Goal: Task Accomplishment & Management: Use online tool/utility

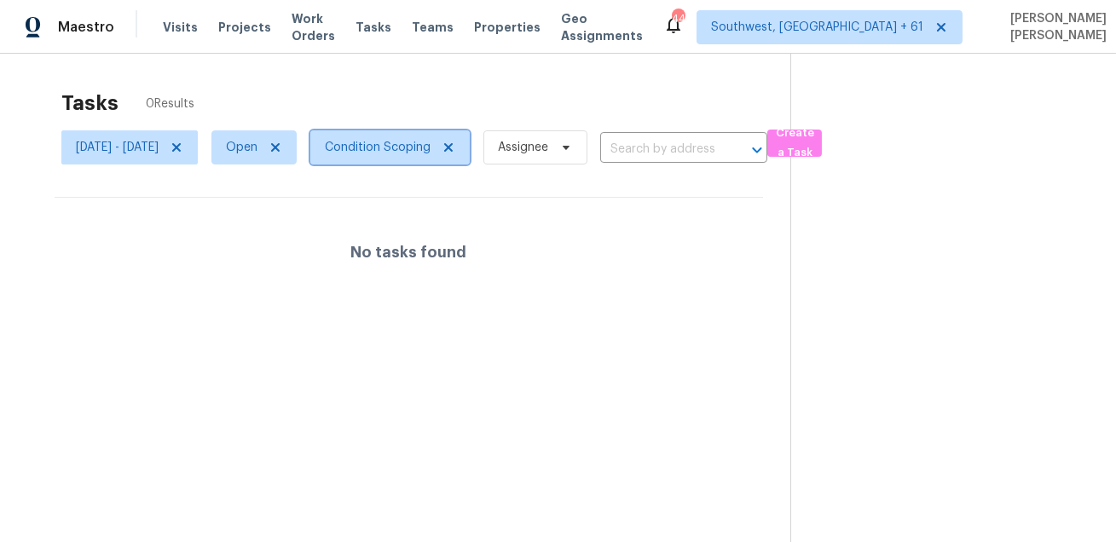
click at [440, 157] on span "Condition Scoping" at bounding box center [389, 147] width 159 height 34
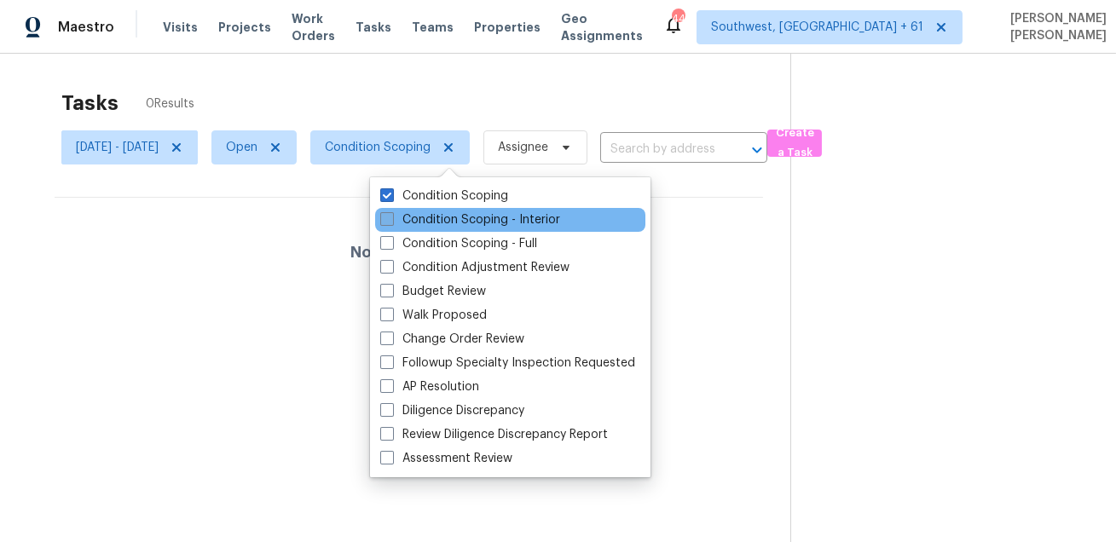
click at [415, 219] on label "Condition Scoping - Interior" at bounding box center [470, 219] width 180 height 17
click at [391, 219] on input "Condition Scoping - Interior" at bounding box center [385, 216] width 11 height 11
checkbox input "true"
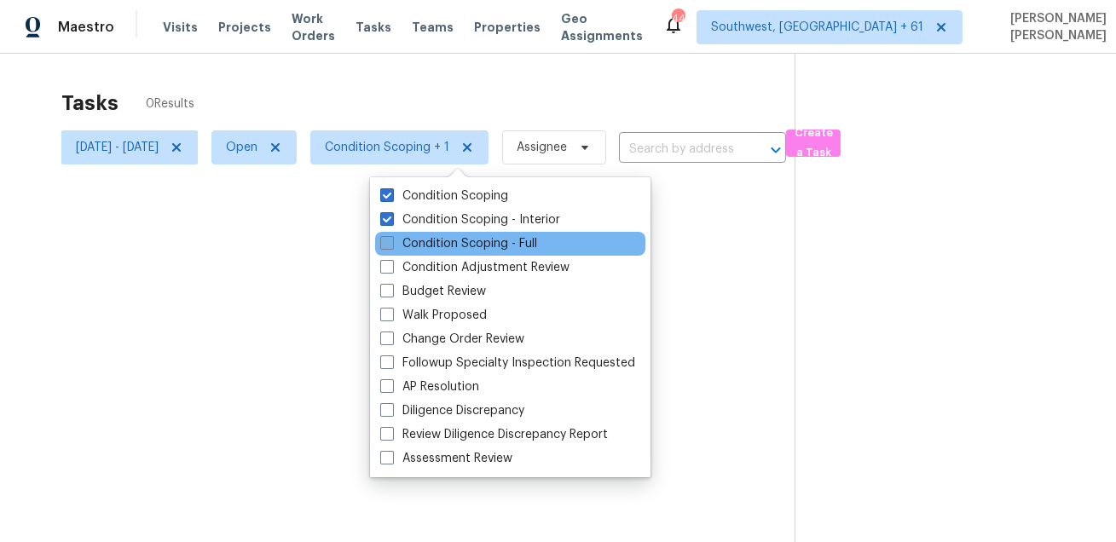
click at [409, 245] on label "Condition Scoping - Full" at bounding box center [458, 243] width 157 height 17
click at [391, 245] on input "Condition Scoping - Full" at bounding box center [385, 240] width 11 height 11
checkbox input "true"
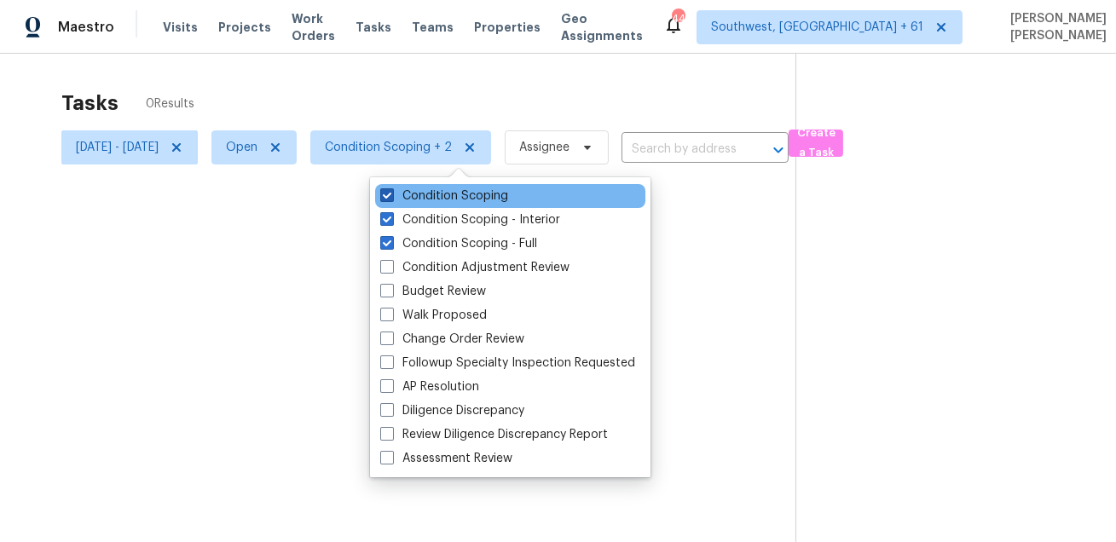
click at [430, 200] on label "Condition Scoping" at bounding box center [444, 196] width 128 height 17
click at [391, 199] on input "Condition Scoping" at bounding box center [385, 193] width 11 height 11
checkbox input "false"
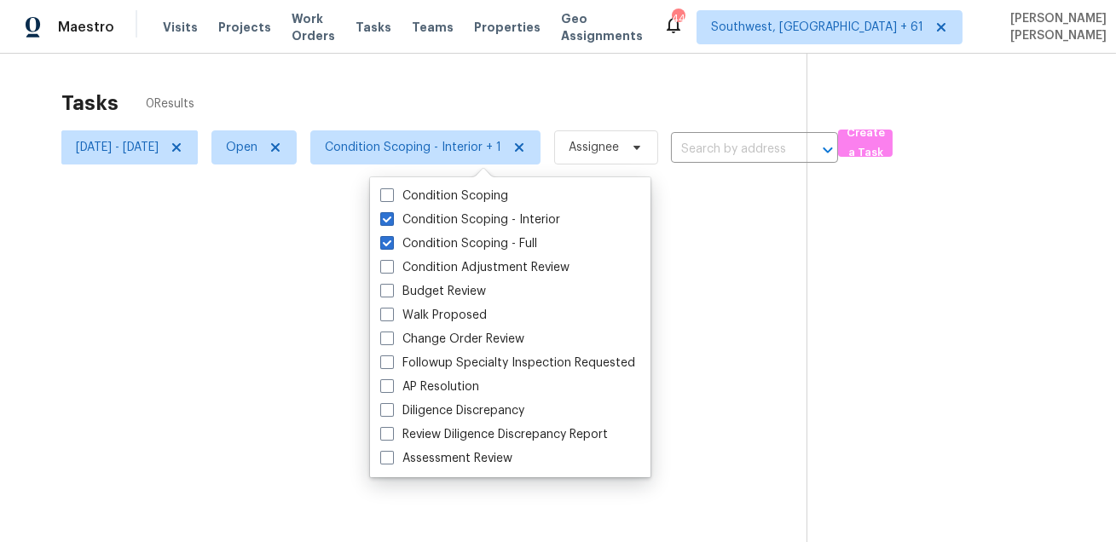
click at [356, 88] on div at bounding box center [558, 271] width 1116 height 542
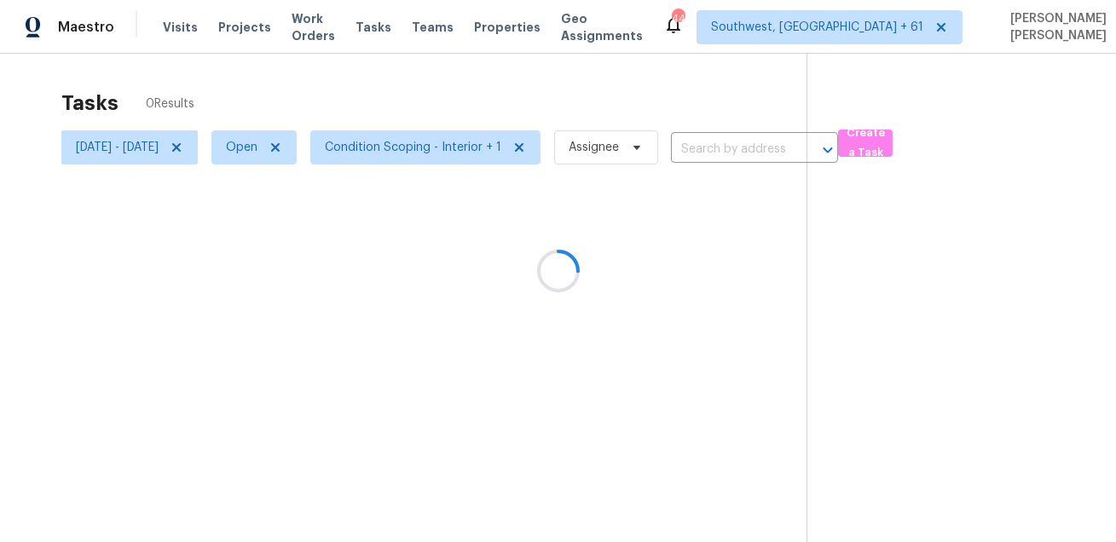
click at [236, 150] on div at bounding box center [558, 271] width 1116 height 542
click at [183, 150] on icon at bounding box center [177, 148] width 14 height 14
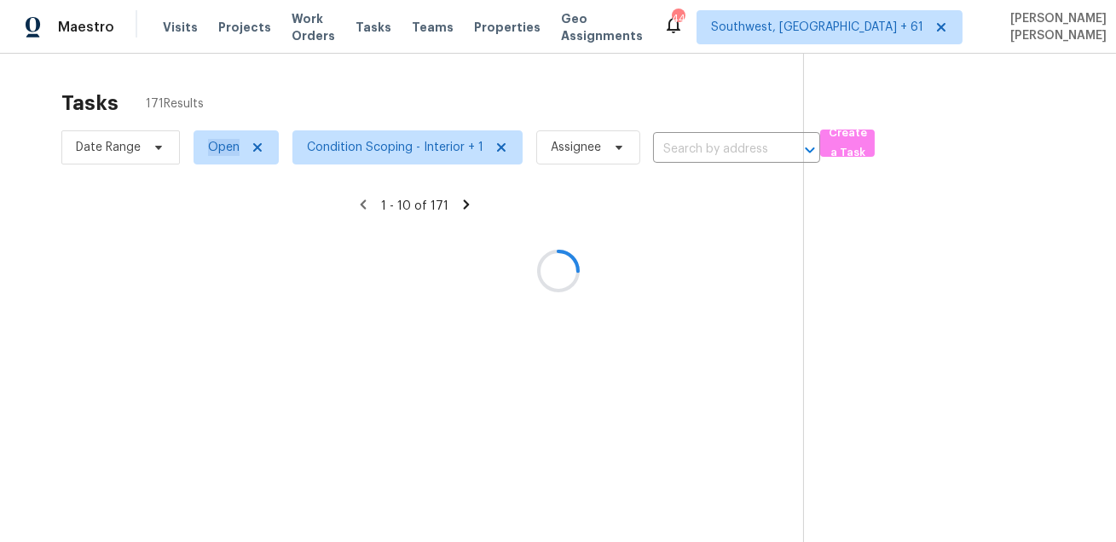
click at [236, 150] on div at bounding box center [558, 271] width 1116 height 542
click at [217, 90] on div at bounding box center [558, 271] width 1116 height 542
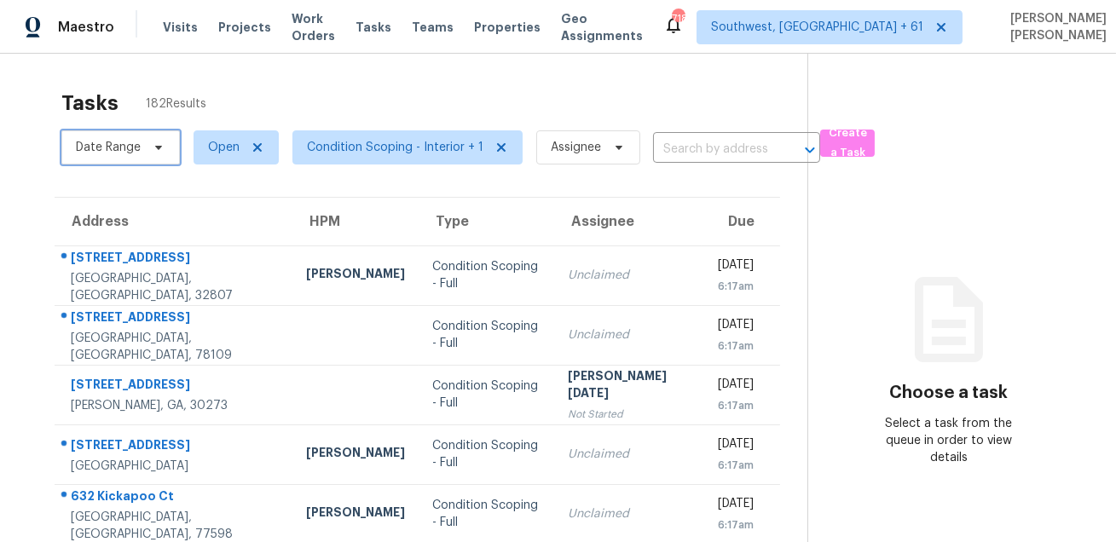
click at [90, 149] on span "Date Range" at bounding box center [108, 147] width 65 height 17
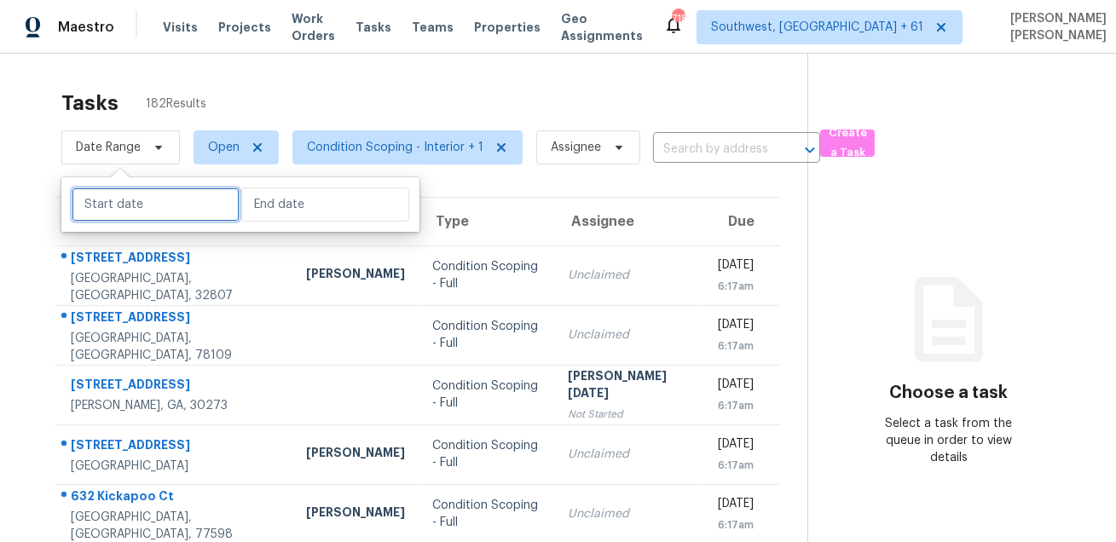
select select "9"
select select "2025"
select select "10"
select select "2025"
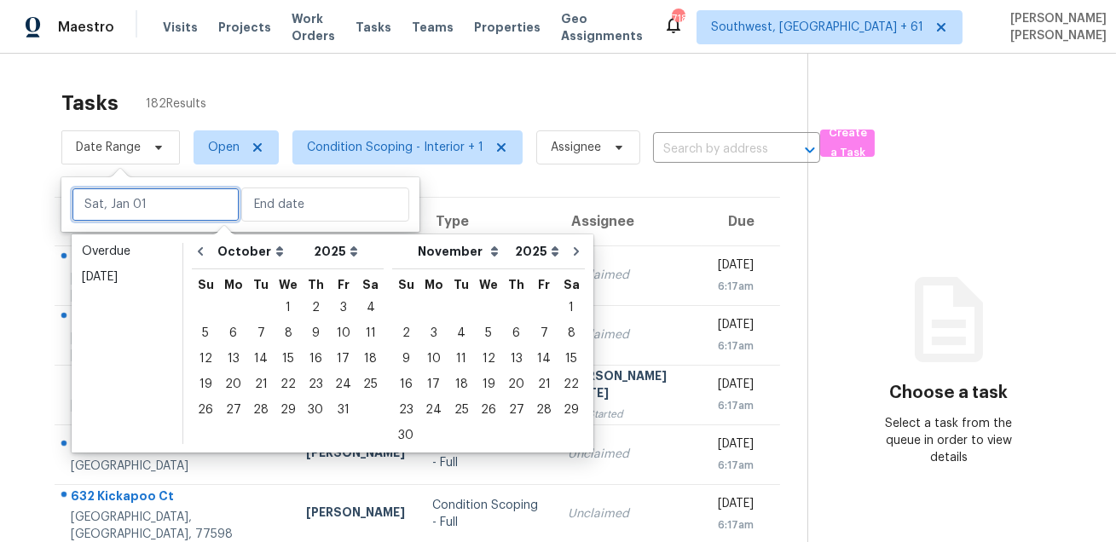
click at [99, 215] on input "text" at bounding box center [156, 205] width 168 height 34
click at [308, 312] on div "2" at bounding box center [315, 308] width 27 height 24
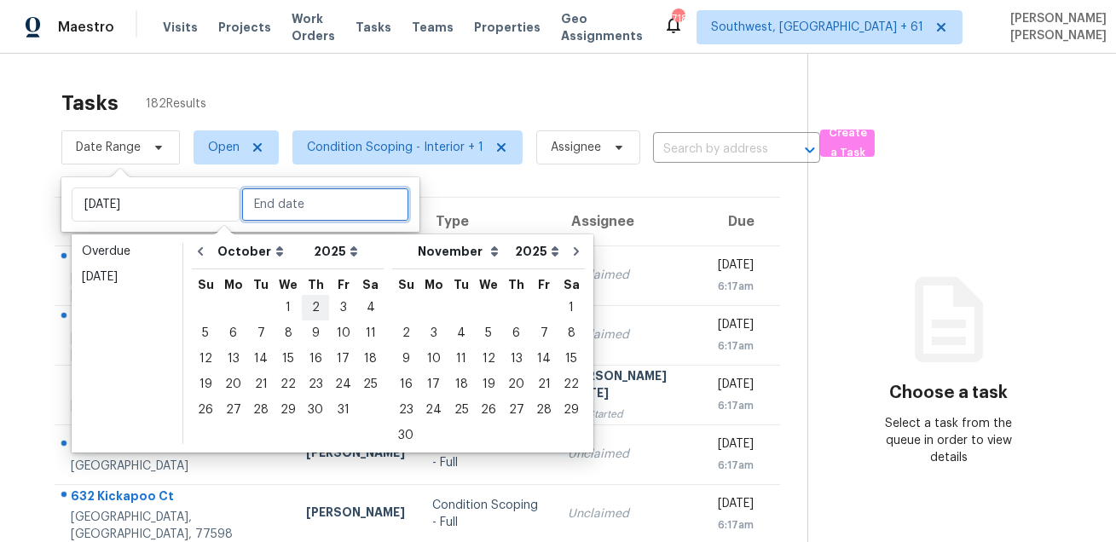
type input "Thu, Oct 02"
click at [308, 312] on div "2" at bounding box center [315, 308] width 27 height 24
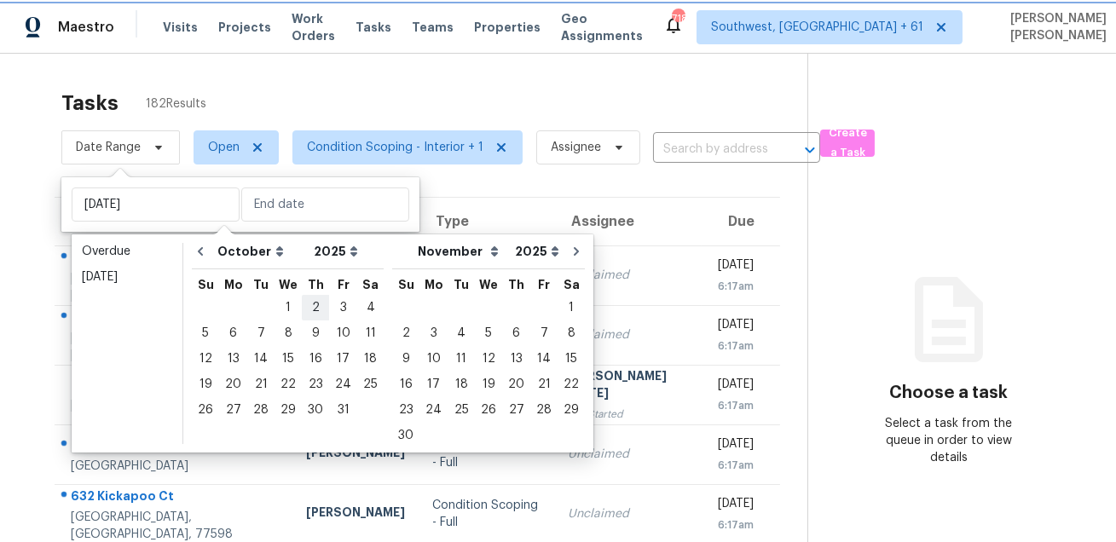
type input "Thu, Oct 02"
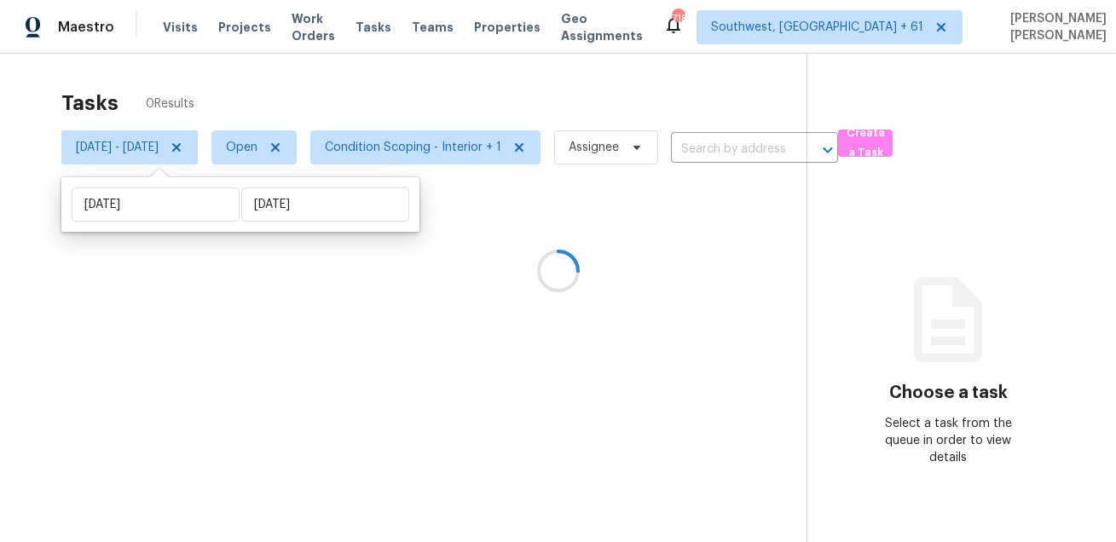
click at [454, 89] on div at bounding box center [558, 271] width 1116 height 542
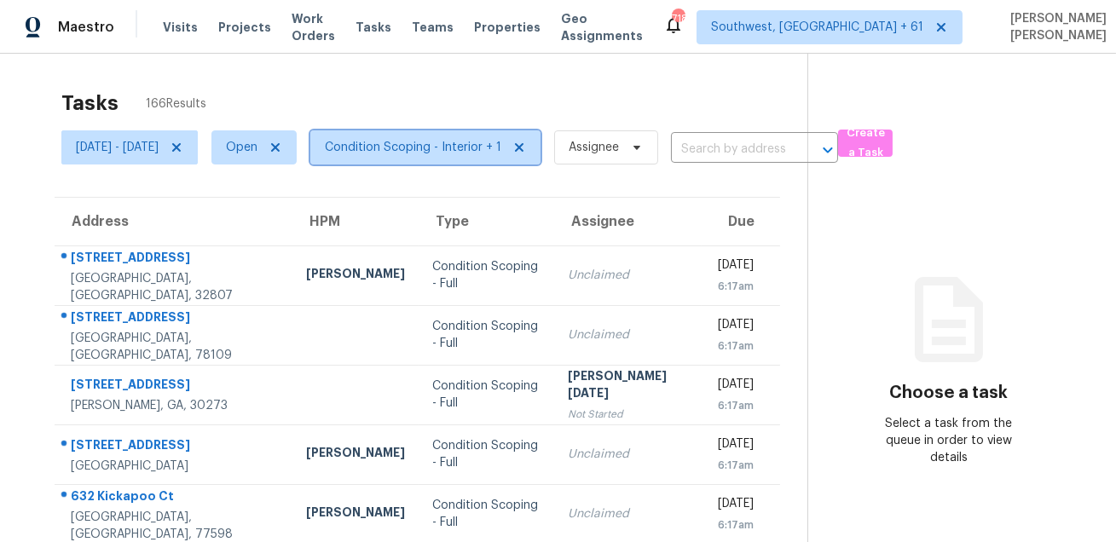
click at [409, 142] on span "Condition Scoping - Interior + 1" at bounding box center [413, 147] width 177 height 17
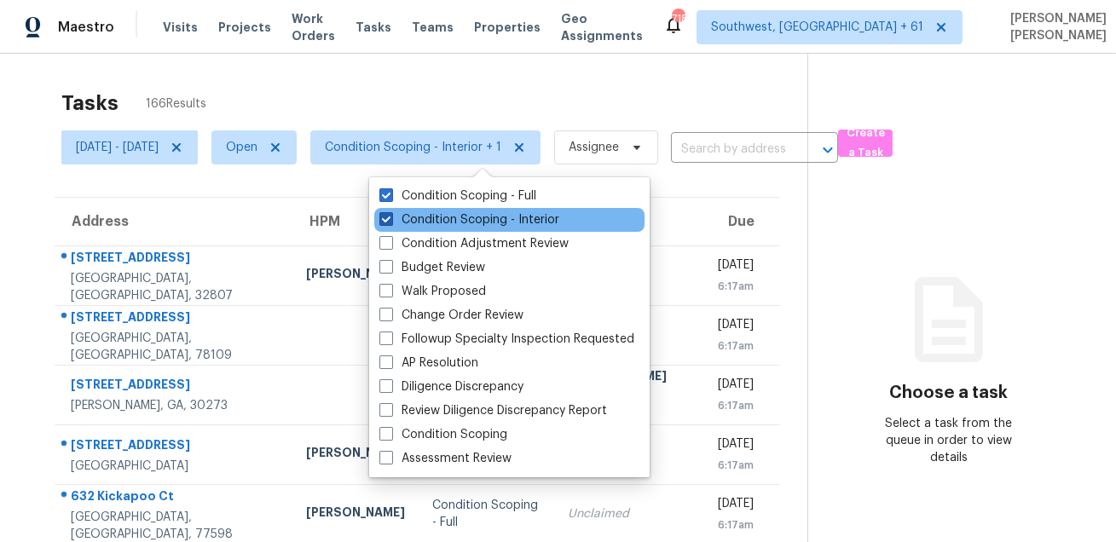
click at [414, 213] on label "Condition Scoping - Interior" at bounding box center [469, 219] width 180 height 17
click at [391, 213] on input "Condition Scoping - Interior" at bounding box center [384, 216] width 11 height 11
checkbox input "false"
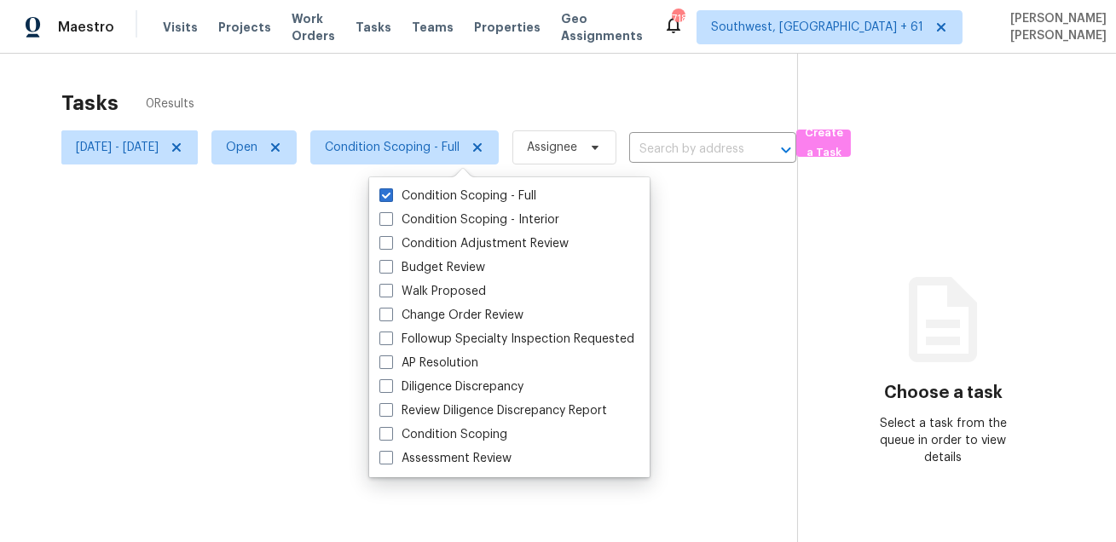
click at [460, 96] on div at bounding box center [558, 271] width 1116 height 542
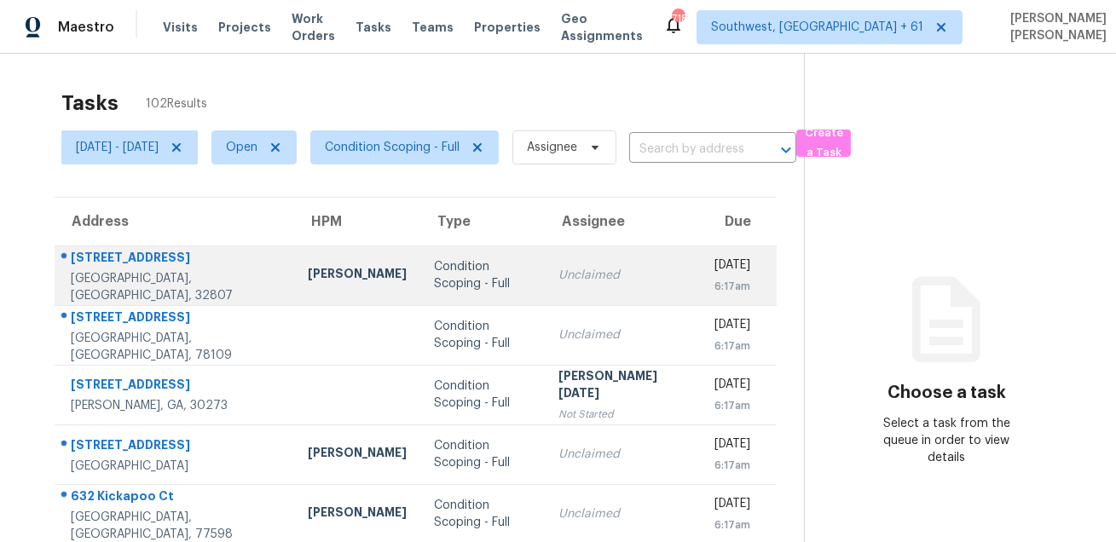
click at [84, 258] on div "6723 Flame St" at bounding box center [176, 259] width 210 height 21
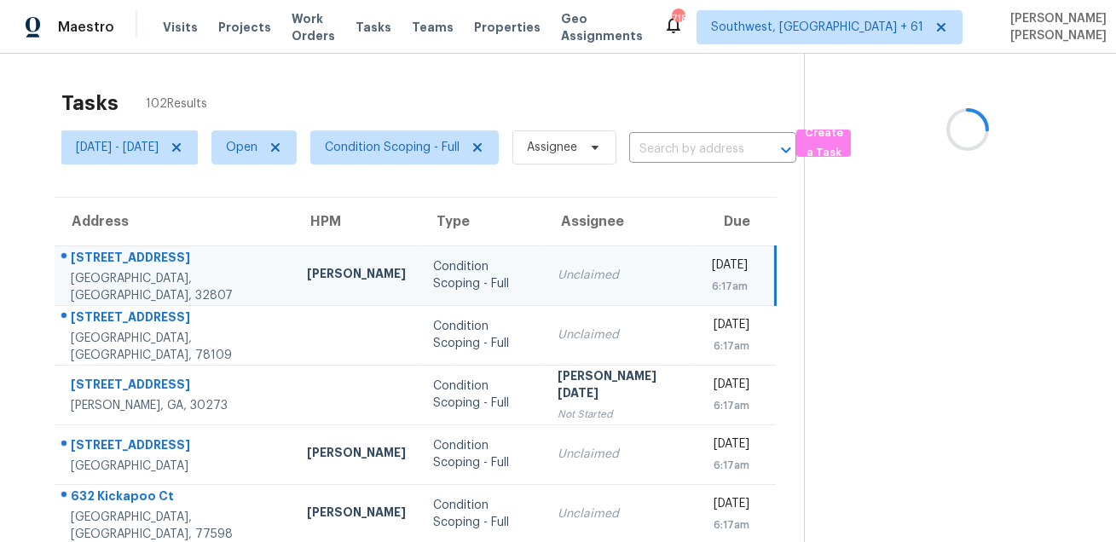
click at [84, 258] on div "6723 Flame St" at bounding box center [175, 259] width 209 height 21
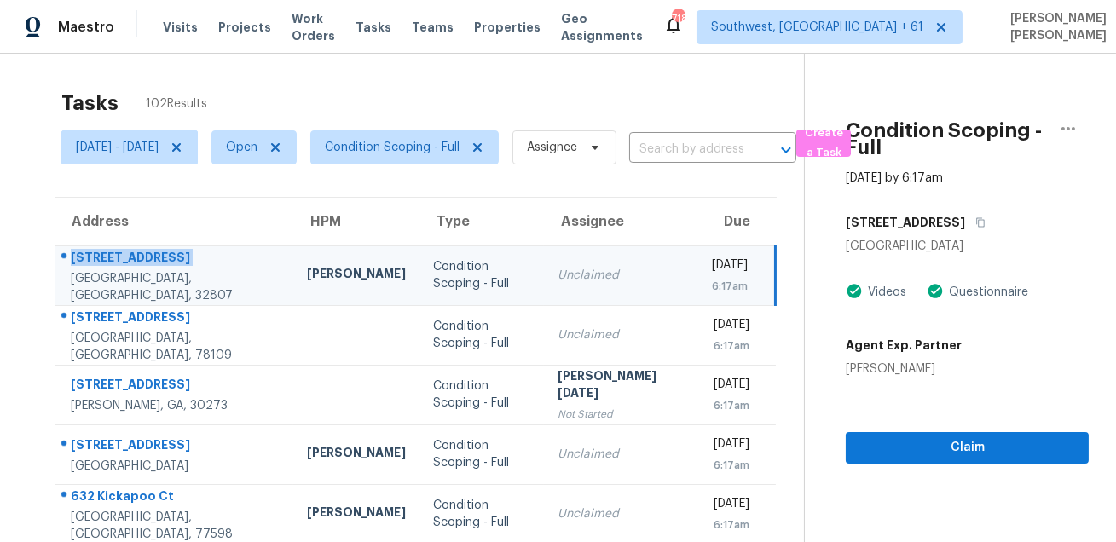
copy div "6723 Flame St"
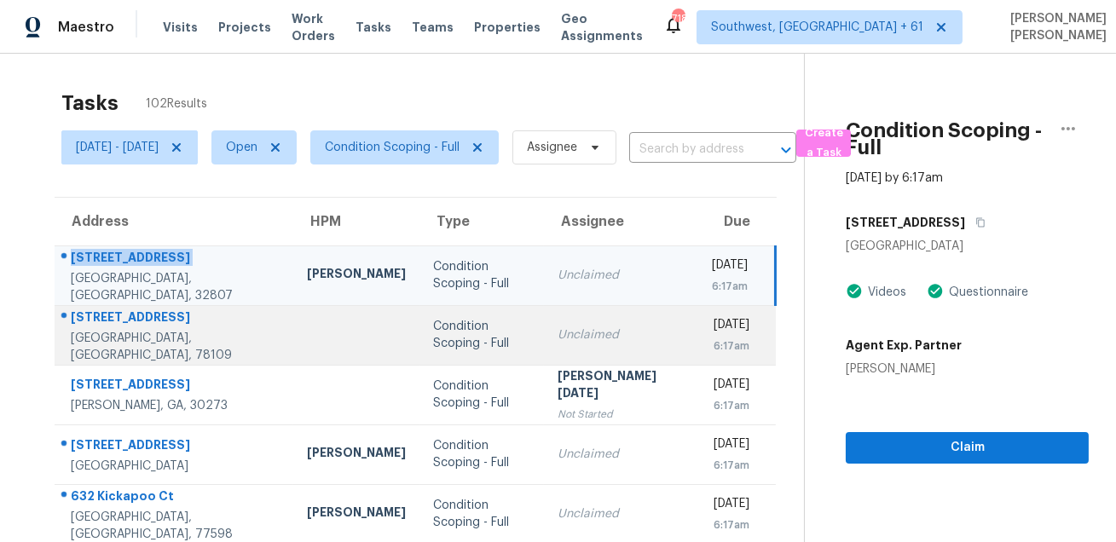
click at [125, 321] on div "7327 Caddington Dr" at bounding box center [175, 319] width 209 height 21
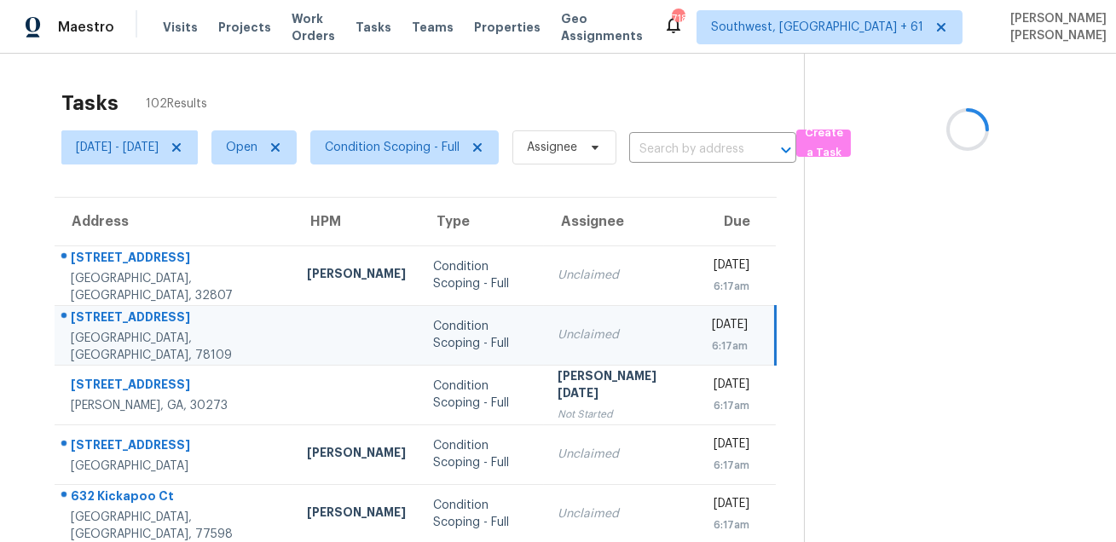
click at [125, 321] on div "7327 Caddington Dr" at bounding box center [175, 319] width 209 height 21
copy div "7327 Caddington Dr"
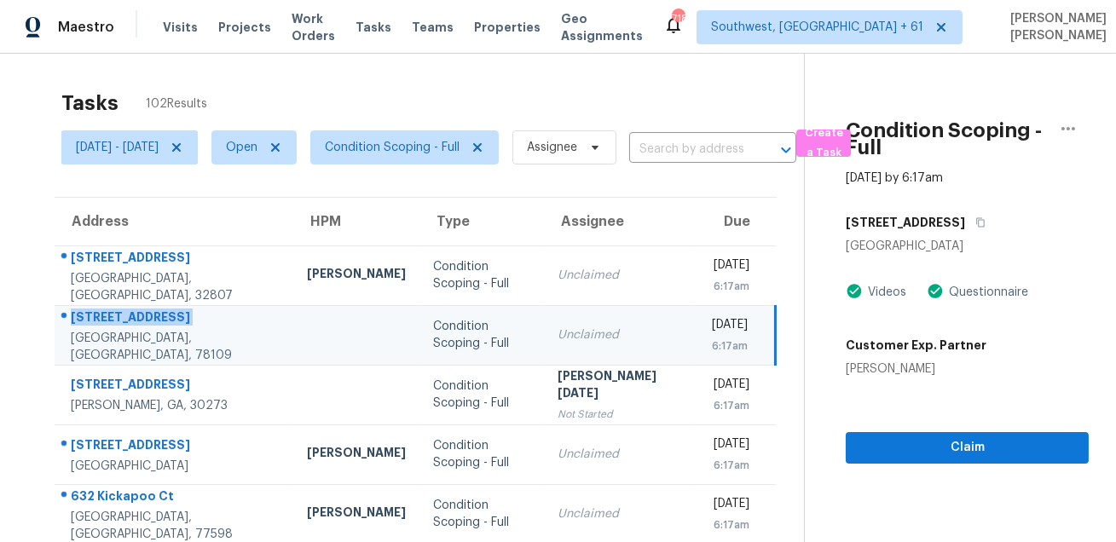
scroll to position [135, 0]
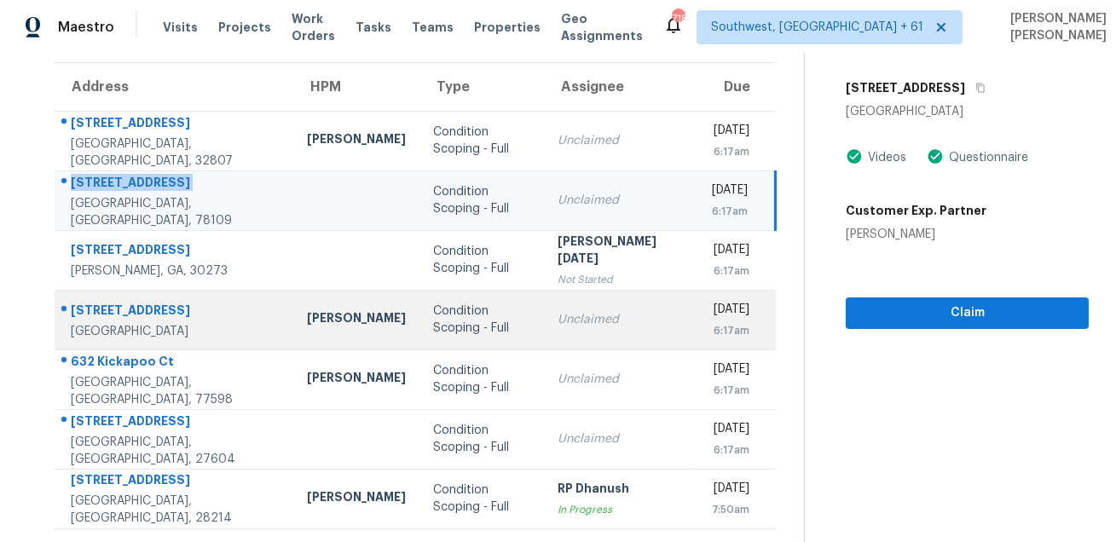
click at [150, 311] on div "2420 Firstlight Way" at bounding box center [175, 312] width 209 height 21
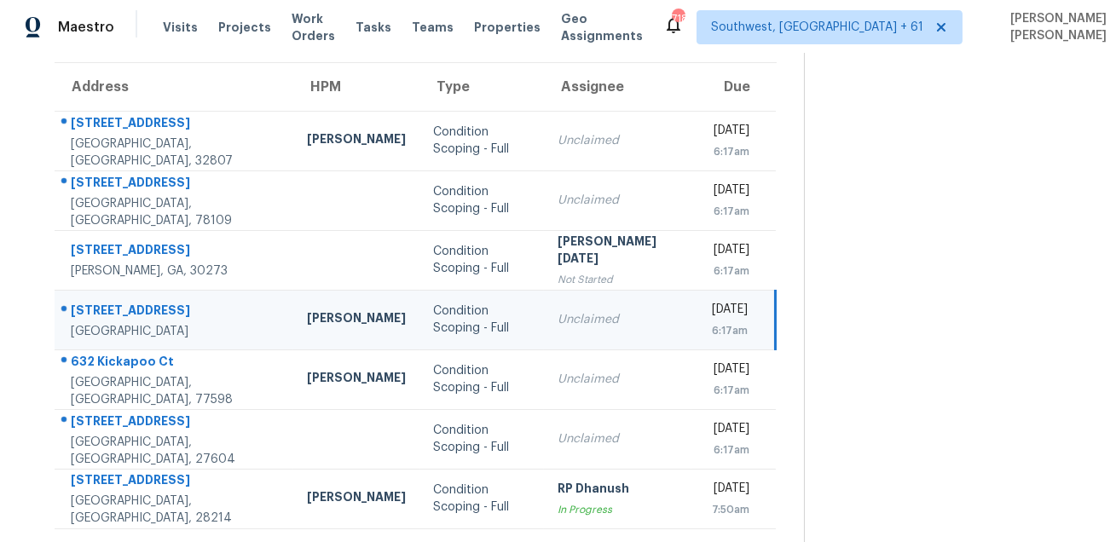
click at [150, 311] on div "2420 Firstlight Way" at bounding box center [175, 312] width 209 height 21
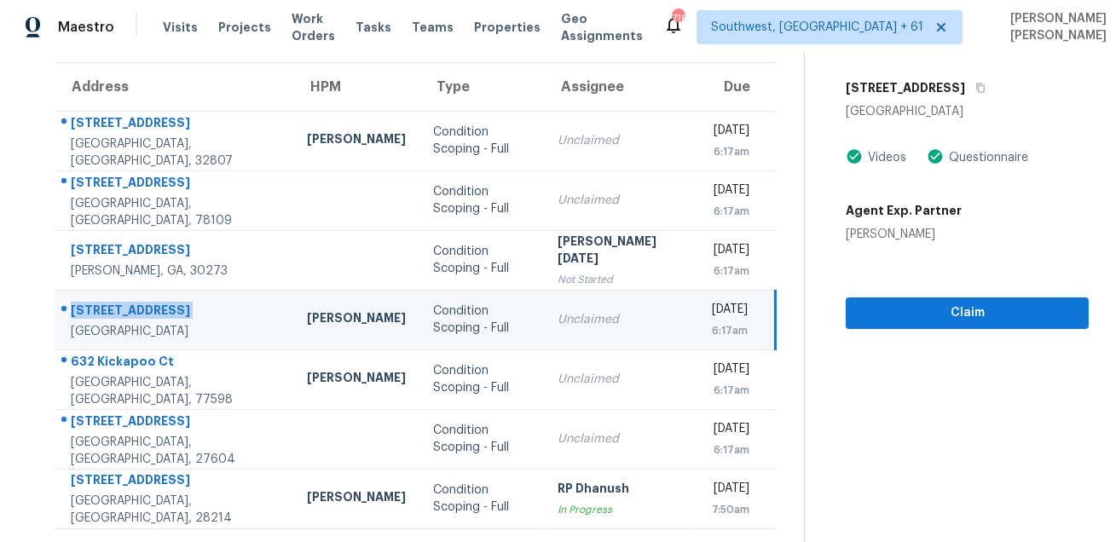
copy div "2420 Firstlight Way"
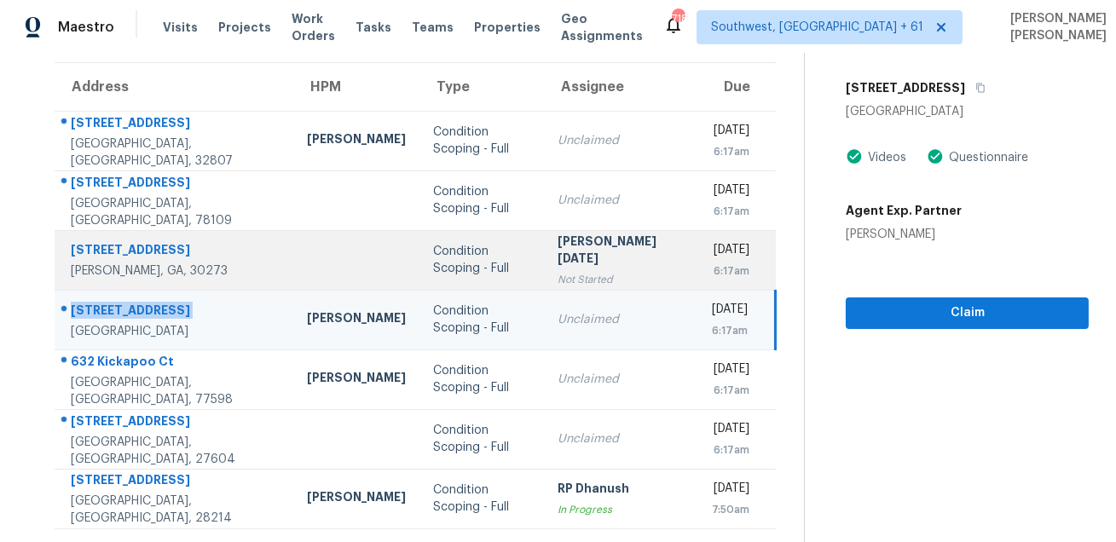
scroll to position [345, 0]
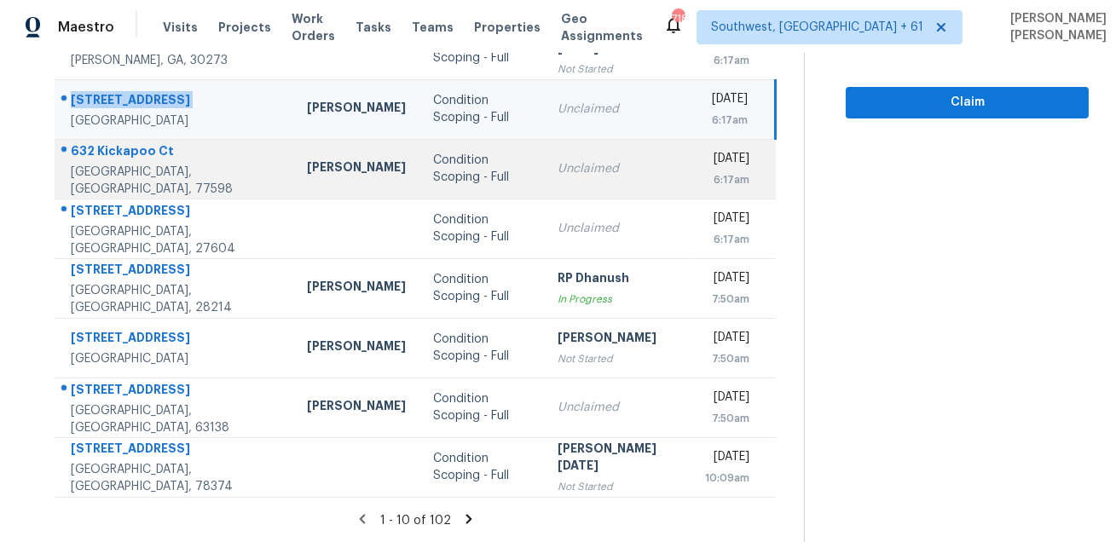
click at [125, 140] on td "632 Kickapoo Ct Webster, TX, 77598" at bounding box center [174, 169] width 239 height 60
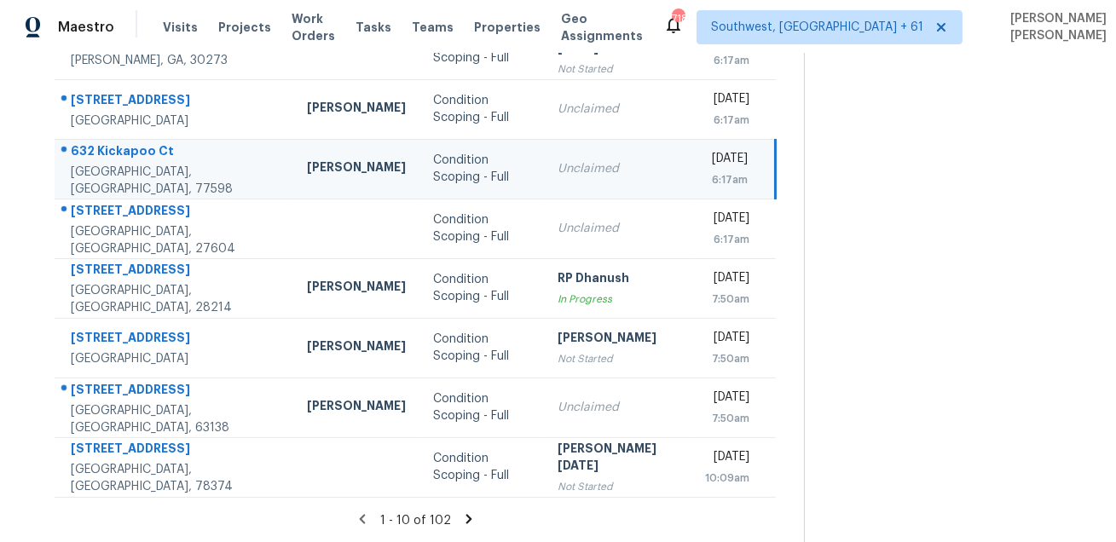
click at [125, 140] on td "632 Kickapoo Ct Webster, TX, 77598" at bounding box center [174, 169] width 239 height 60
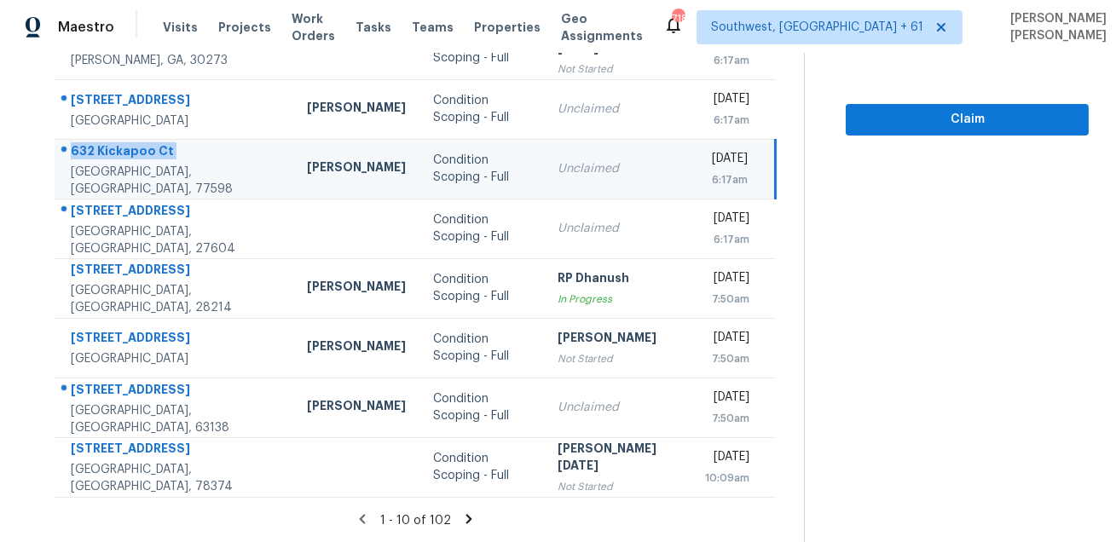
copy div "632 Kickapoo Ct"
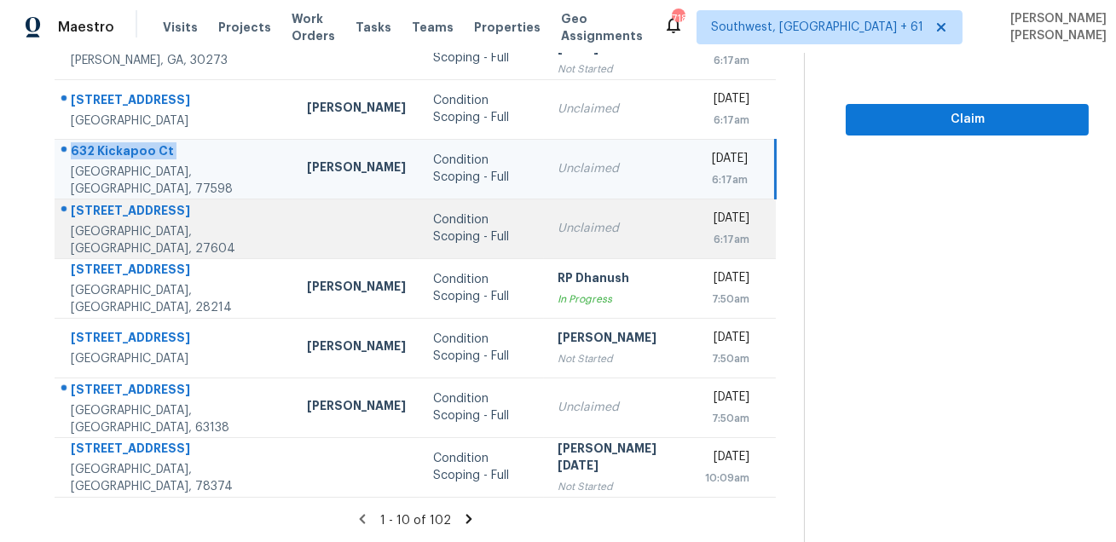
click at [133, 223] on div "3531 Oneonta Ave" at bounding box center [175, 212] width 209 height 21
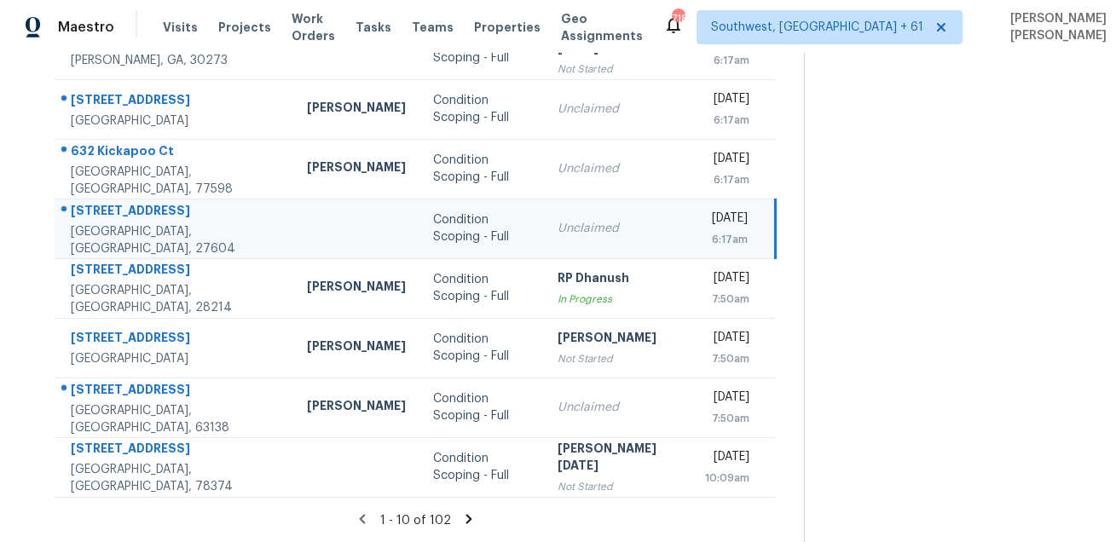
click at [133, 223] on div "3531 Oneonta Ave" at bounding box center [175, 212] width 209 height 21
copy div "3531 Oneonta Ave"
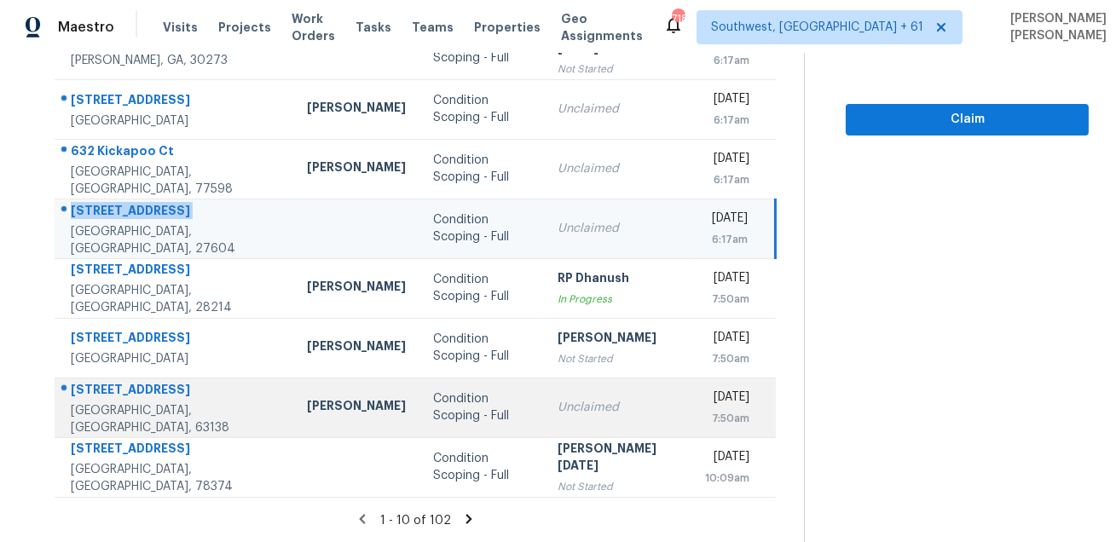
click at [99, 382] on div "1715 Woodstream Ct" at bounding box center [175, 391] width 209 height 21
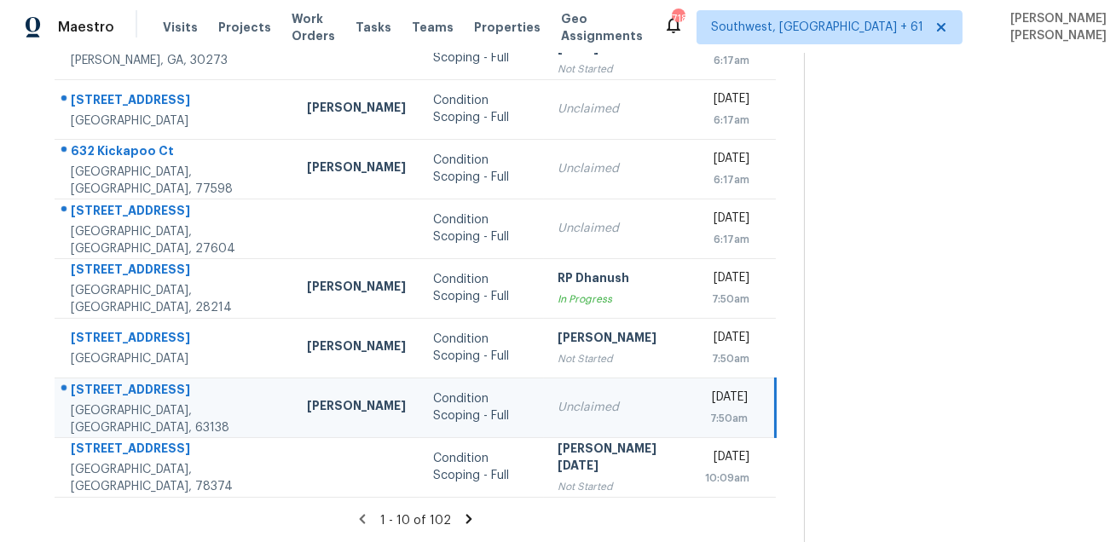
click at [99, 382] on div "1715 Woodstream Ct" at bounding box center [175, 391] width 209 height 21
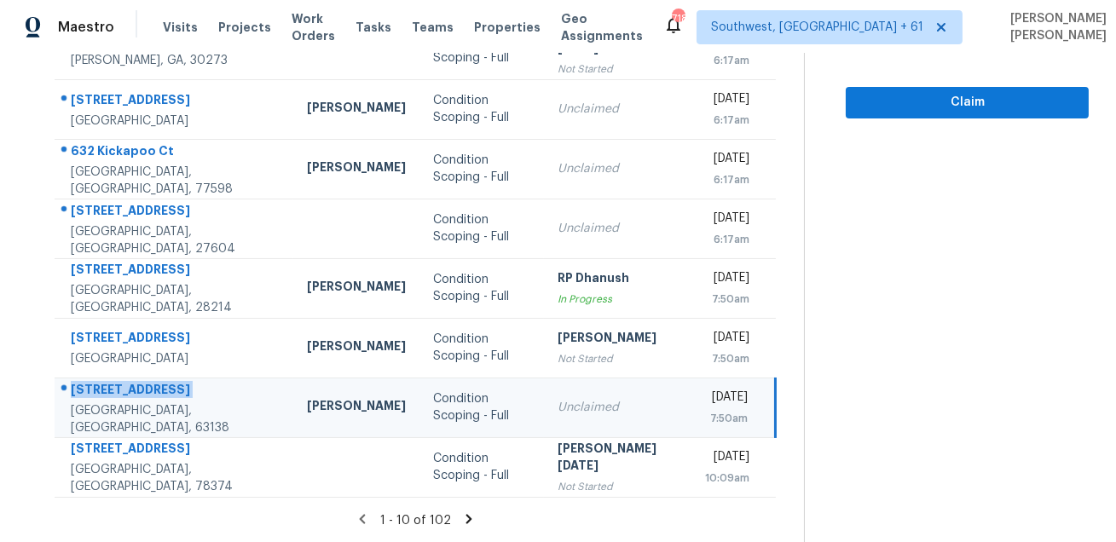
copy div "1715 Woodstream Ct"
click at [472, 518] on icon at bounding box center [469, 518] width 6 height 9
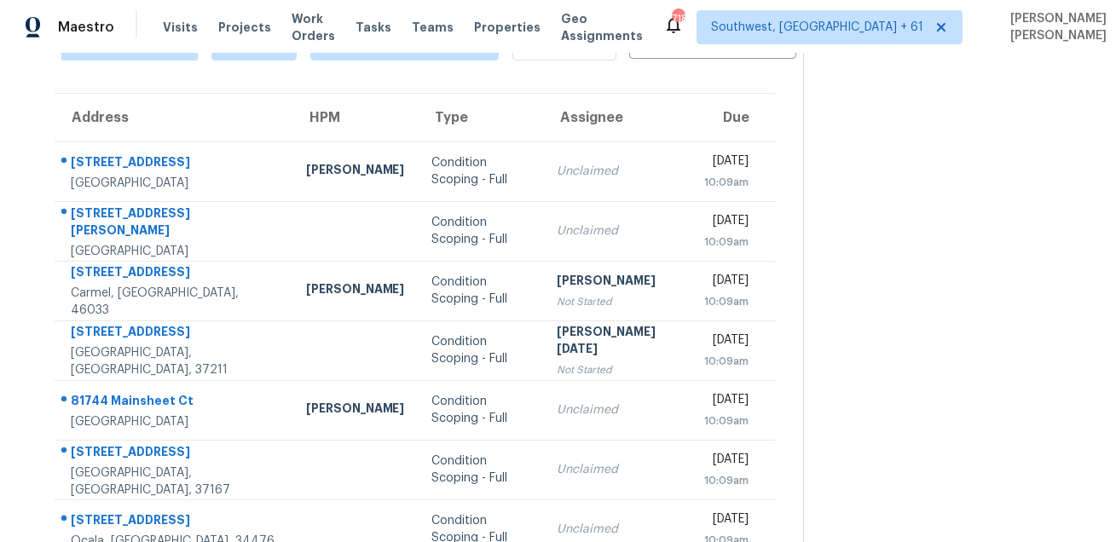
scroll to position [25, 0]
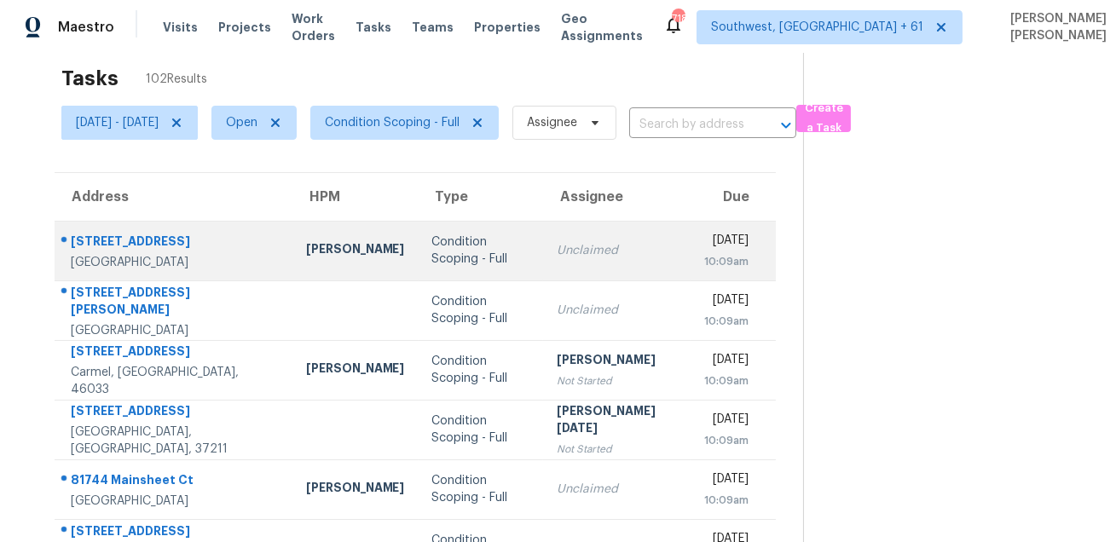
click at [112, 247] on div "5110 W Wood Dr" at bounding box center [175, 243] width 208 height 21
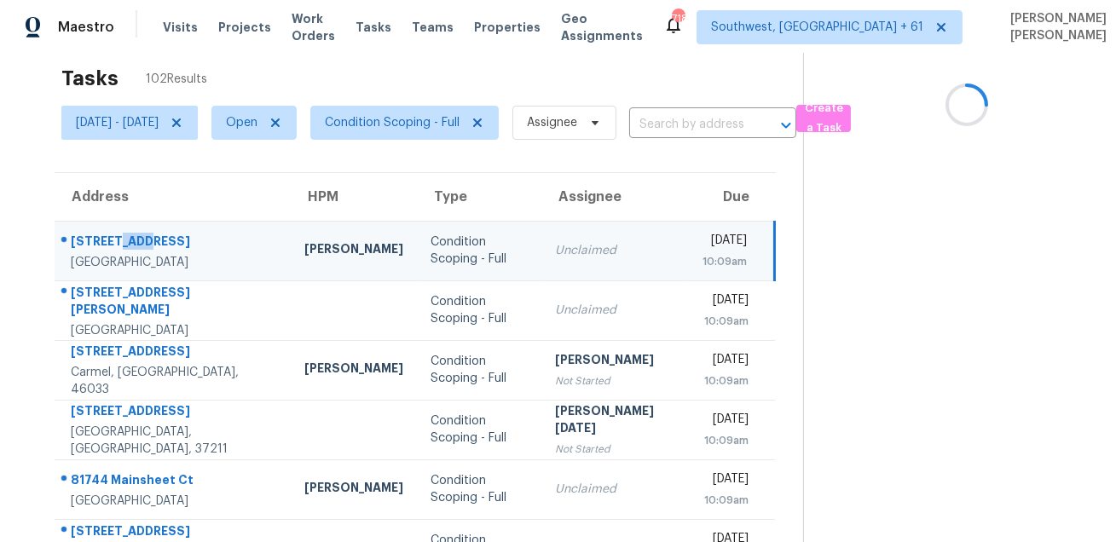
click at [112, 247] on div "5110 W Wood Dr" at bounding box center [174, 243] width 206 height 21
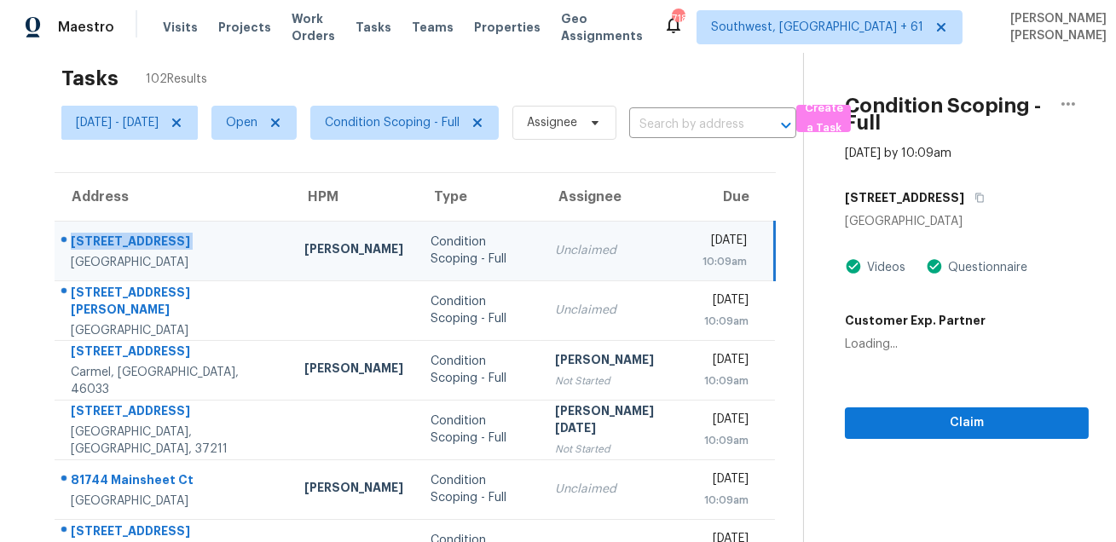
copy div "5110 W Wood Dr"
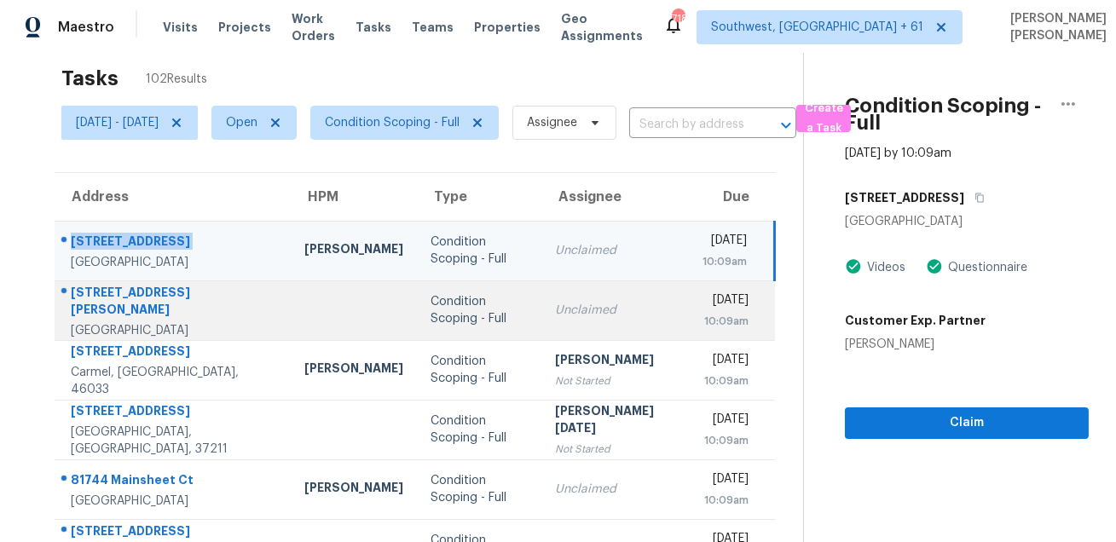
click at [112, 290] on div at bounding box center [166, 293] width 222 height 22
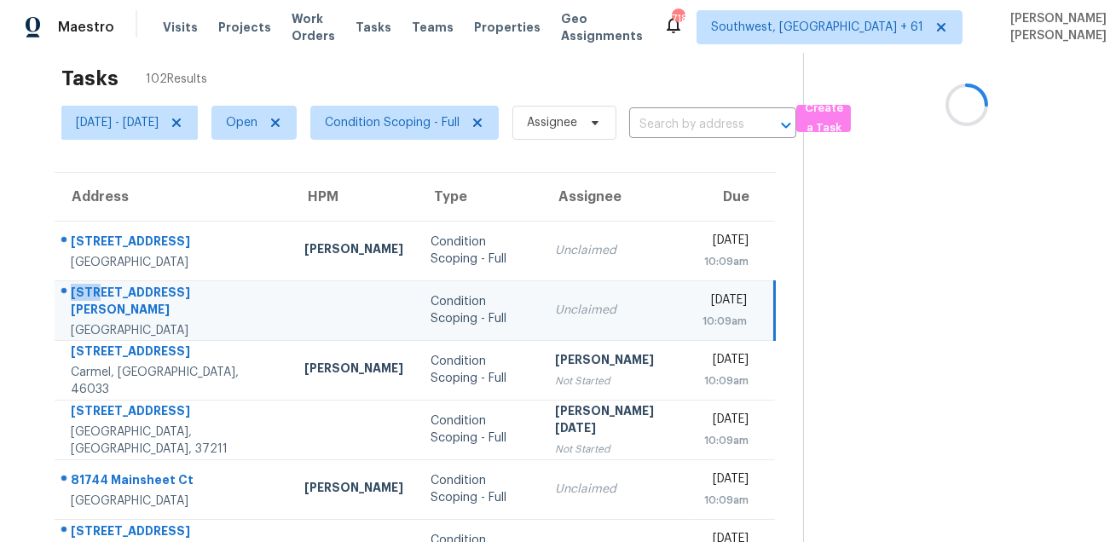
click at [112, 290] on div at bounding box center [166, 293] width 222 height 22
copy div "1003 Shana Ct"
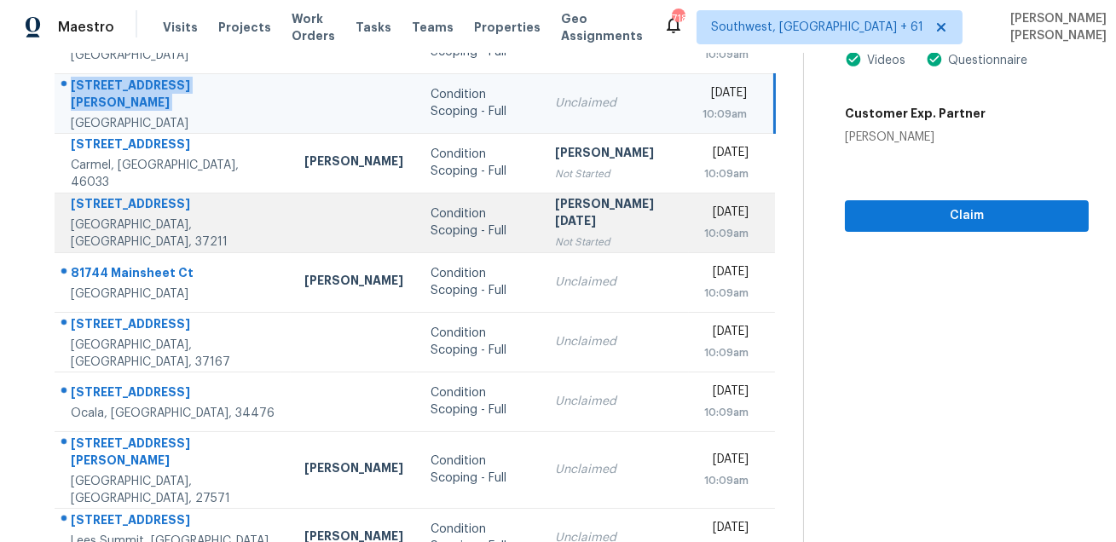
scroll to position [262, 0]
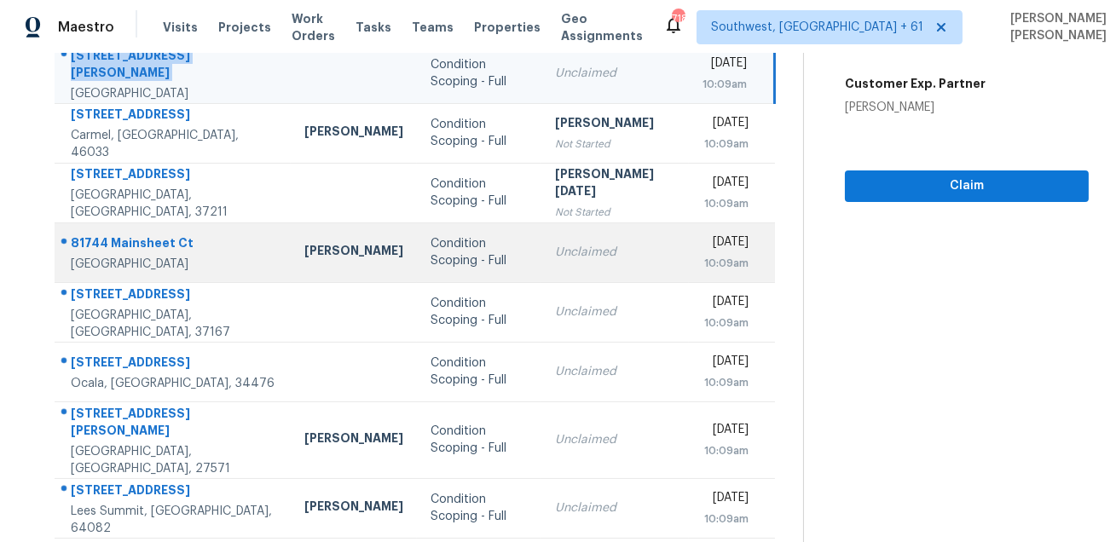
click at [101, 235] on div "81744 Mainsheet Ct" at bounding box center [174, 244] width 206 height 21
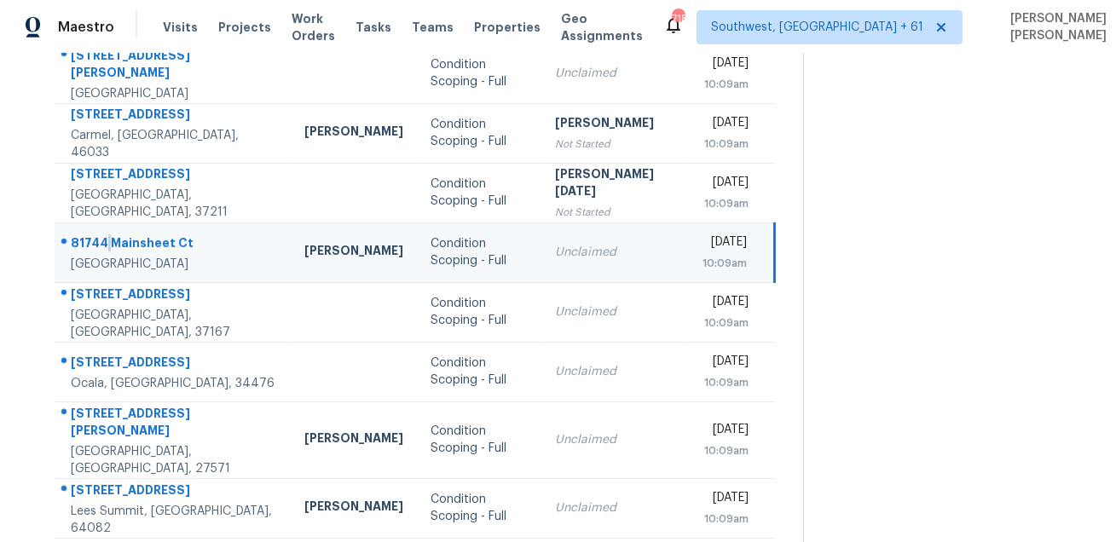
click at [101, 235] on div "81744 Mainsheet Ct" at bounding box center [174, 244] width 206 height 21
copy div "81744 Mainsheet Ct"
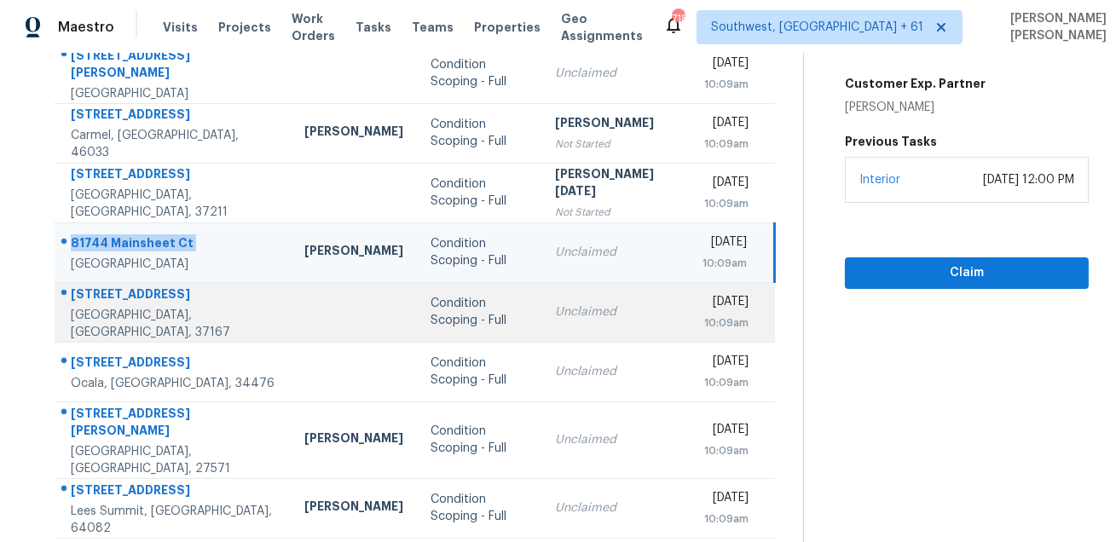
click at [109, 299] on div "532 Blue Olive Dr" at bounding box center [174, 296] width 206 height 21
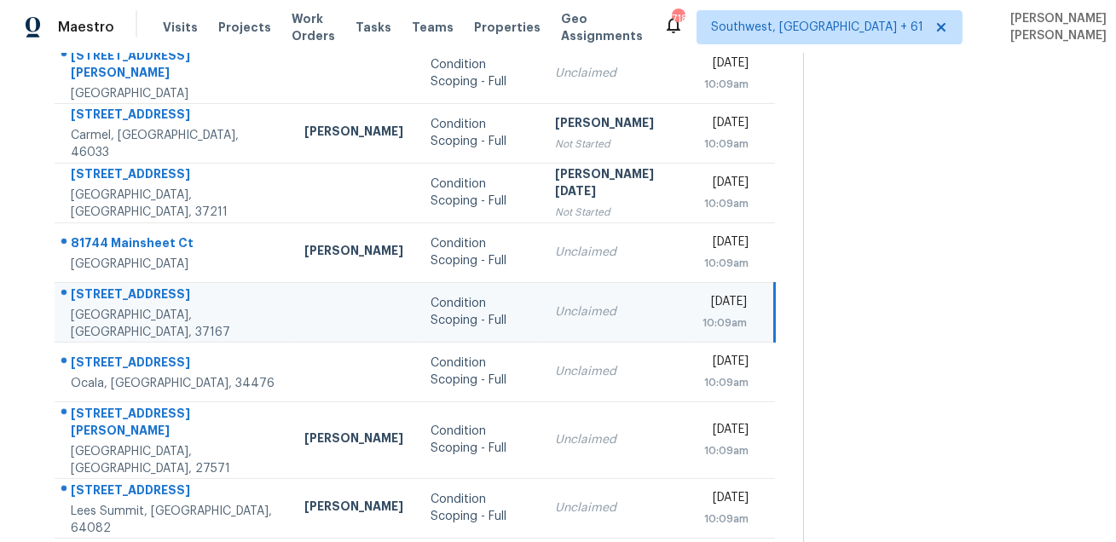
click at [109, 299] on div "532 Blue Olive Dr" at bounding box center [174, 296] width 206 height 21
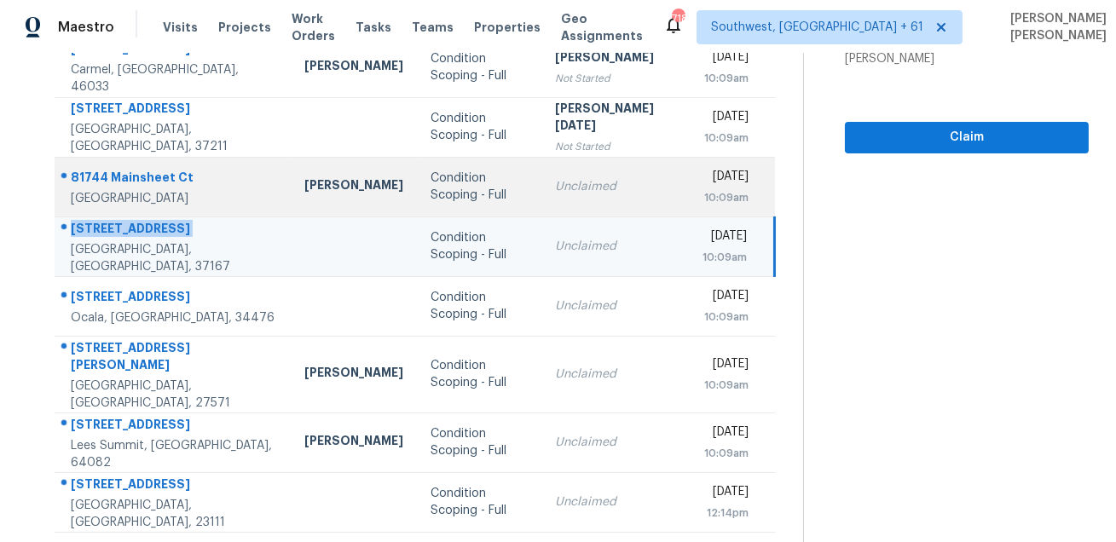
scroll to position [345, 0]
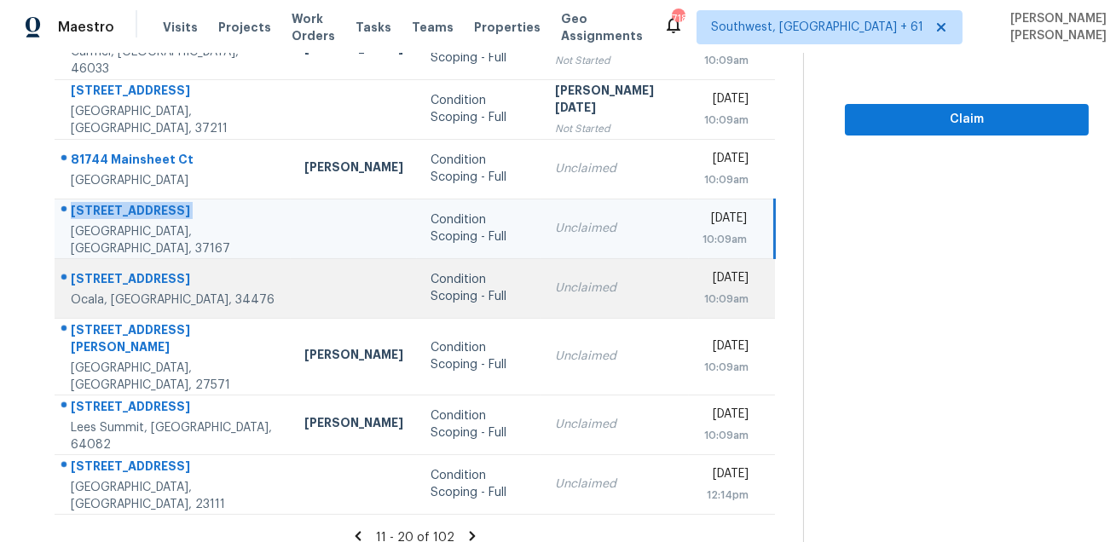
click at [132, 263] on td "11443 SW 78th Cir Ocala, FL, 34476" at bounding box center [173, 288] width 236 height 60
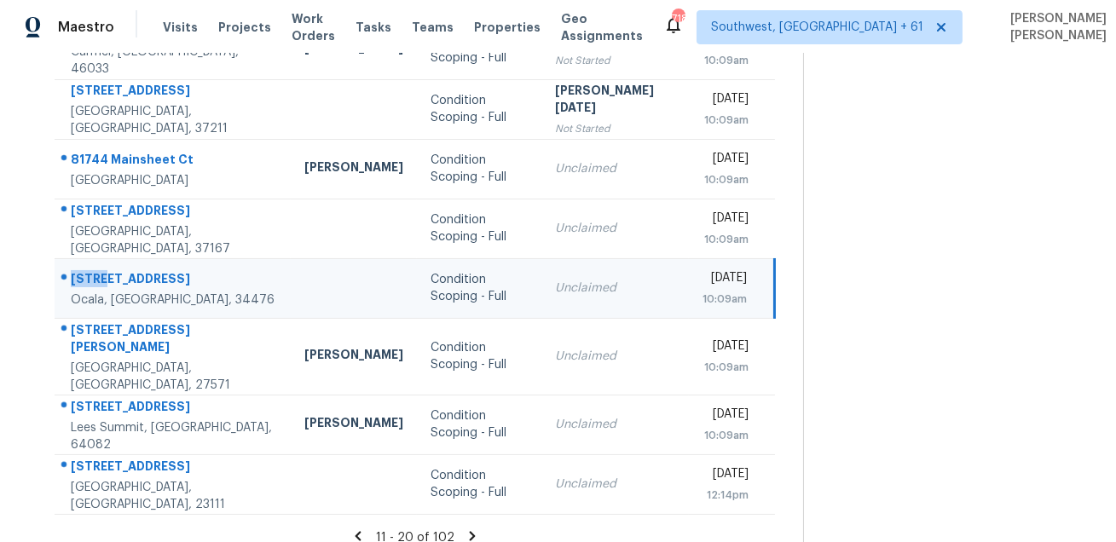
click at [132, 263] on td "11443 SW 78th Cir Ocala, FL, 34476" at bounding box center [173, 288] width 236 height 60
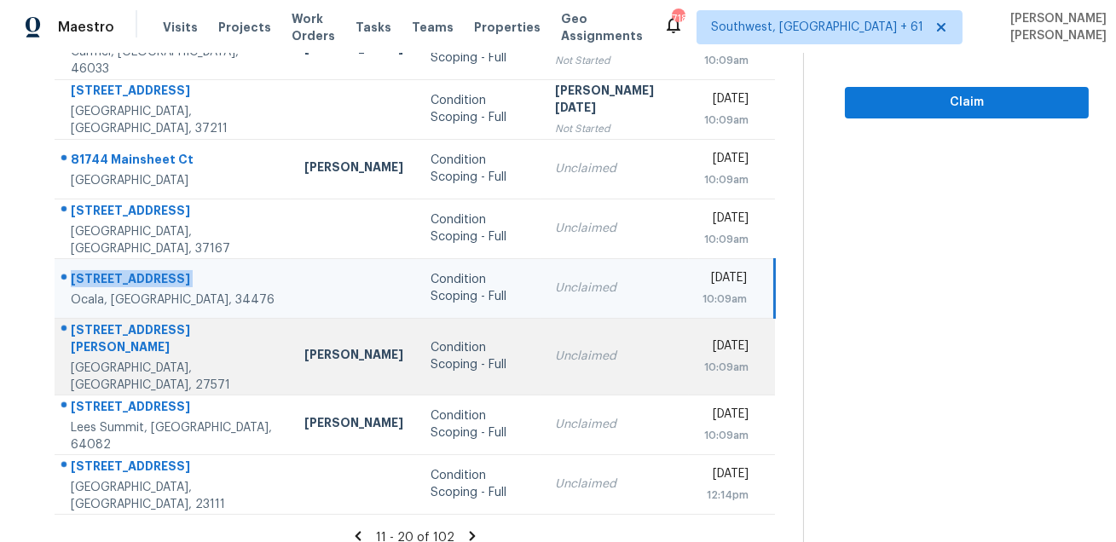
click at [96, 331] on div "4732 Lonnie Dr" at bounding box center [174, 340] width 206 height 38
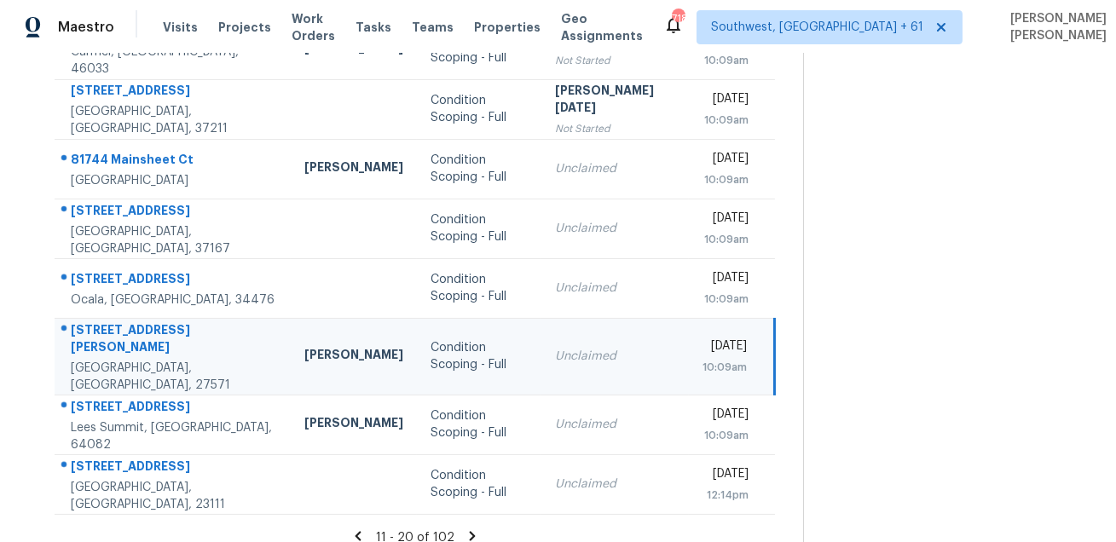
click at [96, 331] on div "4732 Lonnie Dr" at bounding box center [174, 340] width 206 height 38
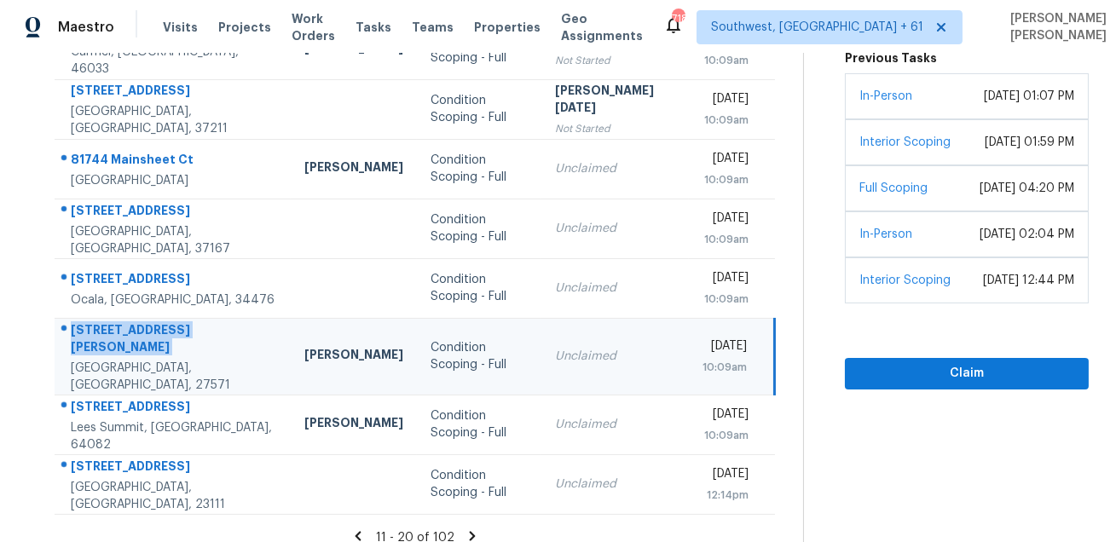
click at [159, 376] on td "4732 Lonnie Dr Rolesville, NC, 27571" at bounding box center [173, 356] width 236 height 77
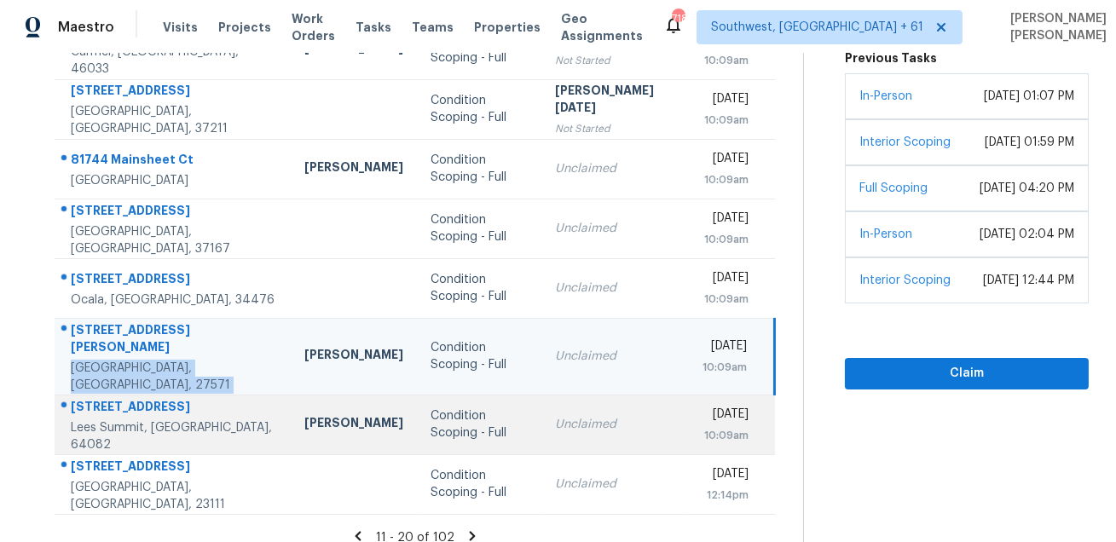
click at [152, 398] on div "3920 SW Windemere Dr" at bounding box center [174, 408] width 206 height 21
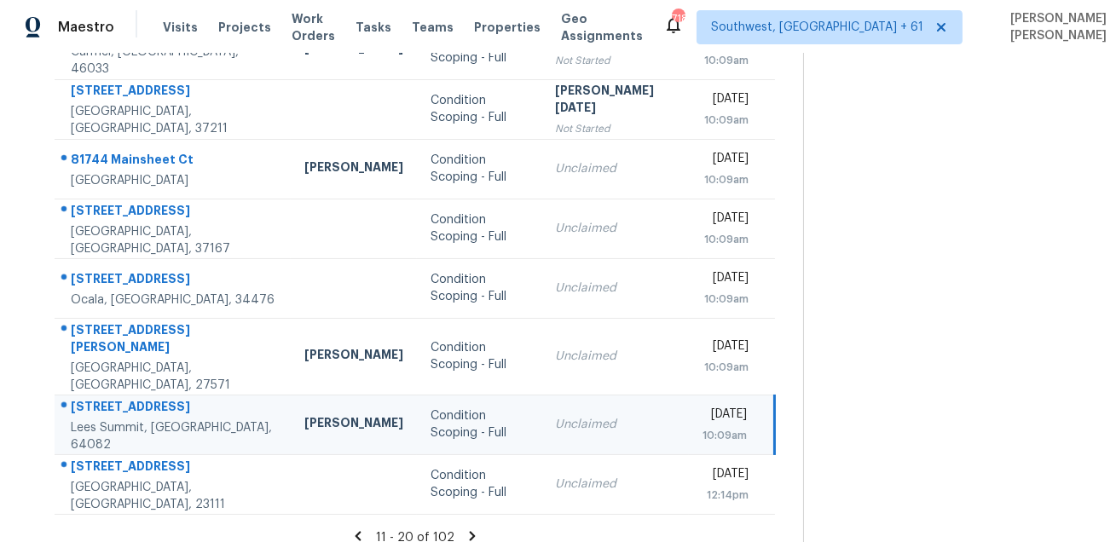
click at [152, 398] on div "3920 SW Windemere Dr" at bounding box center [174, 408] width 206 height 21
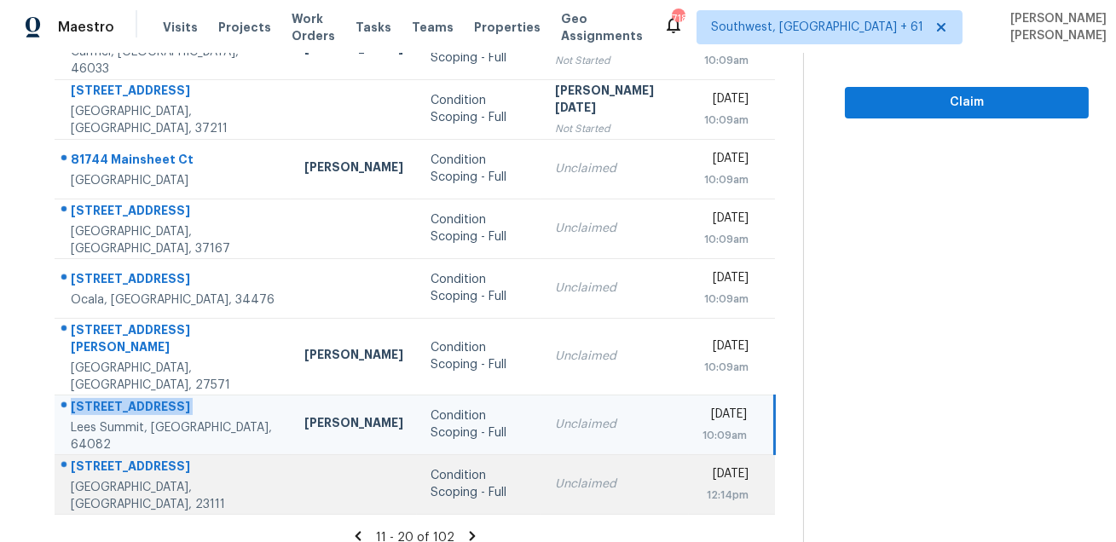
click at [124, 460] on div "8081 Emerald Pool Ct" at bounding box center [174, 468] width 206 height 21
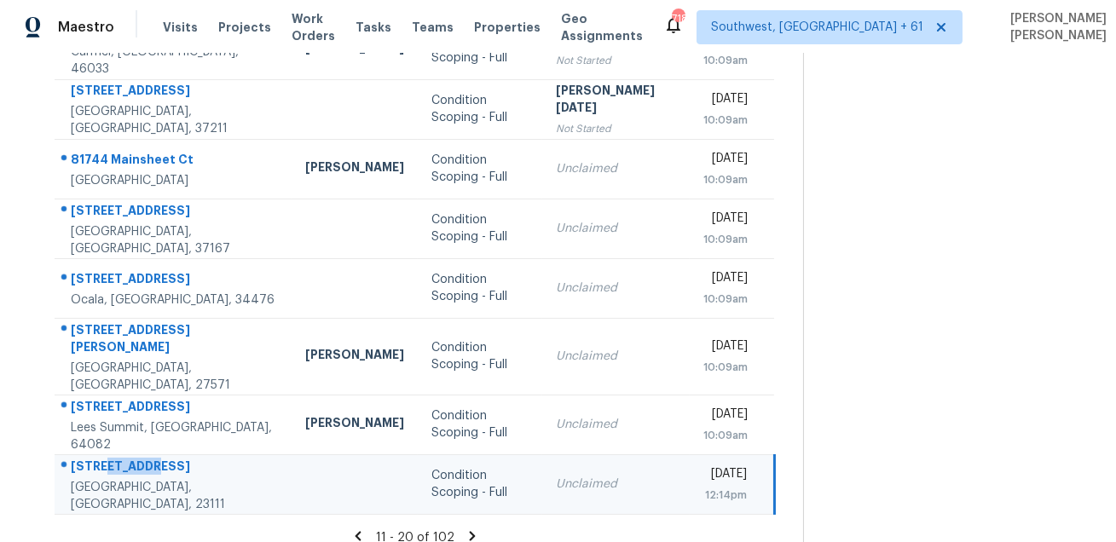
click at [124, 460] on div "8081 Emerald Pool Ct" at bounding box center [174, 468] width 207 height 21
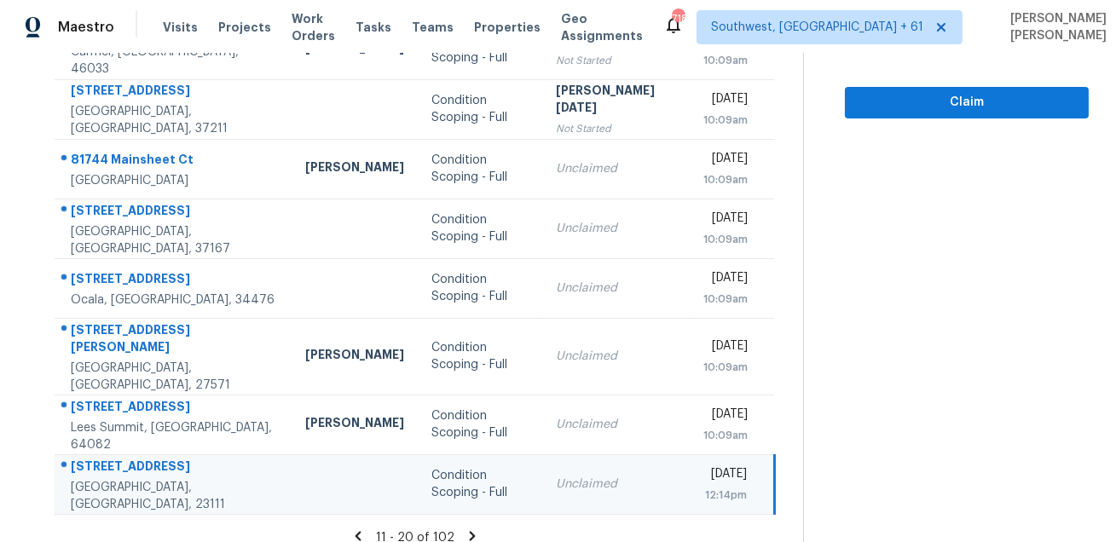
click at [473, 531] on icon at bounding box center [473, 535] width 6 height 9
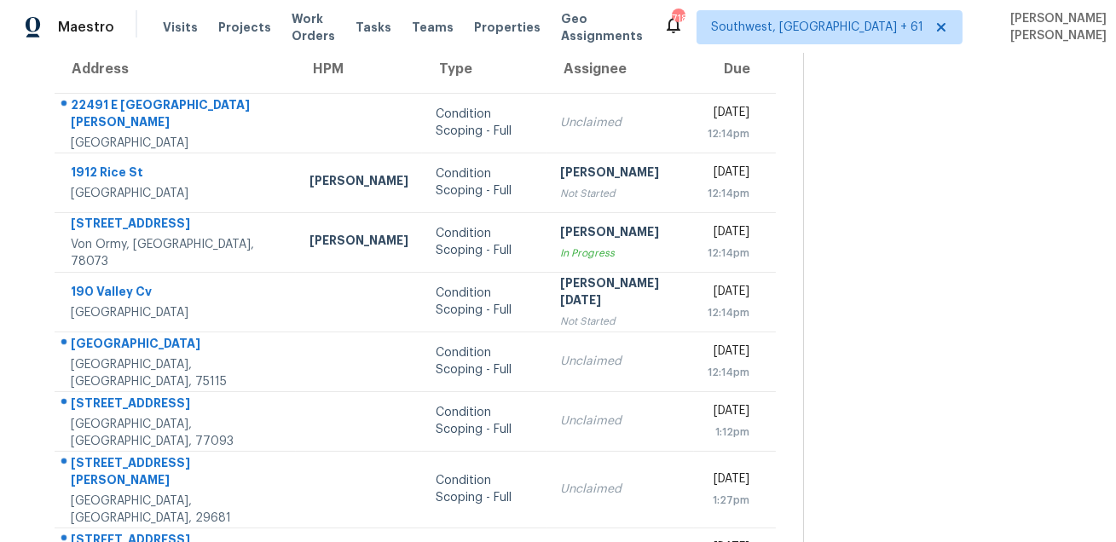
scroll to position [148, 0]
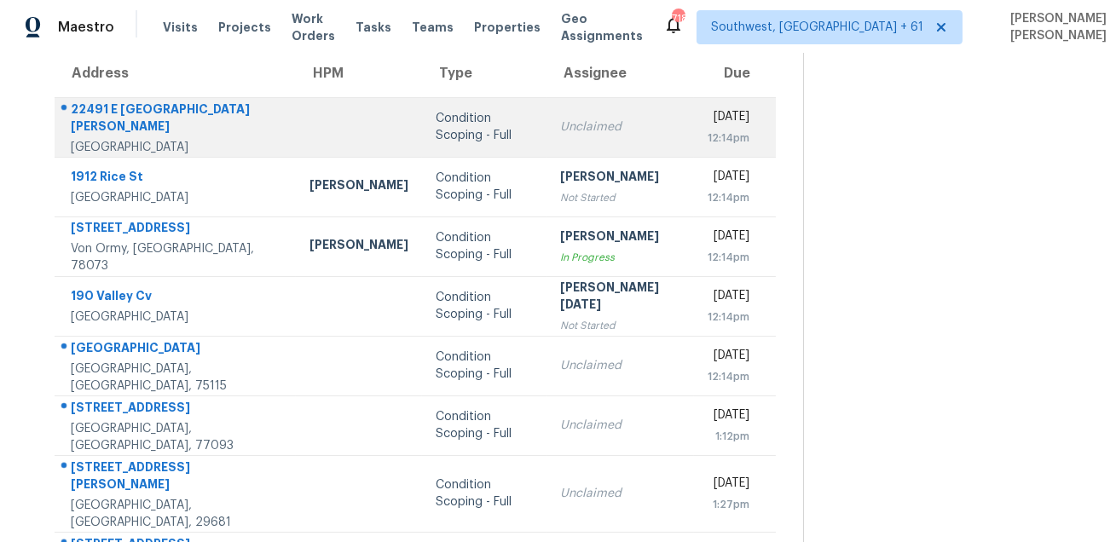
click at [117, 120] on div "22491 E Avenida Del Valle" at bounding box center [176, 120] width 211 height 38
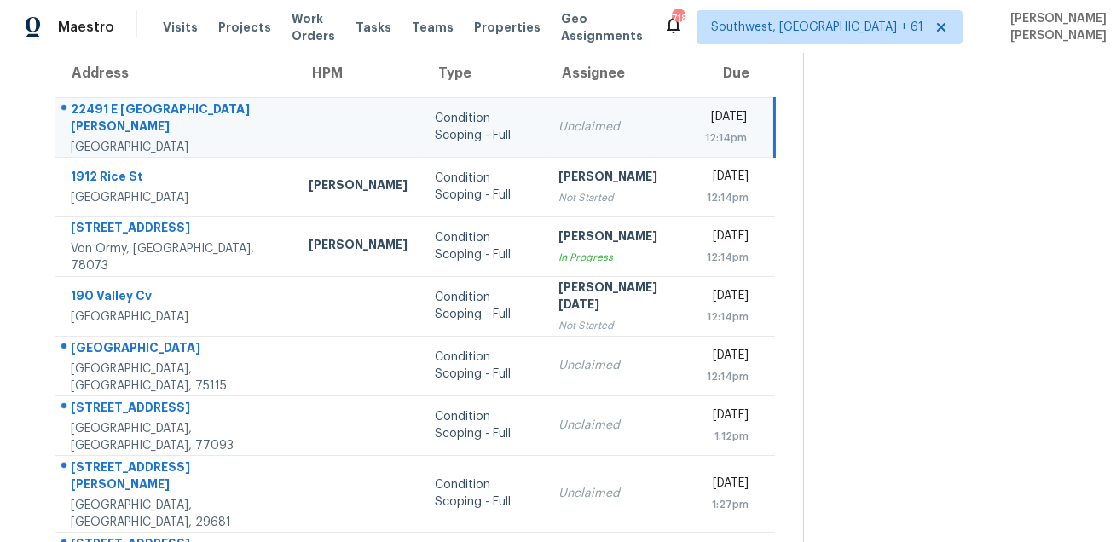
click at [117, 120] on div "22491 E Avenida Del Valle" at bounding box center [176, 120] width 211 height 38
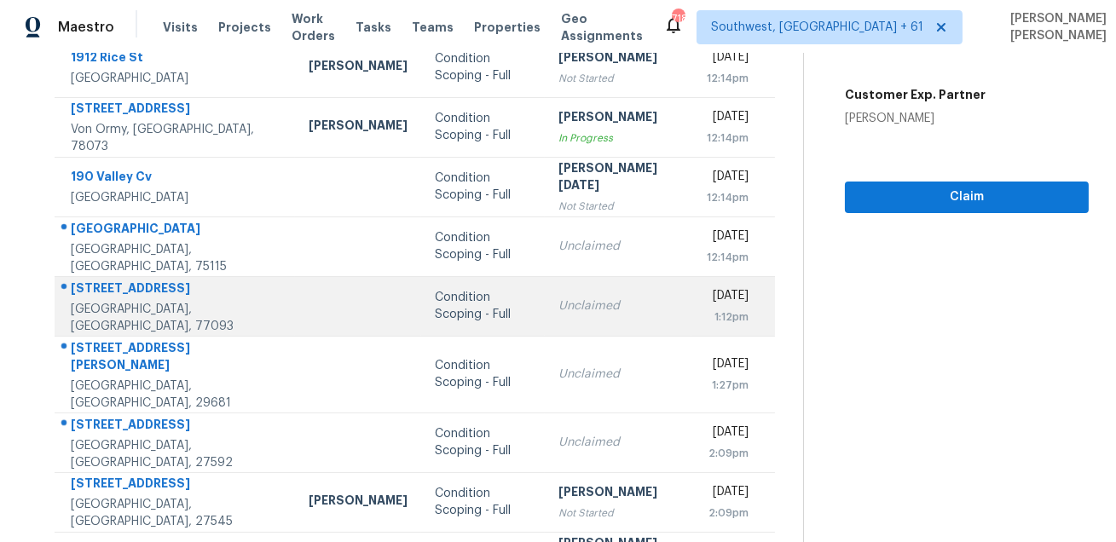
scroll to position [269, 0]
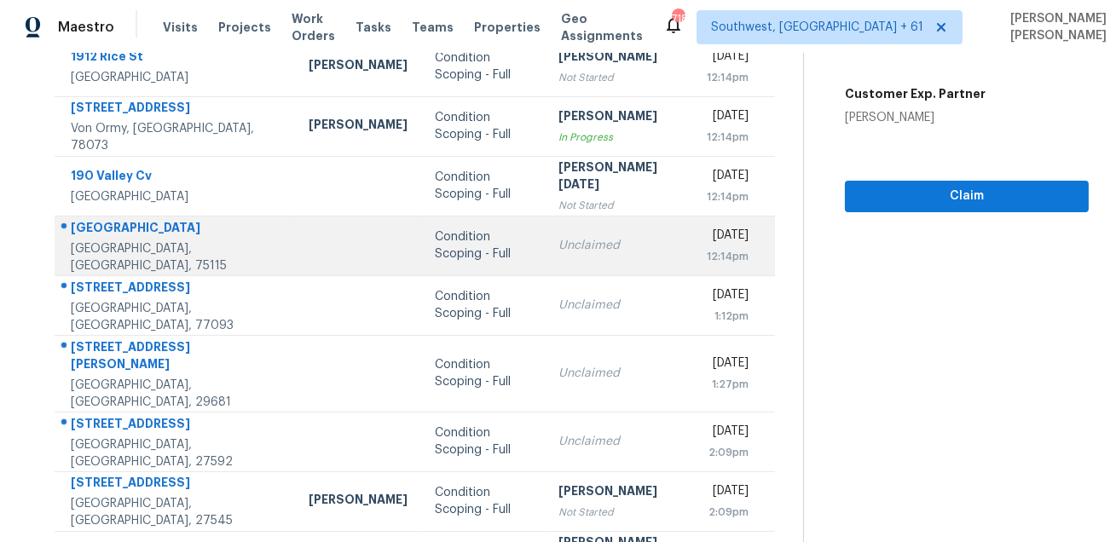
click at [93, 232] on div "1765 Plum Creek Dr" at bounding box center [176, 229] width 211 height 21
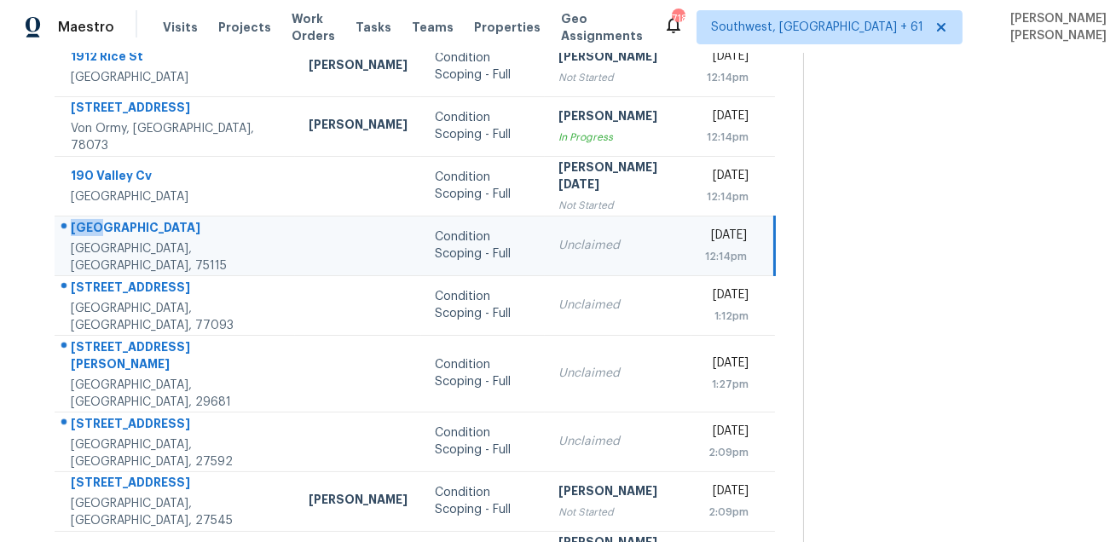
click at [93, 232] on div "1765 Plum Creek Dr" at bounding box center [176, 229] width 211 height 21
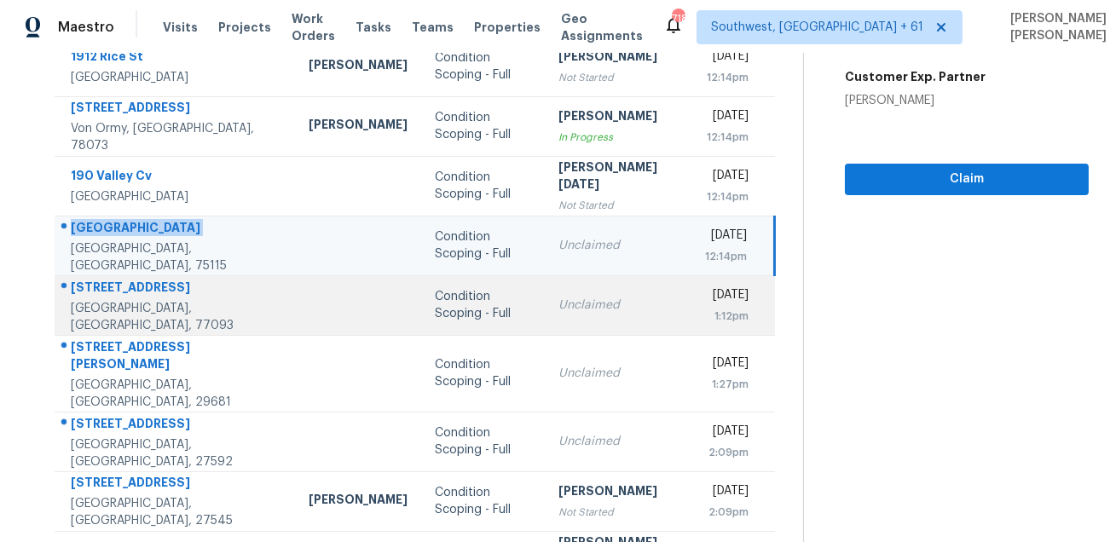
click at [117, 285] on div at bounding box center [168, 288] width 226 height 22
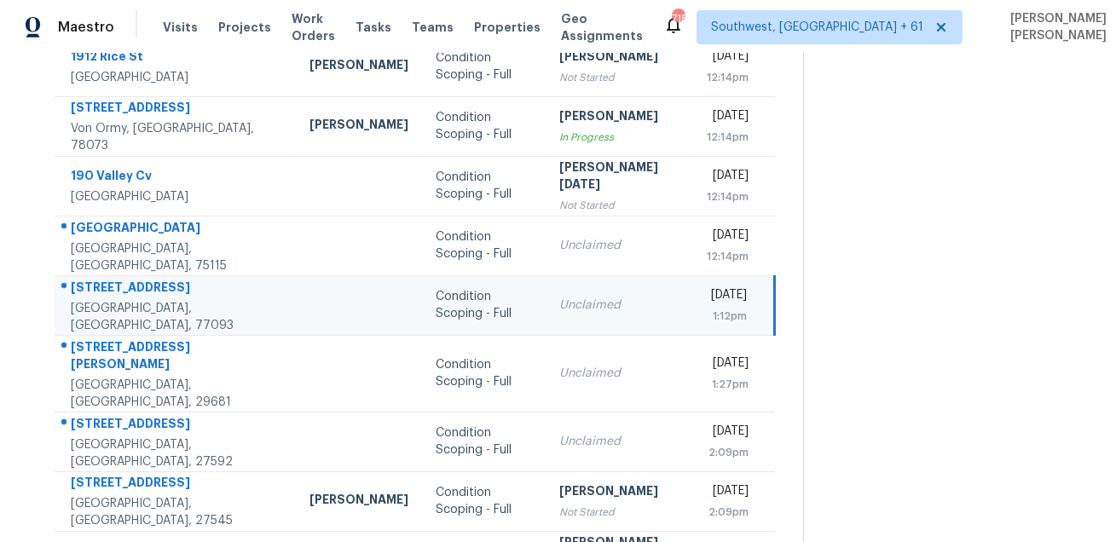
click at [117, 285] on div at bounding box center [168, 288] width 227 height 22
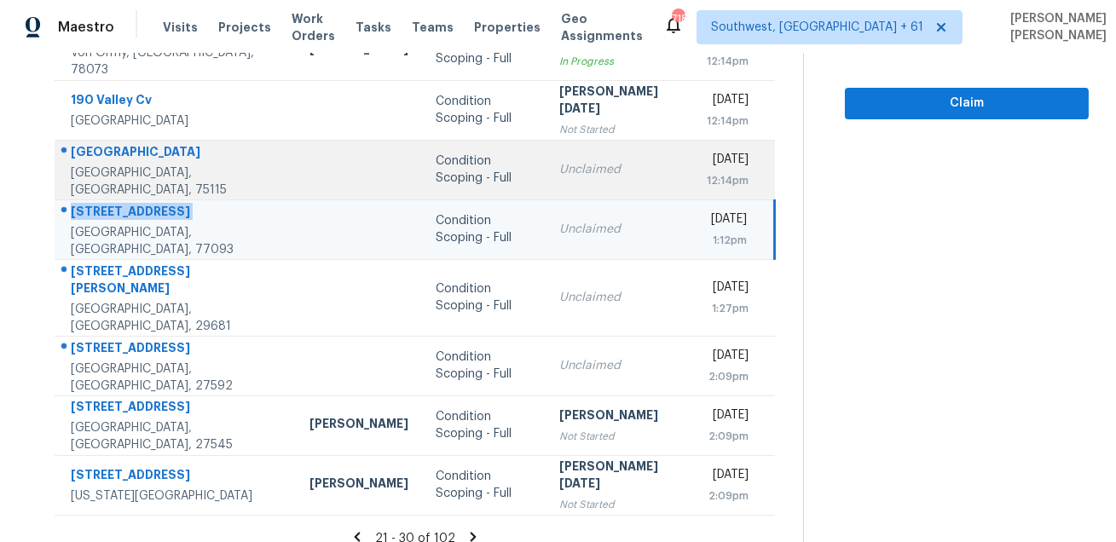
scroll to position [345, 0]
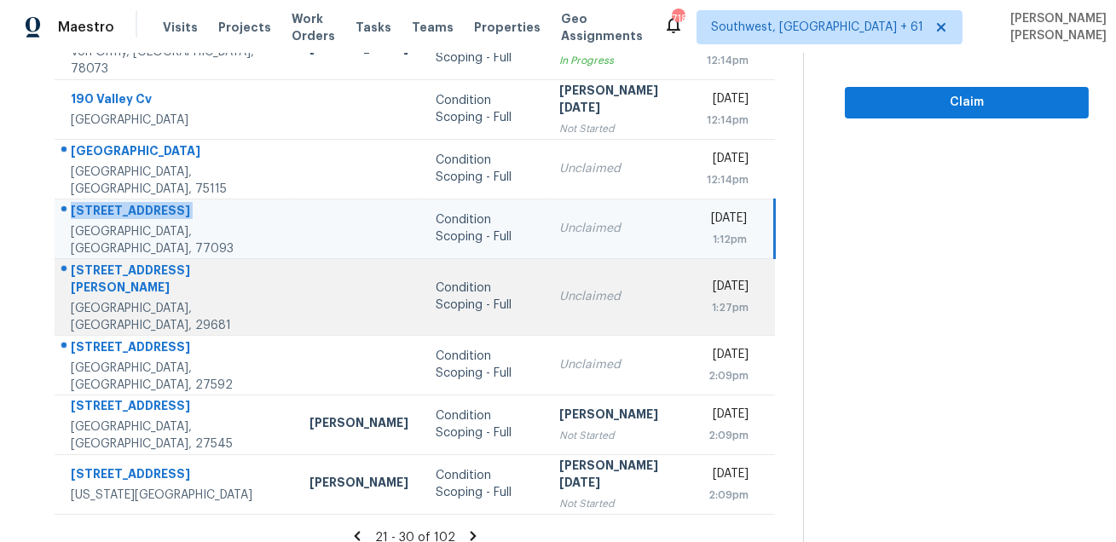
click at [110, 274] on div "146 Stokes Rd" at bounding box center [176, 281] width 211 height 38
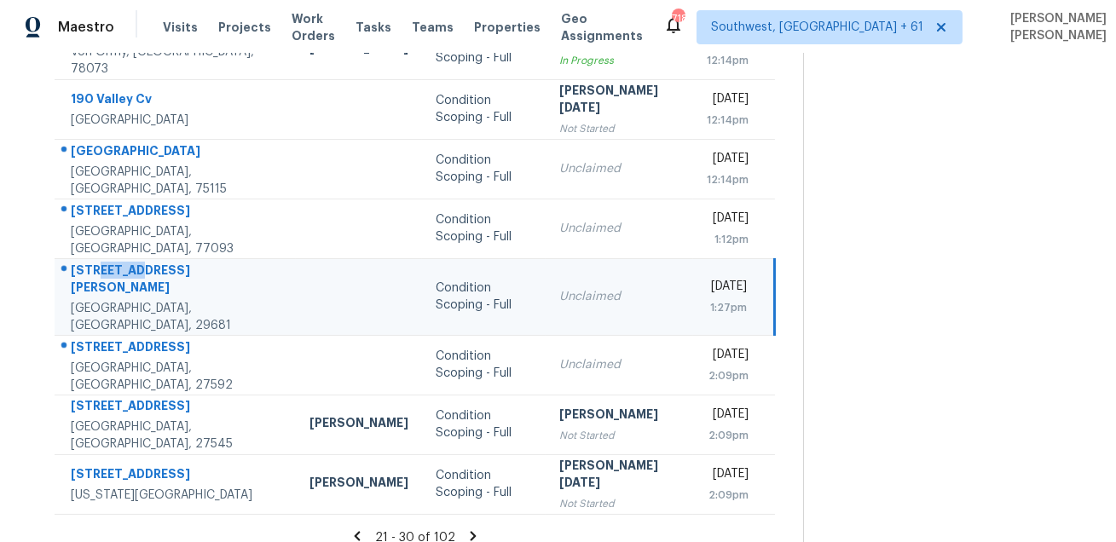
click at [110, 274] on div "146 Stokes Rd" at bounding box center [176, 281] width 211 height 38
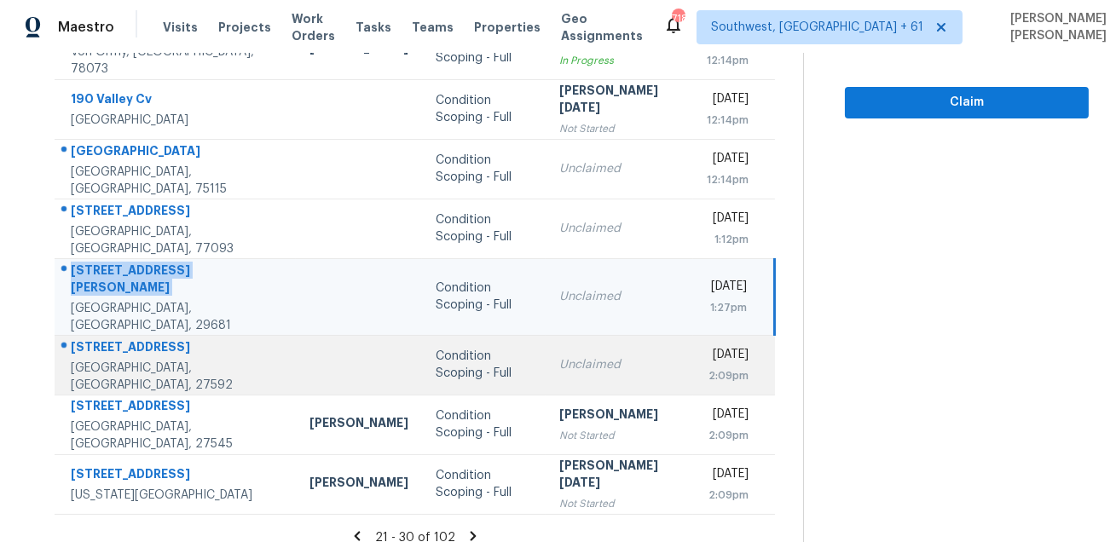
click at [147, 339] on div "1305 White Spruce Dr" at bounding box center [176, 349] width 211 height 21
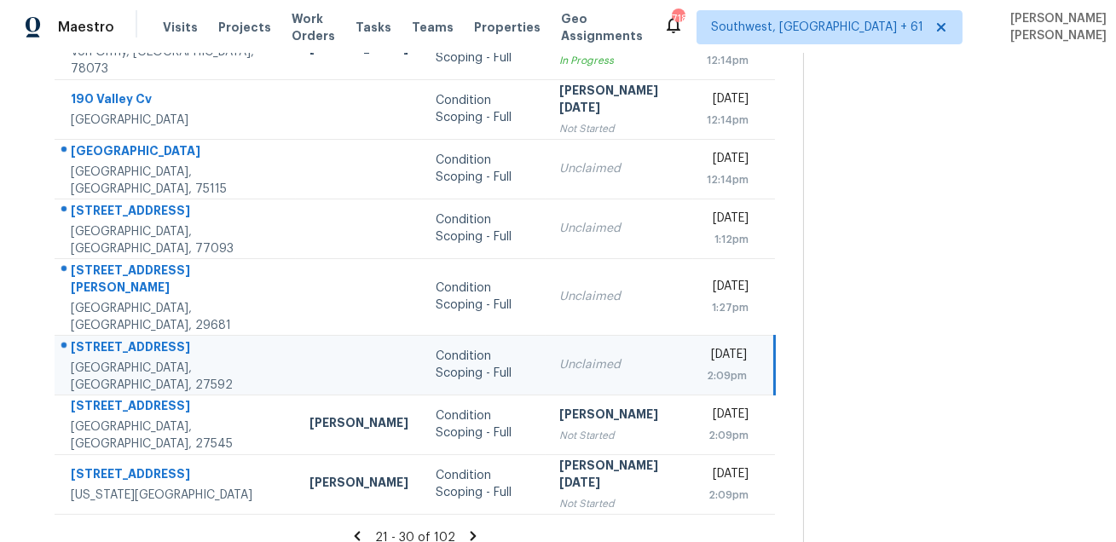
click at [147, 339] on div "1305 White Spruce Dr" at bounding box center [176, 349] width 211 height 21
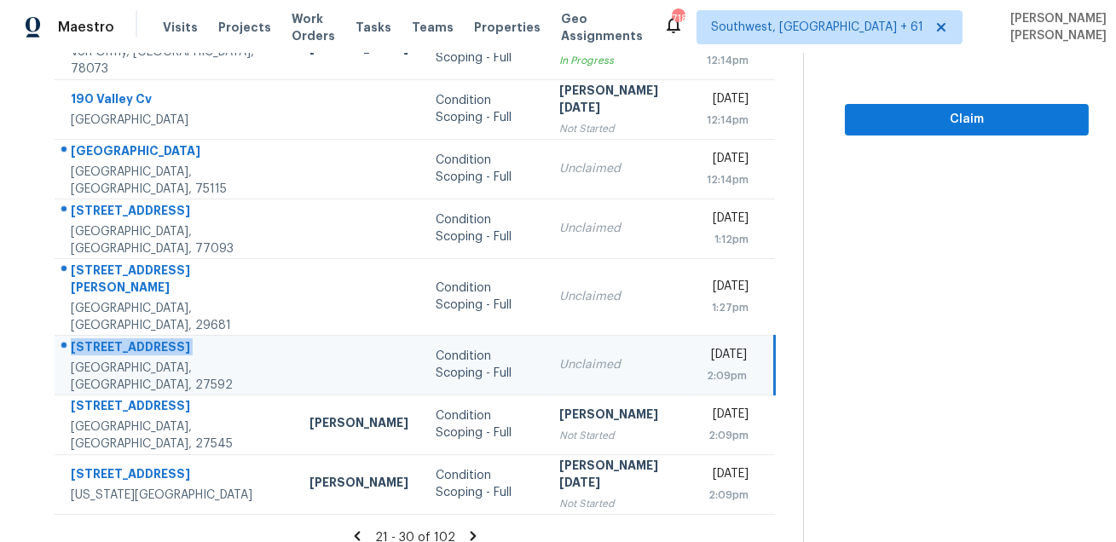
click at [473, 529] on icon at bounding box center [473, 536] width 15 height 15
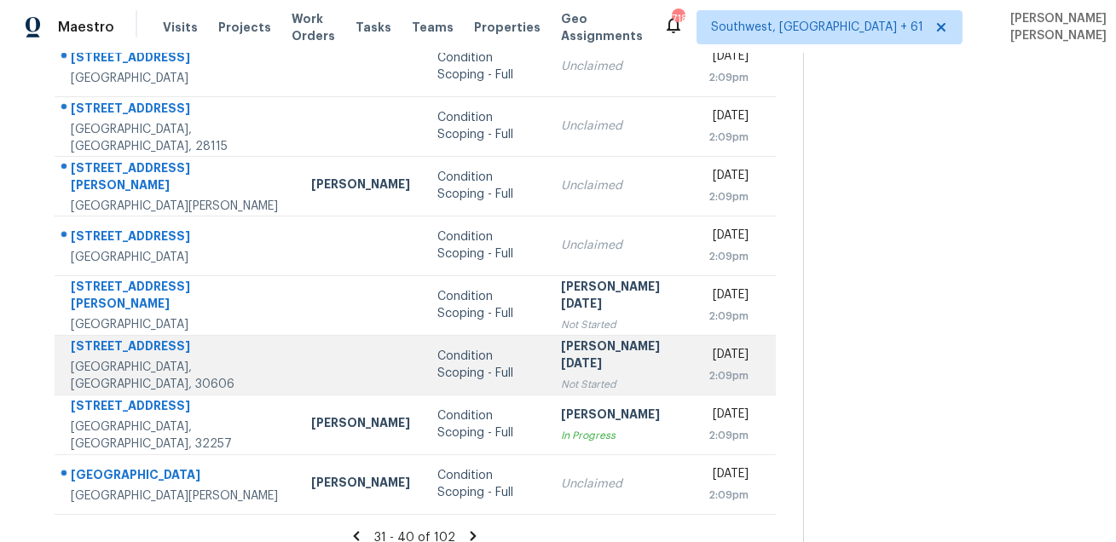
scroll to position [0, 0]
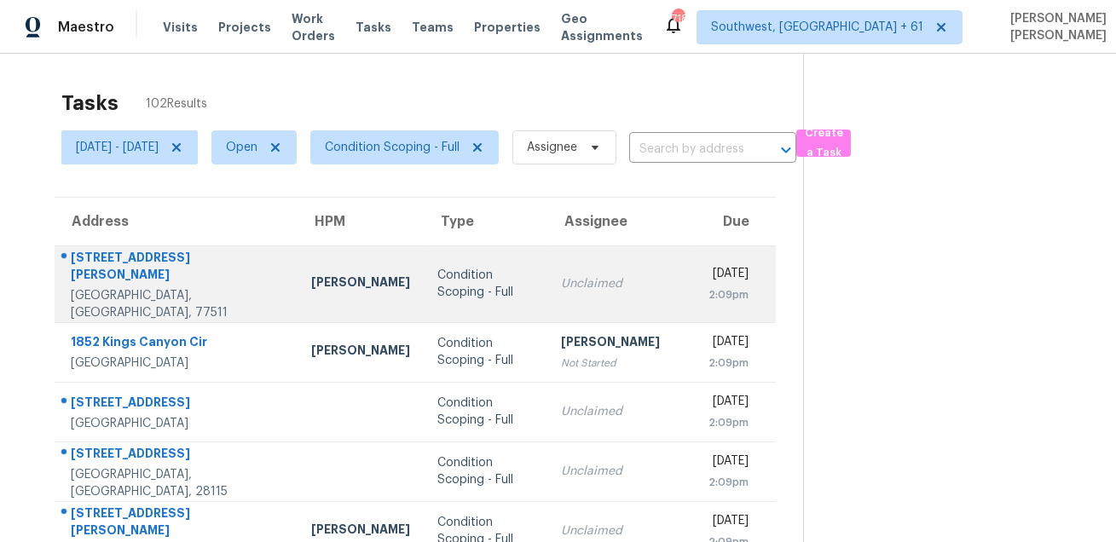
click at [96, 265] on div "340 Kendall Crest Dr" at bounding box center [177, 268] width 213 height 38
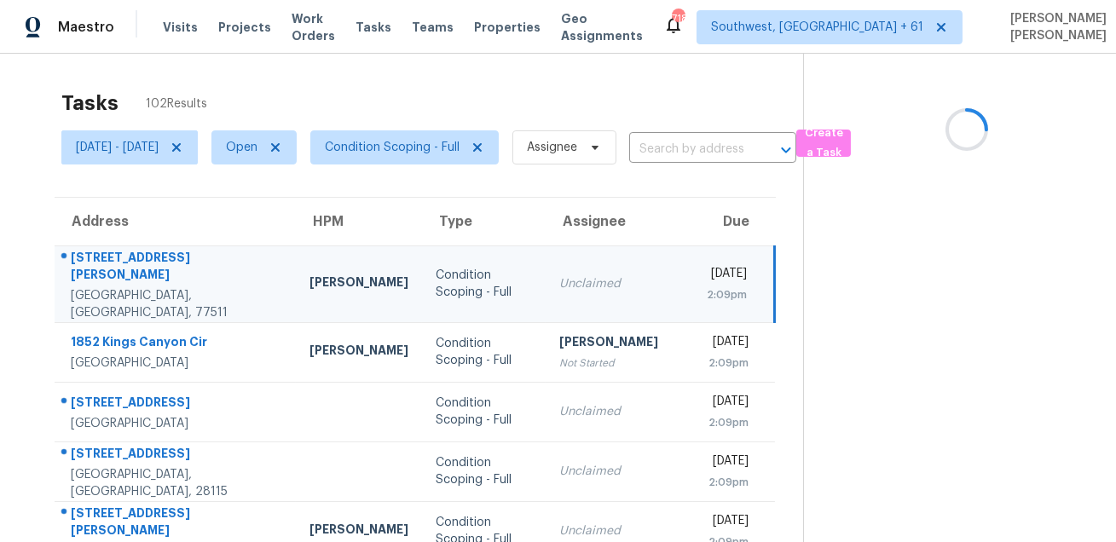
click at [96, 265] on div "340 Kendall Crest Dr" at bounding box center [176, 268] width 211 height 38
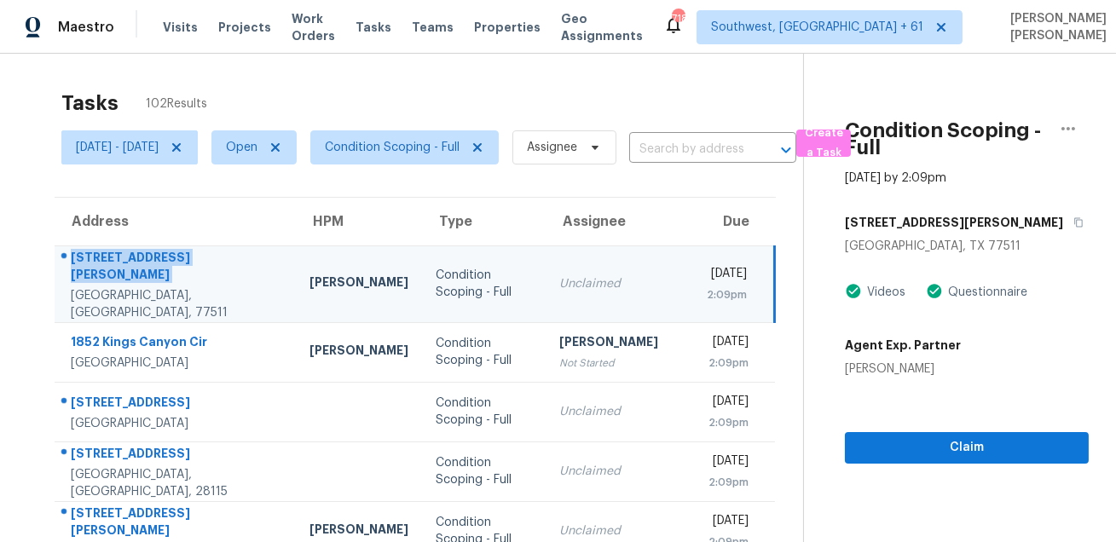
scroll to position [138, 0]
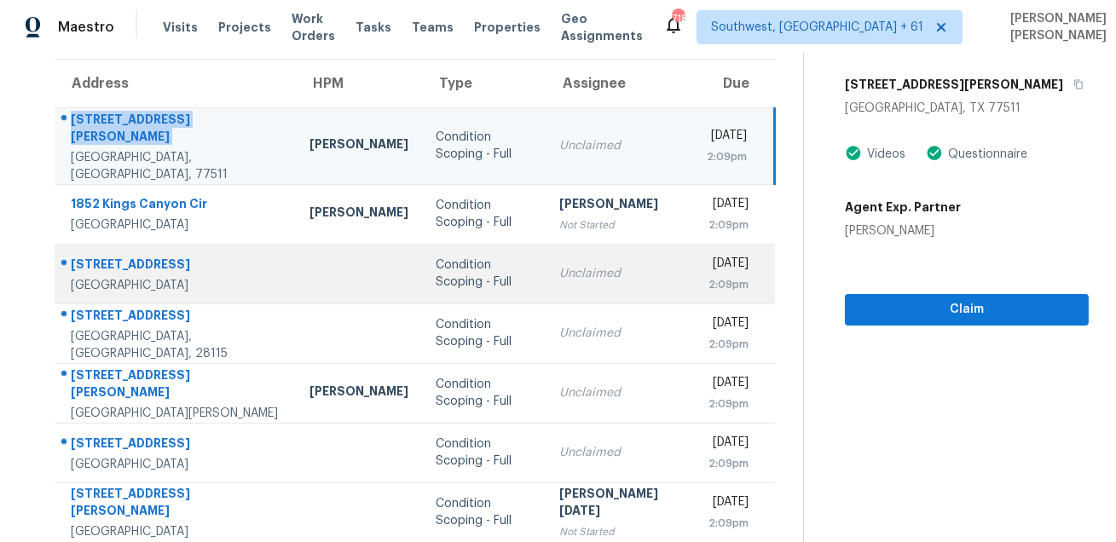
click at [85, 256] on div "400 N Acacia Ave Unit D16" at bounding box center [176, 266] width 211 height 21
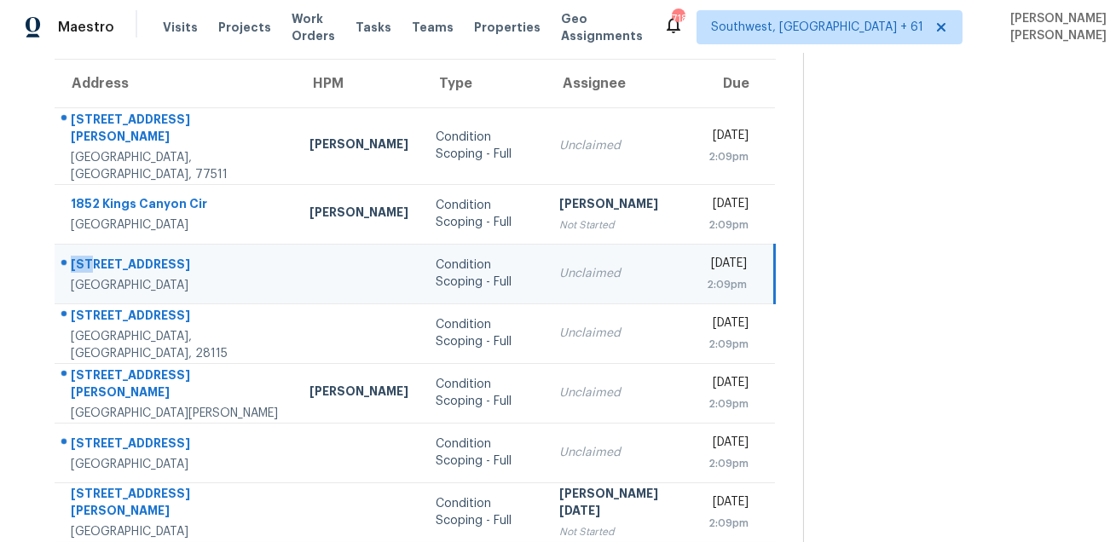
click at [85, 256] on div "400 N Acacia Ave Unit D16" at bounding box center [176, 266] width 211 height 21
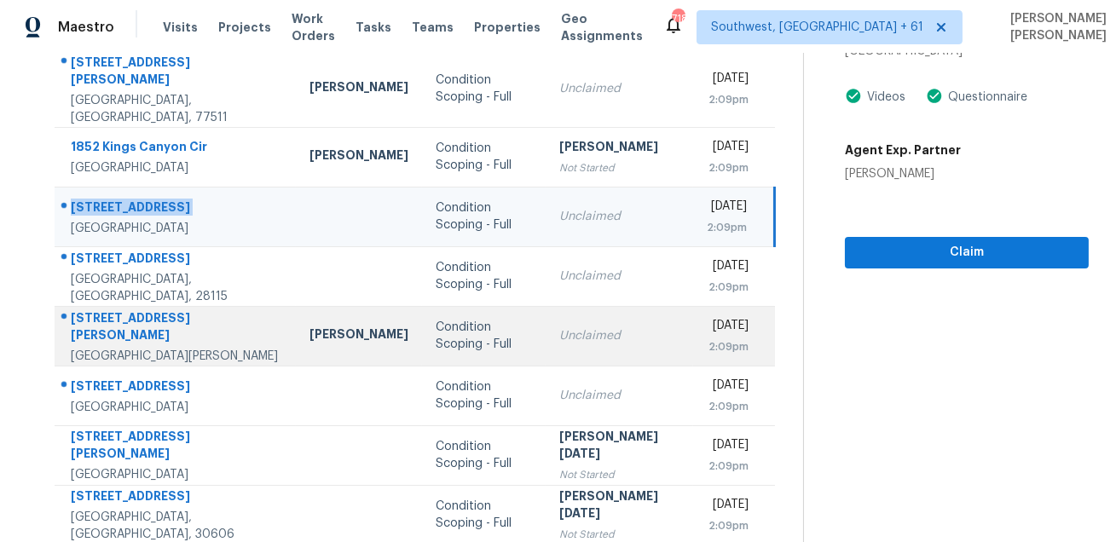
scroll to position [245, 0]
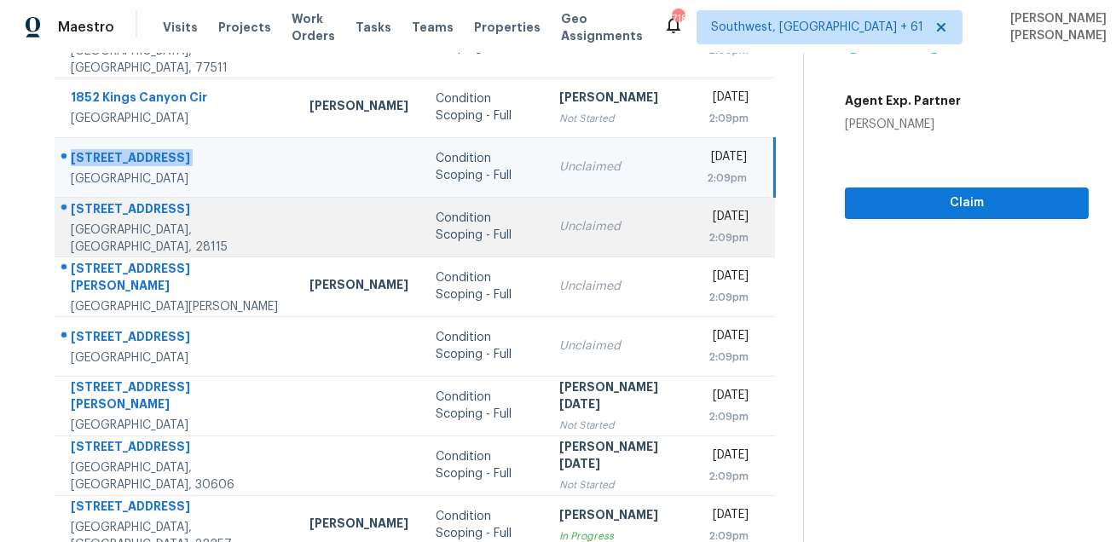
click at [142, 204] on div "6320 Highway 152 W" at bounding box center [176, 210] width 211 height 21
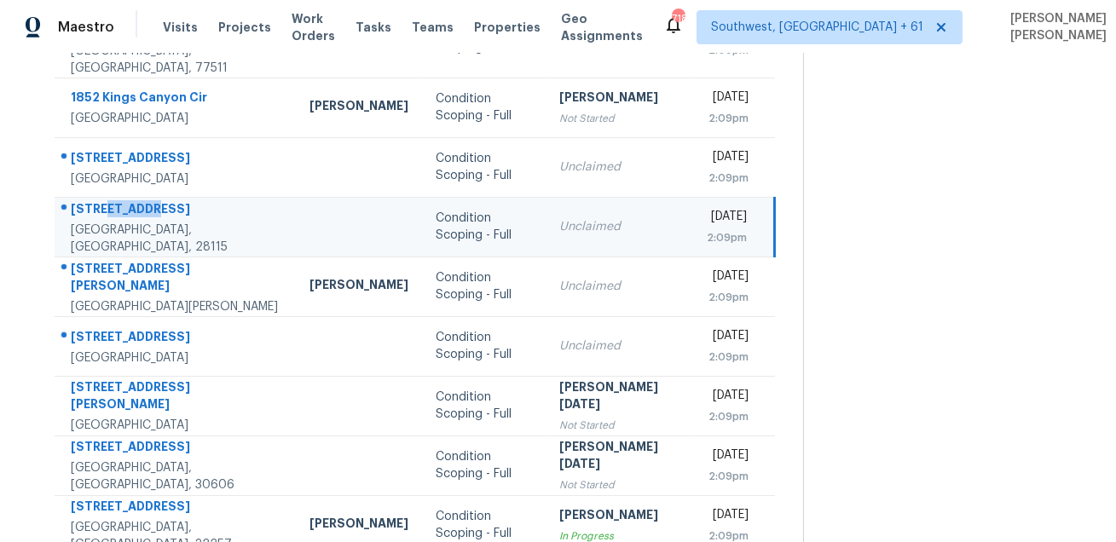
click at [142, 204] on div "6320 Highway 152 W" at bounding box center [176, 210] width 211 height 21
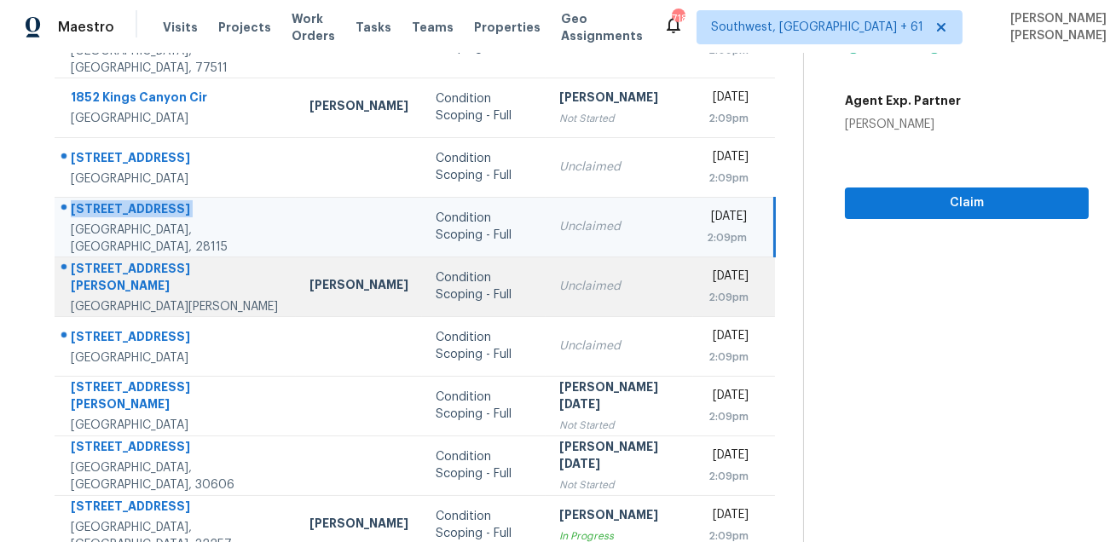
click at [89, 298] on div "Port Richey, FL, 34668" at bounding box center [176, 306] width 211 height 17
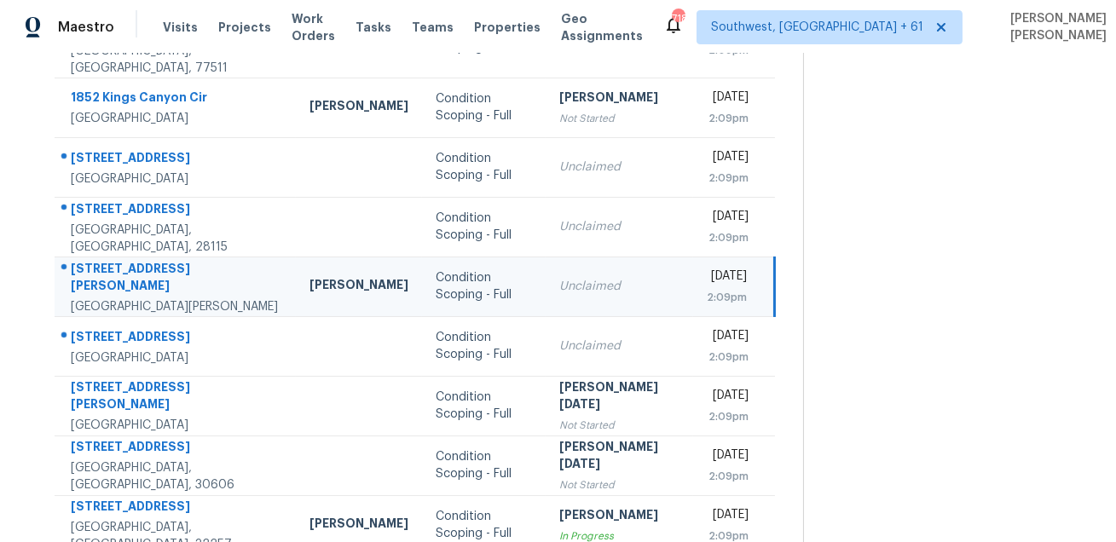
click at [89, 298] on div "Port Richey, FL, 34668" at bounding box center [176, 306] width 211 height 17
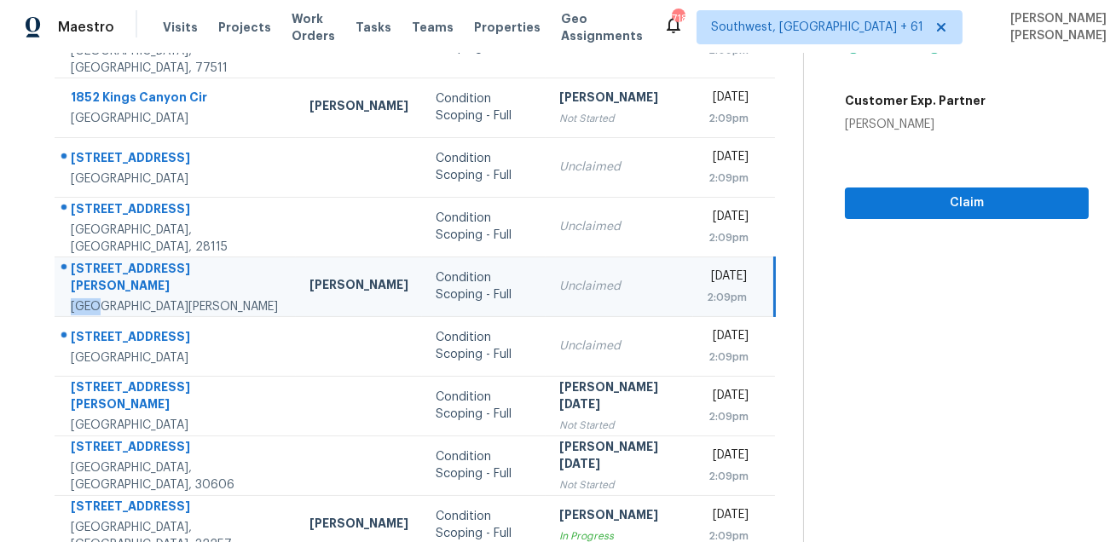
click at [105, 257] on td "9541 Towanda Ln Port Richey, FL, 34668" at bounding box center [175, 287] width 241 height 60
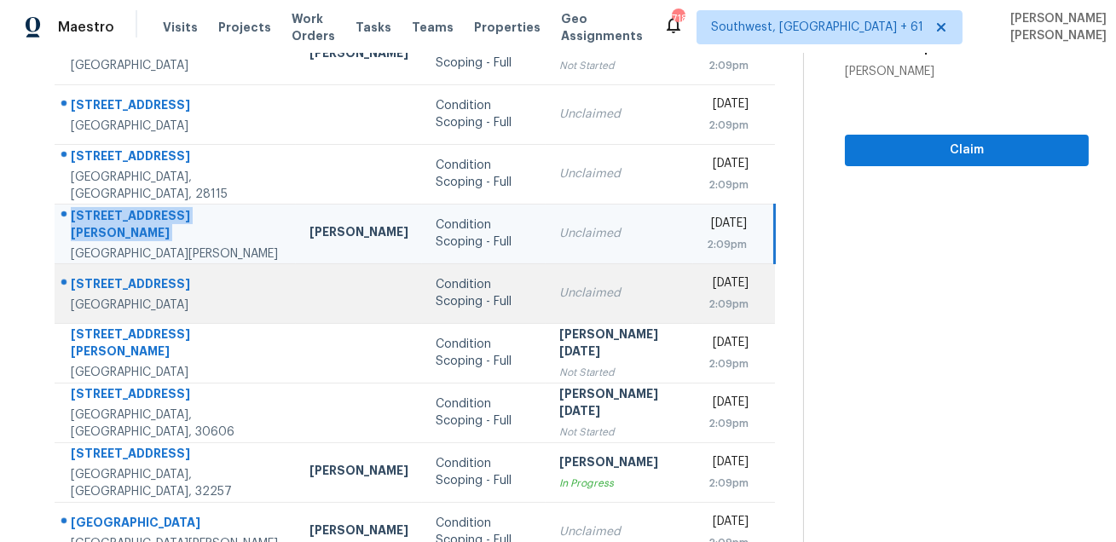
scroll to position [345, 0]
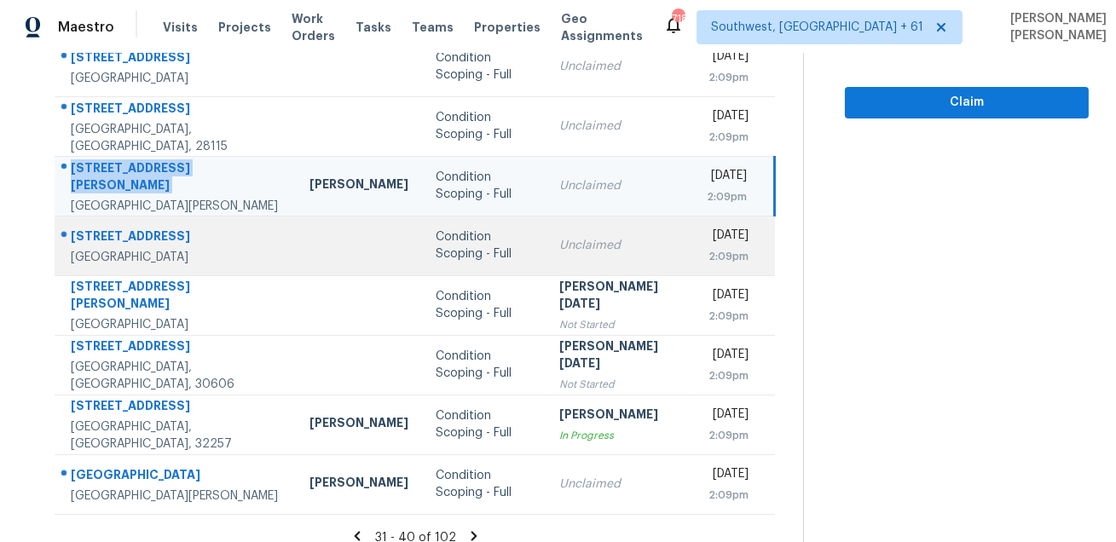
click at [132, 228] on div "3210 Cumberland Rd" at bounding box center [176, 238] width 211 height 21
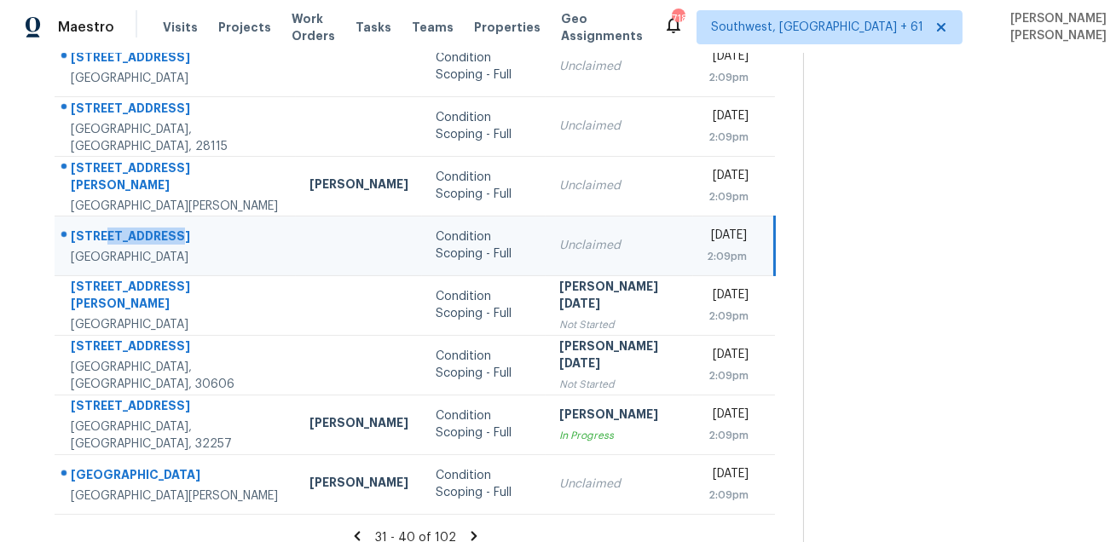
click at [132, 228] on div "3210 Cumberland Rd" at bounding box center [176, 238] width 211 height 21
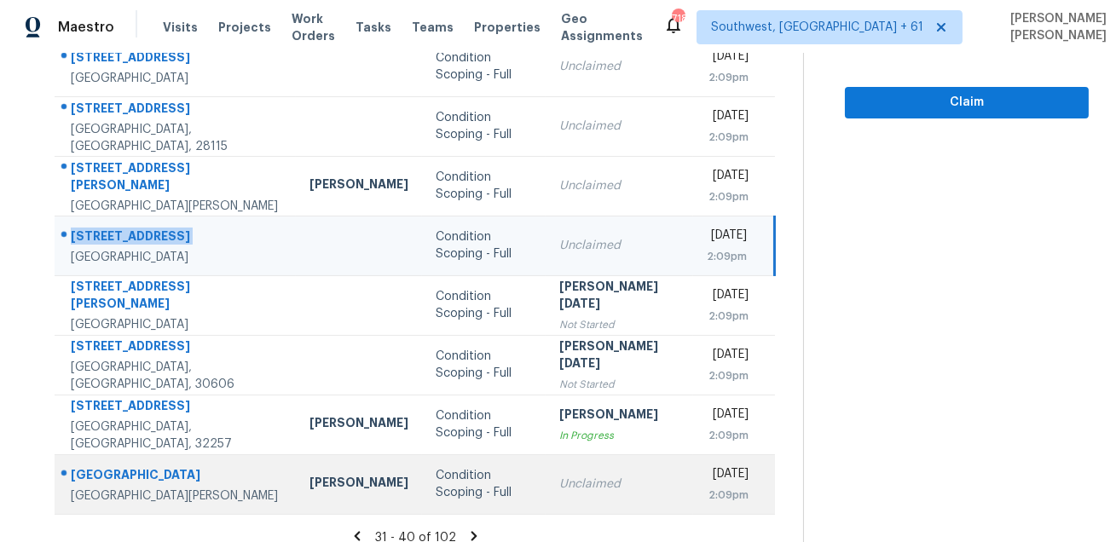
click at [112, 466] on div "7521 Coventry Dr" at bounding box center [176, 476] width 211 height 21
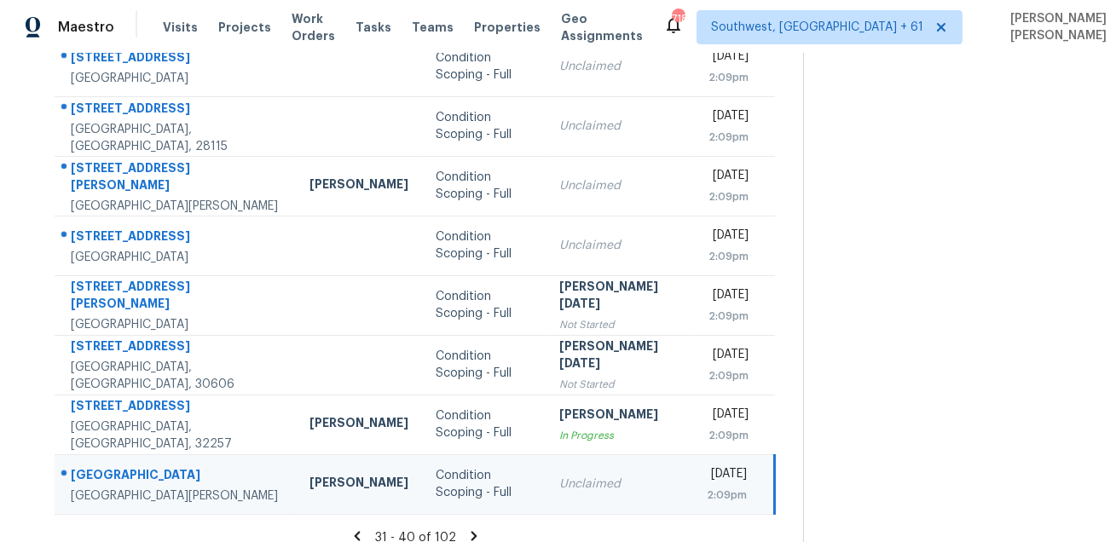
click at [112, 466] on div "7521 Coventry Dr" at bounding box center [176, 476] width 211 height 21
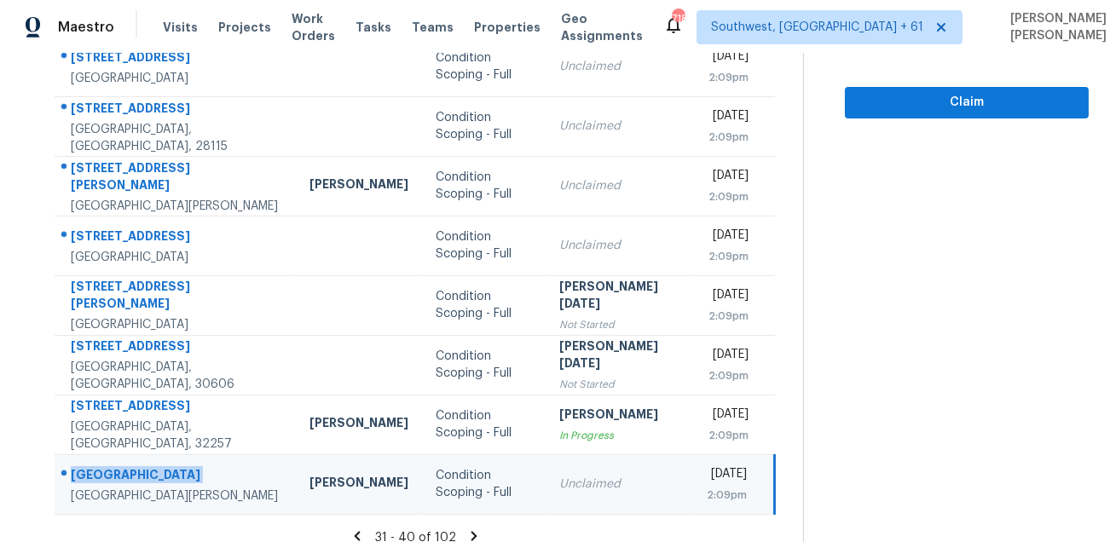
click at [475, 531] on icon at bounding box center [474, 535] width 6 height 9
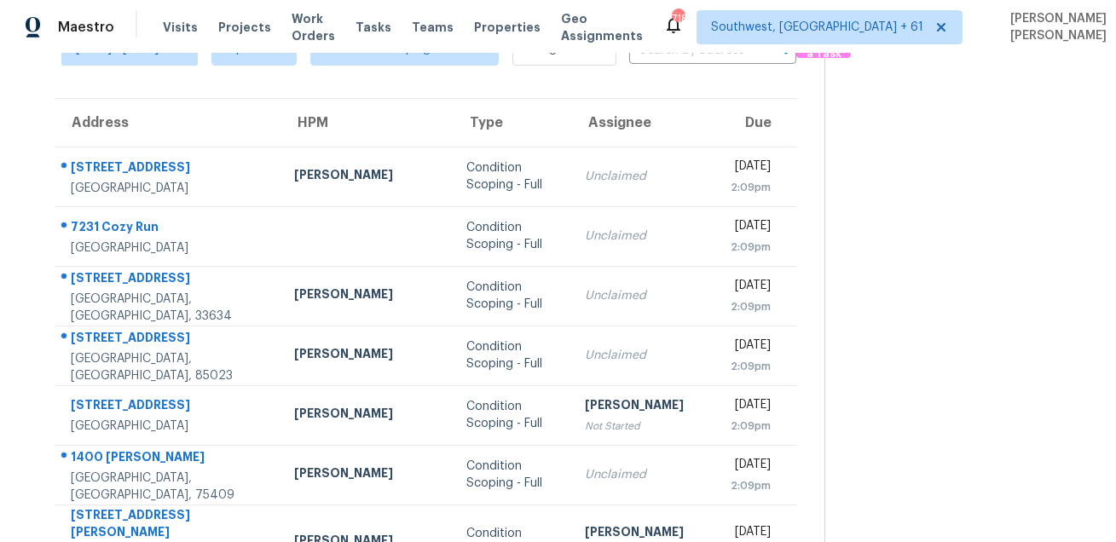
scroll to position [0, 0]
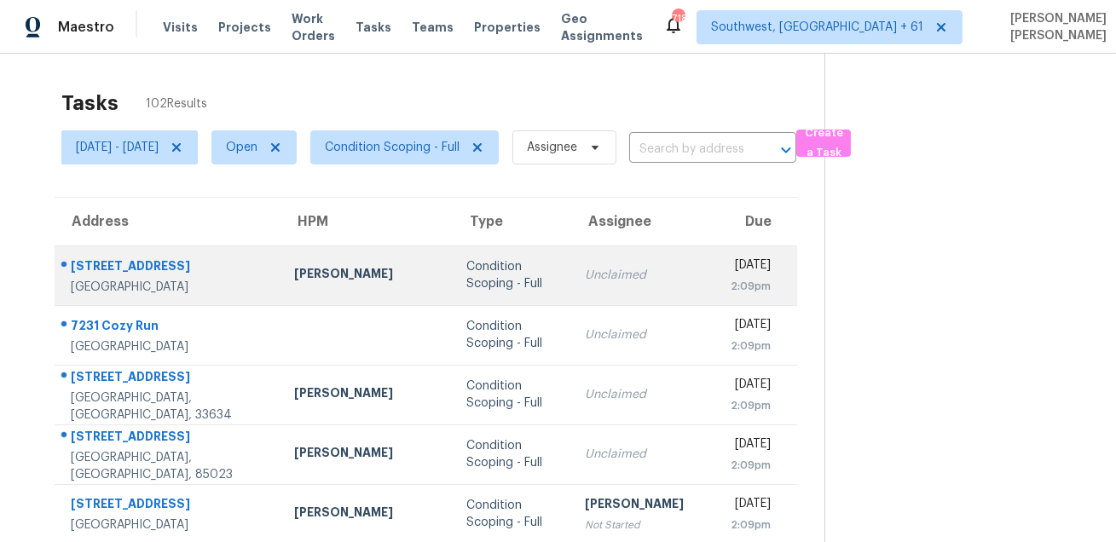
click at [162, 258] on div "14881 Clydewood St" at bounding box center [169, 268] width 197 height 21
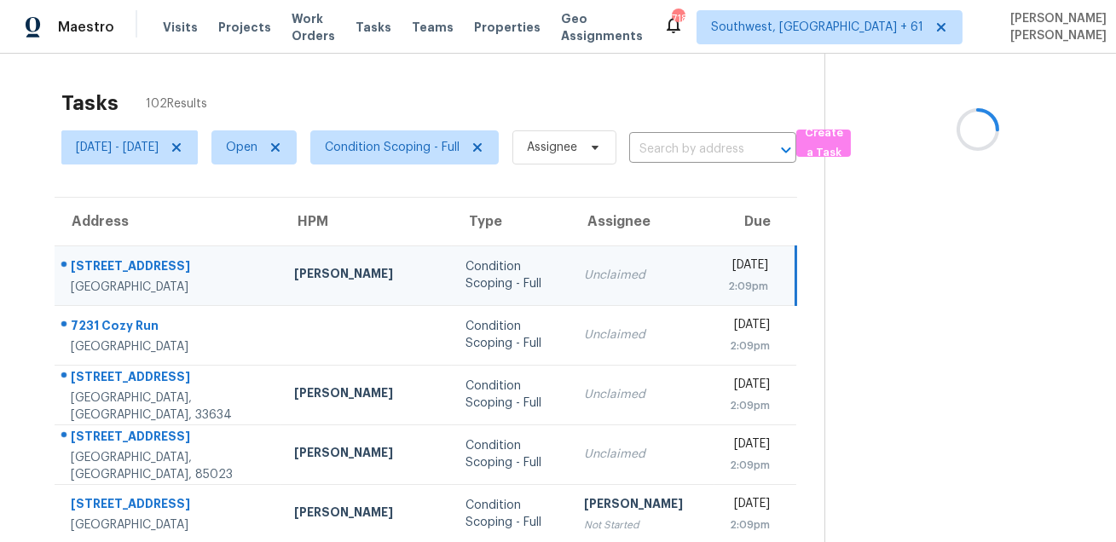
click at [162, 258] on div "14881 Clydewood St" at bounding box center [169, 268] width 196 height 21
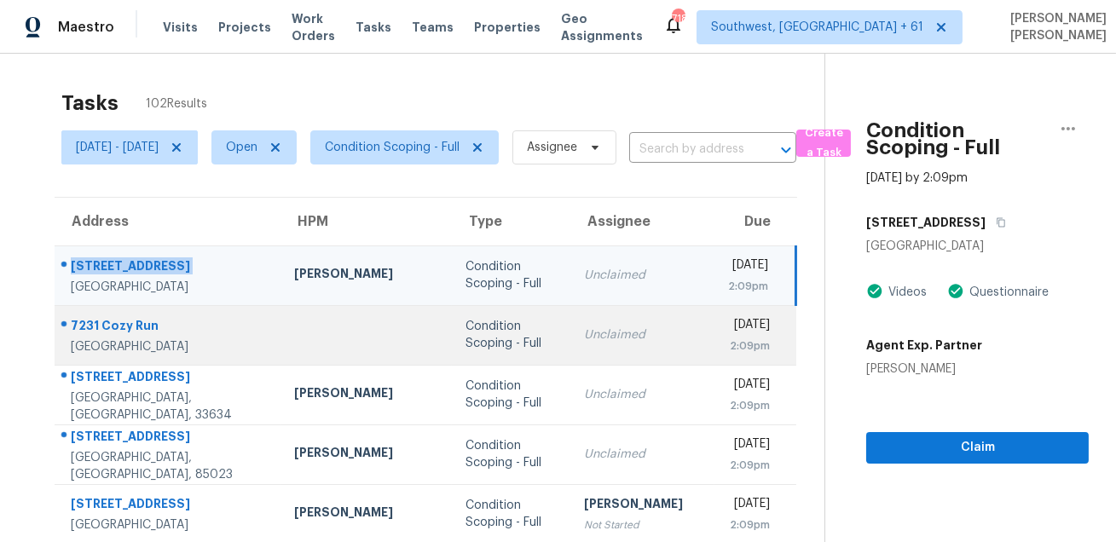
click at [115, 321] on div "7231 Cozy Run" at bounding box center [169, 327] width 196 height 21
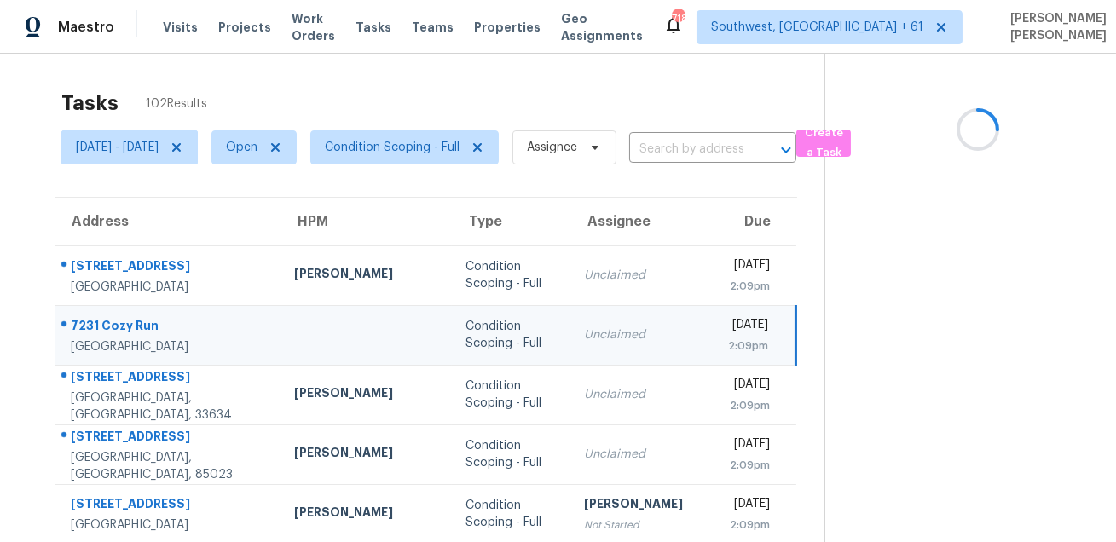
click at [115, 321] on div "7231 Cozy Run" at bounding box center [169, 327] width 196 height 21
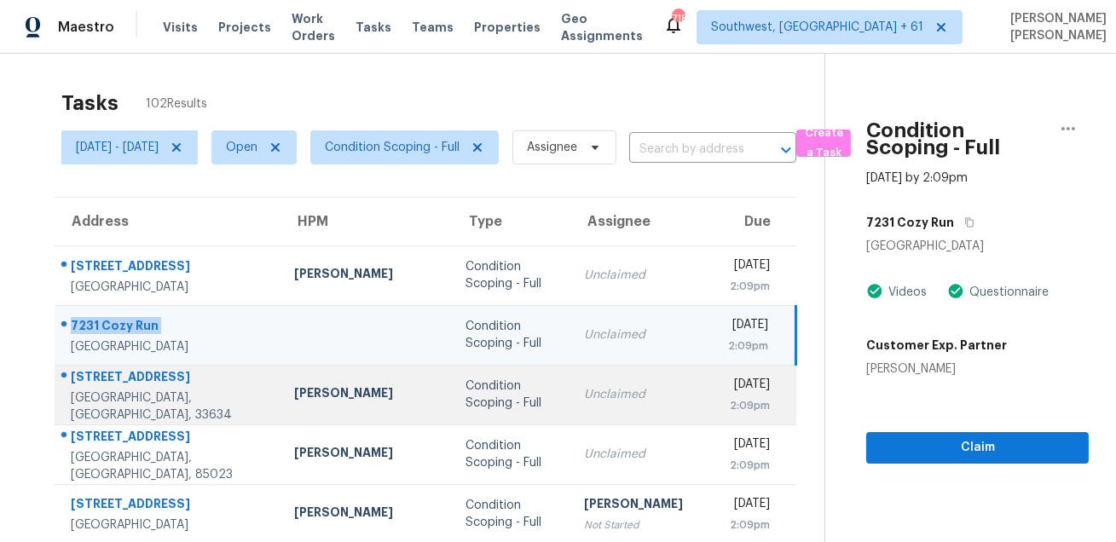
click at [121, 382] on div "4623 Driesler Cir" at bounding box center [169, 378] width 196 height 21
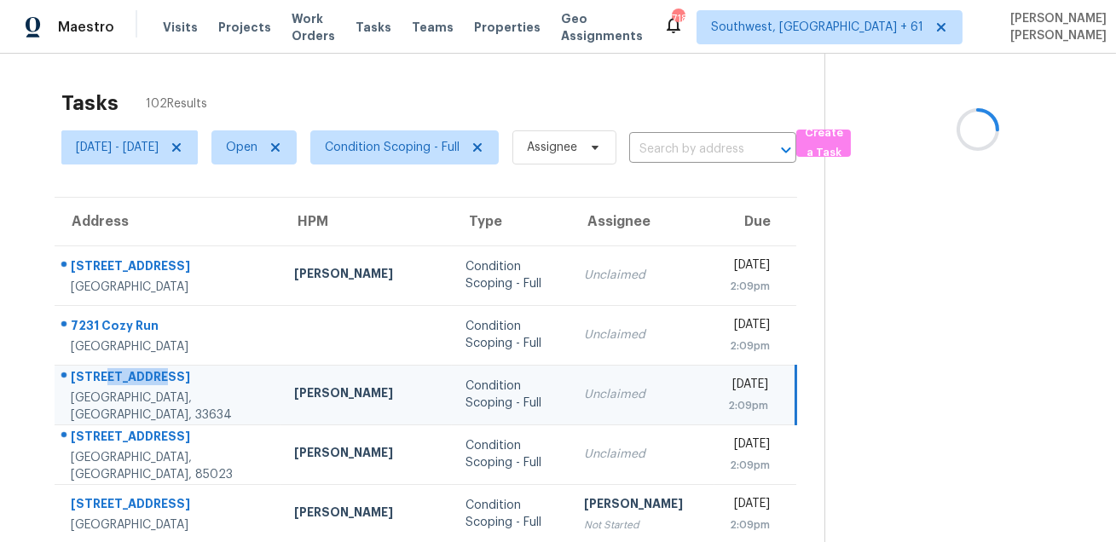
click at [121, 382] on div "4623 Driesler Cir" at bounding box center [169, 378] width 196 height 21
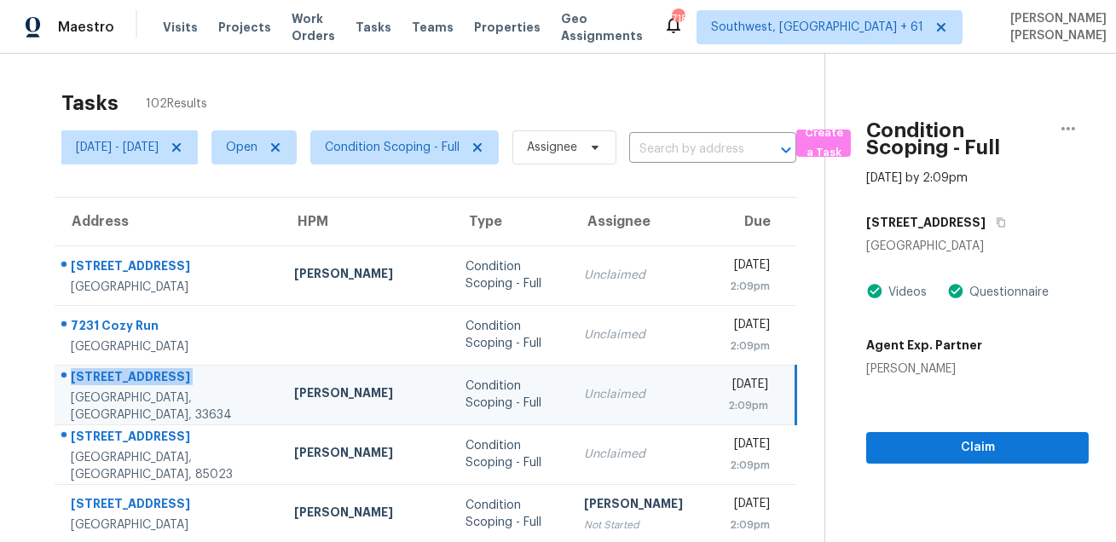
scroll to position [46, 0]
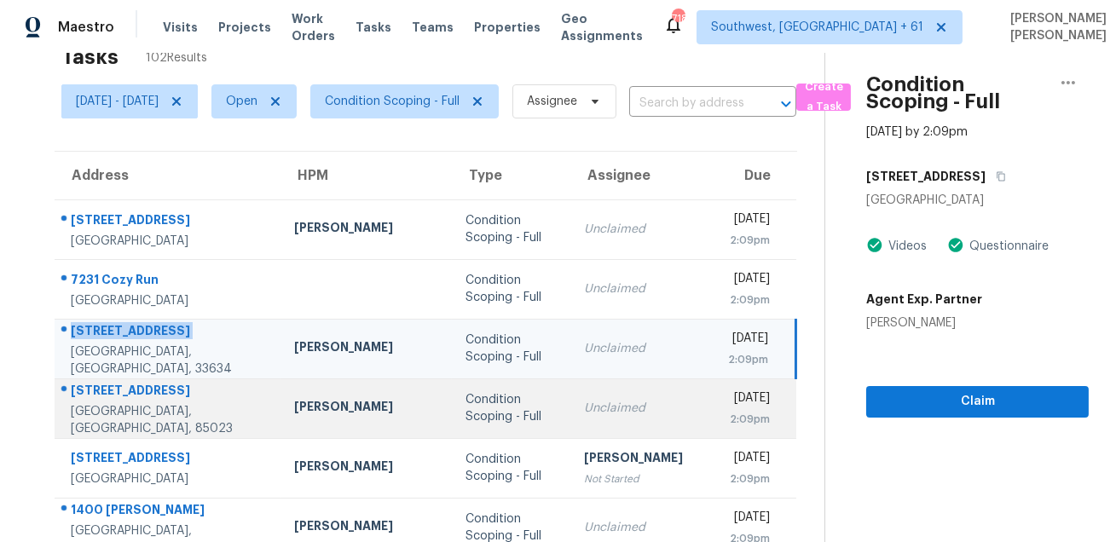
click at [113, 397] on div "18045 N 7th Dr" at bounding box center [169, 392] width 196 height 21
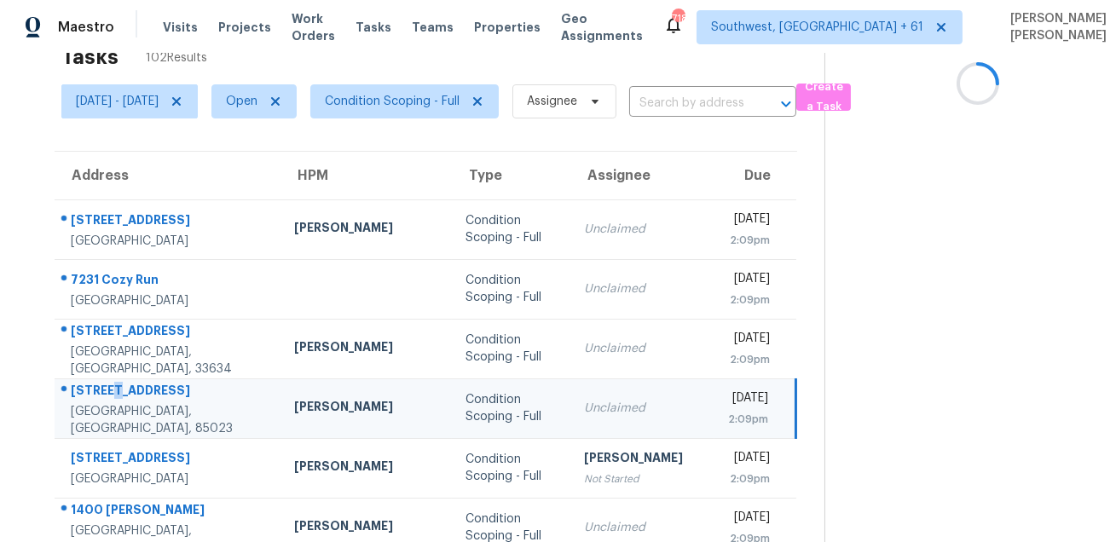
click at [113, 397] on div "18045 N 7th Dr" at bounding box center [169, 392] width 196 height 21
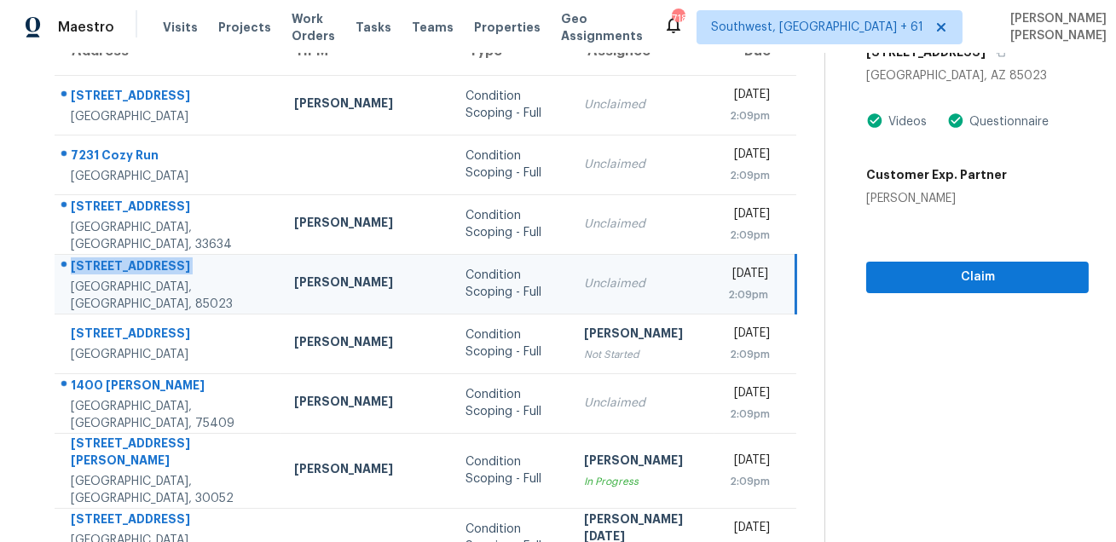
scroll to position [345, 0]
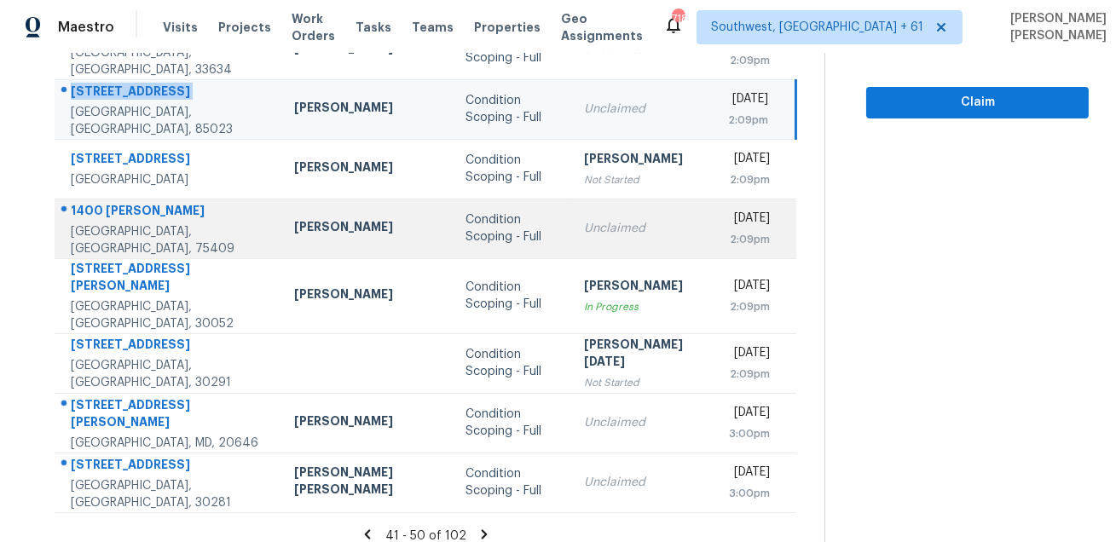
click at [109, 232] on div "Anna, TX, 75409" at bounding box center [169, 240] width 196 height 34
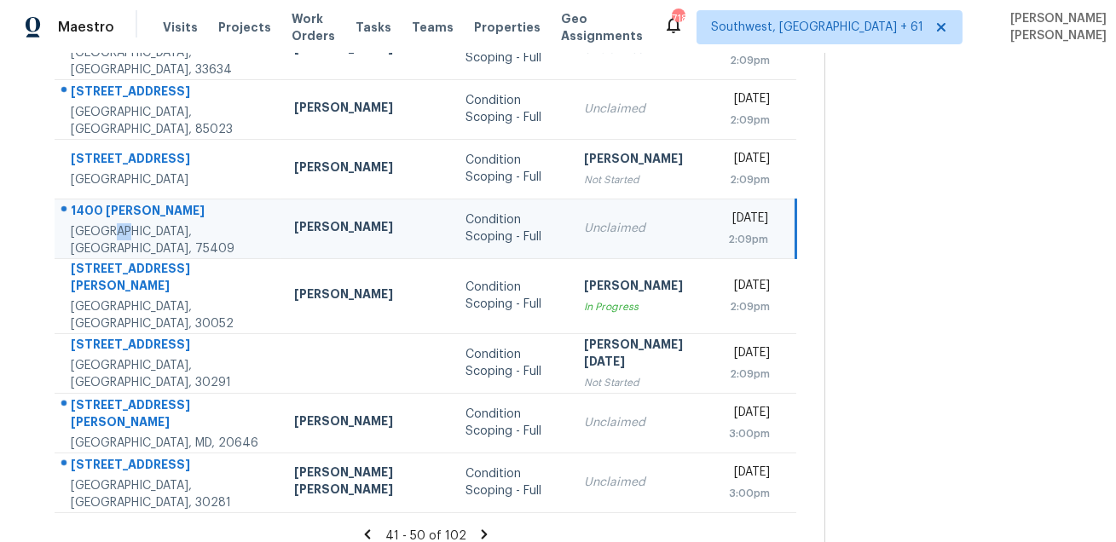
click at [109, 232] on div "Anna, TX, 75409" at bounding box center [169, 240] width 196 height 34
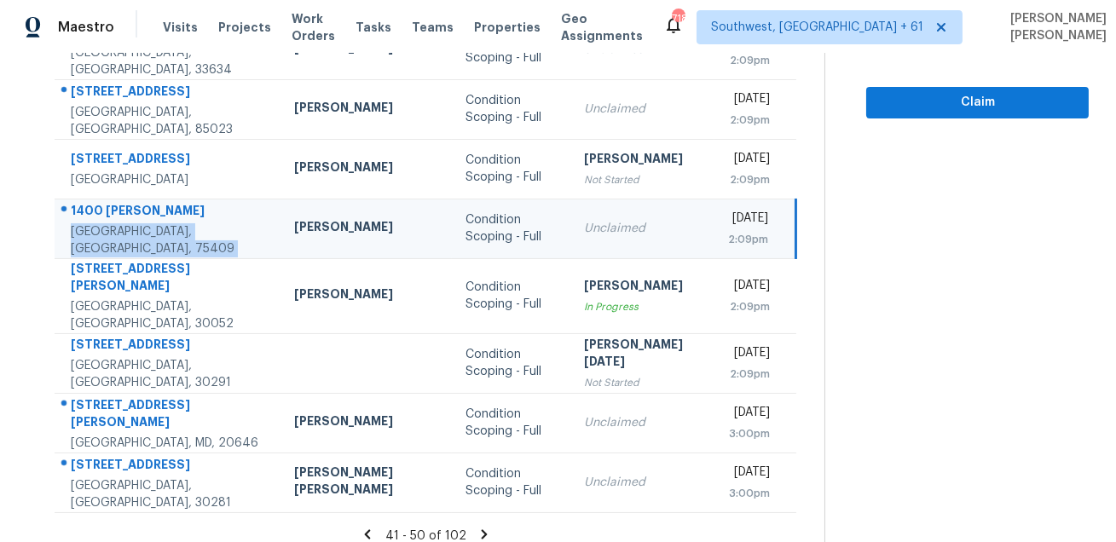
click at [141, 214] on div "1400 Nathan Ln" at bounding box center [169, 212] width 196 height 21
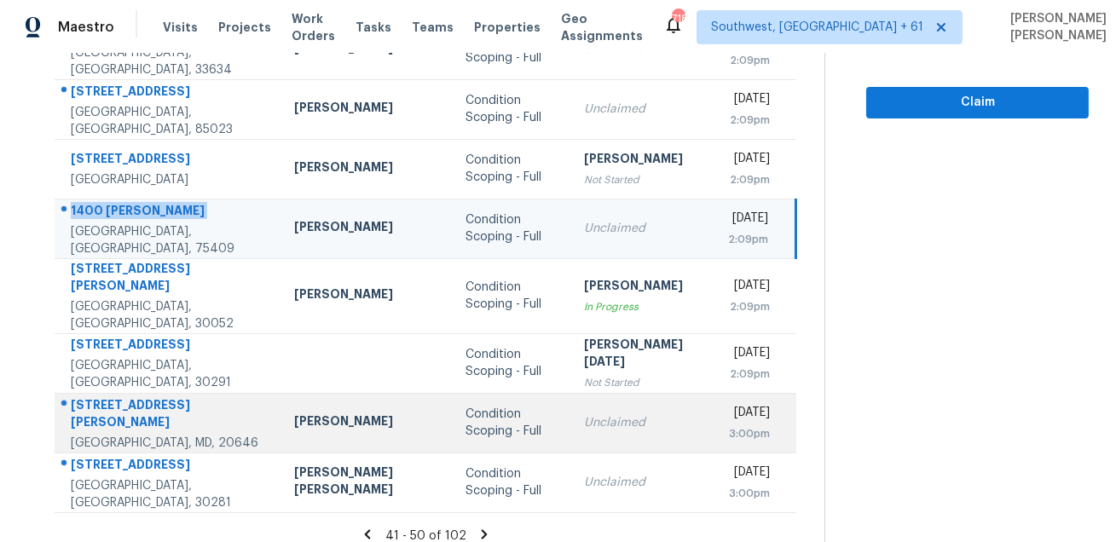
click at [134, 405] on div "5050 Hawthorne Rd" at bounding box center [169, 416] width 196 height 38
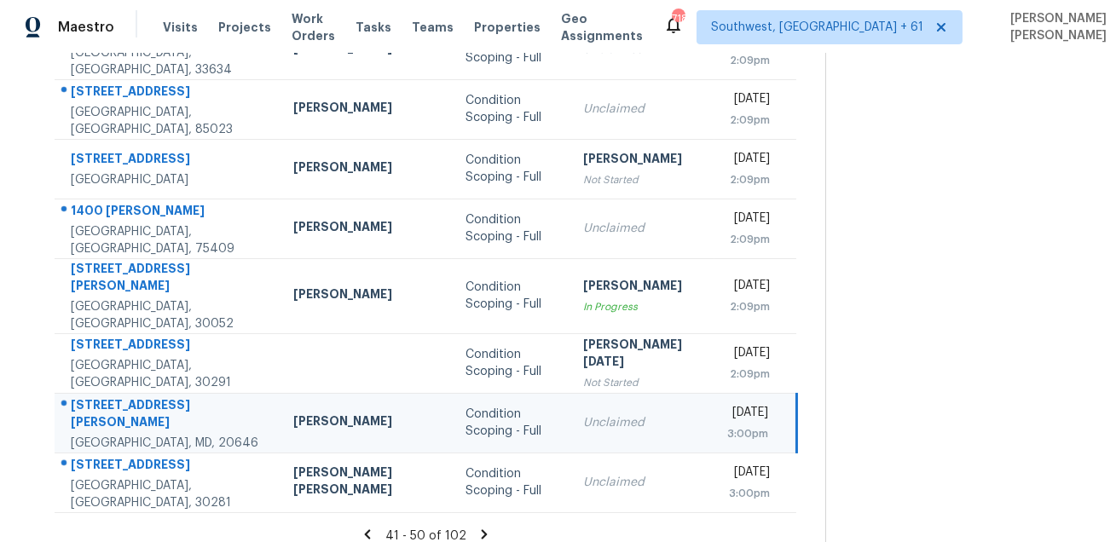
click at [134, 405] on div "5050 Hawthorne Rd" at bounding box center [168, 416] width 195 height 38
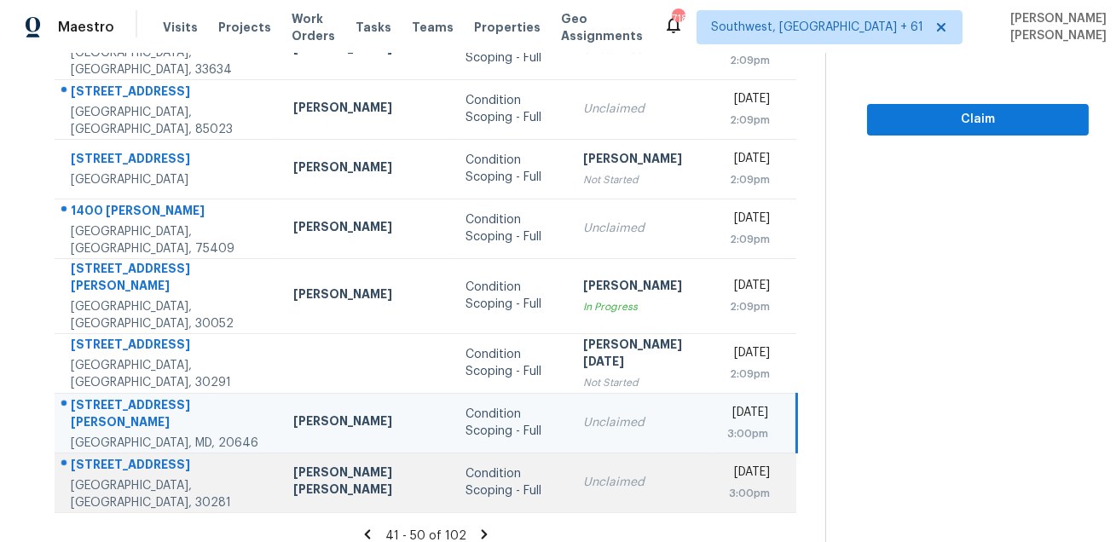
click at [113, 456] on div "85 Valley Dr" at bounding box center [168, 466] width 195 height 21
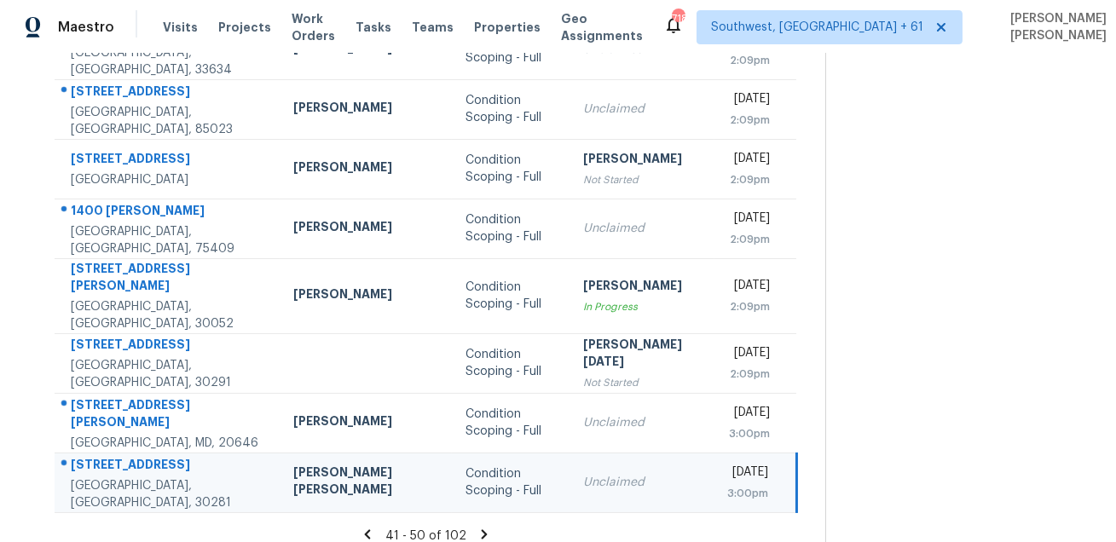
click at [113, 456] on div "85 Valley Dr" at bounding box center [168, 466] width 195 height 21
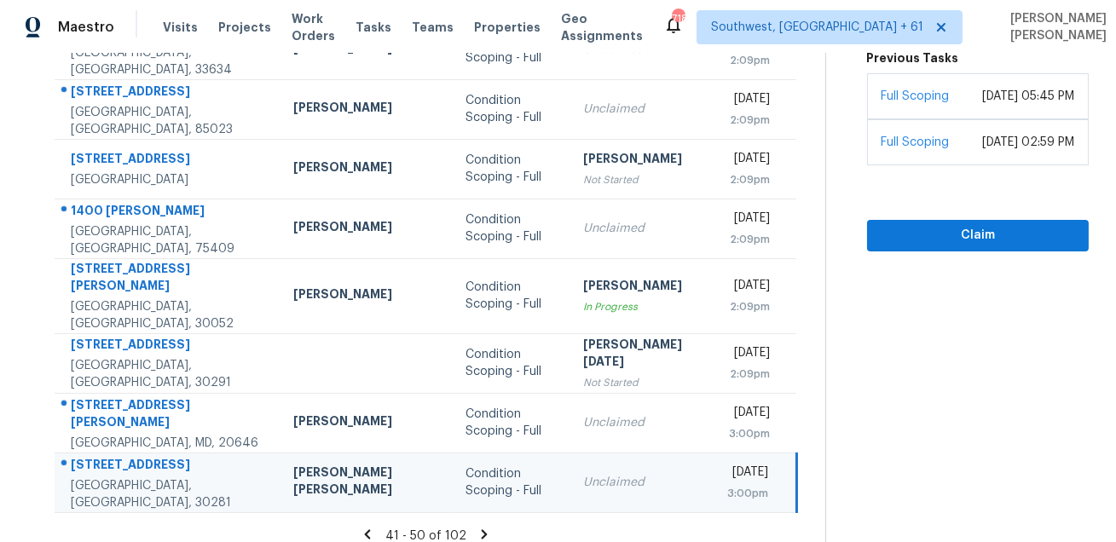
click at [482, 530] on icon at bounding box center [485, 534] width 6 height 9
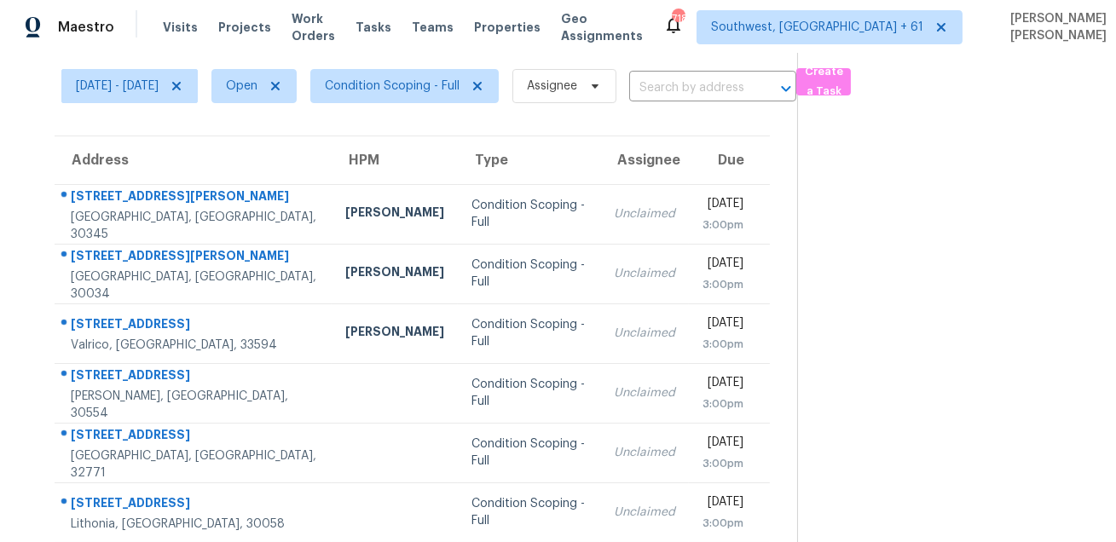
scroll to position [0, 0]
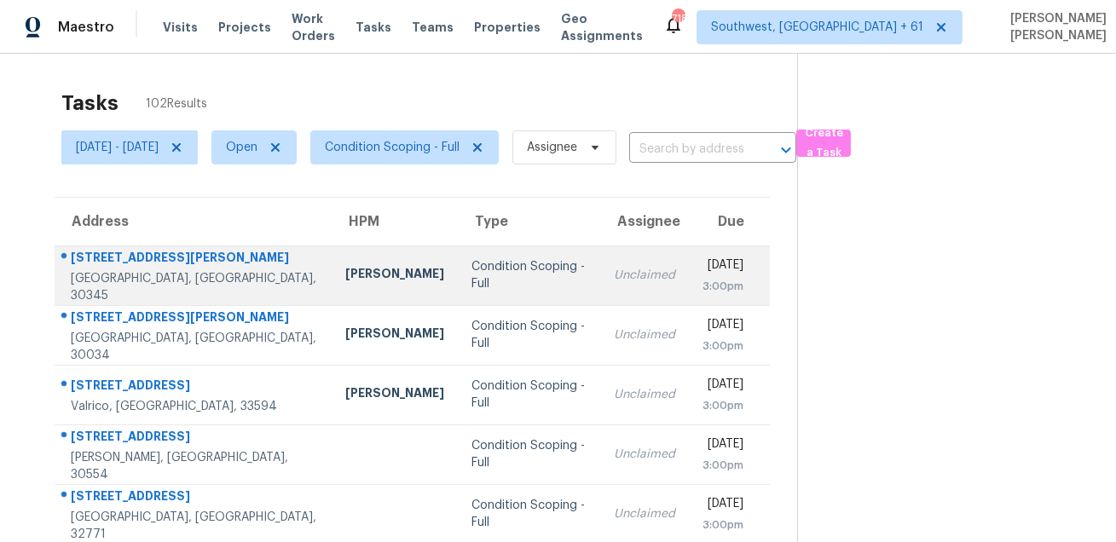
click at [125, 265] on div "2519 Lauderdale Dr NE" at bounding box center [194, 259] width 247 height 21
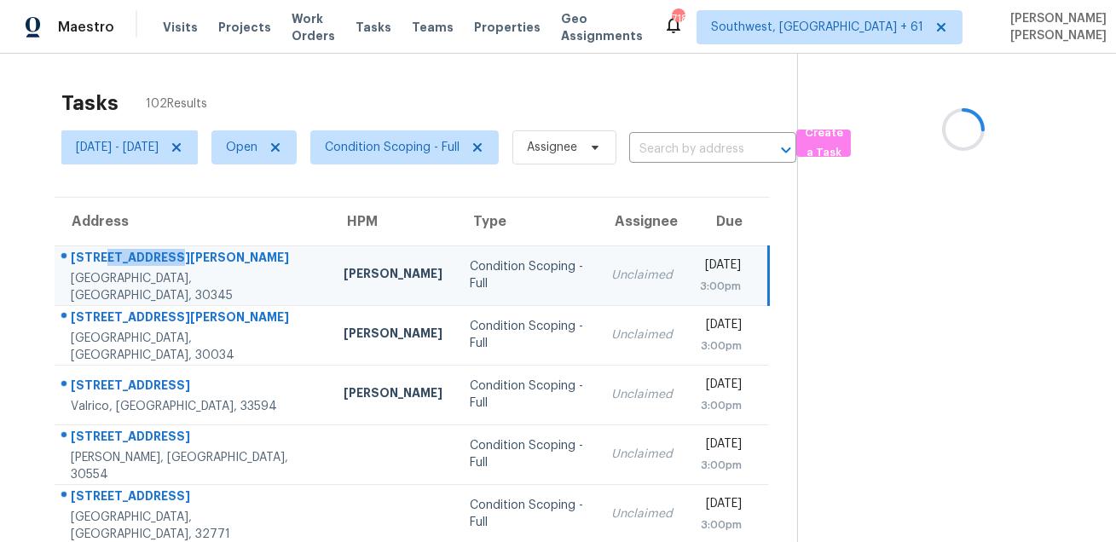
click at [125, 265] on div "2519 Lauderdale Dr NE" at bounding box center [194, 259] width 246 height 21
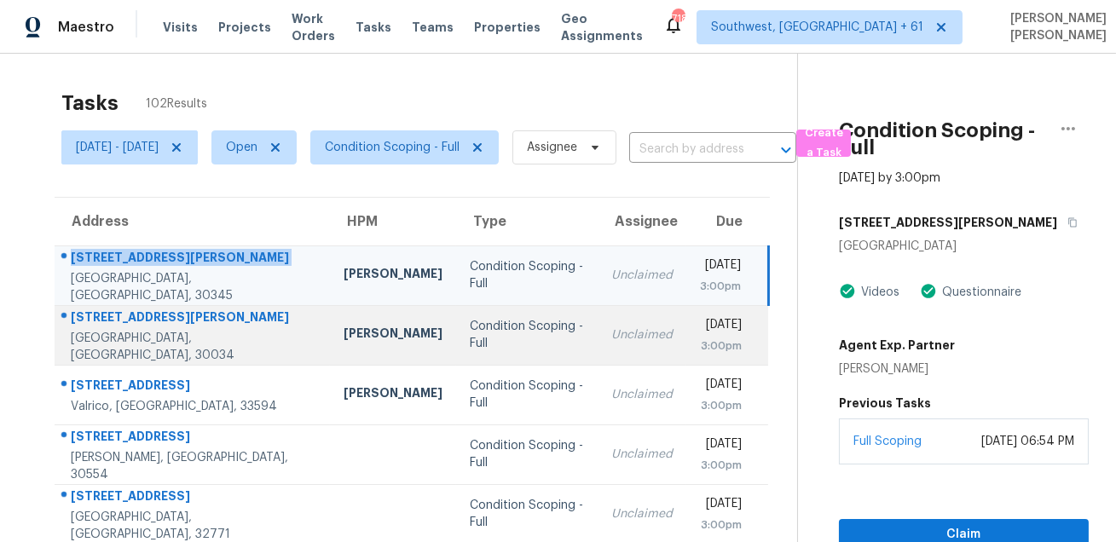
click at [94, 324] on div "3792 Waldrop Ln" at bounding box center [194, 319] width 246 height 21
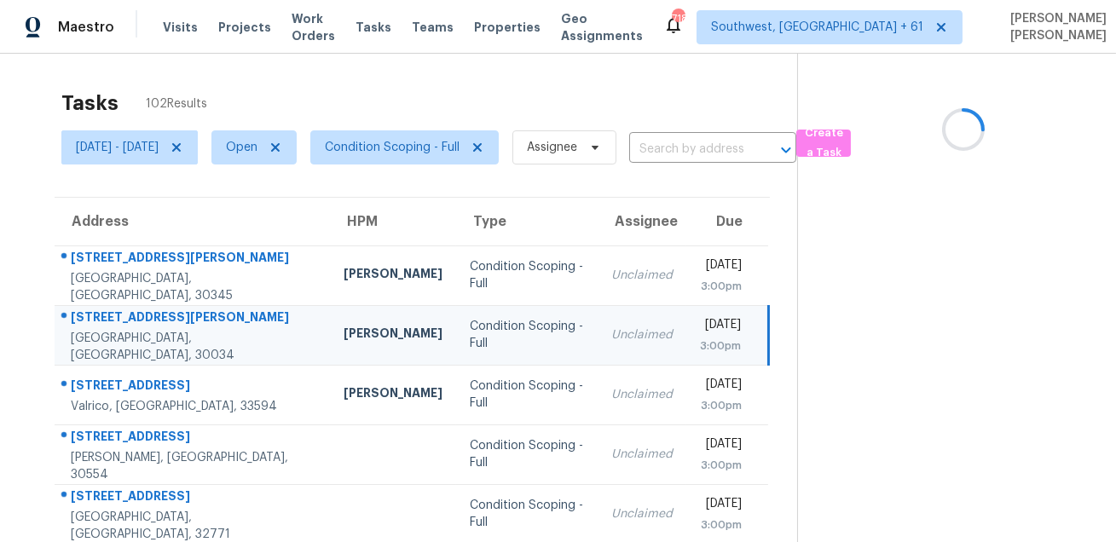
click at [94, 324] on div "3792 Waldrop Ln" at bounding box center [194, 319] width 246 height 21
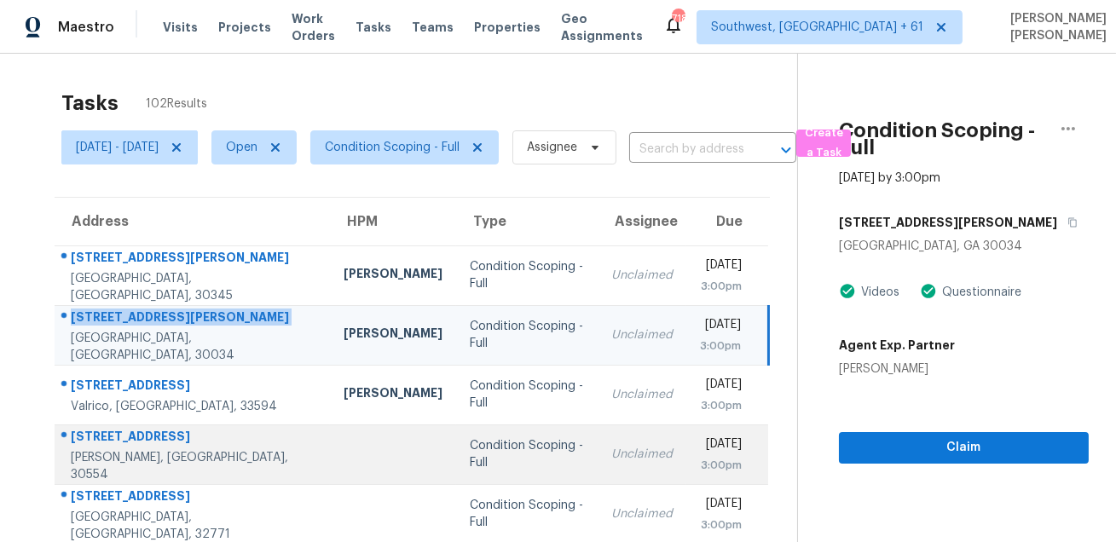
scroll to position [59, 0]
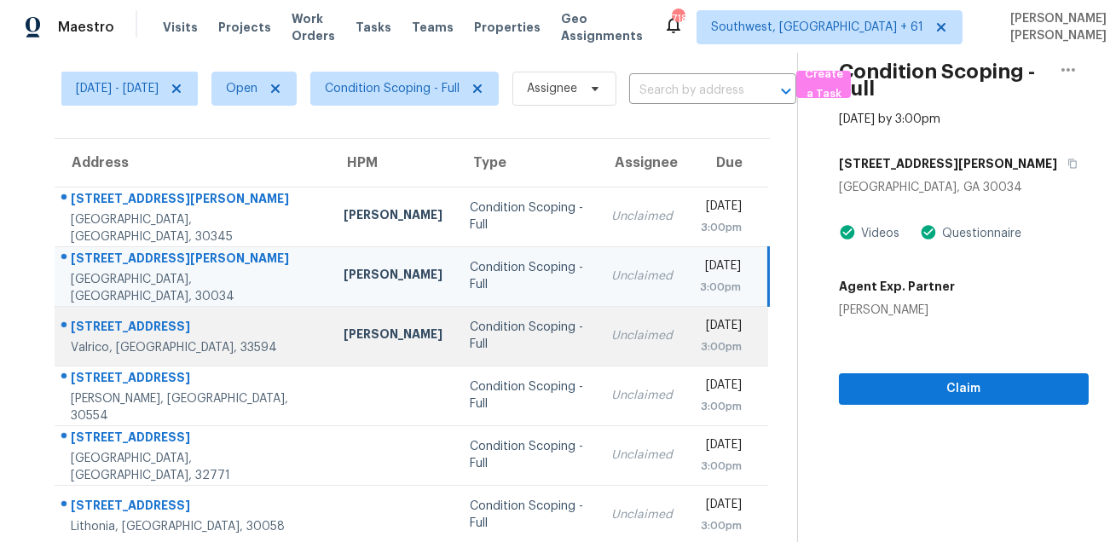
click at [152, 325] on div "809 Rollingwood Ln" at bounding box center [194, 328] width 246 height 21
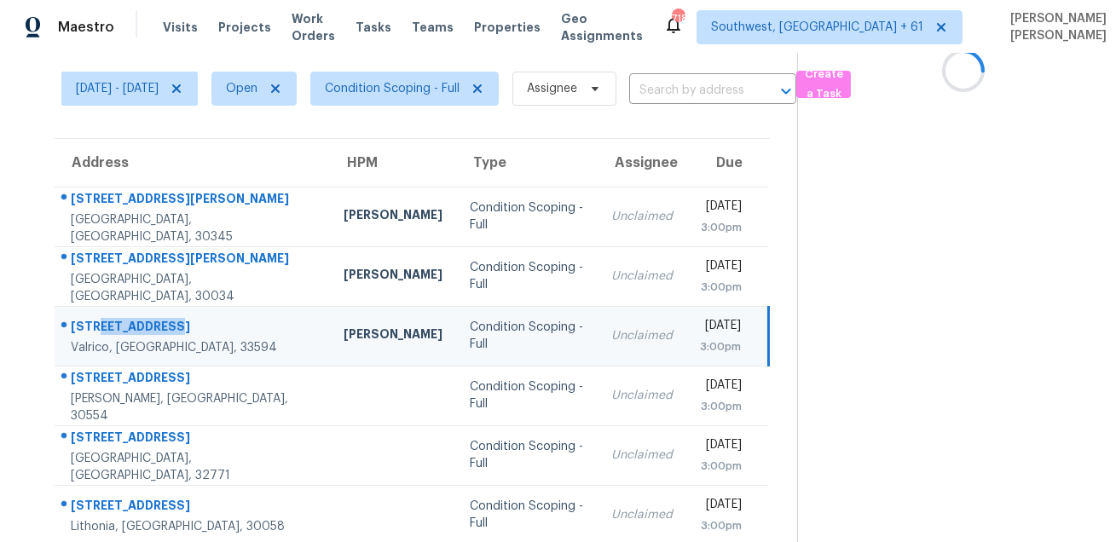
click at [152, 325] on div "809 Rollingwood Ln" at bounding box center [194, 328] width 246 height 21
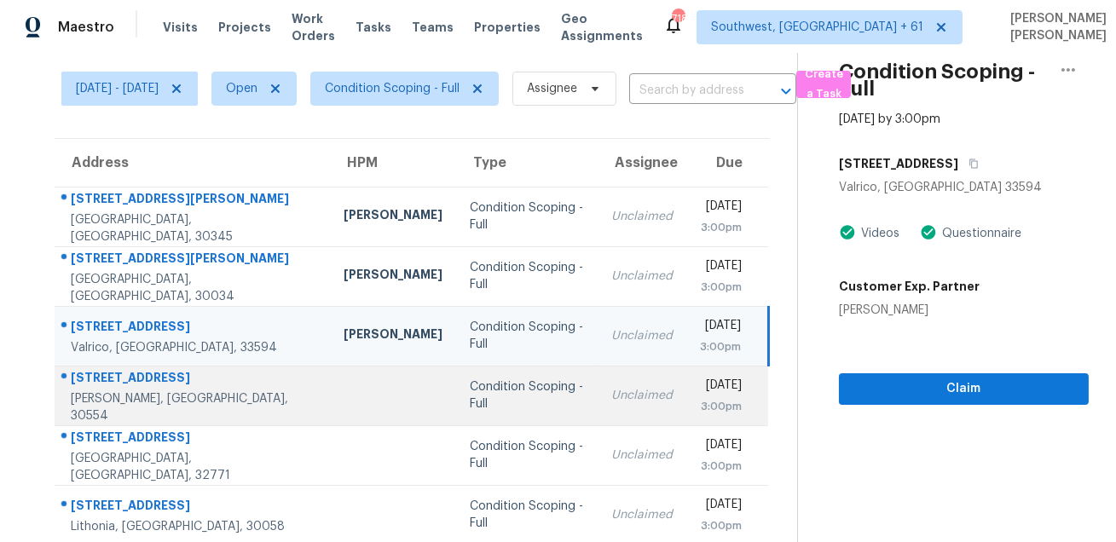
click at [113, 391] on div "5116 Nobhill Ct" at bounding box center [194, 379] width 246 height 21
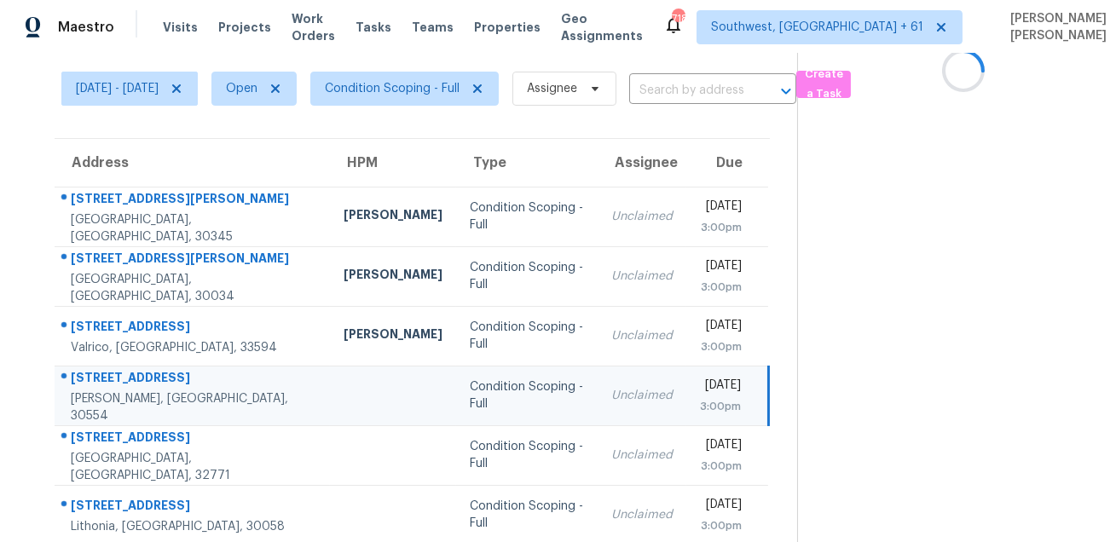
click at [113, 391] on div "5116 Nobhill Ct" at bounding box center [194, 379] width 246 height 21
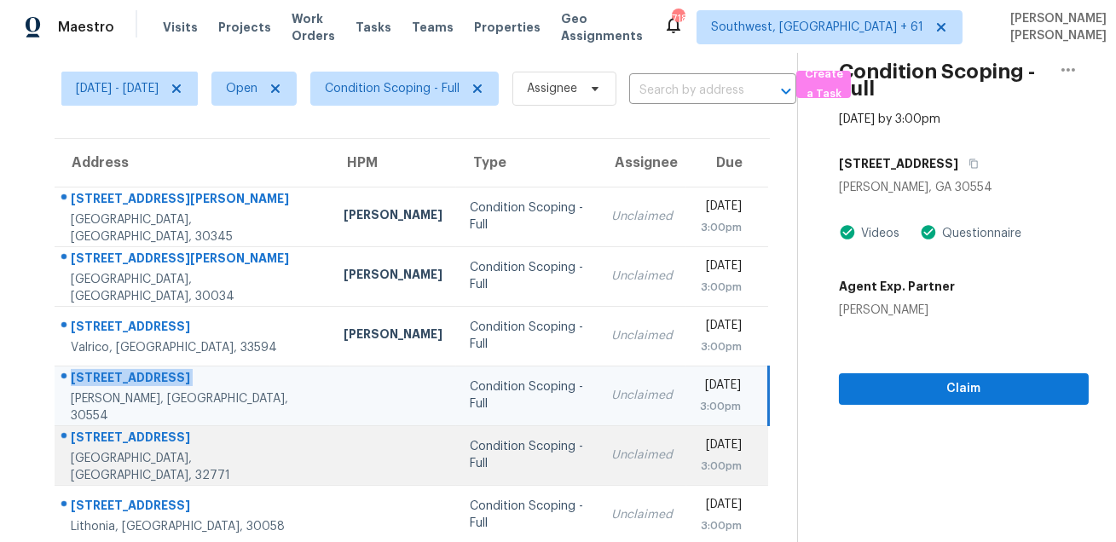
click at [136, 450] on div "1131 Purdue Ln" at bounding box center [194, 439] width 246 height 21
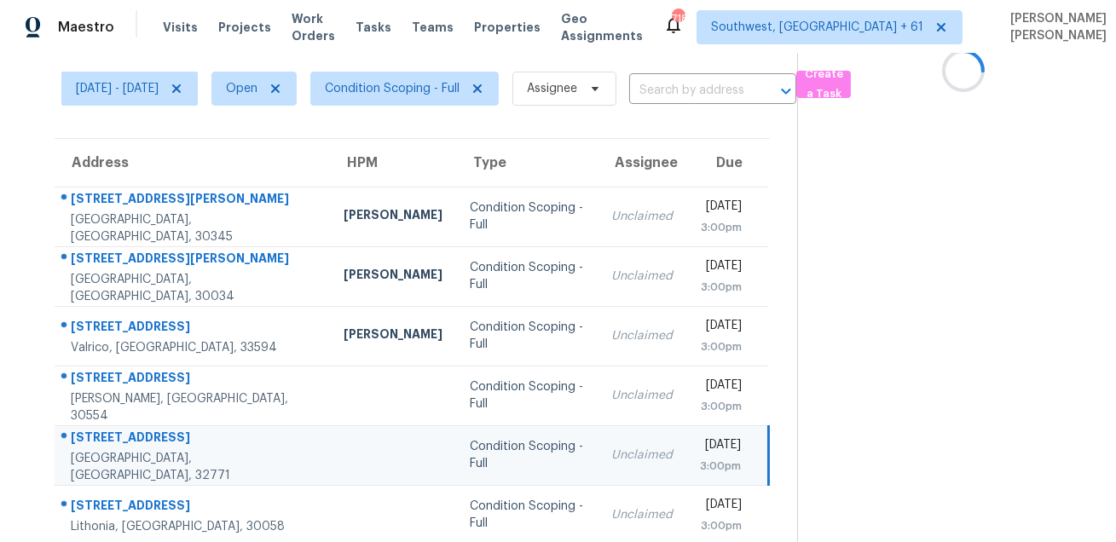
click at [136, 450] on div "1131 Purdue Ln" at bounding box center [194, 439] width 246 height 21
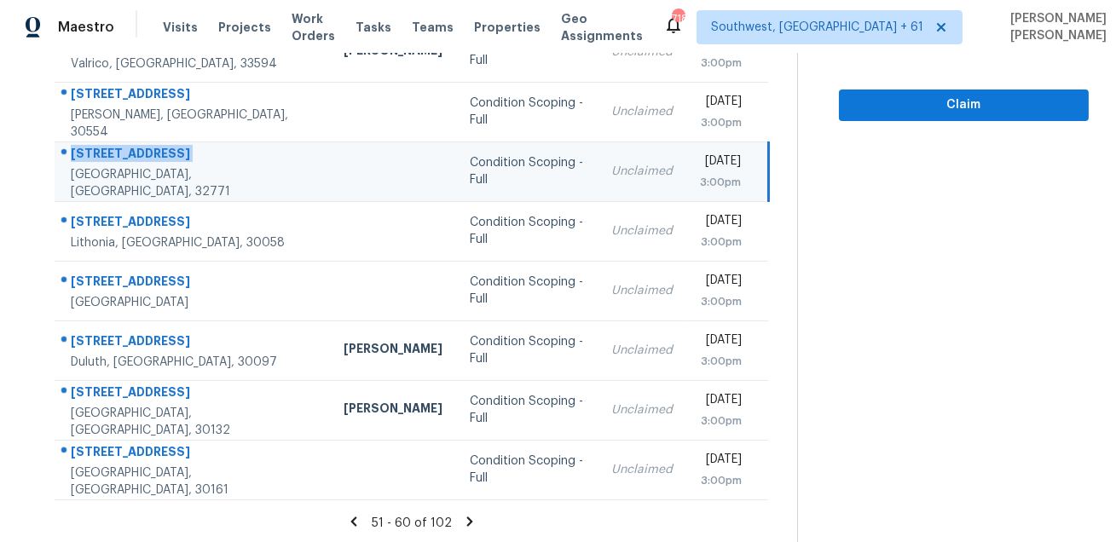
scroll to position [345, 0]
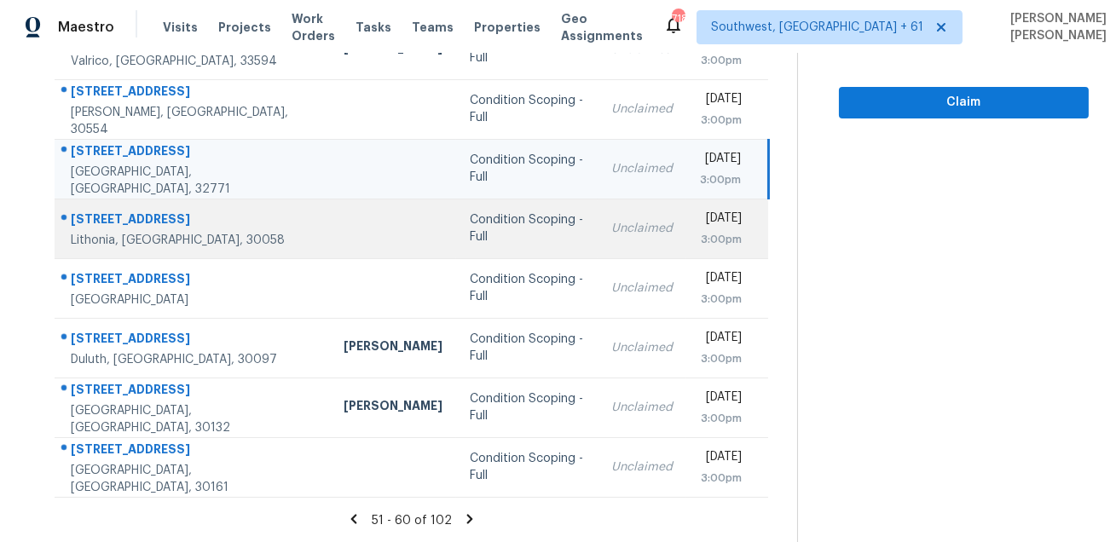
click at [114, 211] on div "5853 Greystone Dr" at bounding box center [194, 221] width 246 height 21
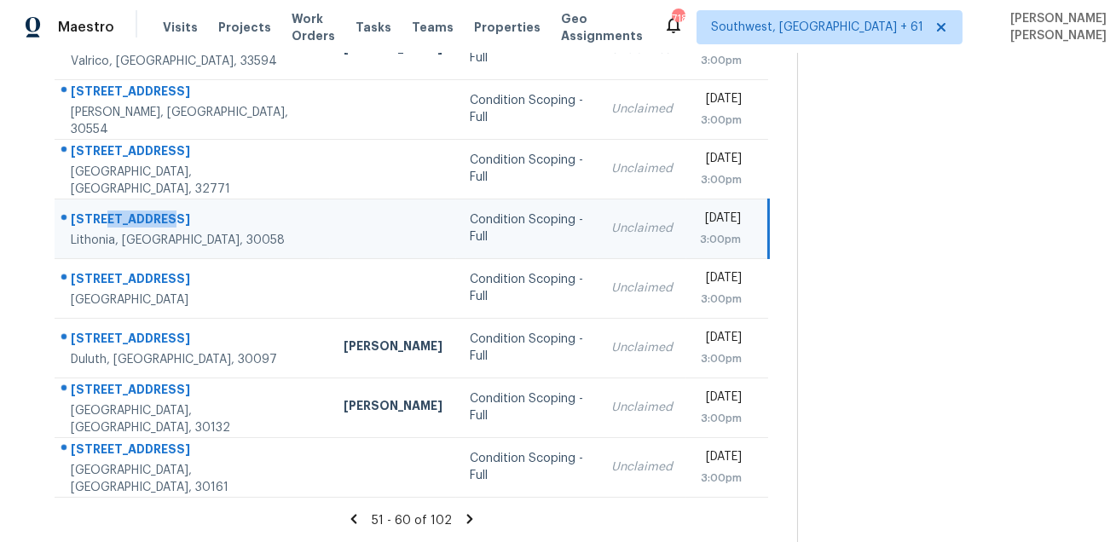
click at [114, 211] on div "5853 Greystone Dr" at bounding box center [194, 221] width 246 height 21
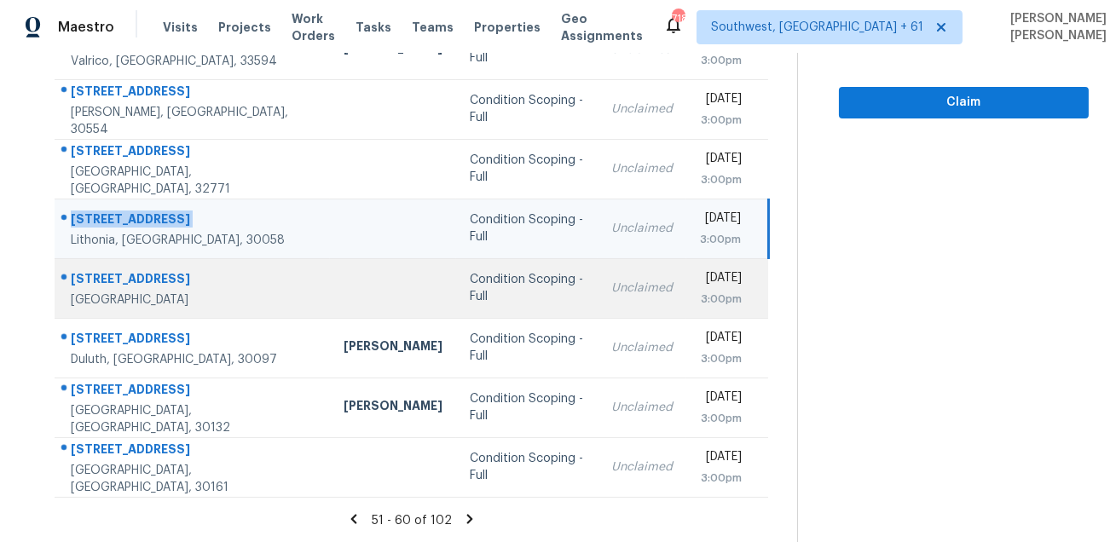
click at [139, 273] on div "2985 Meadow Lark Dr" at bounding box center [194, 280] width 246 height 21
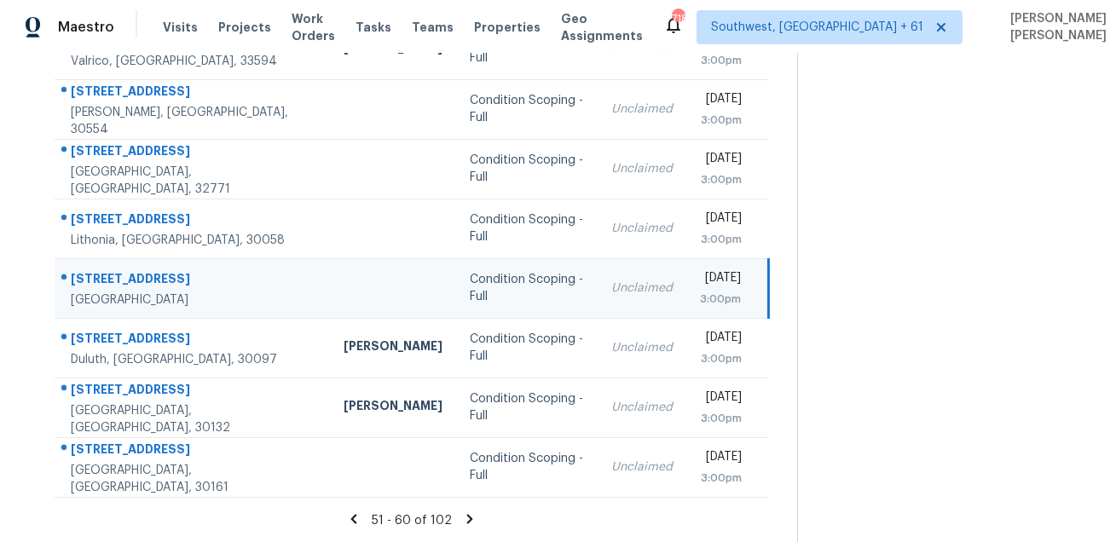
click at [139, 273] on div "2985 Meadow Lark Dr" at bounding box center [194, 280] width 246 height 21
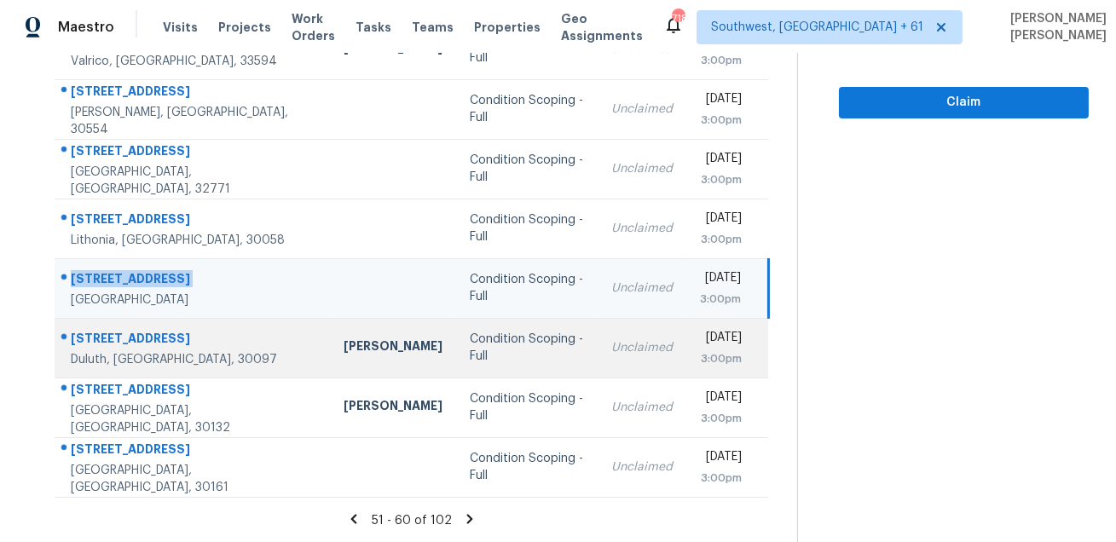
click at [149, 318] on td "10530 Branham Fields Rd Duluth, GA, 30097" at bounding box center [192, 348] width 275 height 60
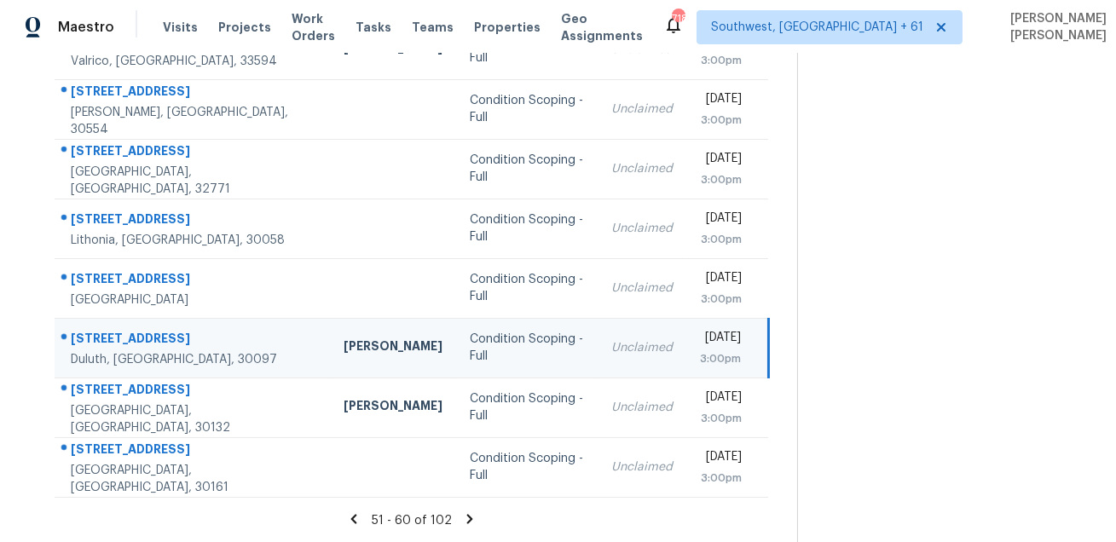
click at [149, 318] on td "10530 Branham Fields Rd Duluth, GA, 30097" at bounding box center [192, 348] width 275 height 60
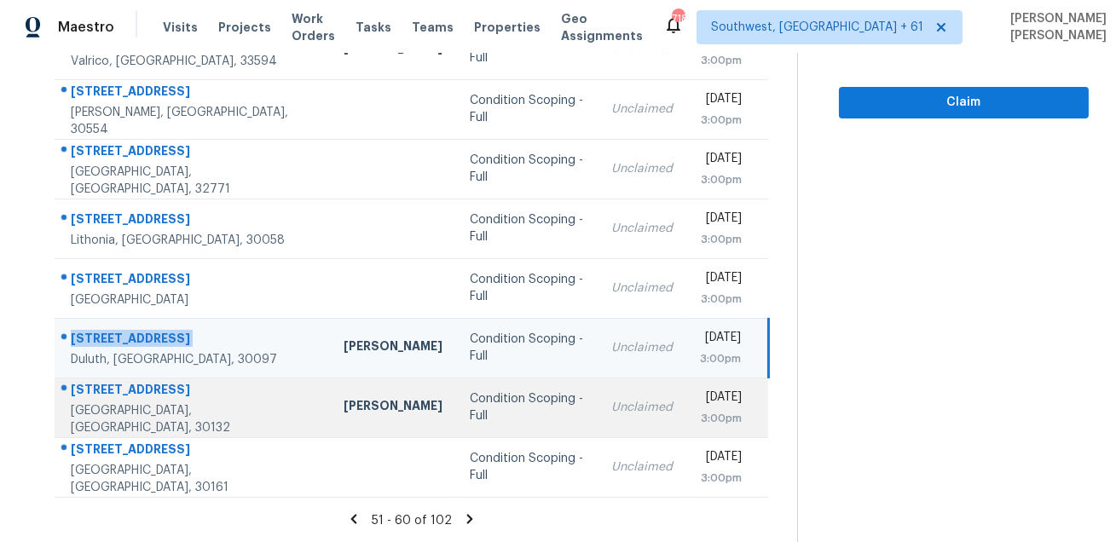
click at [111, 409] on div "Dallas, GA, 30132" at bounding box center [194, 419] width 246 height 34
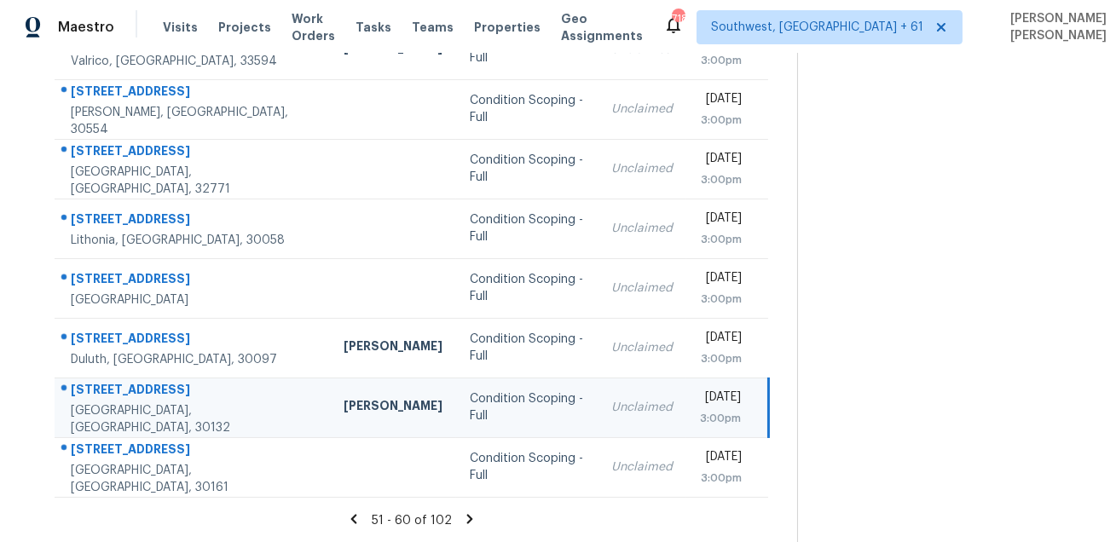
click at [111, 409] on div "Dallas, GA, 30132" at bounding box center [194, 419] width 246 height 34
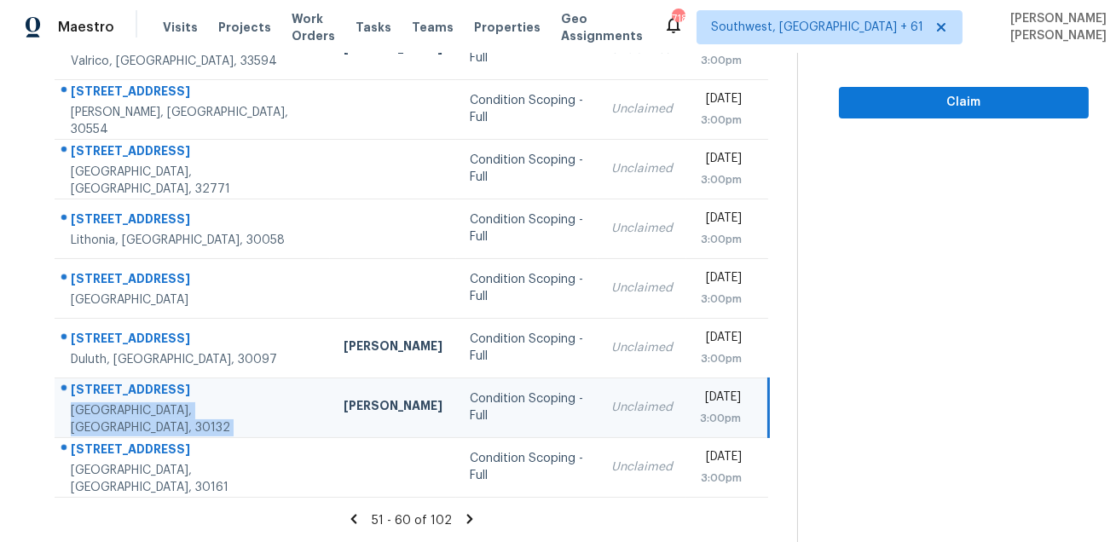
click at [115, 397] on div "113 Deer Run Dr" at bounding box center [194, 391] width 246 height 21
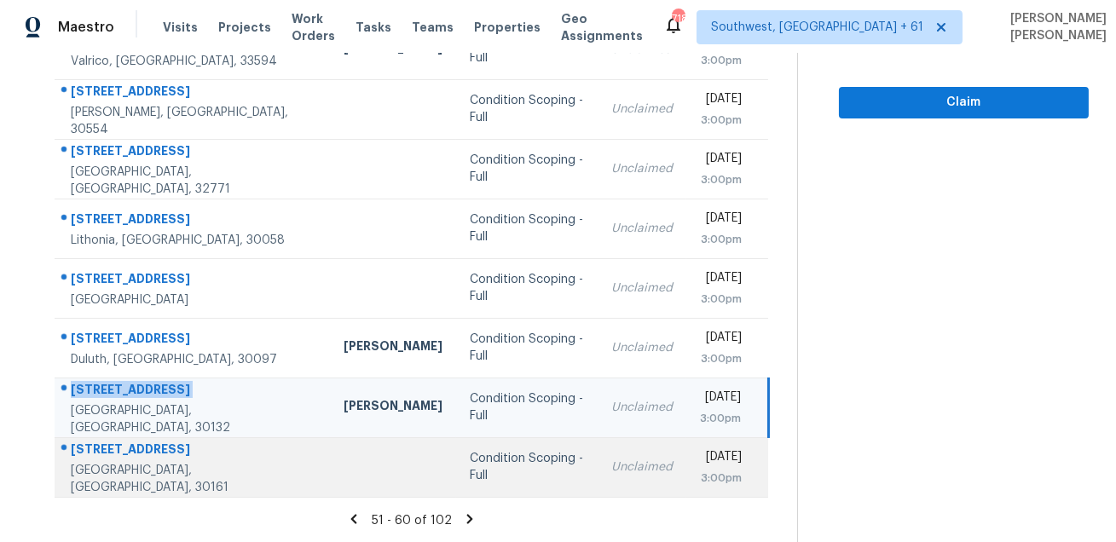
click at [171, 453] on div "2682 N Broad Street Ext NE" at bounding box center [194, 451] width 246 height 21
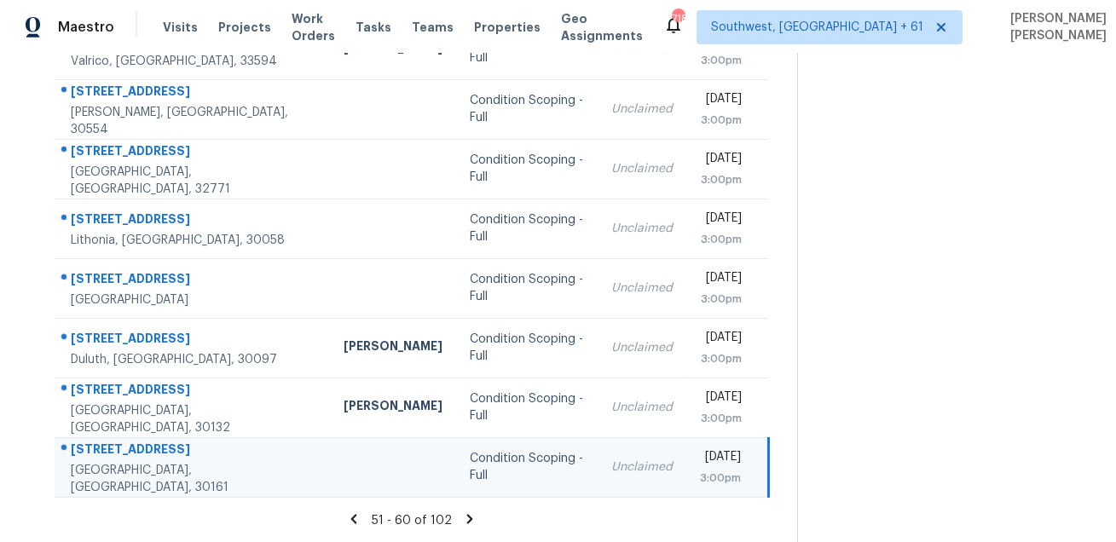
click at [171, 453] on div "2682 N Broad Street Ext NE" at bounding box center [194, 451] width 246 height 21
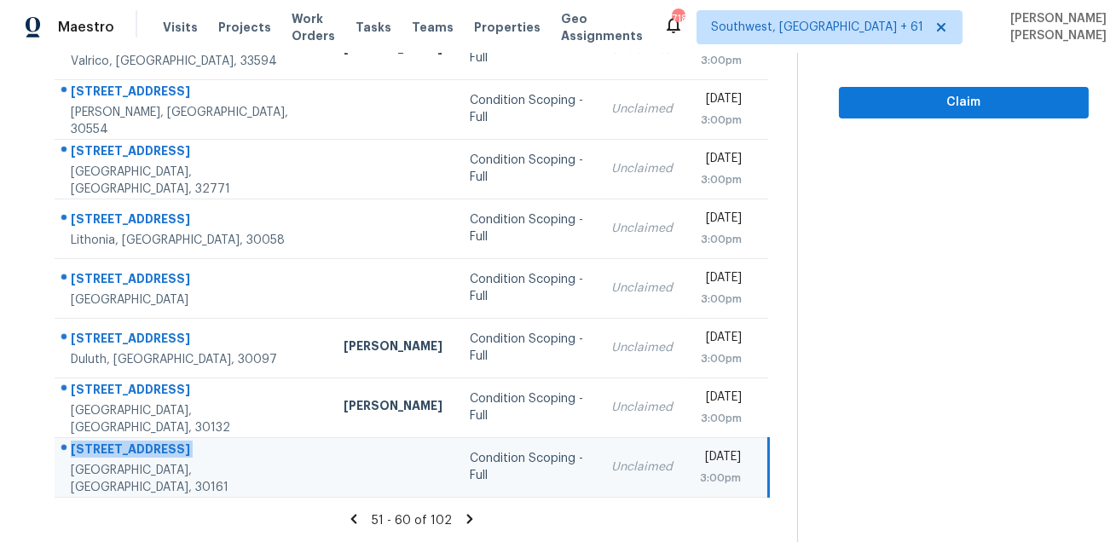
click at [477, 520] on icon at bounding box center [469, 519] width 15 height 15
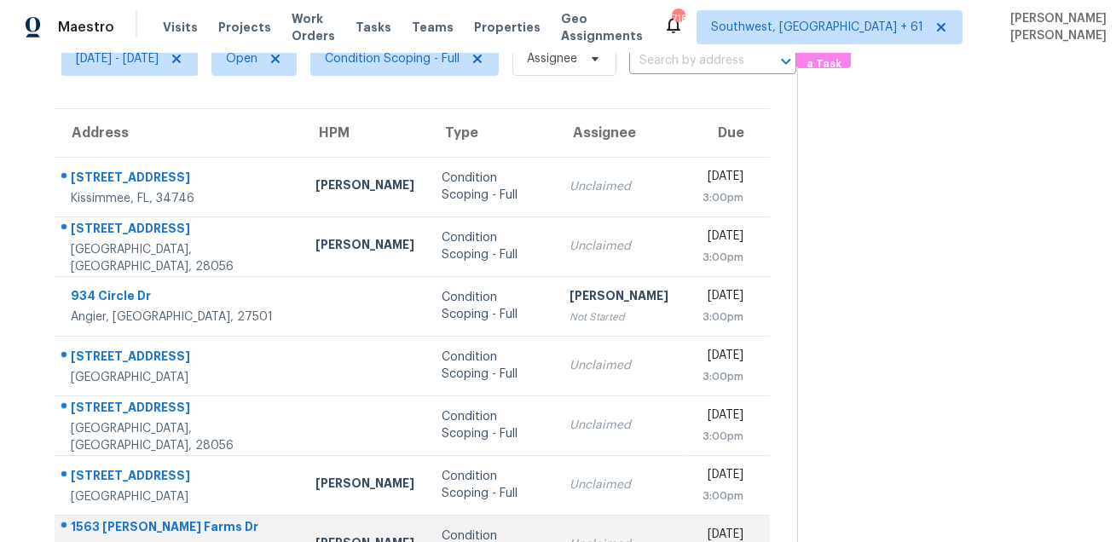
scroll to position [15, 0]
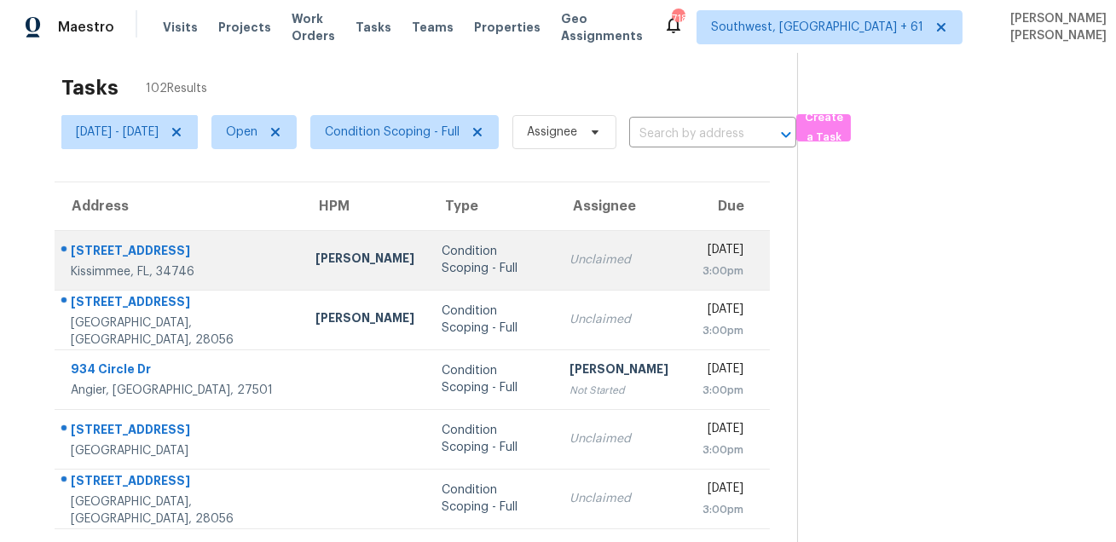
click at [99, 247] on div "3747 Eagle Isle Cir" at bounding box center [179, 252] width 217 height 21
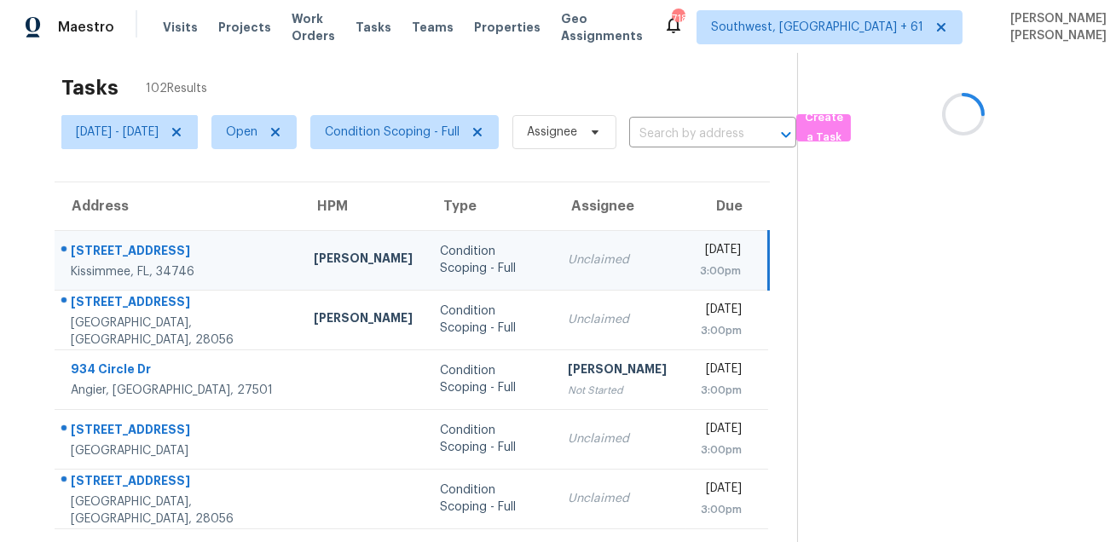
click at [99, 247] on div "3747 Eagle Isle Cir" at bounding box center [179, 252] width 216 height 21
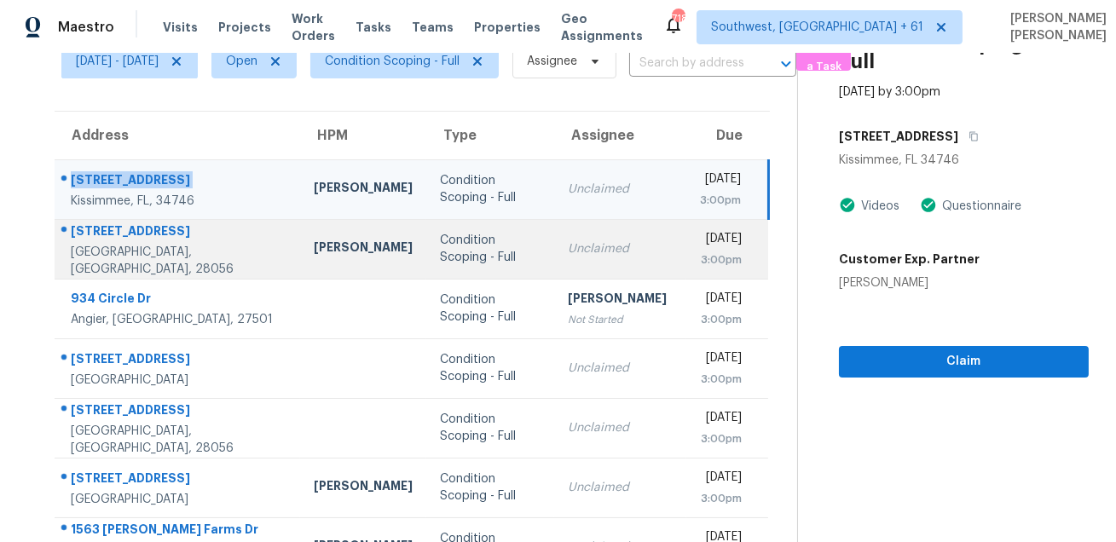
scroll to position [139, 0]
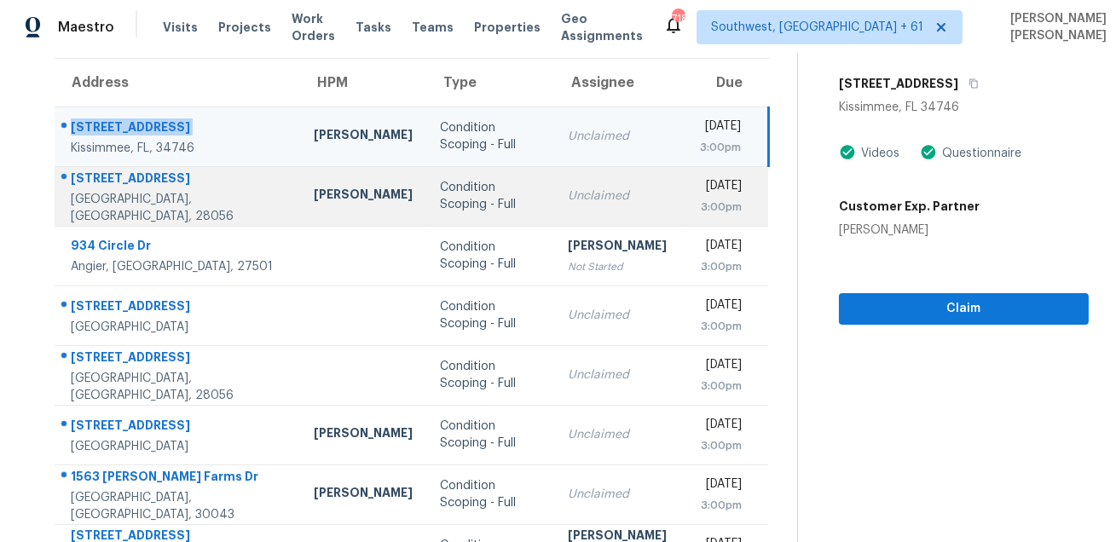
click at [138, 191] on div "805 Windwood Dr" at bounding box center [179, 180] width 216 height 21
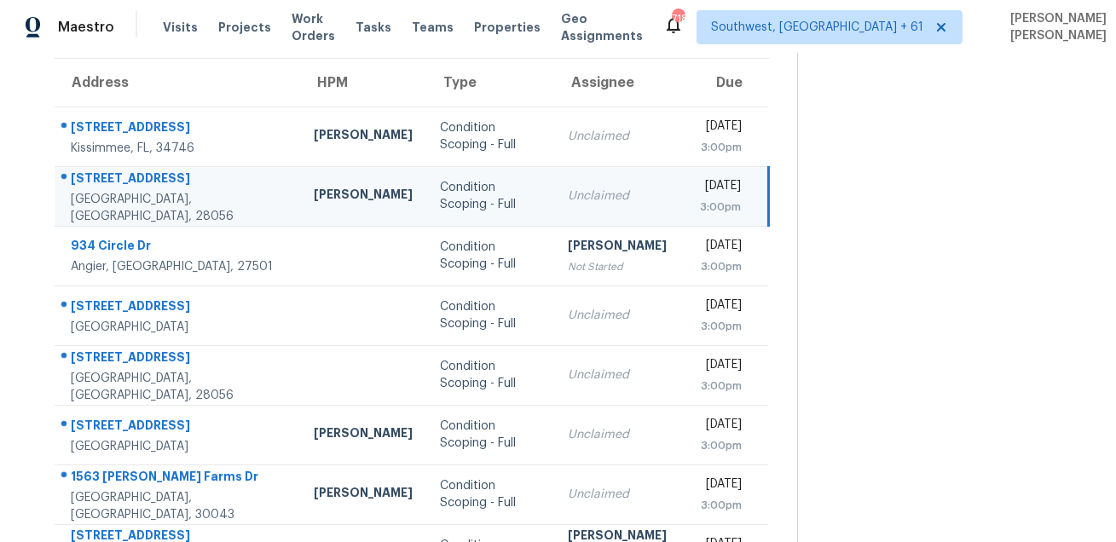
click at [138, 191] on div "805 Windwood Dr" at bounding box center [179, 180] width 216 height 21
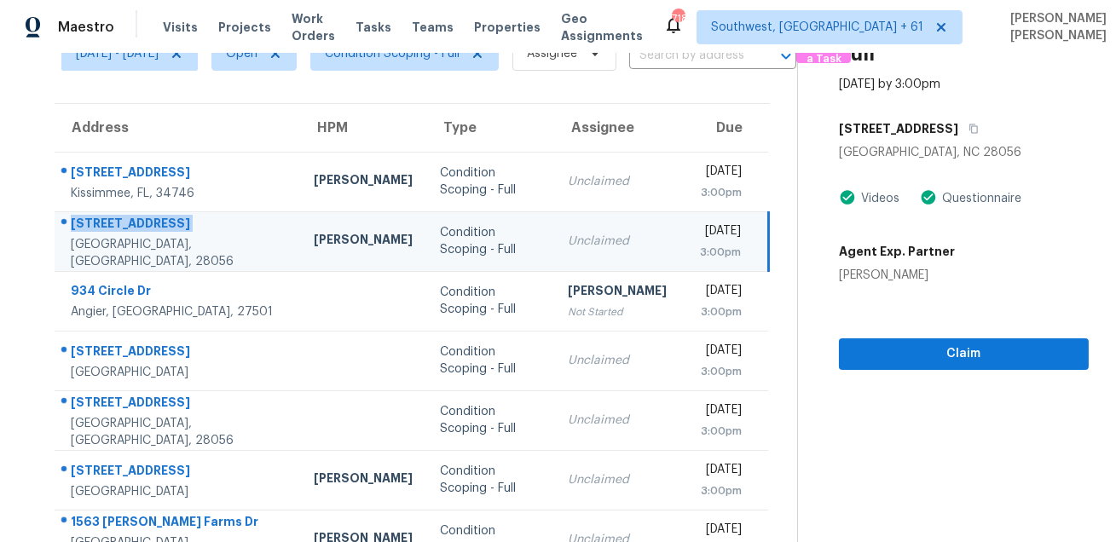
scroll to position [55, 0]
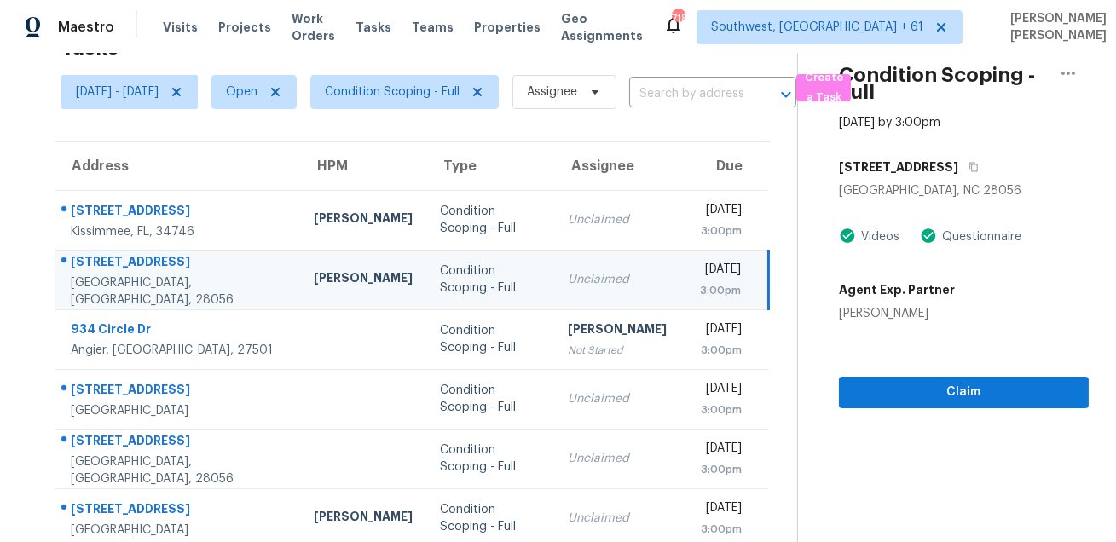
click at [980, 171] on div "805 Windwood Dr" at bounding box center [964, 167] width 250 height 31
click at [963, 168] on button "button" at bounding box center [969, 167] width 23 height 31
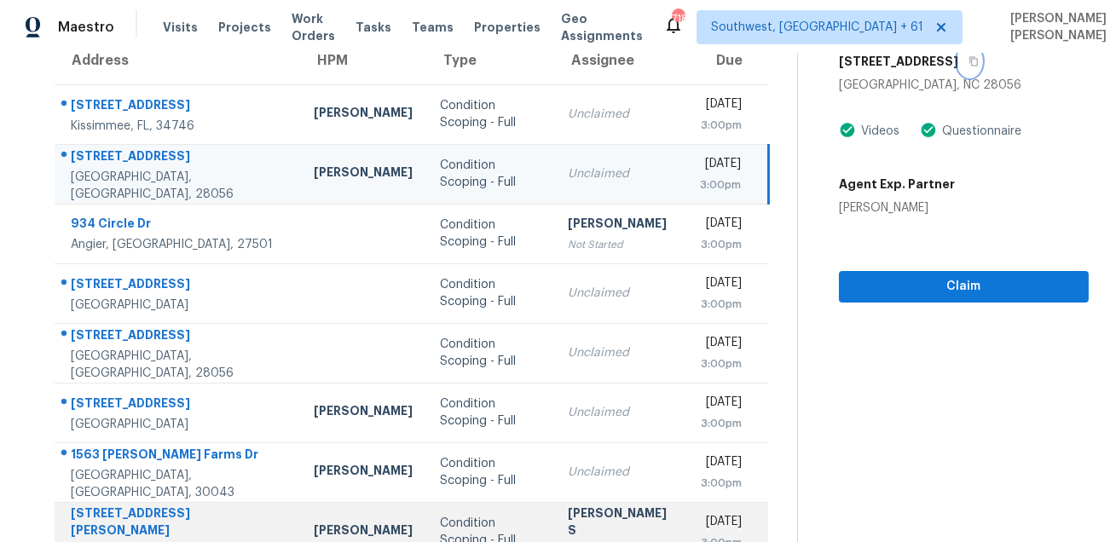
scroll to position [90, 0]
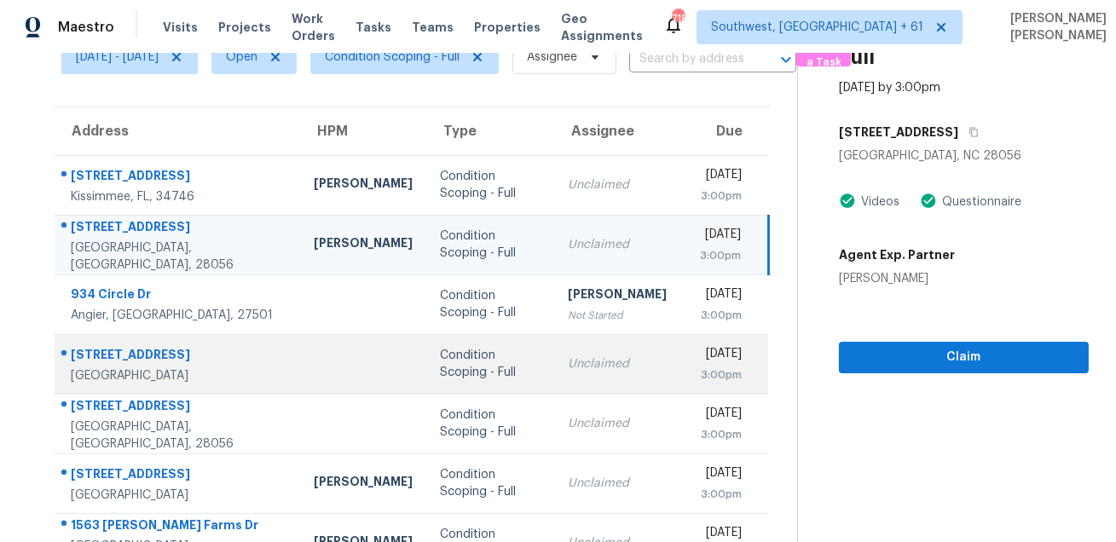
click at [122, 348] on div "1707 W Ball St" at bounding box center [179, 356] width 216 height 21
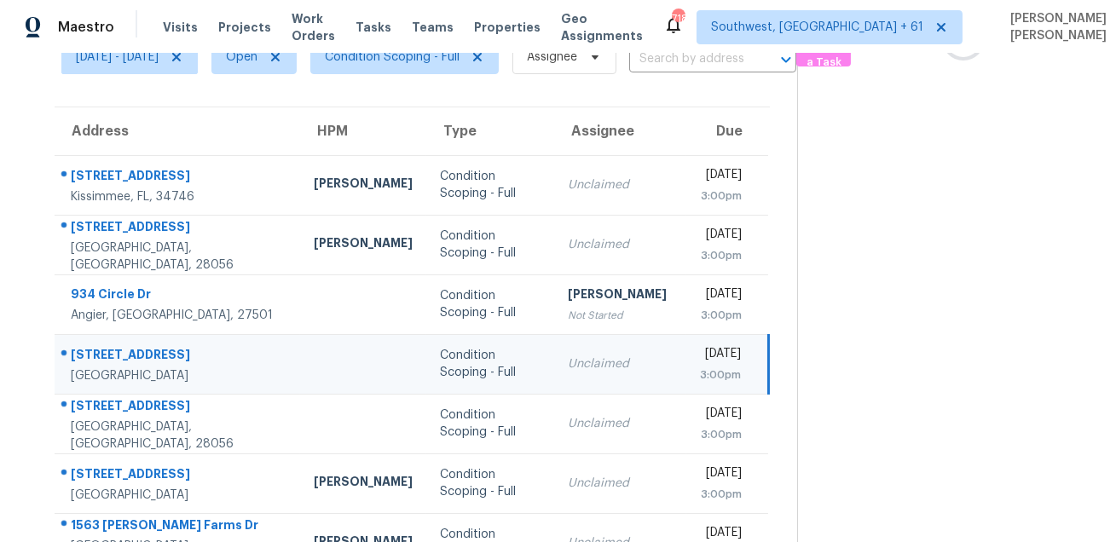
click at [122, 348] on div "1707 W Ball St" at bounding box center [179, 356] width 216 height 21
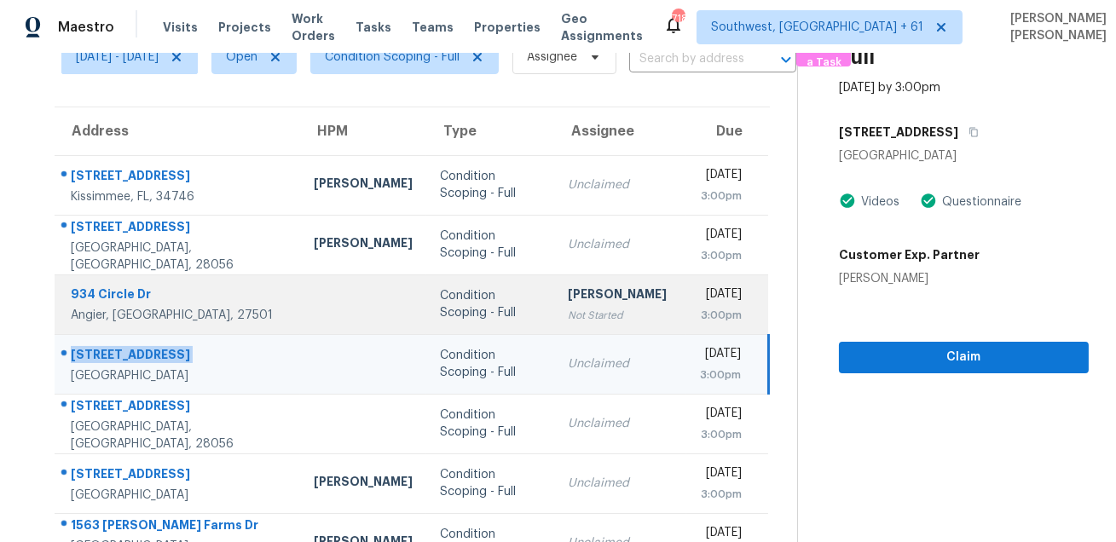
scroll to position [94, 0]
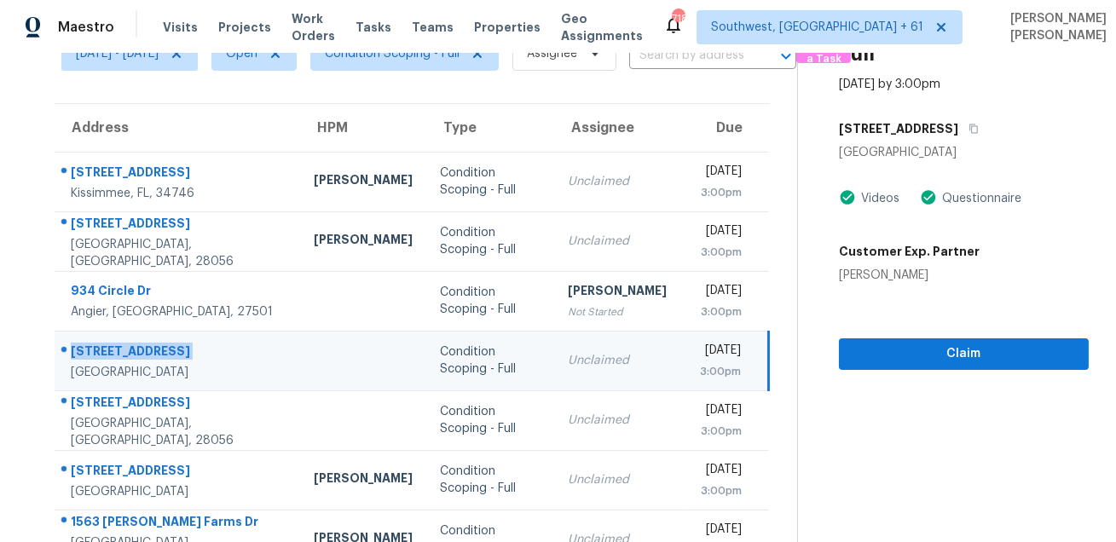
click at [181, 383] on td "1707 W Ball St Plant City, FL, 33563" at bounding box center [178, 361] width 246 height 60
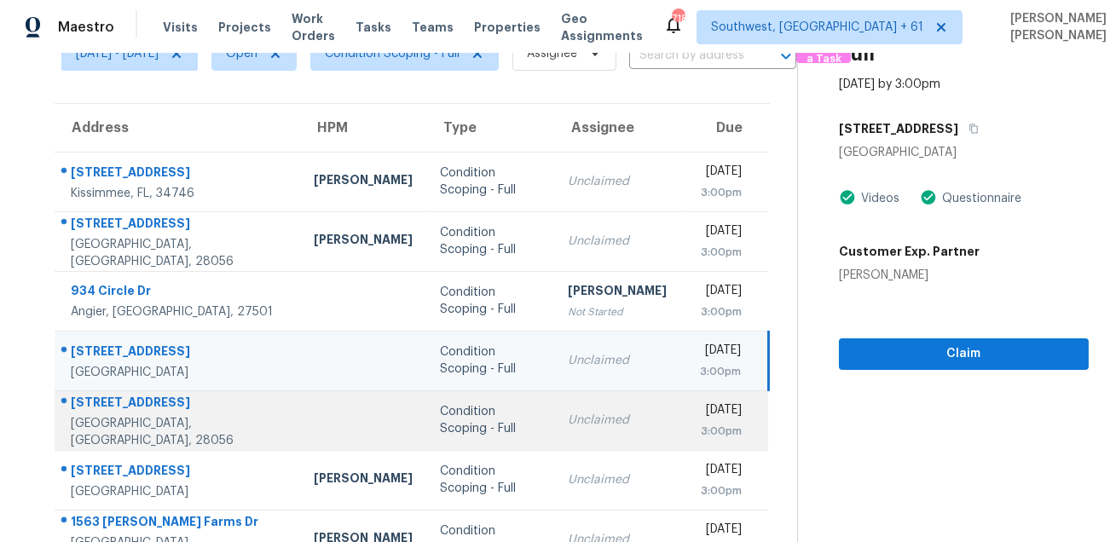
click at [163, 404] on div "2330 Autumnwood Trl" at bounding box center [179, 404] width 216 height 21
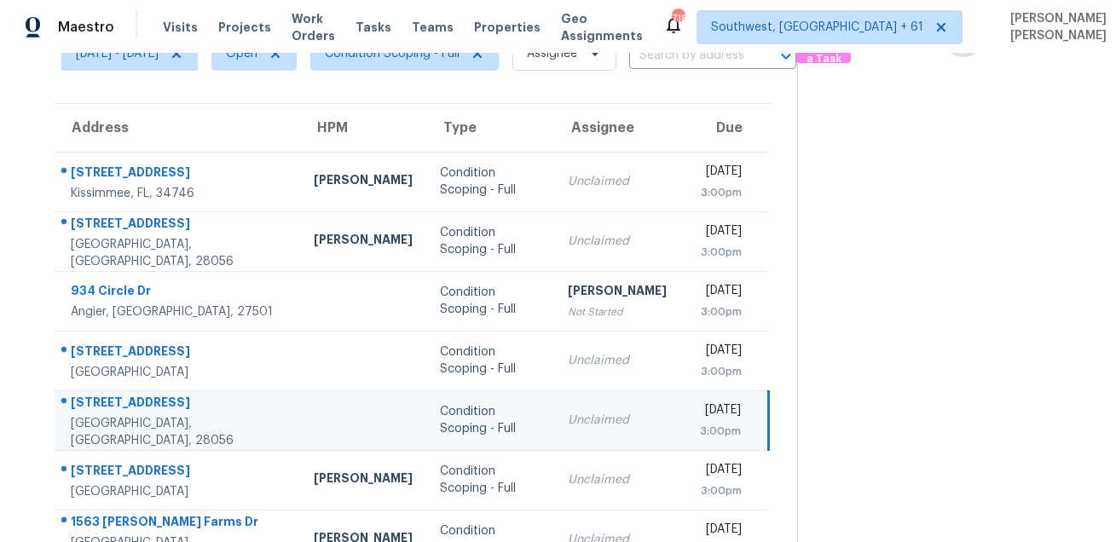
click at [163, 404] on div "2330 Autumnwood Trl" at bounding box center [179, 404] width 216 height 21
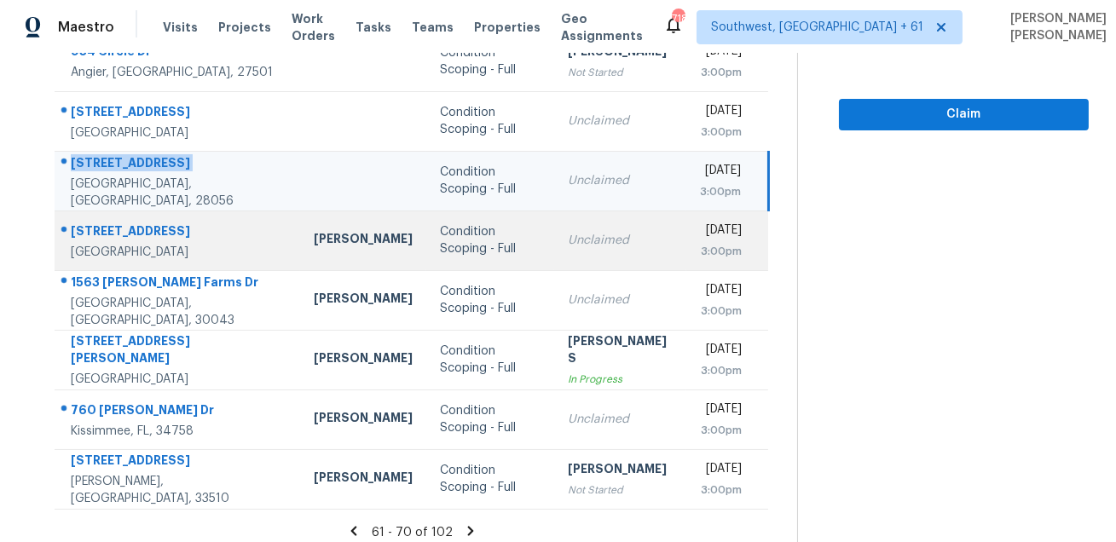
scroll to position [345, 0]
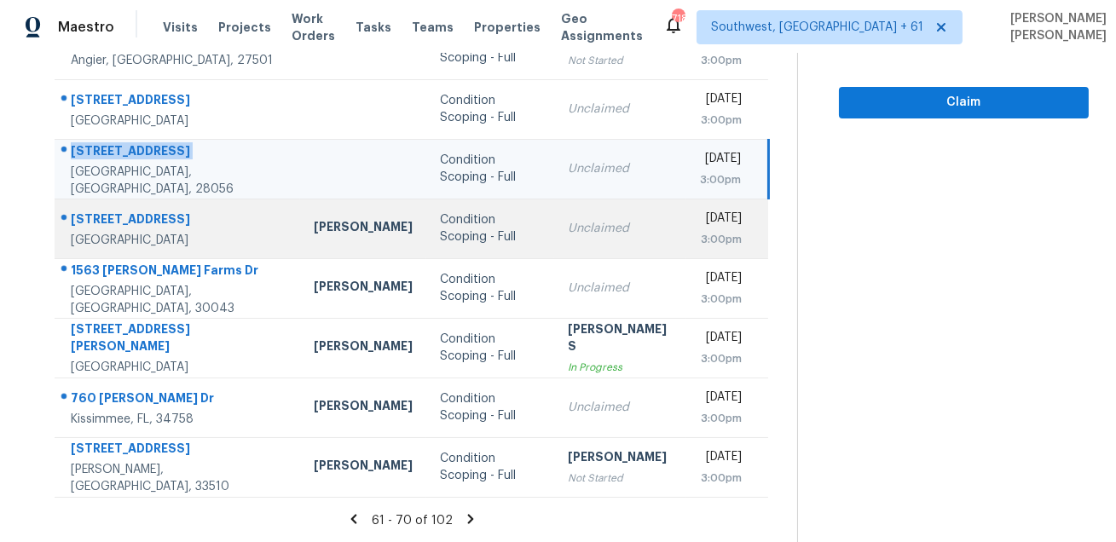
click at [136, 218] on div "2530 Greenwood Cir" at bounding box center [179, 221] width 216 height 21
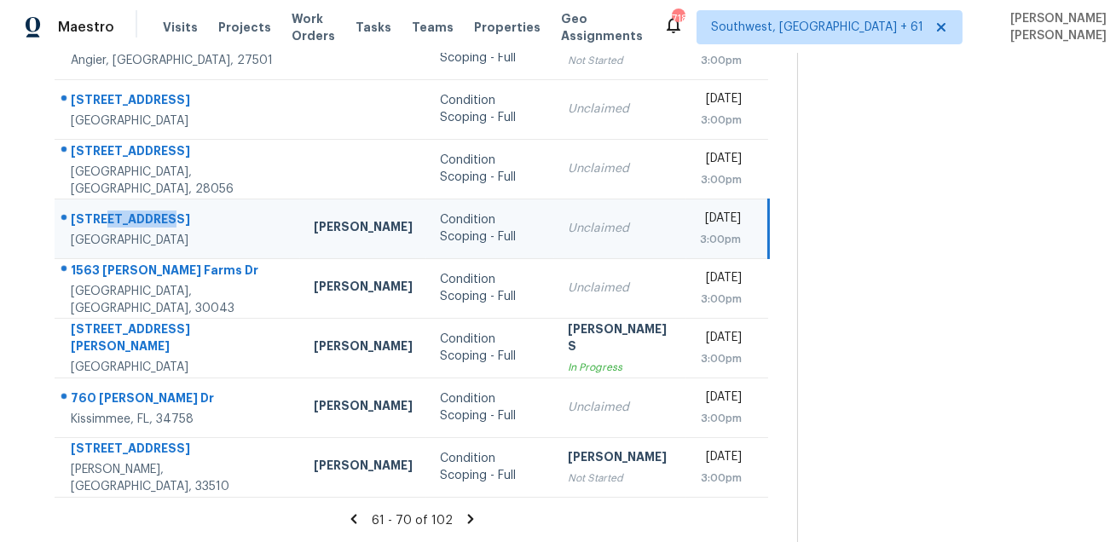
click at [136, 218] on div "2530 Greenwood Cir" at bounding box center [179, 221] width 216 height 21
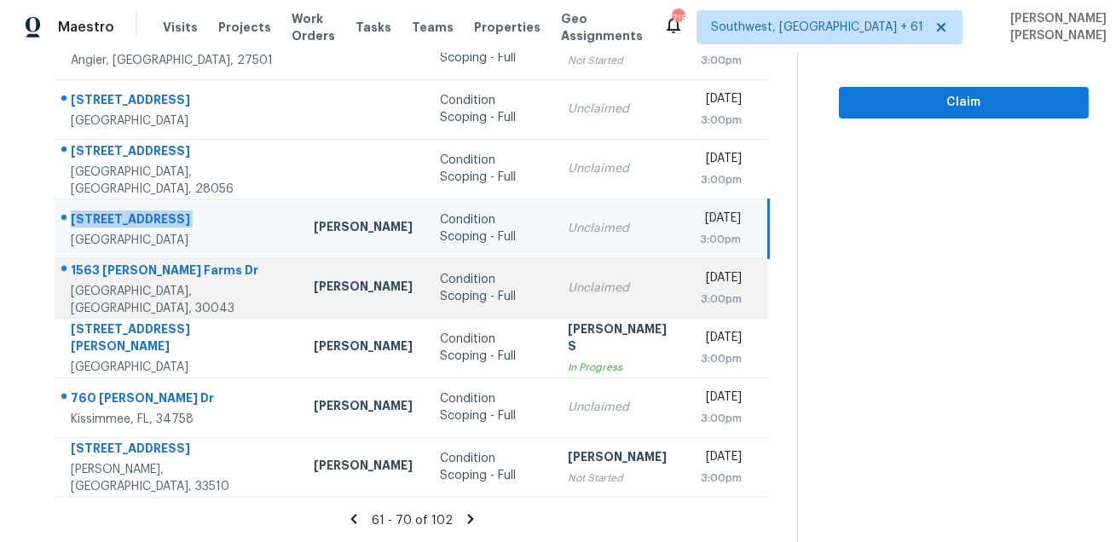
click at [107, 270] on div "1563 Bailey Farms Dr" at bounding box center [179, 272] width 216 height 21
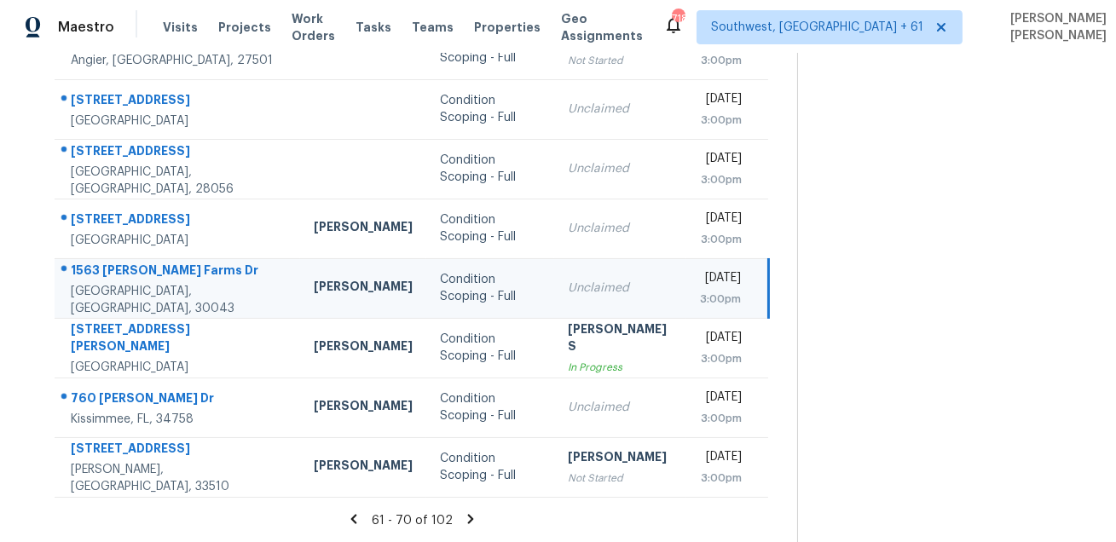
click at [107, 270] on div "1563 Bailey Farms Dr" at bounding box center [179, 272] width 216 height 21
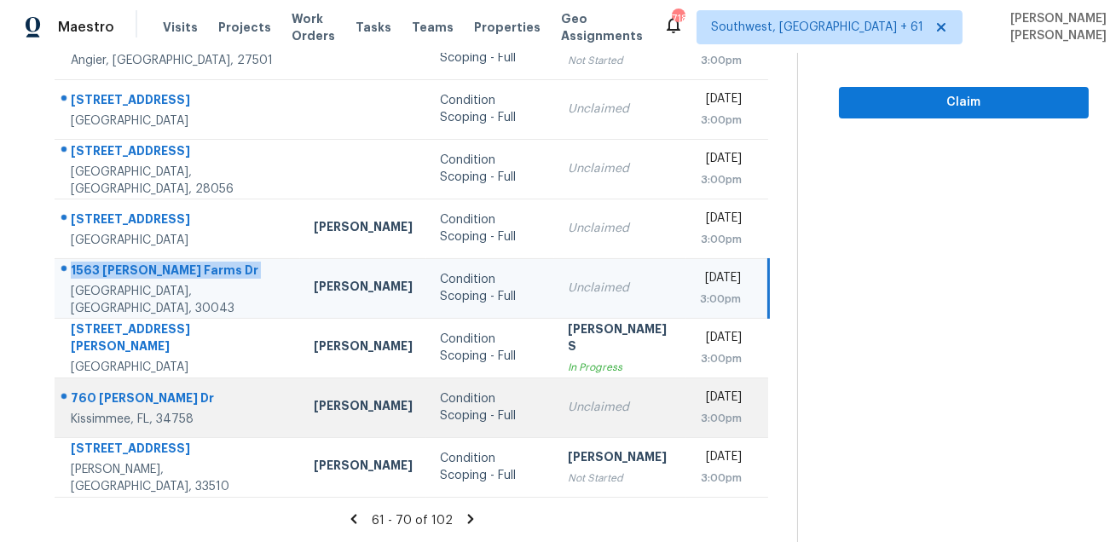
click at [142, 398] on div "760 Del Prado Dr" at bounding box center [179, 400] width 216 height 21
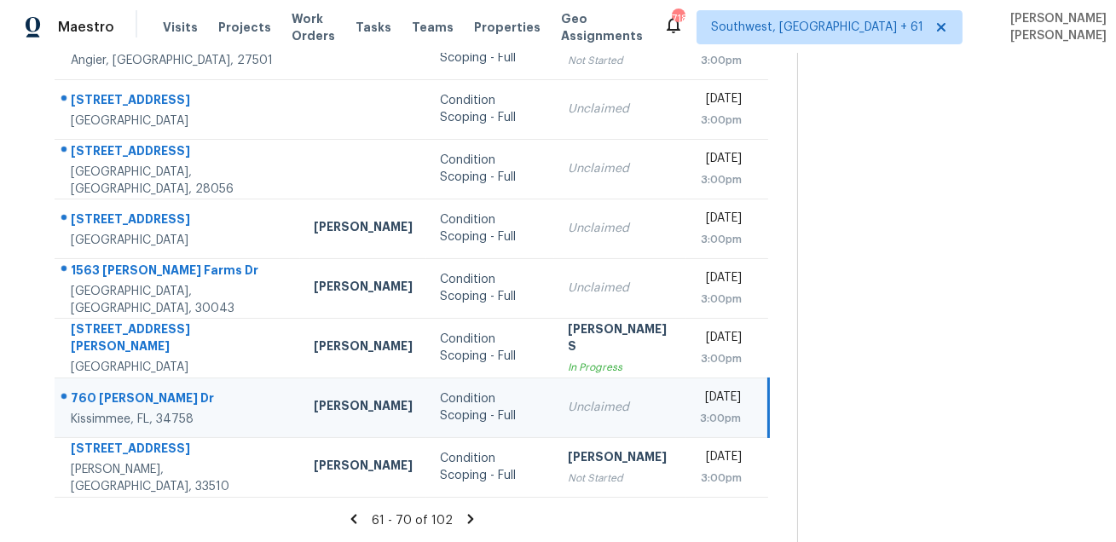
click at [142, 398] on div "760 Del Prado Dr" at bounding box center [179, 400] width 216 height 21
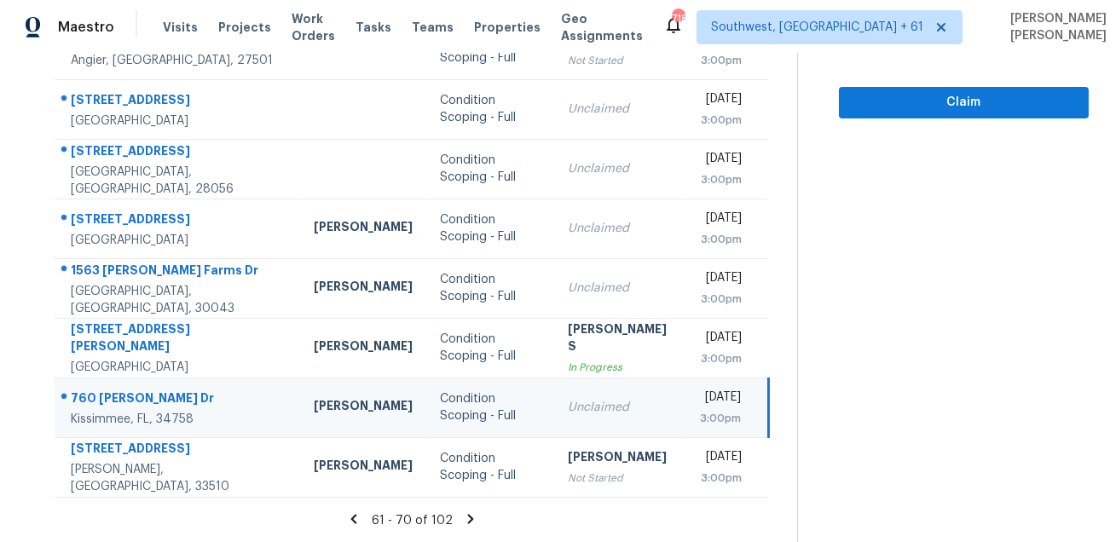
click at [474, 519] on icon at bounding box center [471, 518] width 6 height 9
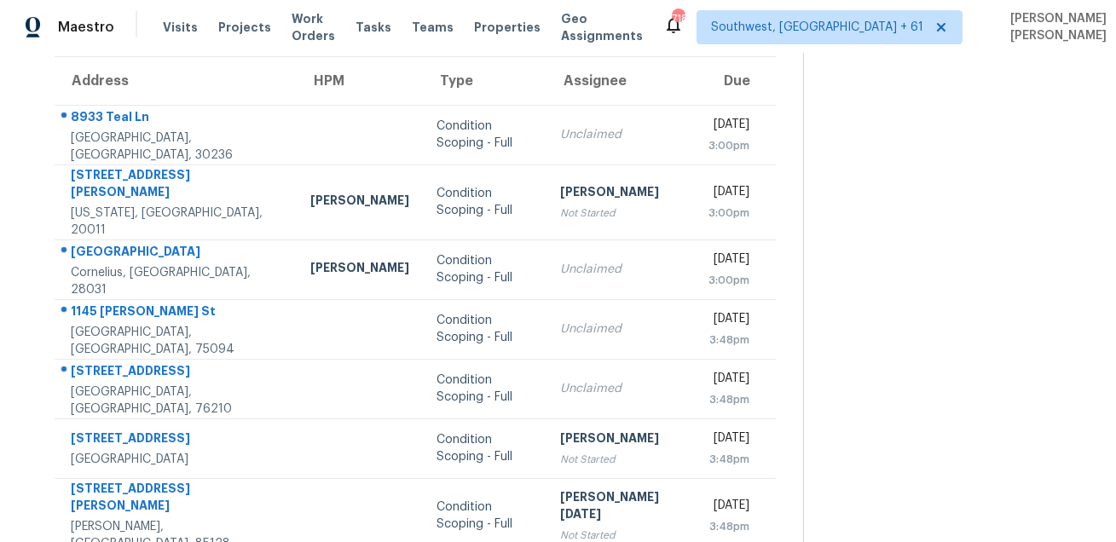
scroll to position [0, 0]
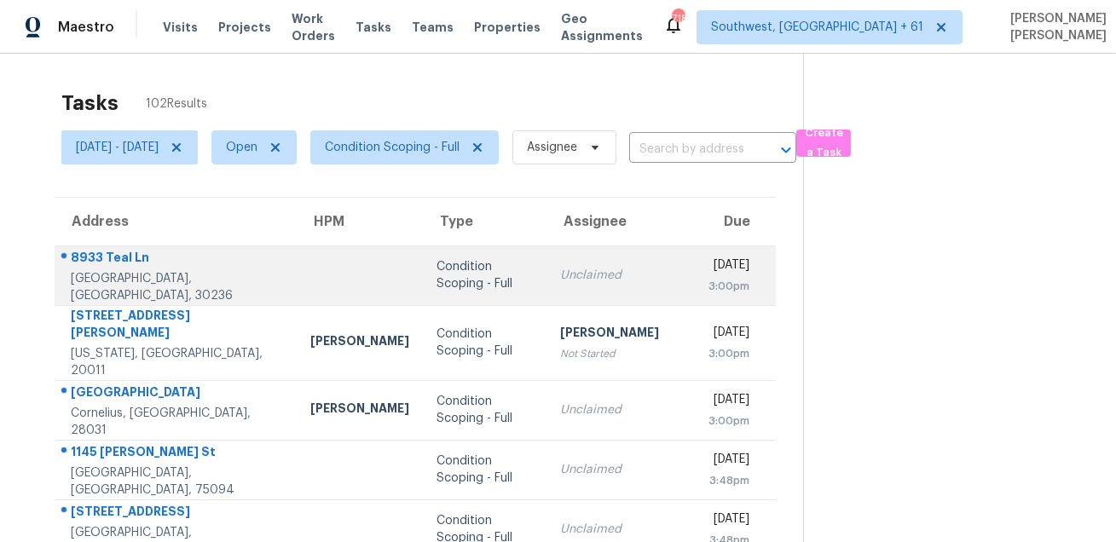
click at [115, 267] on div "8933 Teal Ln" at bounding box center [177, 259] width 212 height 21
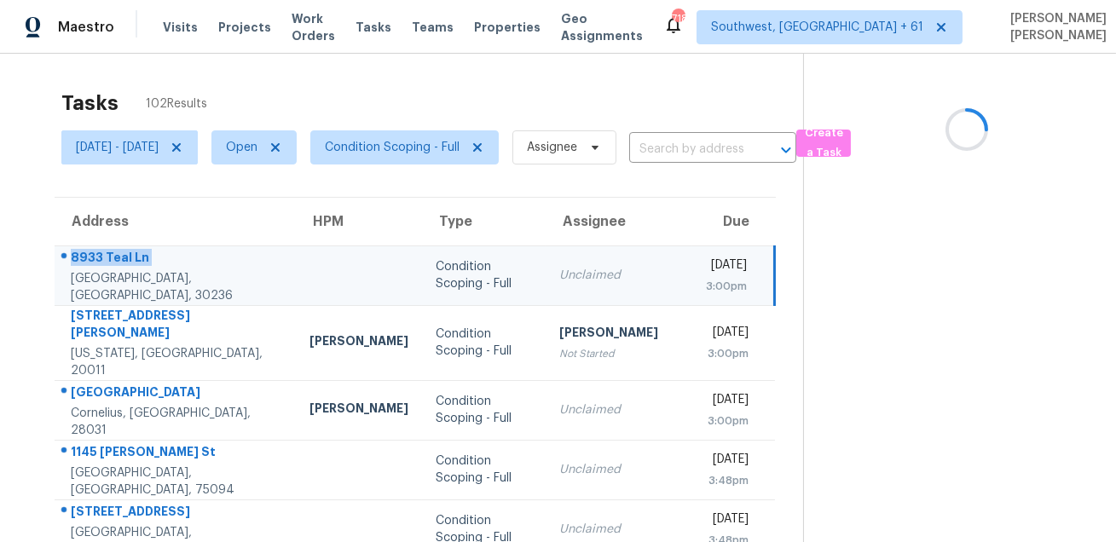
click at [115, 267] on div "8933 Teal Ln" at bounding box center [176, 259] width 211 height 21
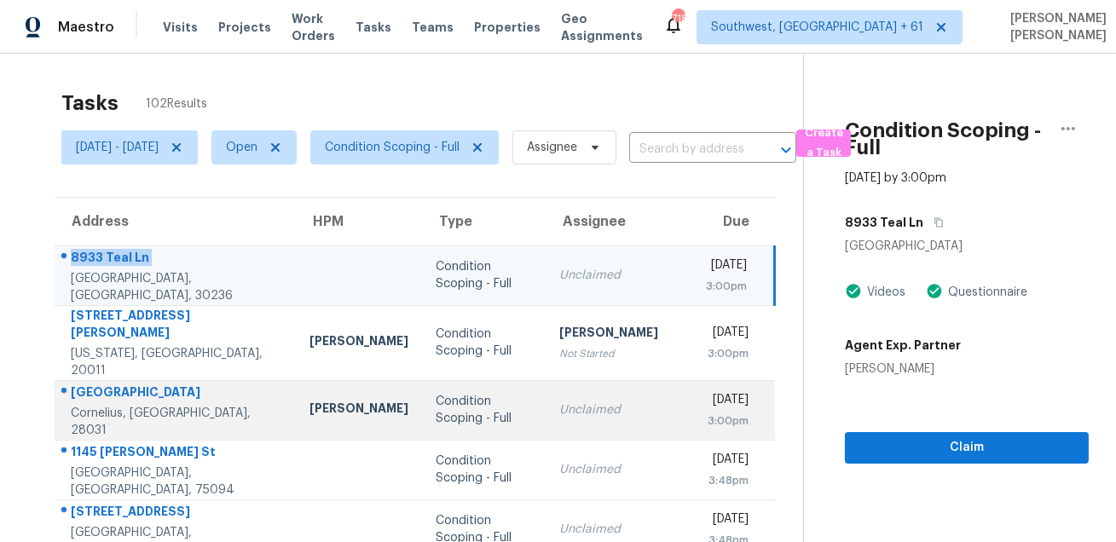
scroll to position [204, 0]
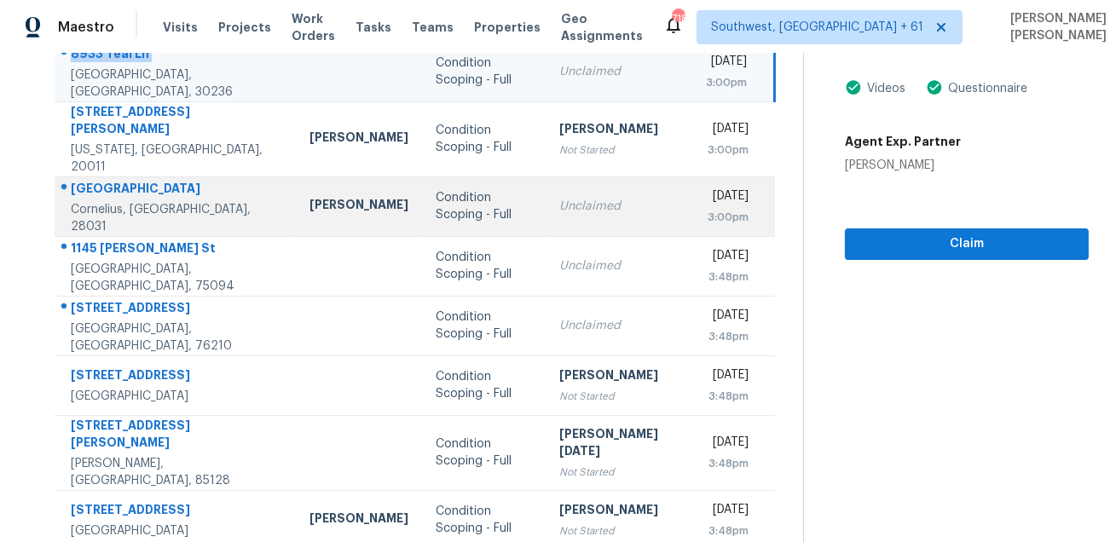
click at [148, 180] on div "20845 Lagoona Dr" at bounding box center [176, 190] width 211 height 21
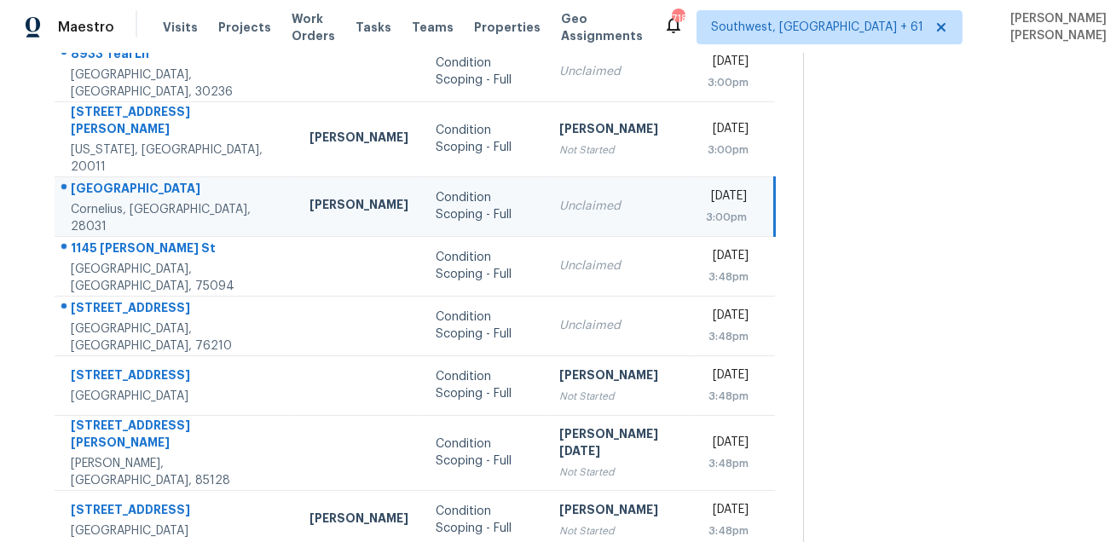
click at [148, 180] on div "20845 Lagoona Dr" at bounding box center [176, 190] width 211 height 21
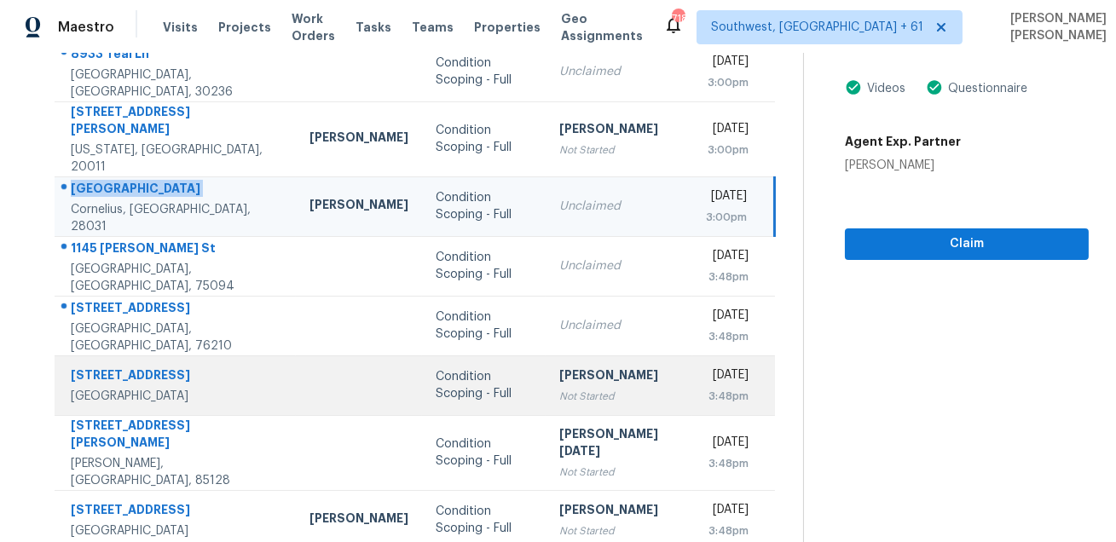
scroll to position [301, 0]
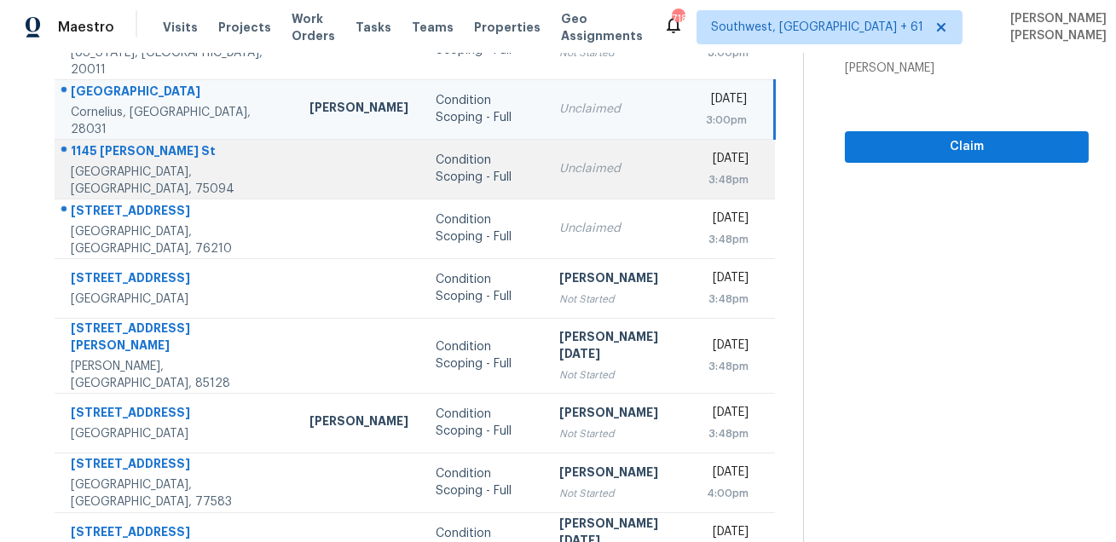
click at [116, 139] on td "1145 Coolidge St Plano, TX, 75094" at bounding box center [175, 169] width 241 height 60
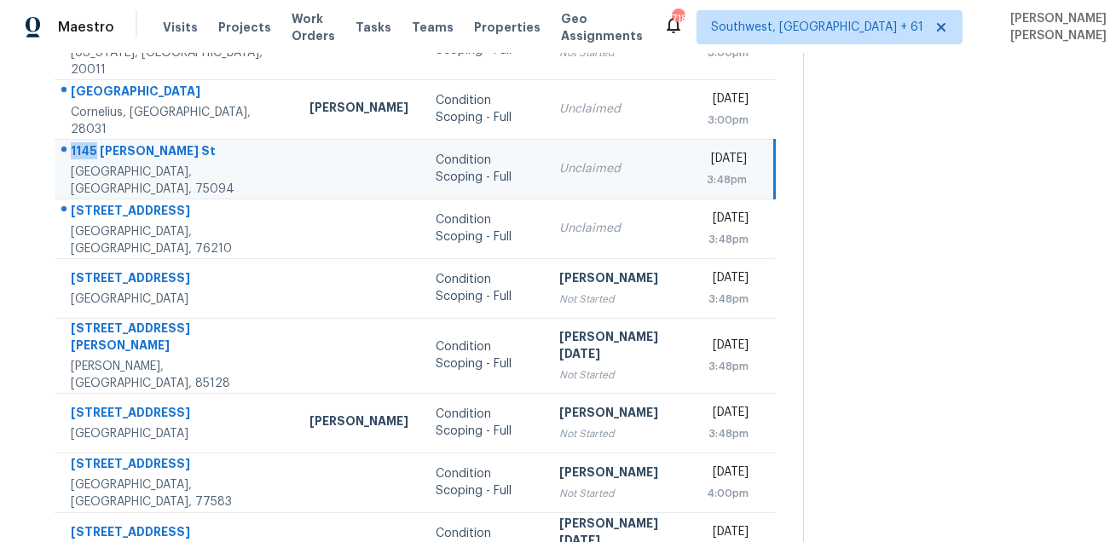
click at [116, 139] on td "1145 Coolidge St Plano, TX, 75094" at bounding box center [175, 169] width 241 height 60
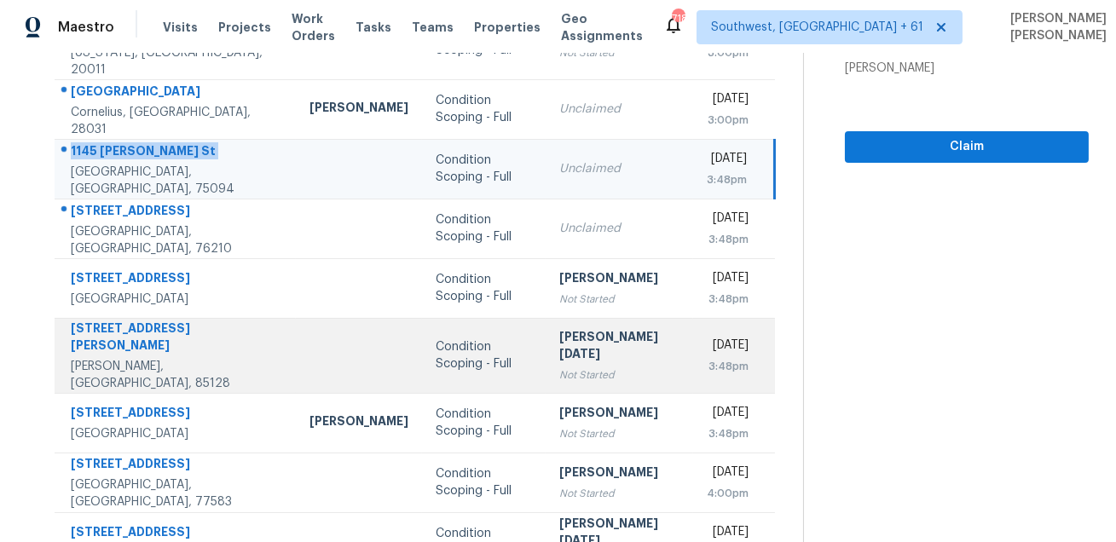
scroll to position [345, 0]
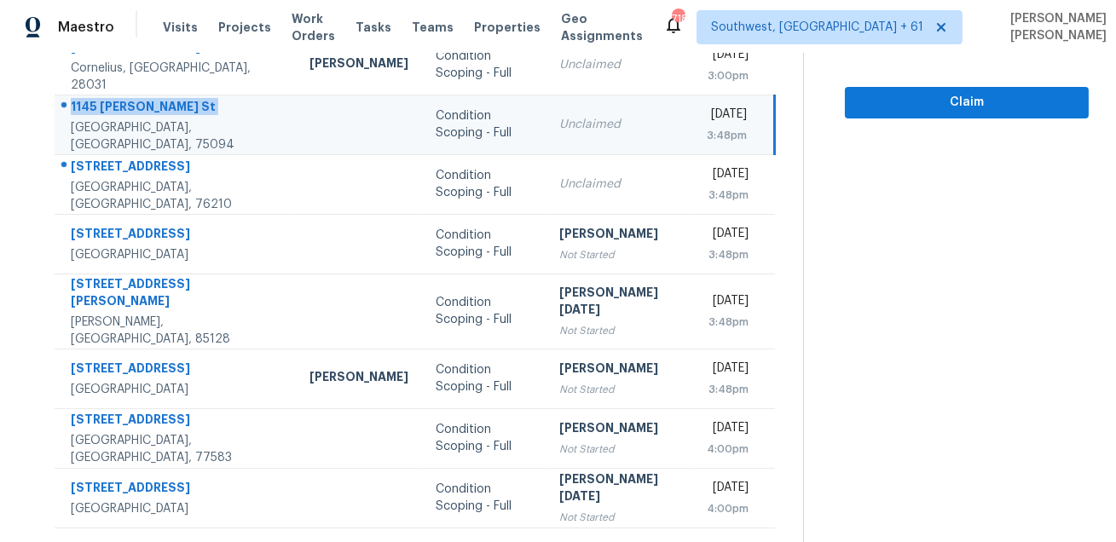
click at [136, 138] on td "1145 Coolidge St Plano, TX, 75094" at bounding box center [175, 125] width 241 height 60
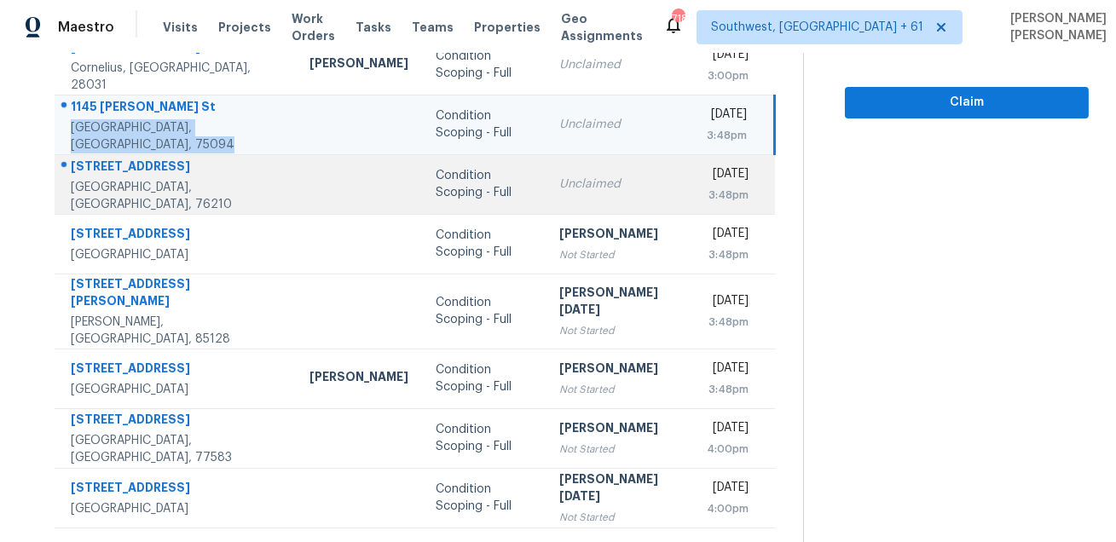
click at [136, 158] on div "2702 Yellowstone Park Ln" at bounding box center [176, 168] width 211 height 21
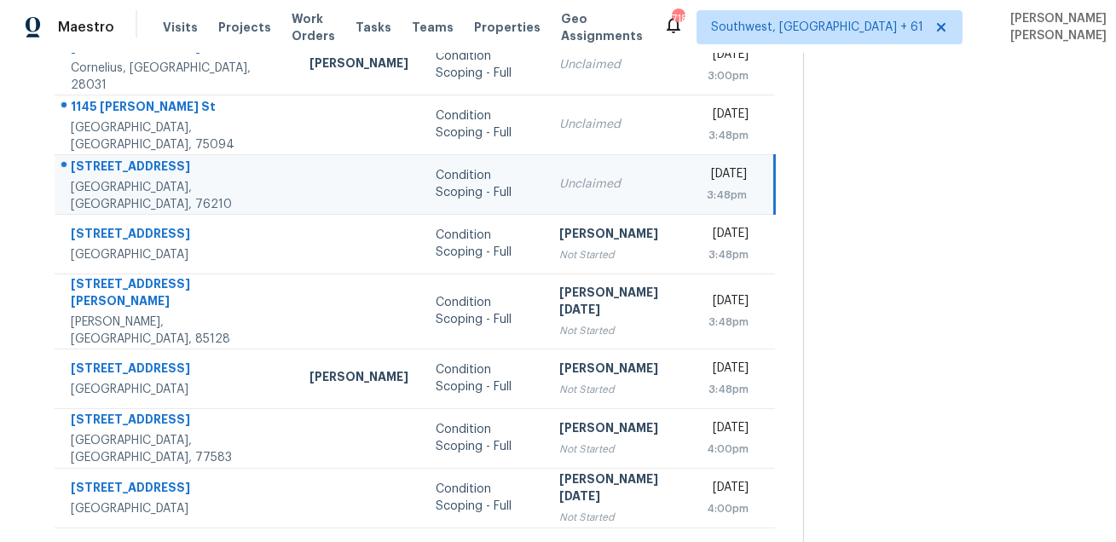
click at [136, 158] on div "2702 Yellowstone Park Ln" at bounding box center [176, 168] width 211 height 21
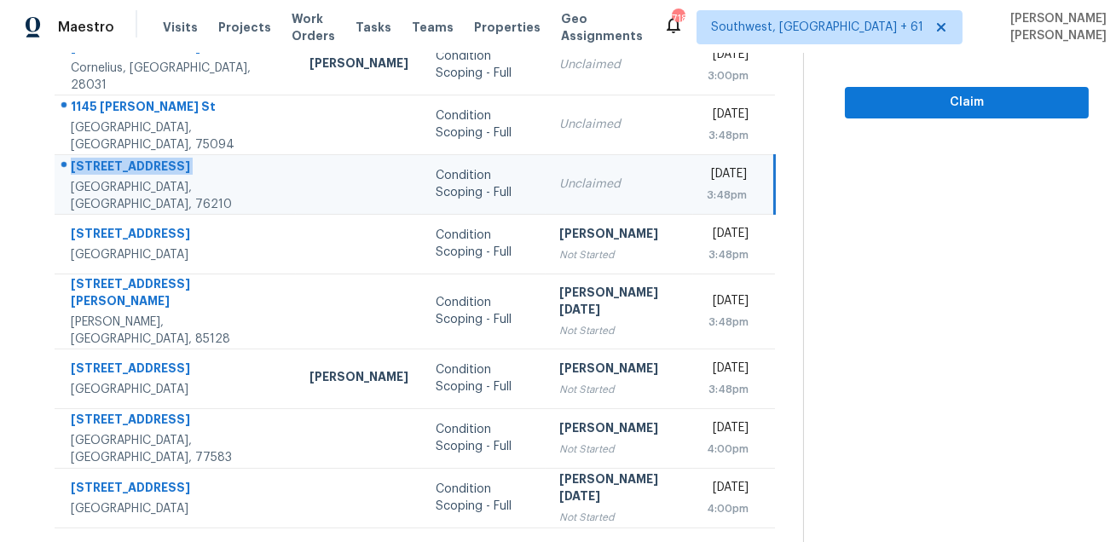
click at [475, 541] on icon at bounding box center [474, 549] width 6 height 9
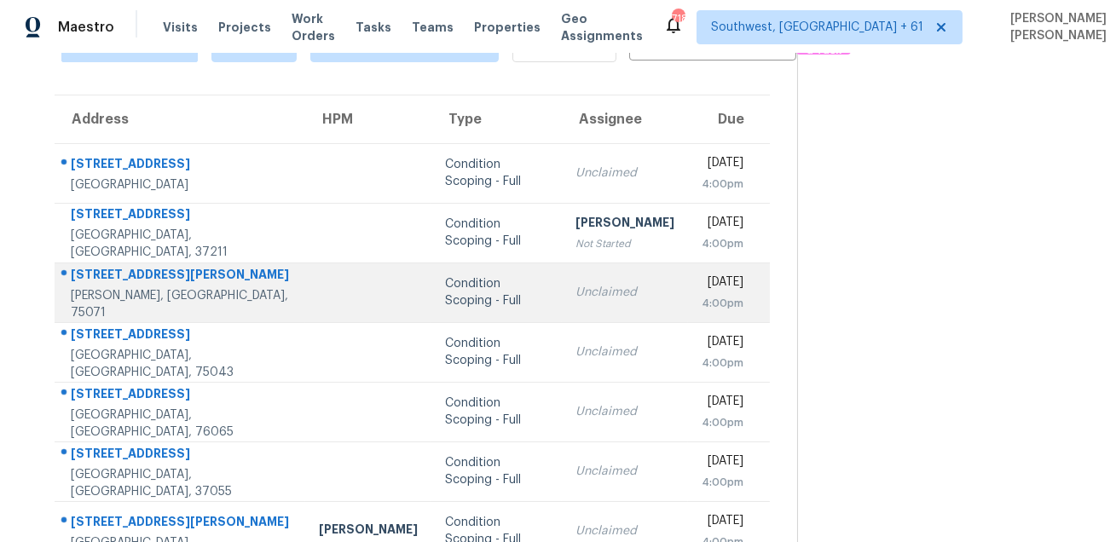
scroll to position [42, 0]
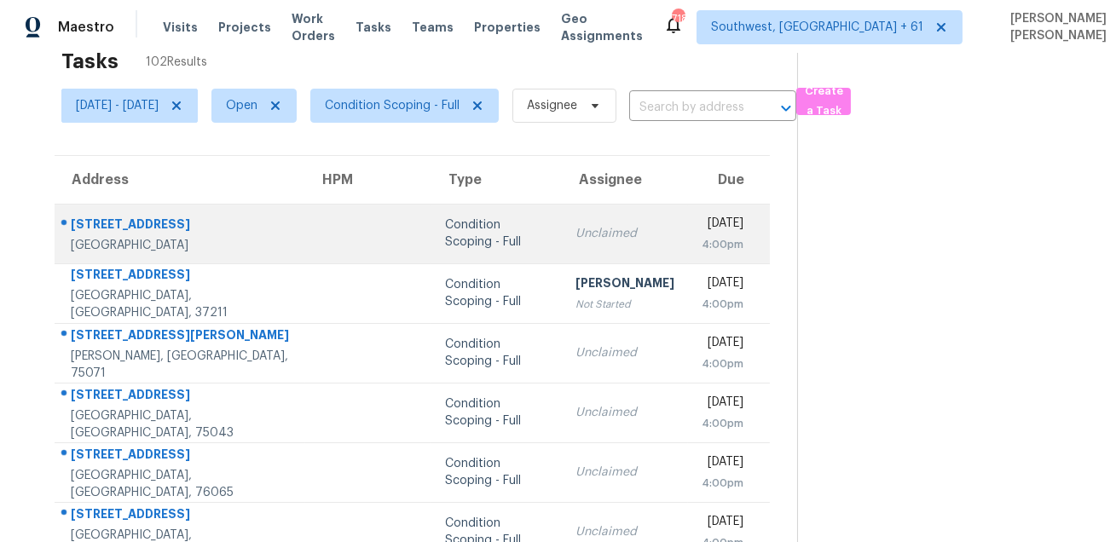
click at [165, 228] on div "320 Mountain View Ct" at bounding box center [181, 226] width 221 height 21
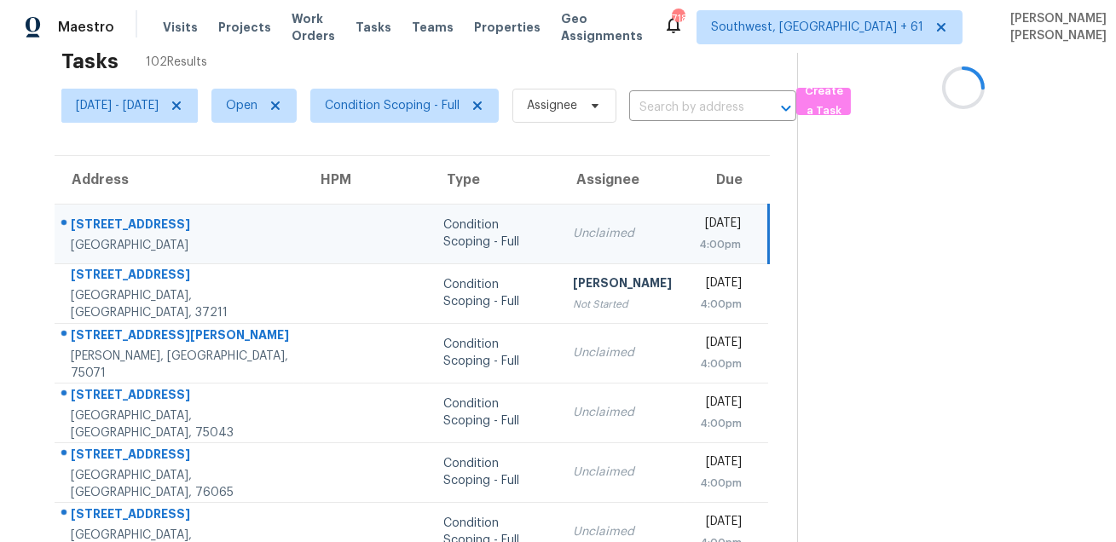
click at [165, 228] on div "320 Mountain View Ct" at bounding box center [180, 226] width 219 height 21
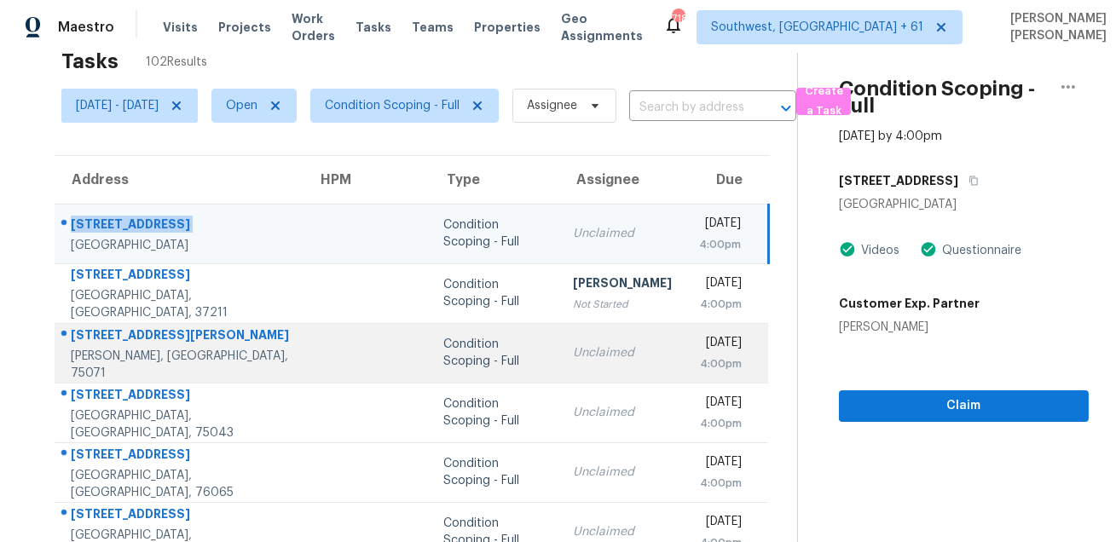
click at [86, 332] on div at bounding box center [172, 336] width 234 height 22
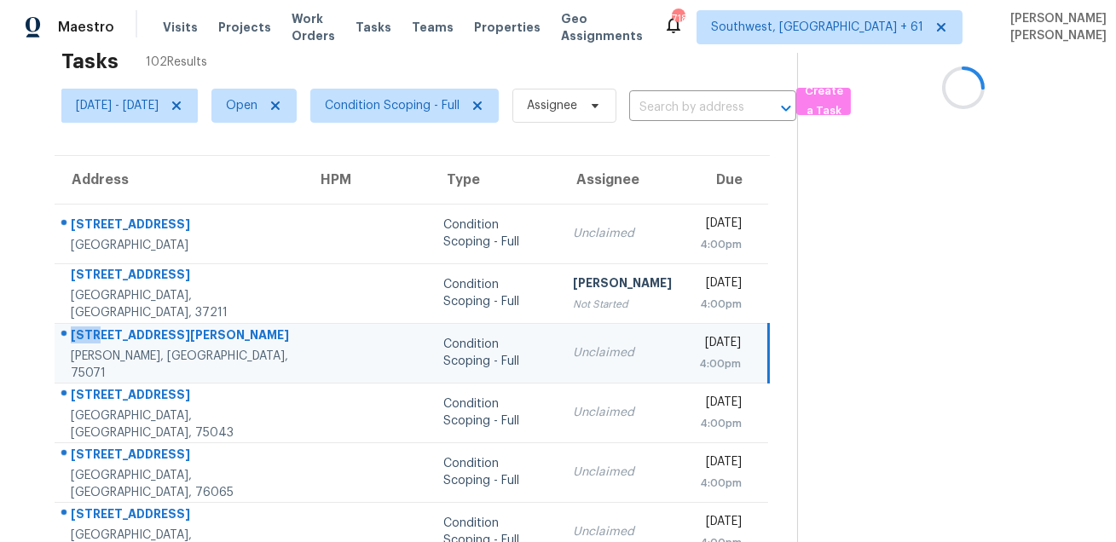
click at [86, 332] on div at bounding box center [172, 336] width 234 height 22
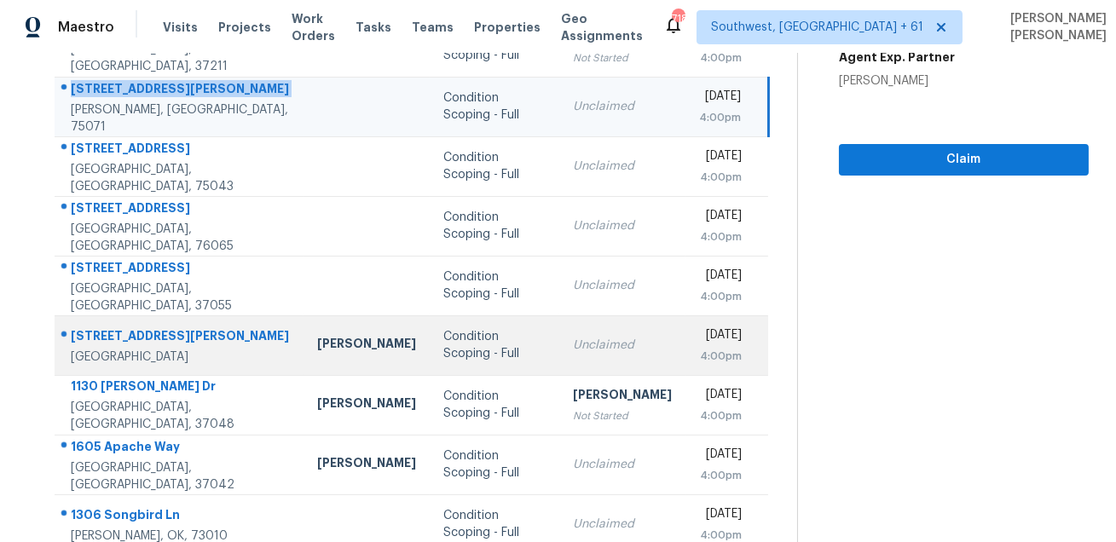
scroll to position [268, 0]
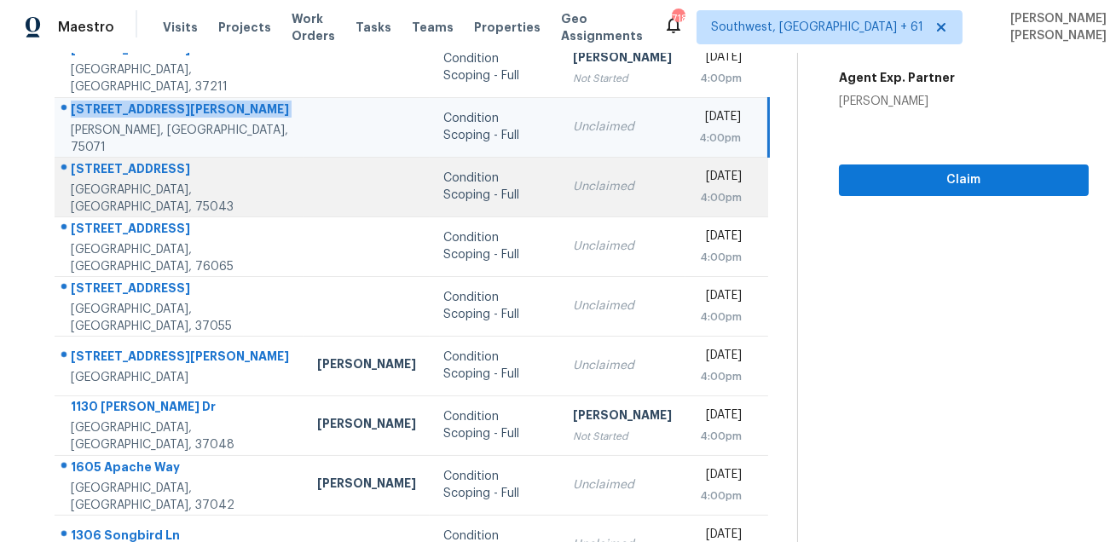
click at [133, 173] on div "4505 Gannet Ln" at bounding box center [180, 170] width 219 height 21
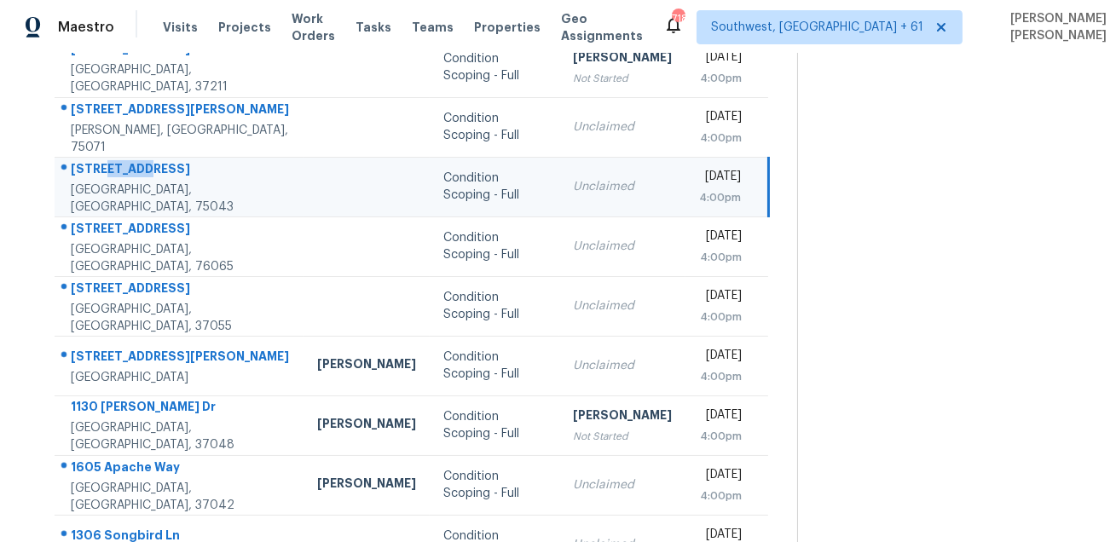
click at [133, 173] on div "4505 Gannet Ln" at bounding box center [180, 170] width 219 height 21
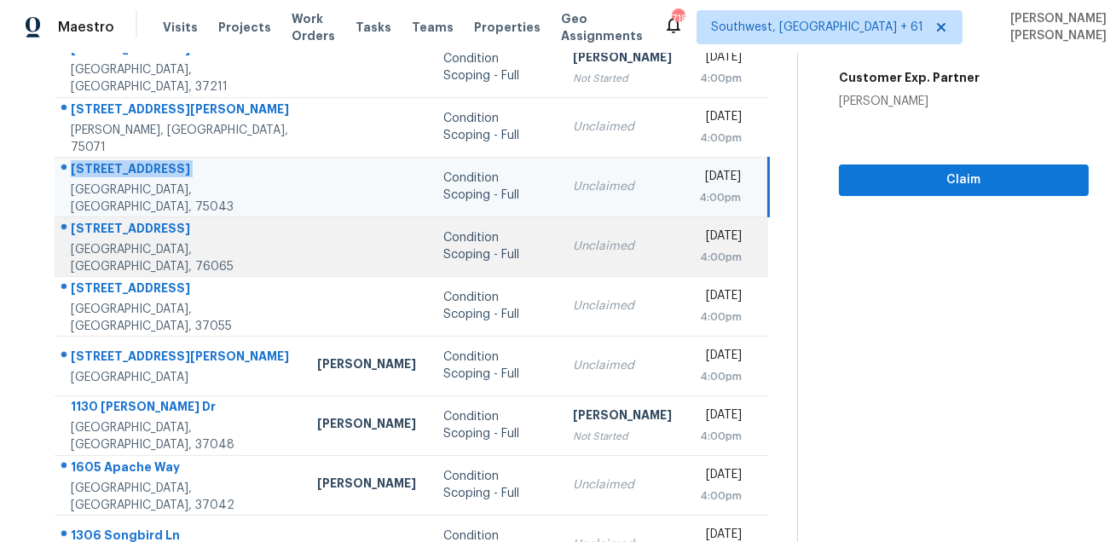
scroll to position [345, 0]
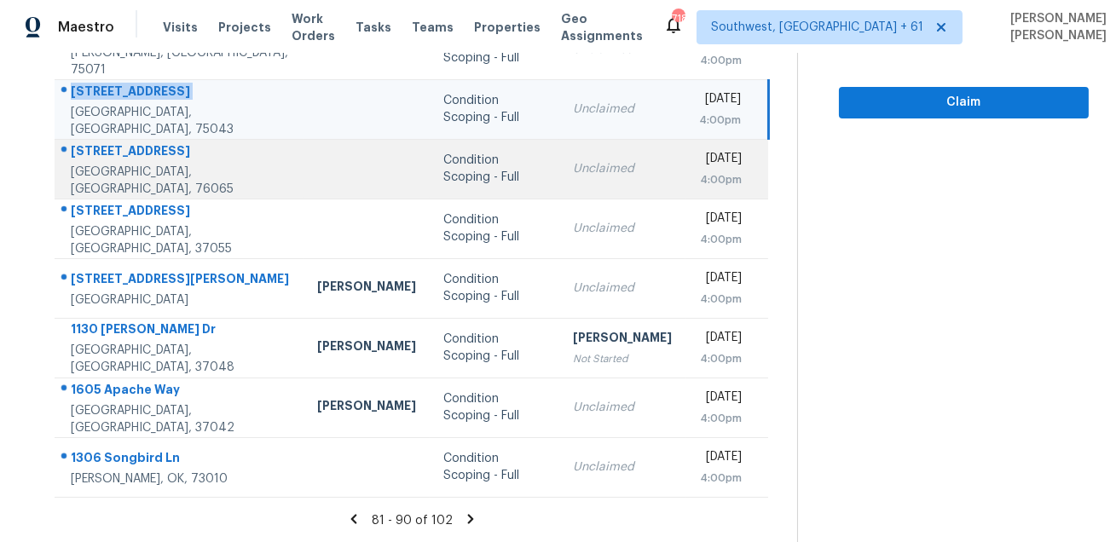
click at [147, 163] on div "905 Park Place Blvd" at bounding box center [180, 152] width 219 height 21
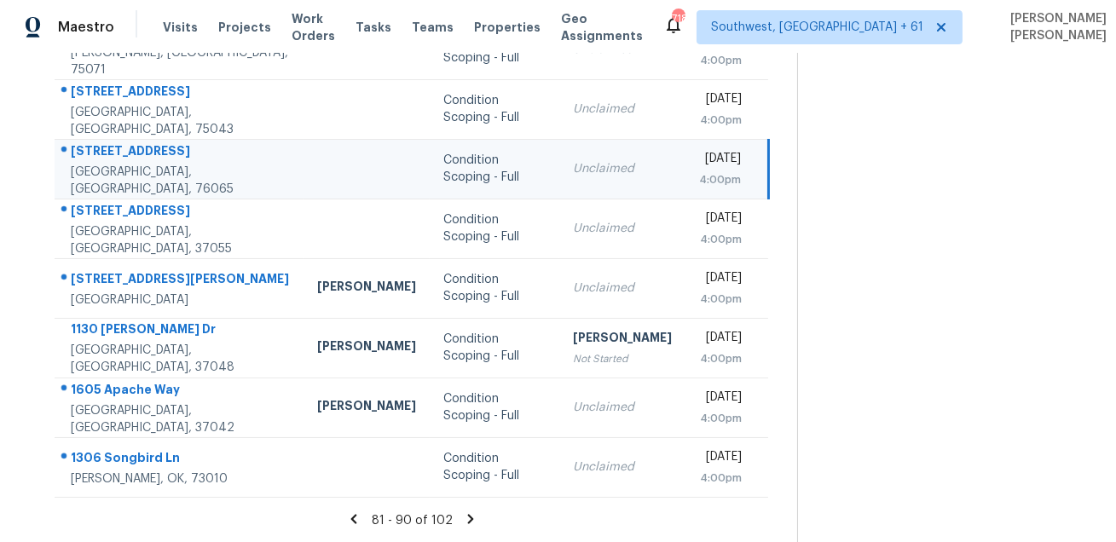
click at [147, 163] on div "905 Park Place Blvd" at bounding box center [180, 152] width 219 height 21
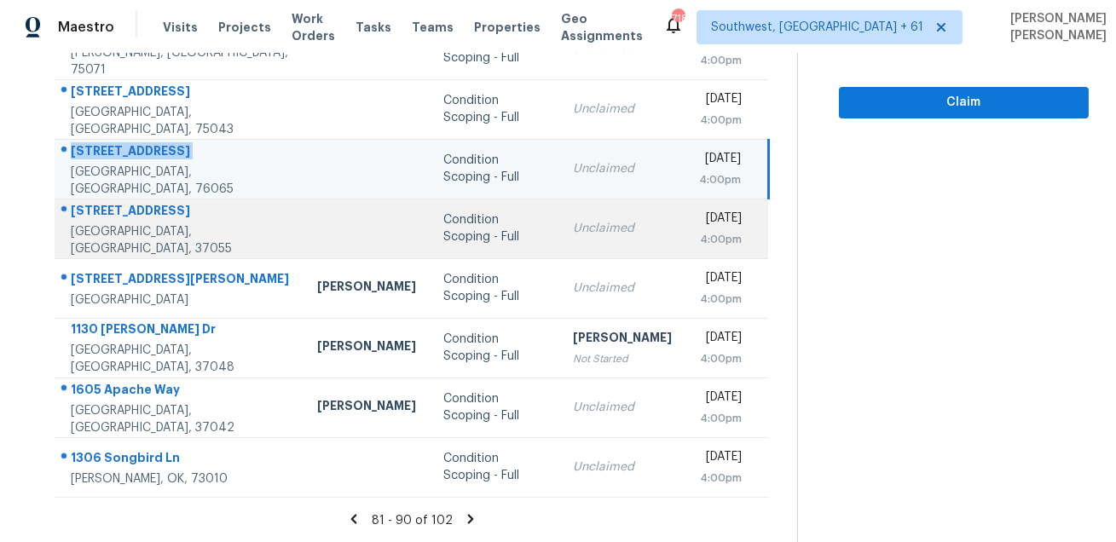
click at [153, 223] on div "135 Silver Leaf Cir" at bounding box center [180, 212] width 219 height 21
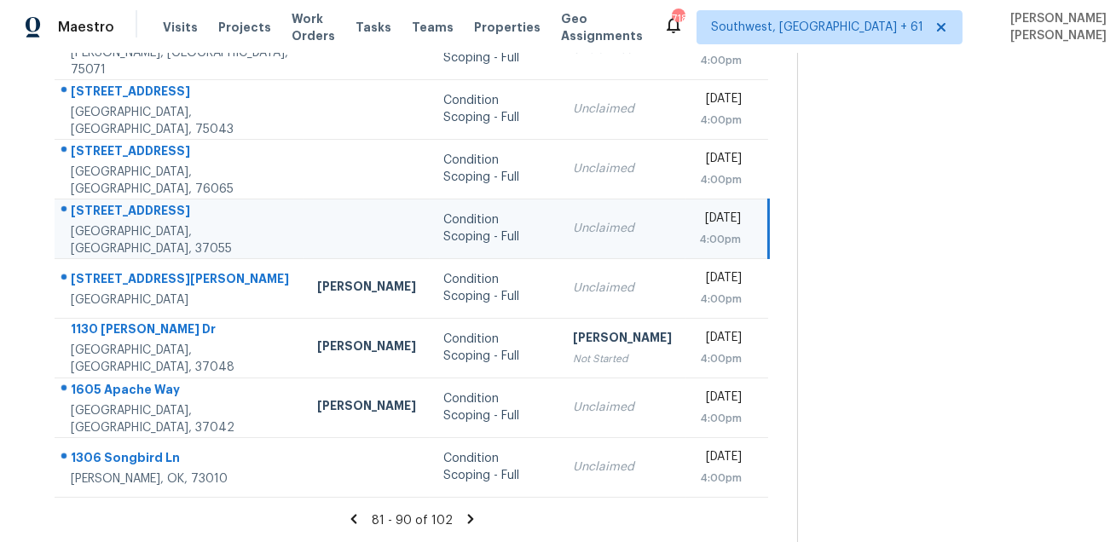
click at [153, 223] on div "135 Silver Leaf Cir" at bounding box center [180, 212] width 219 height 21
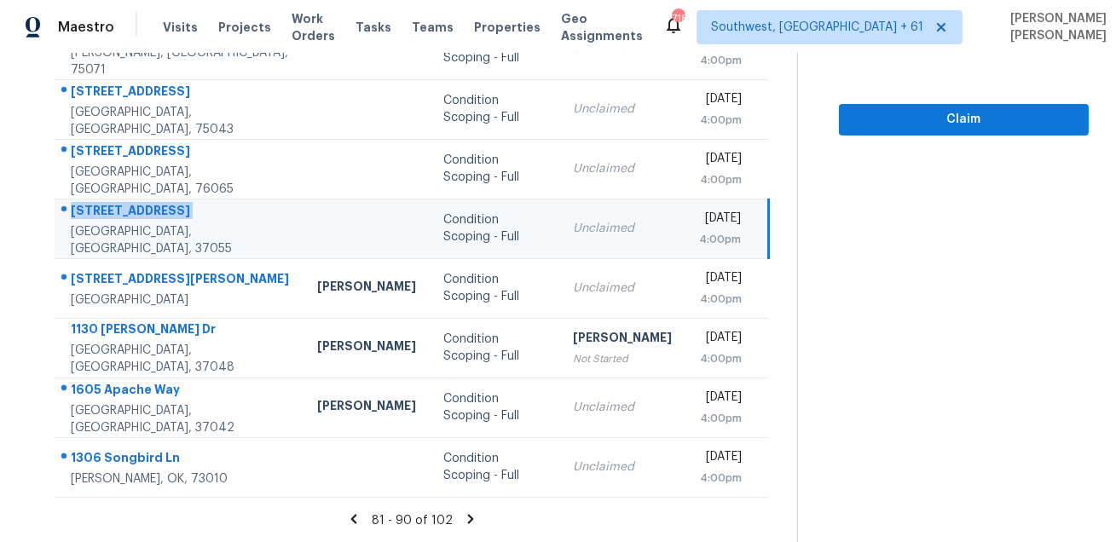
scroll to position [0, 0]
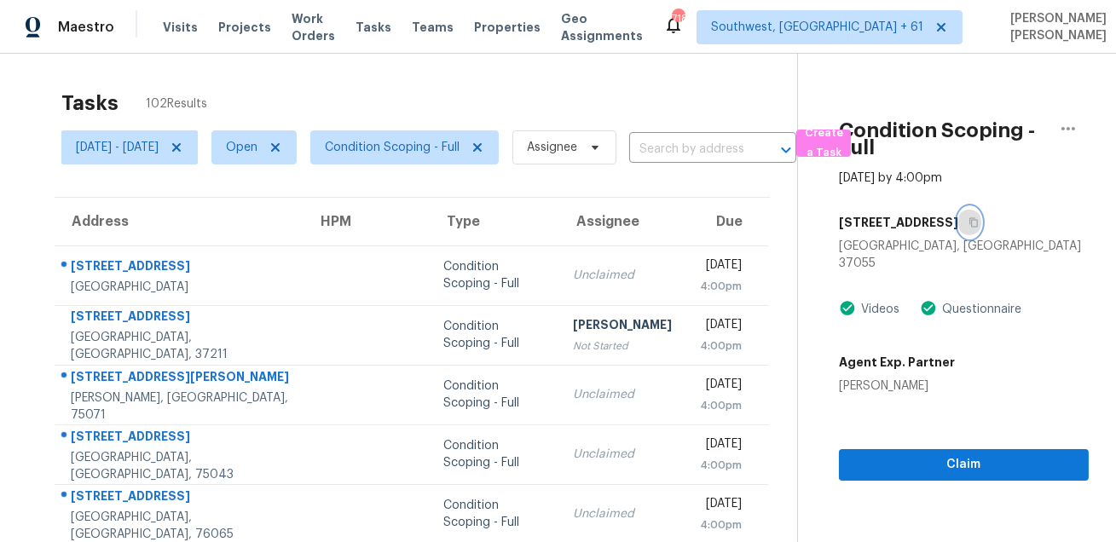
click at [971, 221] on icon "button" at bounding box center [974, 222] width 10 height 10
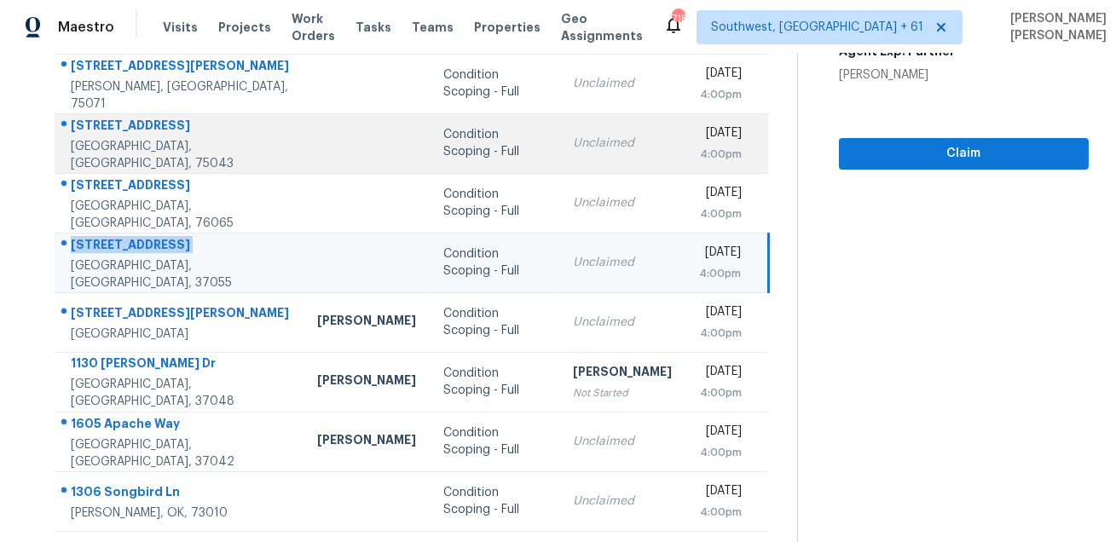
scroll to position [345, 0]
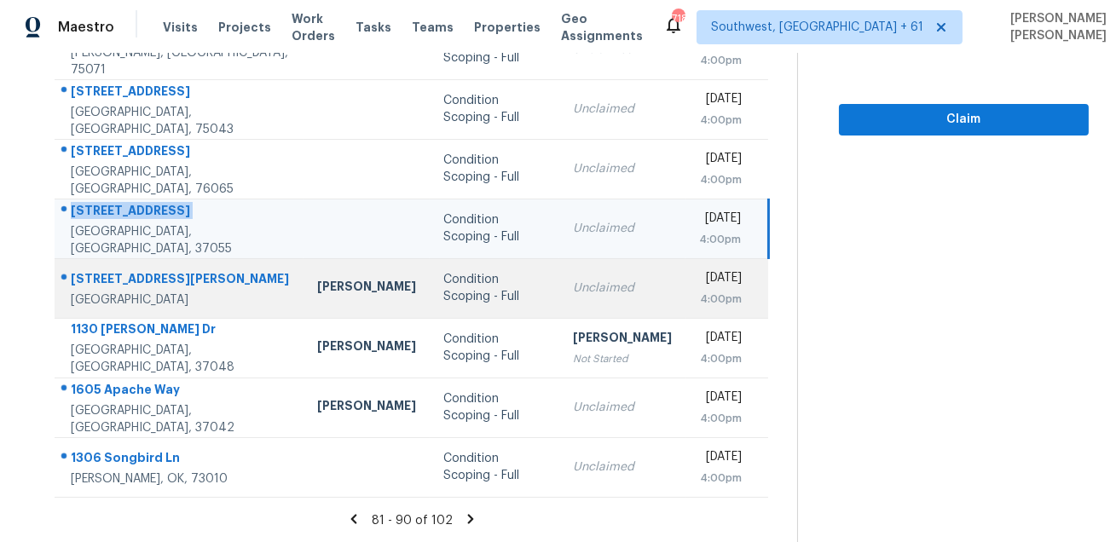
click at [134, 287] on div "407 Griggs Ave" at bounding box center [180, 280] width 219 height 21
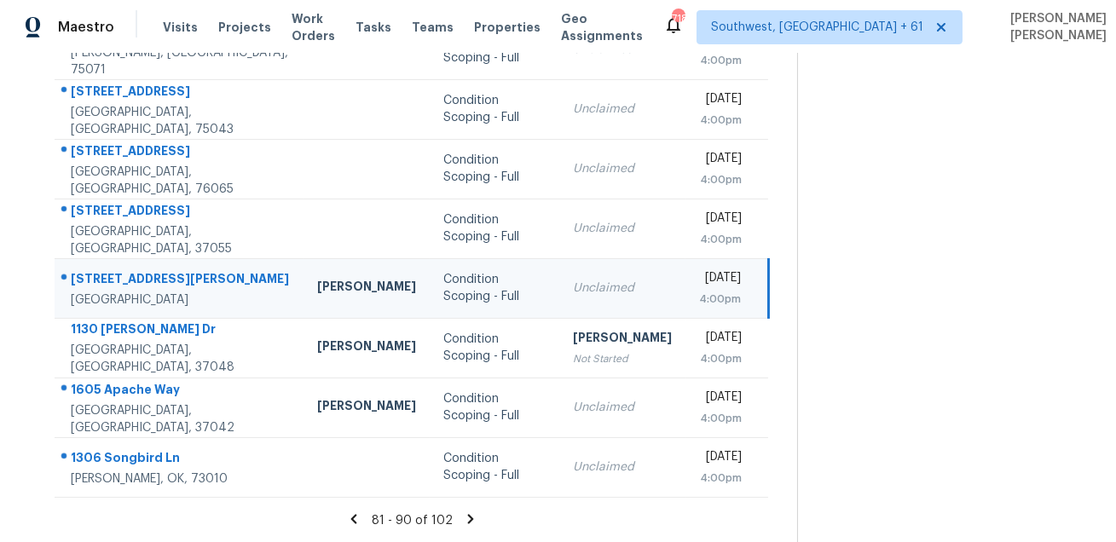
click at [123, 277] on div "407 Griggs Ave" at bounding box center [180, 280] width 219 height 21
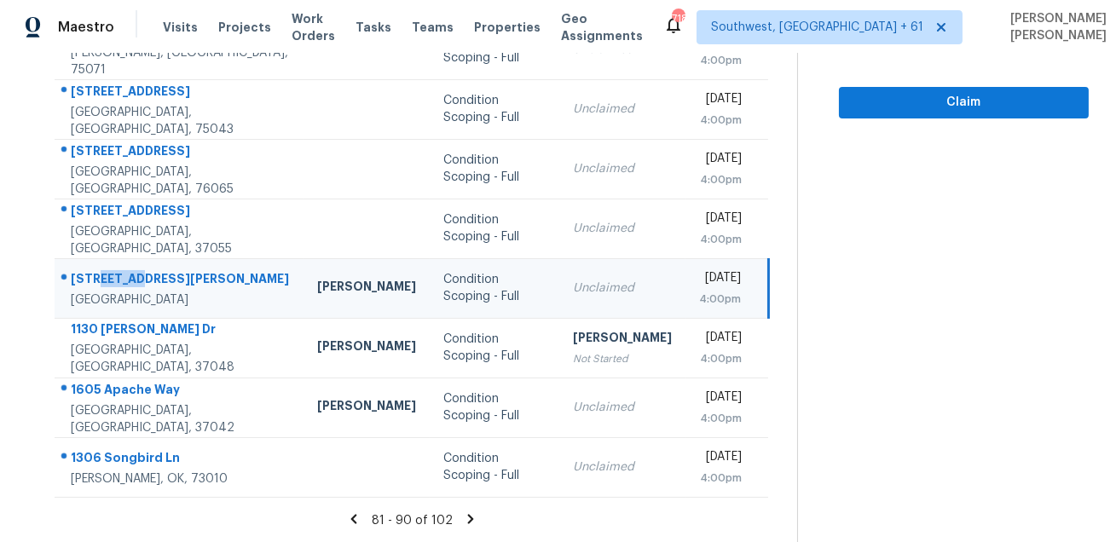
click at [123, 277] on div "407 Griggs Ave" at bounding box center [180, 280] width 219 height 21
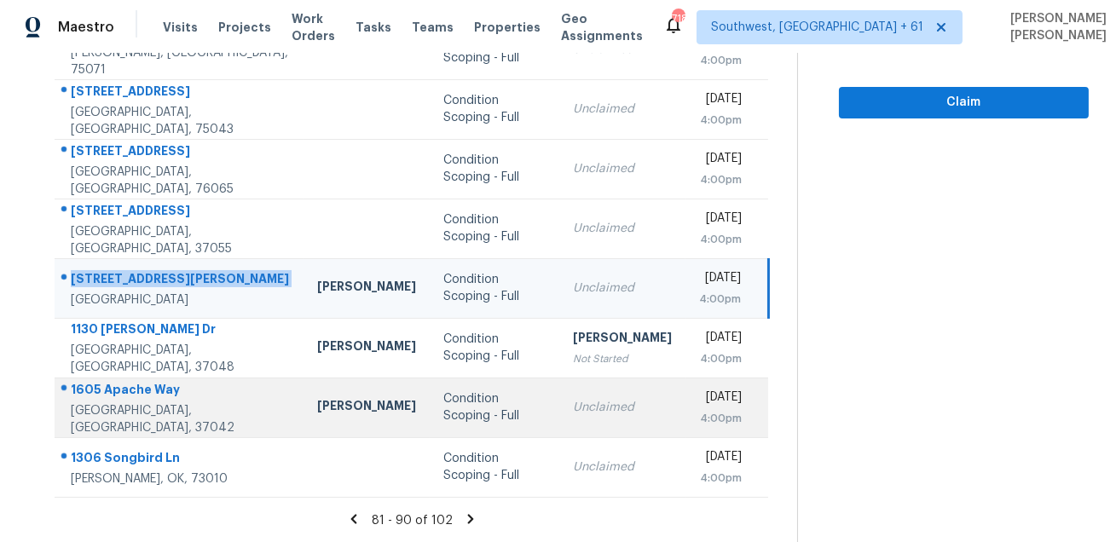
click at [104, 386] on div at bounding box center [172, 390] width 234 height 22
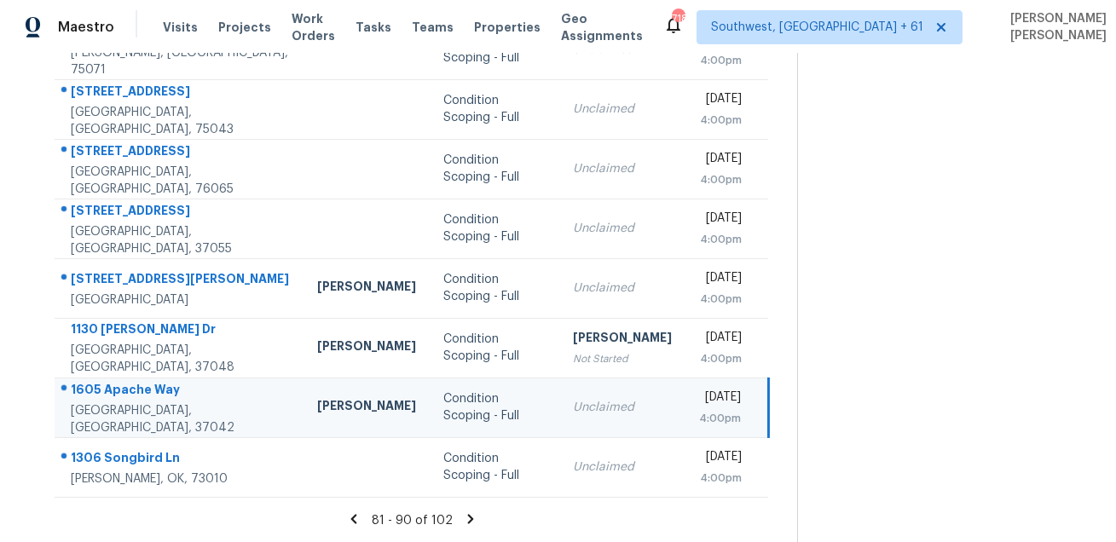
click at [104, 386] on div at bounding box center [172, 390] width 234 height 22
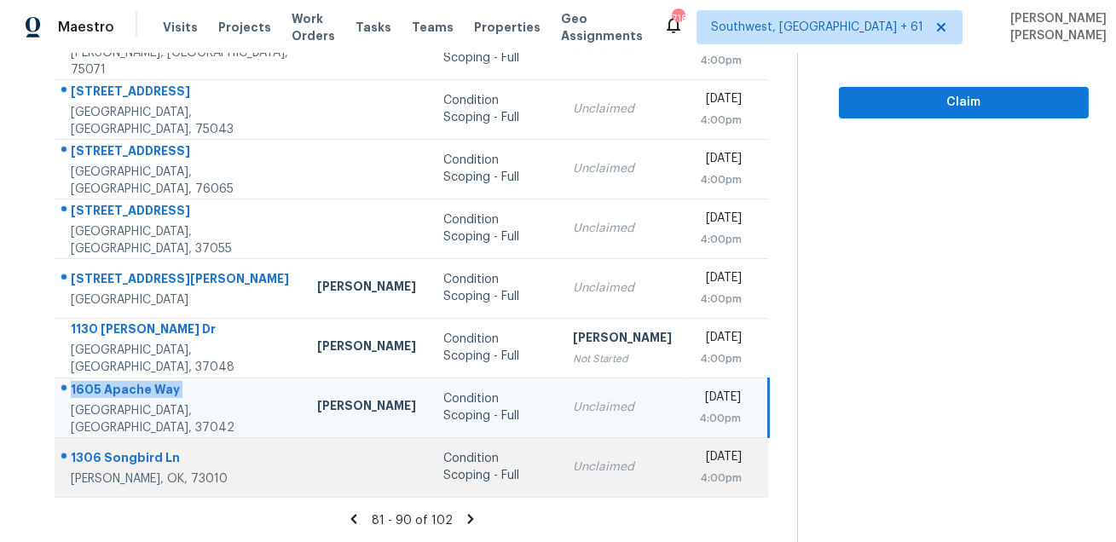
click at [119, 466] on div "1306 Songbird Ln" at bounding box center [180, 459] width 219 height 21
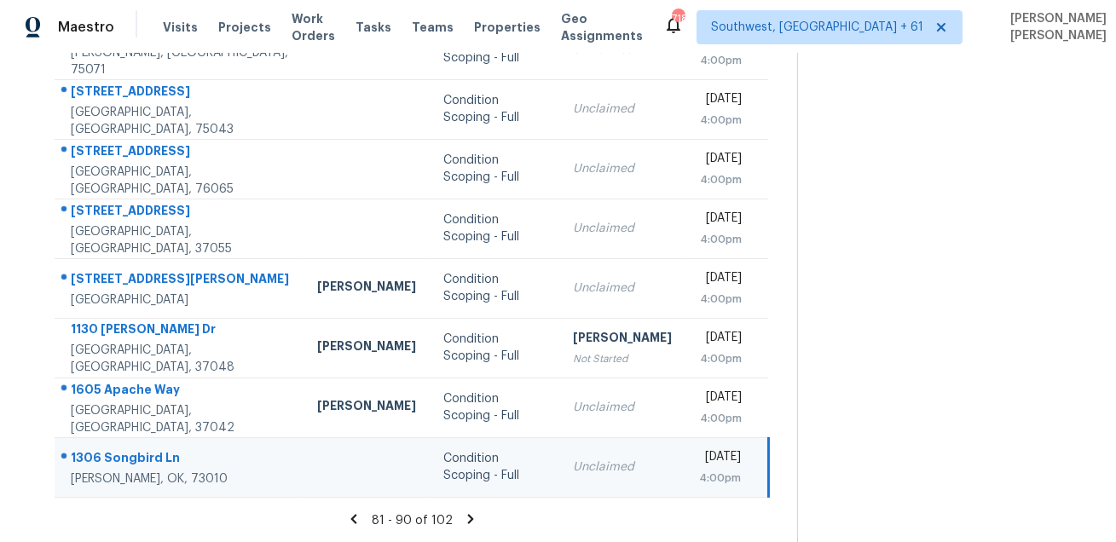
click at [119, 466] on div "1306 Songbird Ln" at bounding box center [180, 459] width 219 height 21
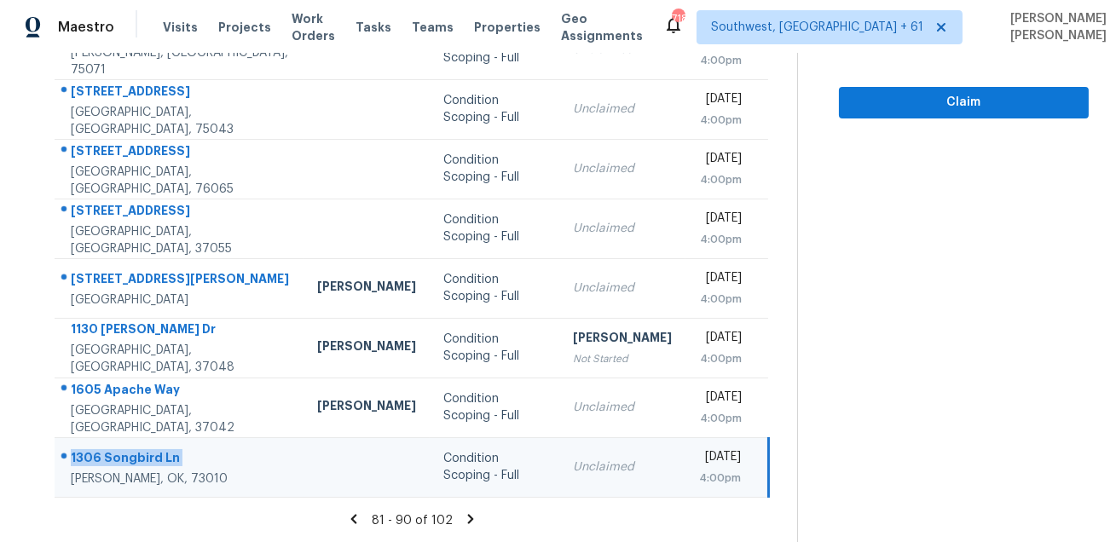
click at [475, 526] on div "81 - 90 of 102" at bounding box center [412, 521] width 770 height 18
click at [474, 521] on icon at bounding box center [471, 518] width 6 height 9
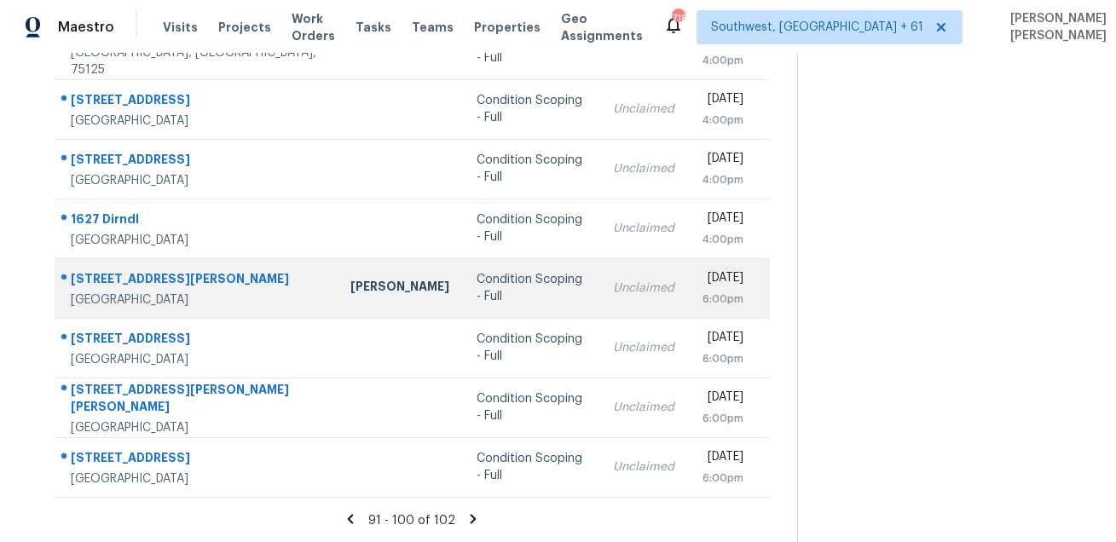
scroll to position [0, 0]
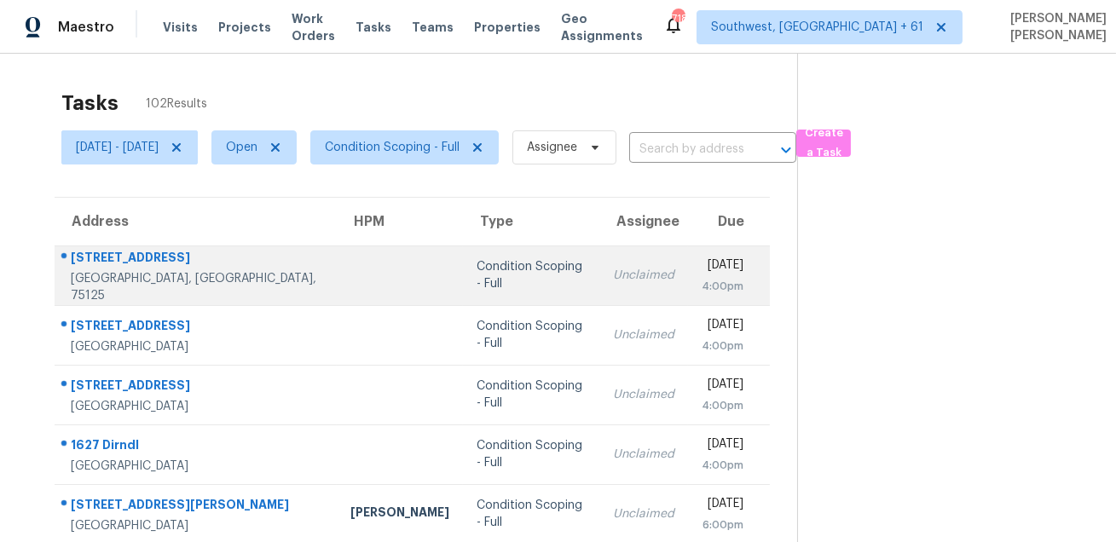
click at [124, 246] on td "451 Eagle Wind Way Ferris, TX, 75125" at bounding box center [196, 276] width 282 height 60
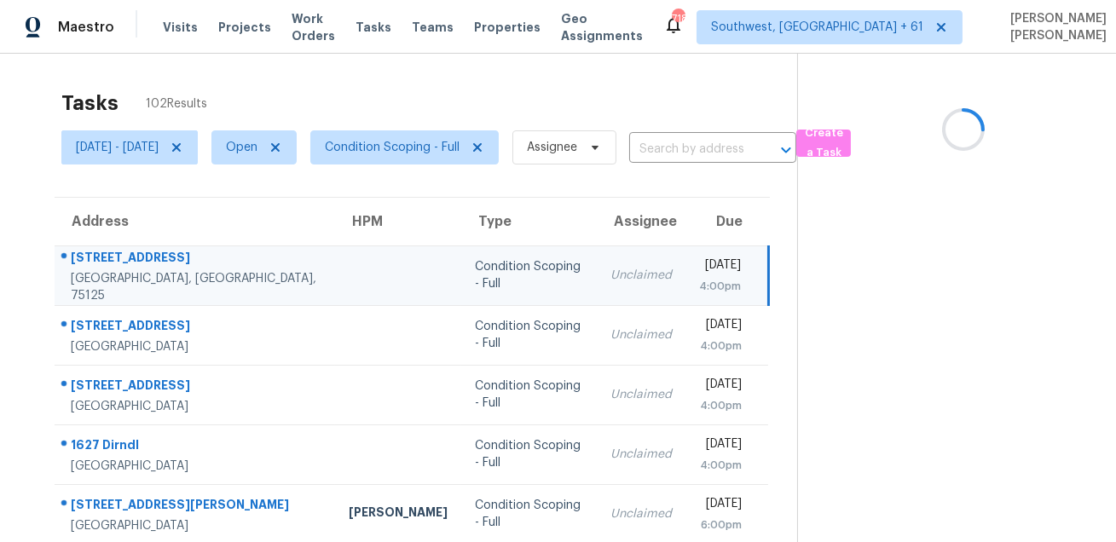
click at [124, 246] on td "451 Eagle Wind Way Ferris, TX, 75125" at bounding box center [195, 276] width 281 height 60
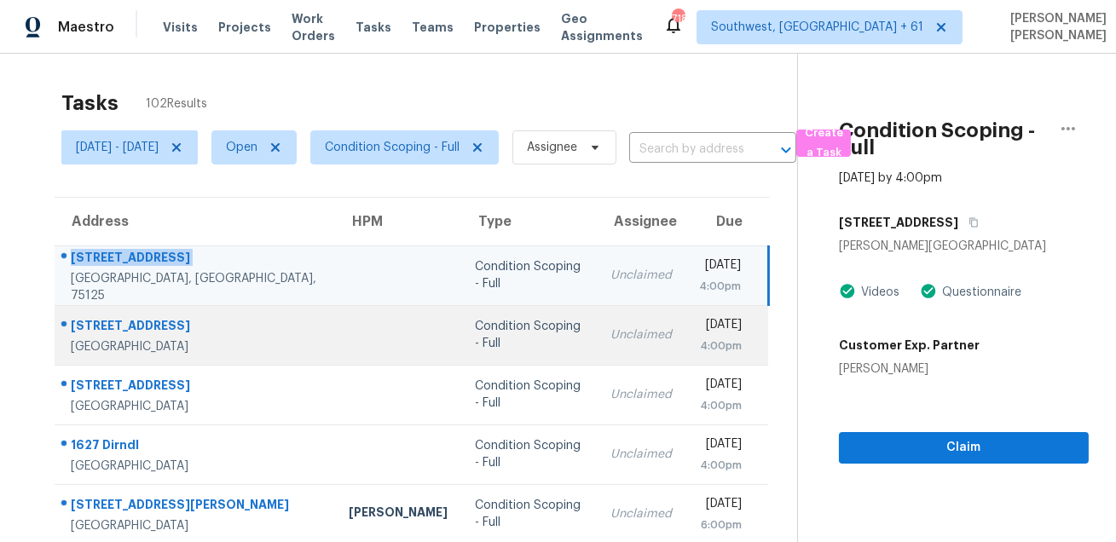
click at [155, 318] on div "10203 Six Shooter Ln" at bounding box center [196, 327] width 251 height 21
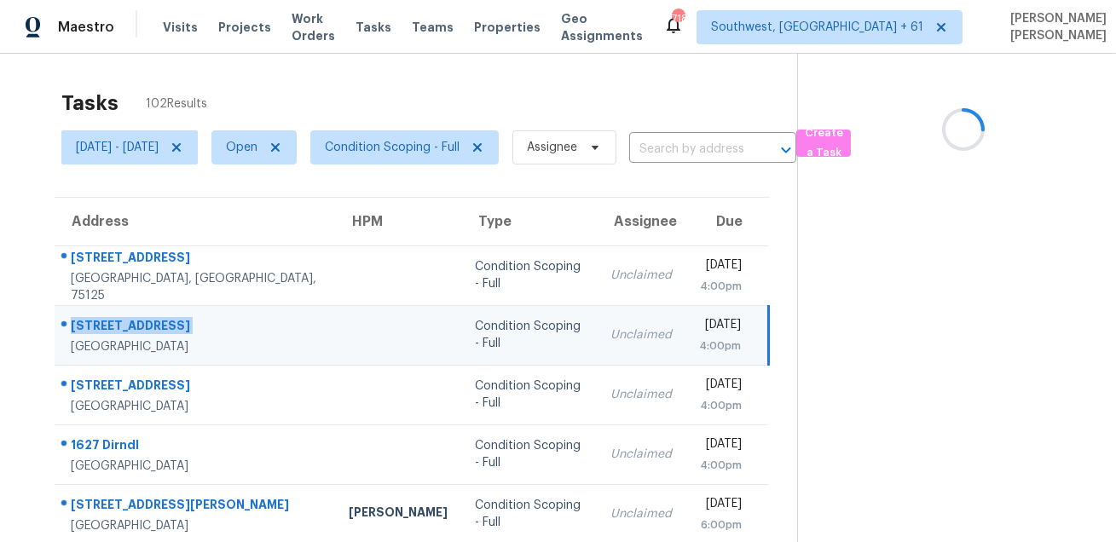
click at [155, 318] on div "10203 Six Shooter Ln" at bounding box center [196, 327] width 251 height 21
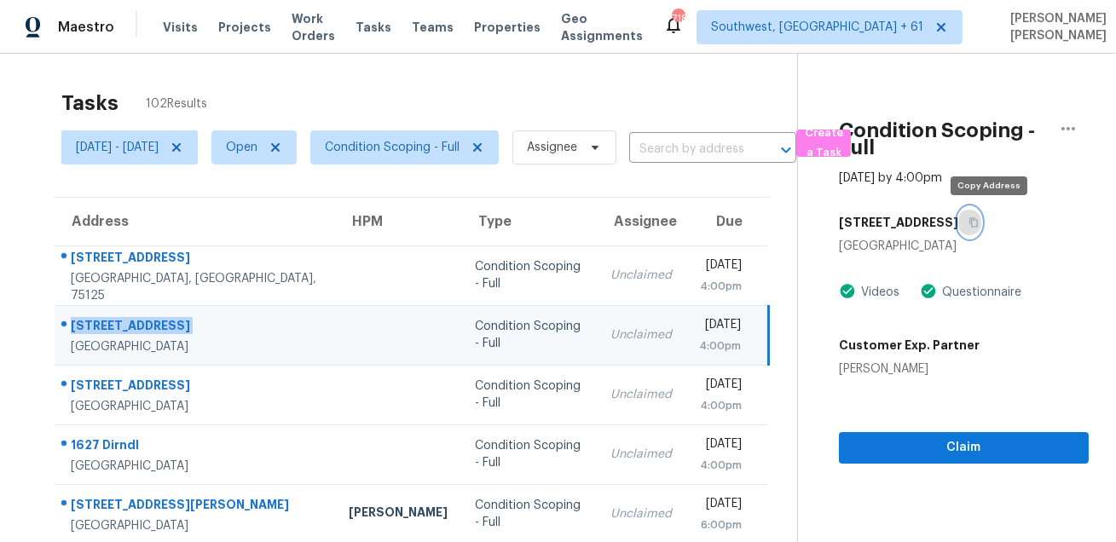
click at [979, 224] on icon "button" at bounding box center [974, 222] width 10 height 10
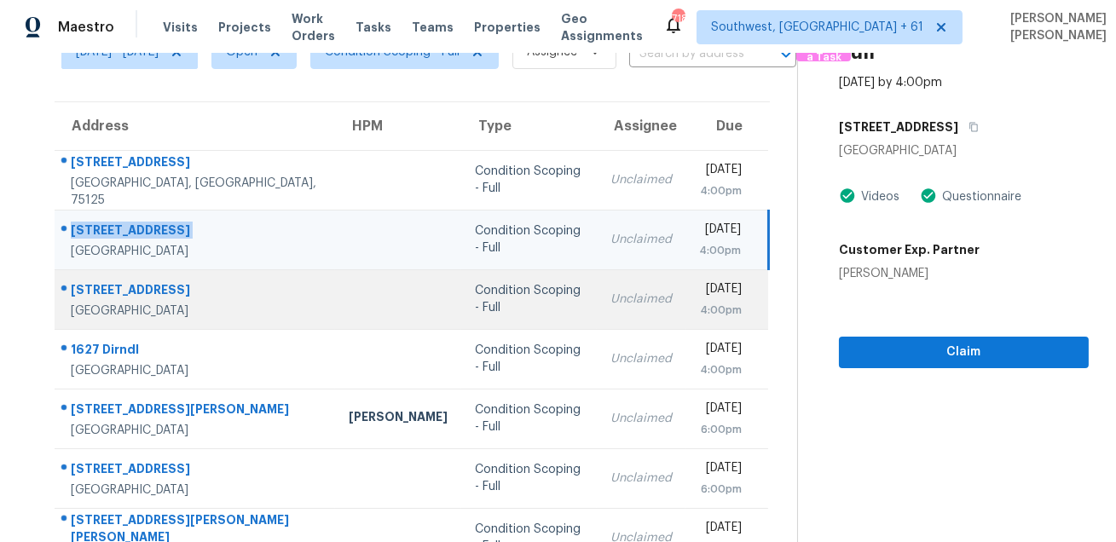
click at [140, 296] on div "619 Green Castle Dr" at bounding box center [196, 291] width 251 height 21
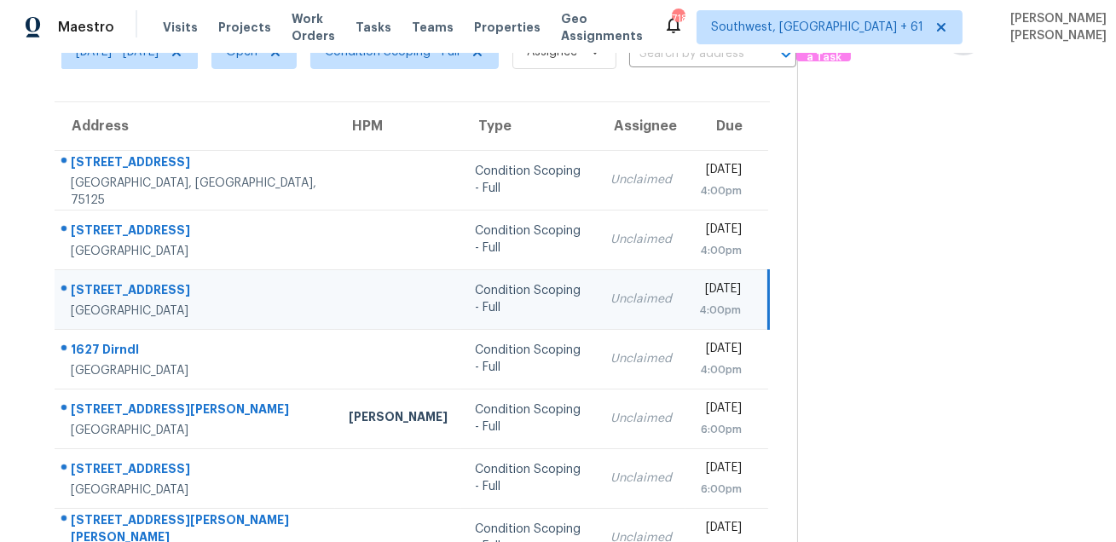
click at [140, 296] on div "619 Green Castle Dr" at bounding box center [196, 291] width 251 height 21
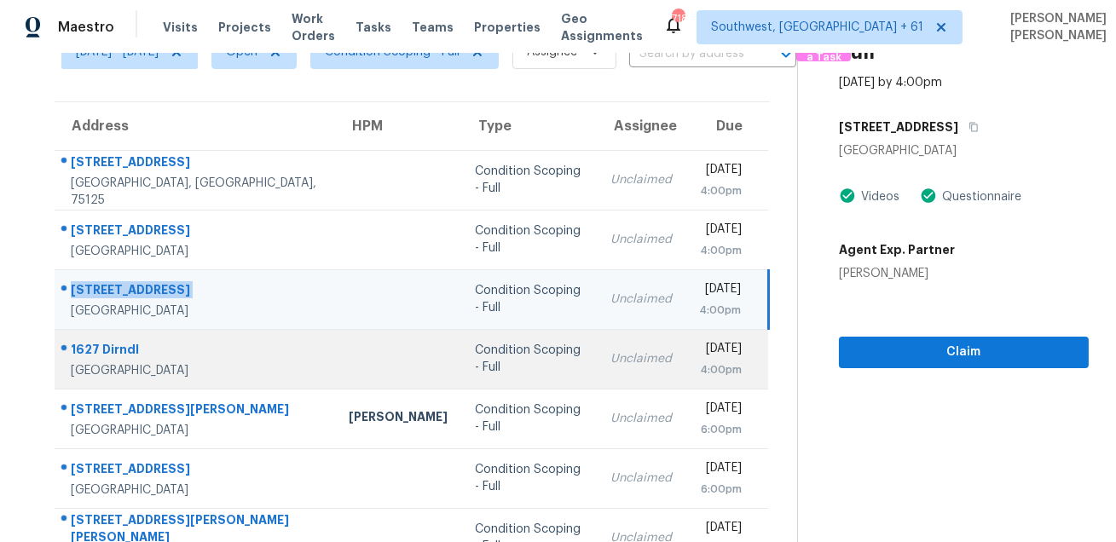
click at [105, 348] on div "1627 Dirndl" at bounding box center [196, 351] width 251 height 21
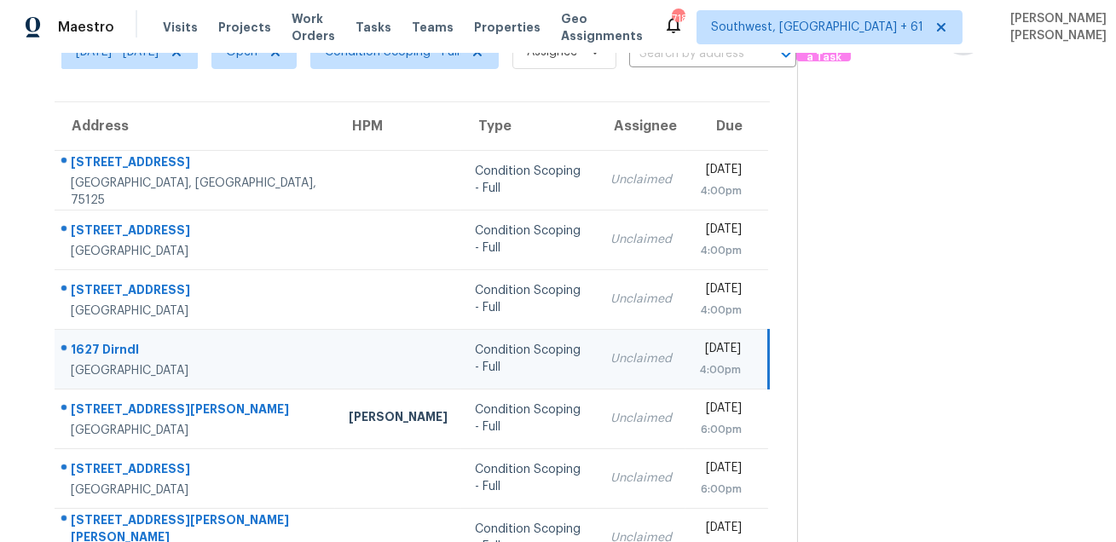
click at [105, 348] on div "1627 Dirndl" at bounding box center [196, 351] width 251 height 21
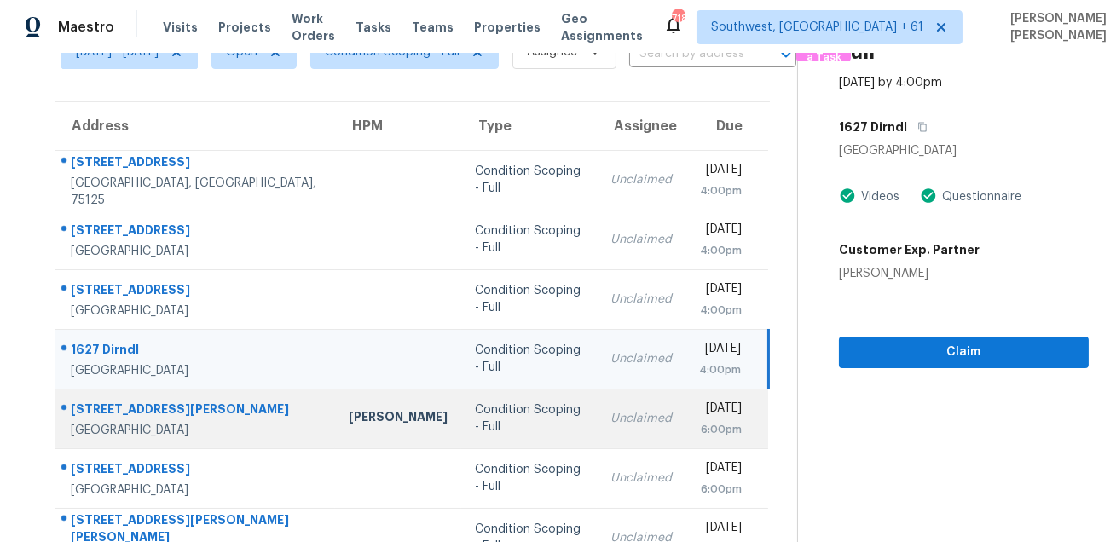
click at [118, 408] on div "12231 Cape Cortez Ct" at bounding box center [196, 411] width 251 height 21
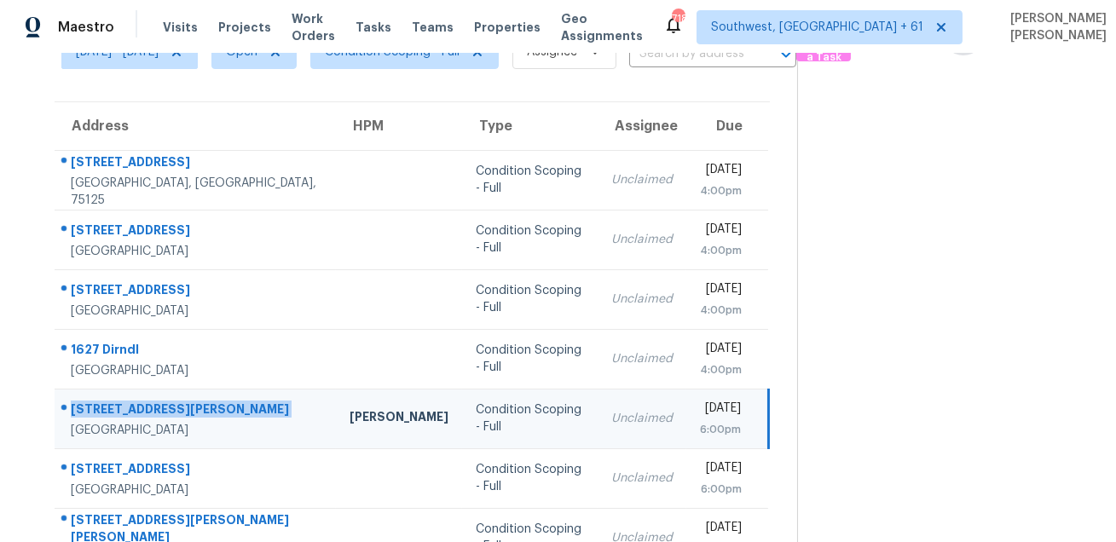
click at [118, 408] on div "12231 Cape Cortez Ct" at bounding box center [197, 411] width 252 height 21
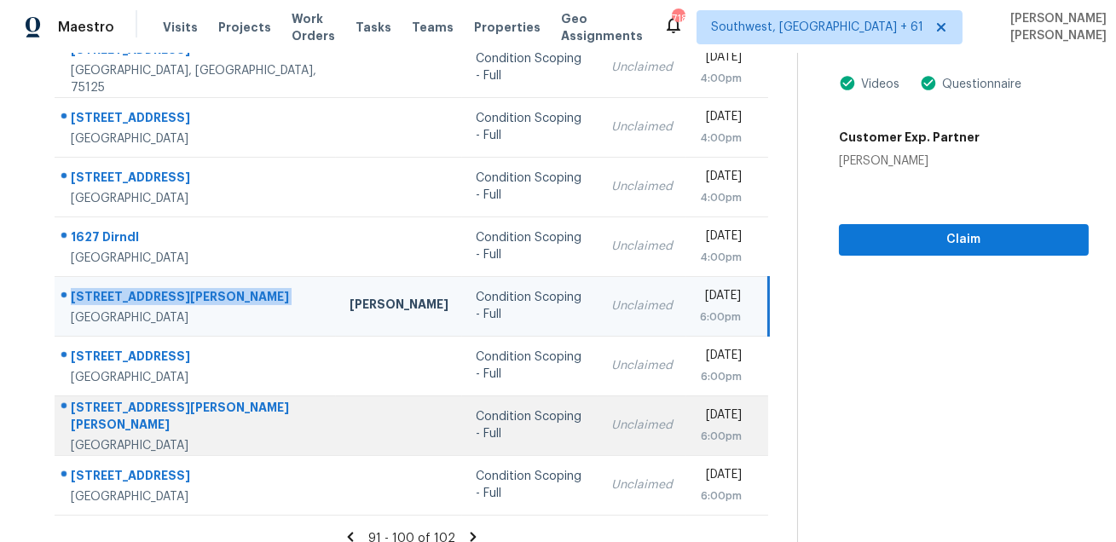
scroll to position [226, 0]
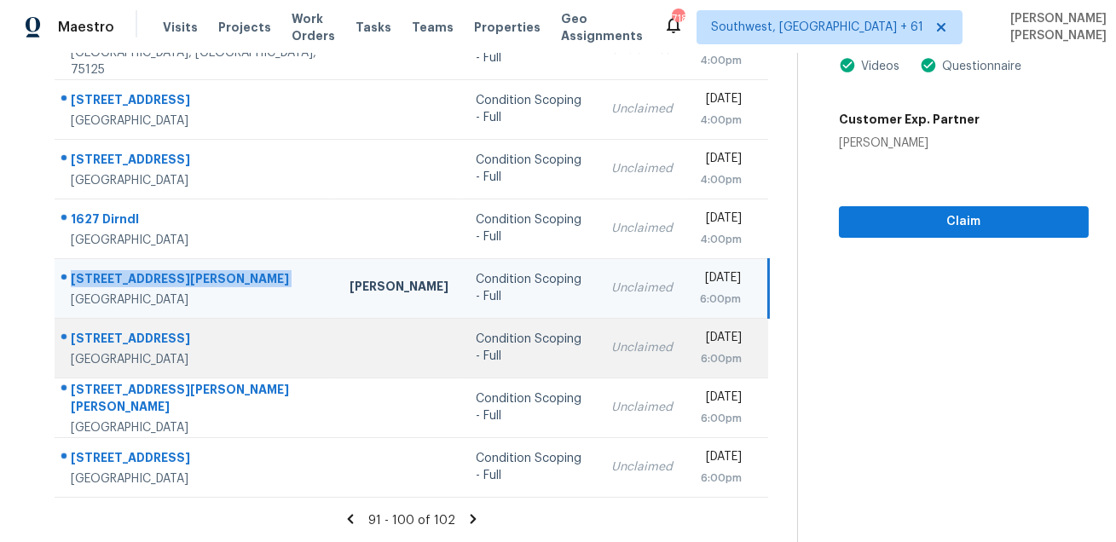
click at [113, 321] on td "3417 N 131st Ln Litchfield Park, AZ, 85340" at bounding box center [195, 348] width 281 height 60
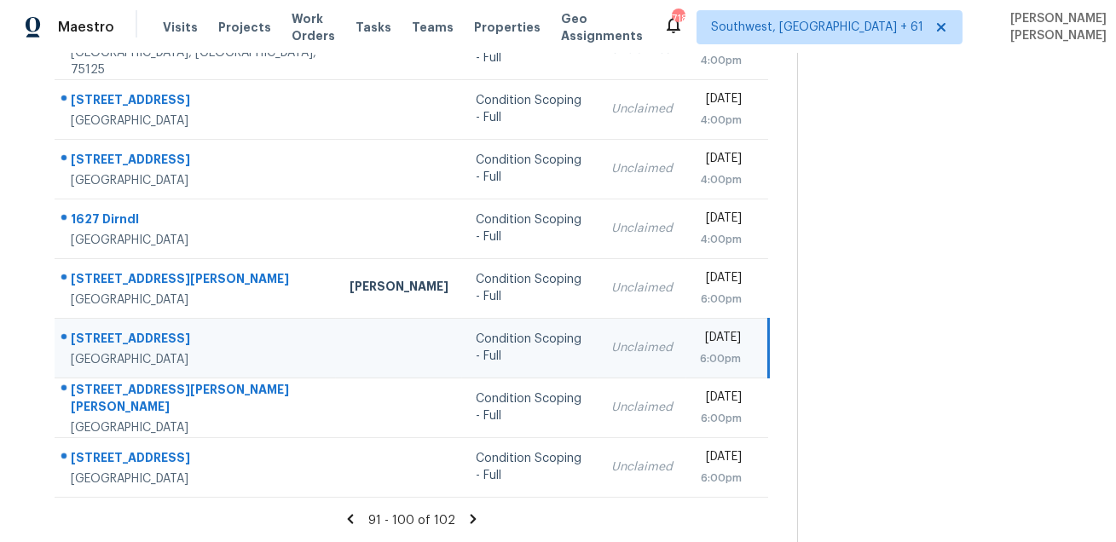
click at [113, 321] on td "3417 N 131st Ln Litchfield Park, AZ, 85340" at bounding box center [195, 348] width 281 height 60
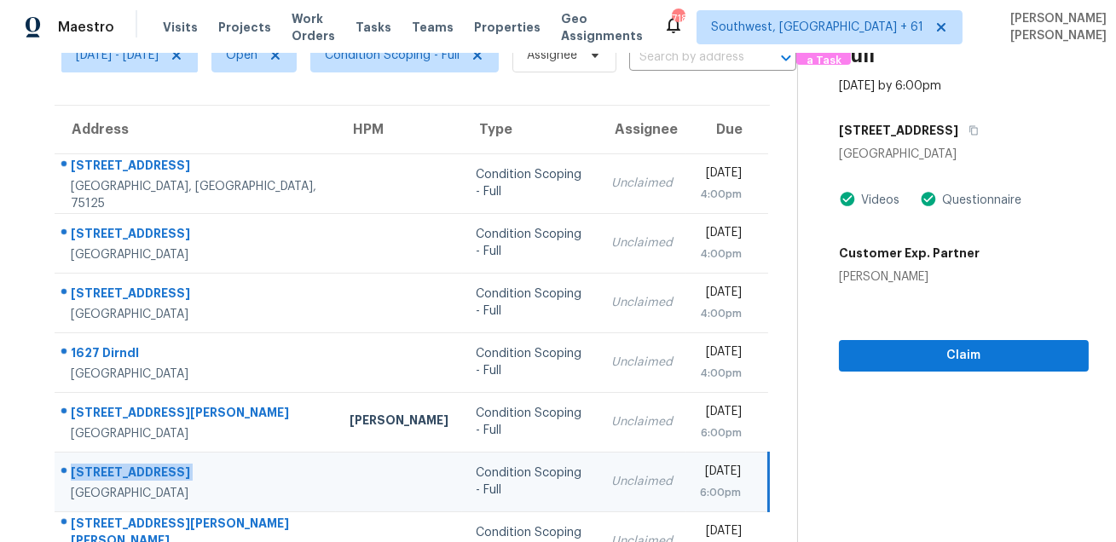
scroll to position [0, 0]
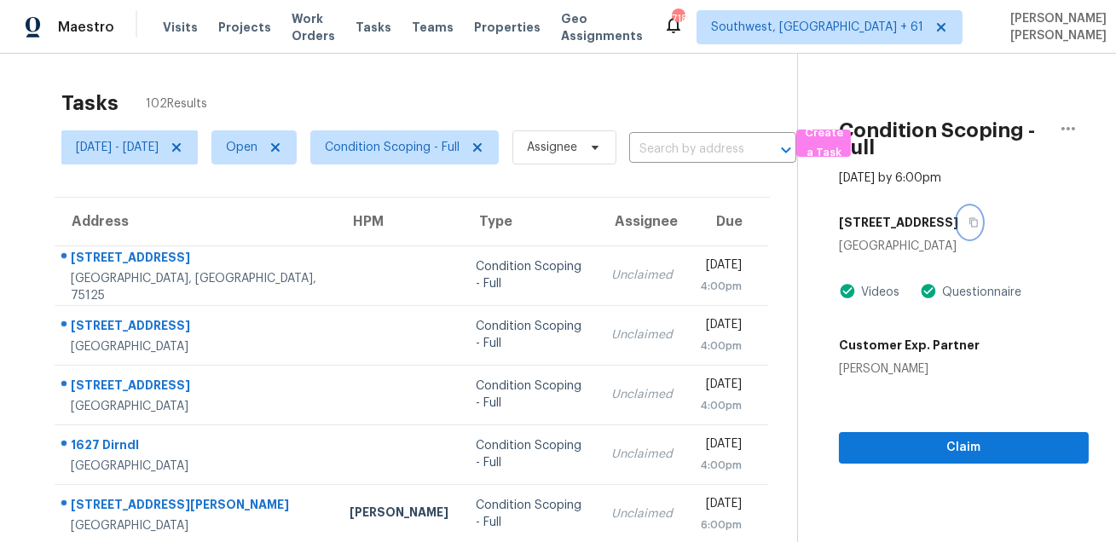
click at [969, 219] on icon "button" at bounding box center [974, 222] width 10 height 10
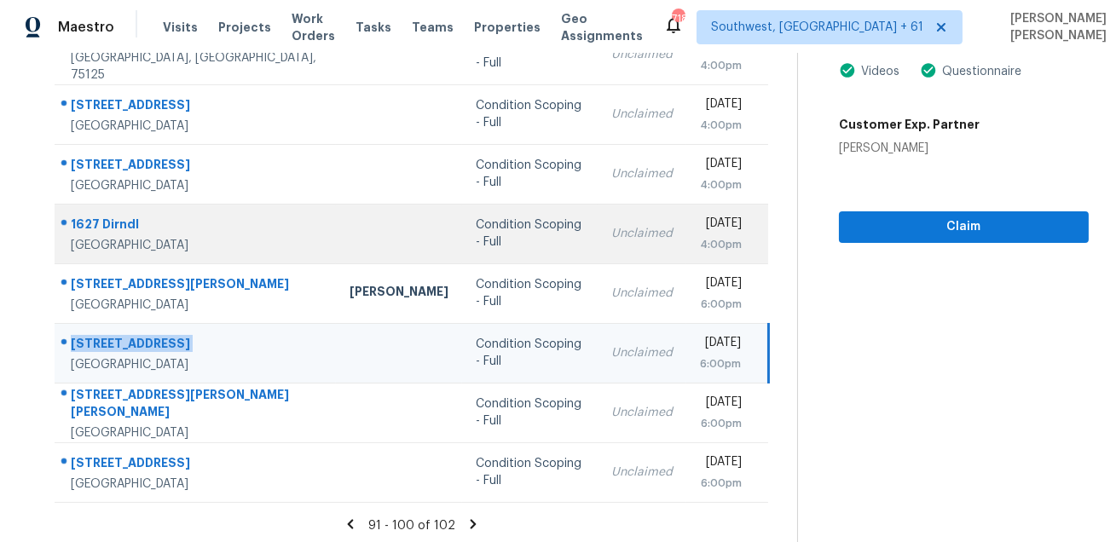
scroll to position [226, 0]
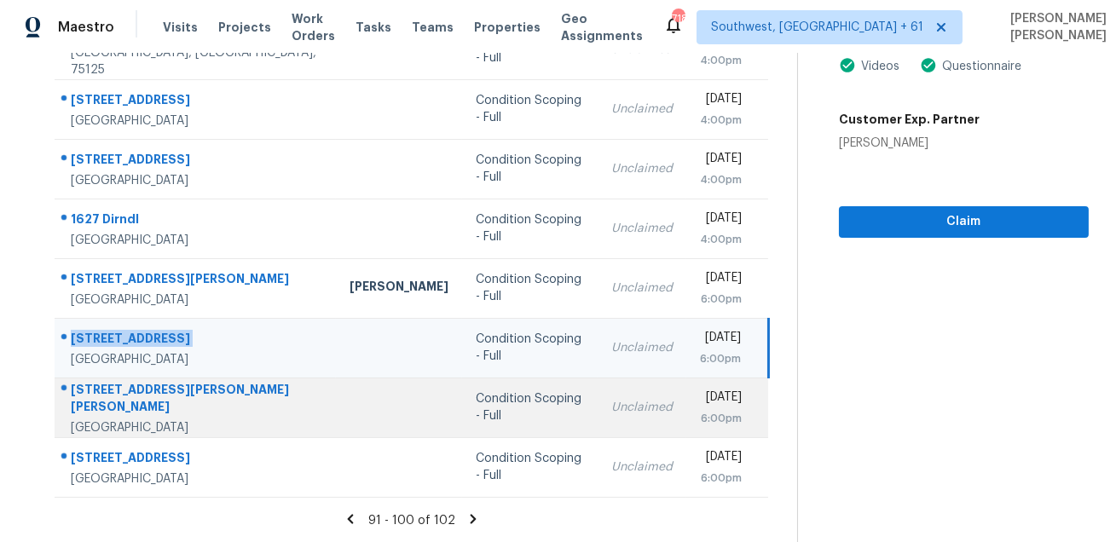
click at [169, 387] on div at bounding box center [188, 390] width 267 height 22
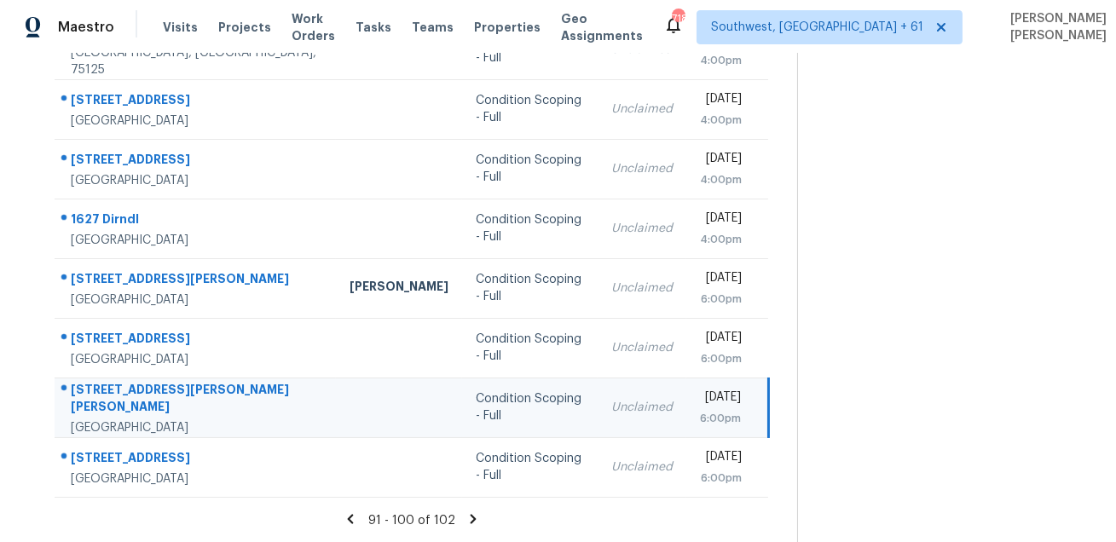
click at [169, 387] on div at bounding box center [188, 390] width 267 height 22
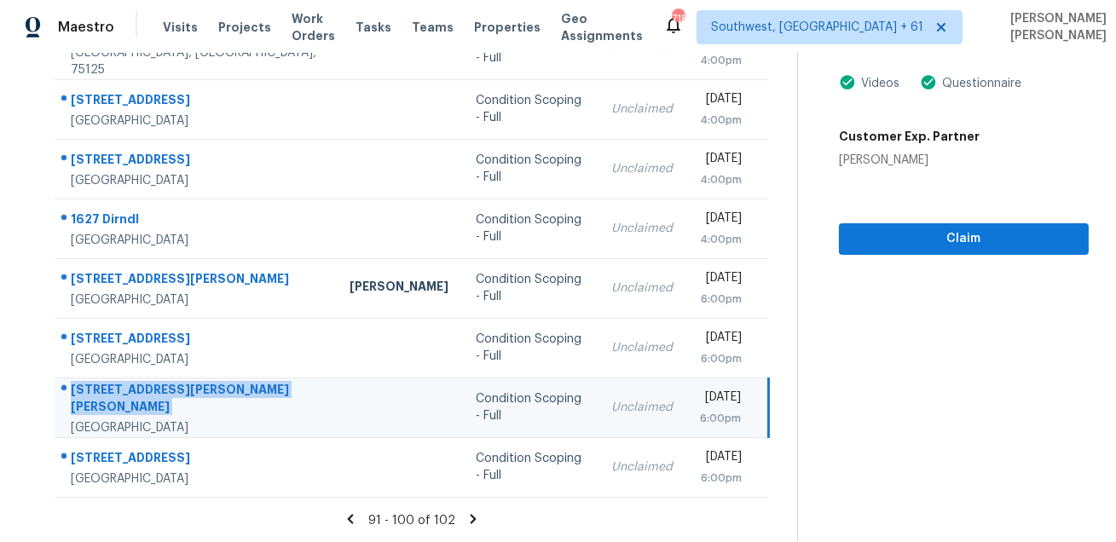
scroll to position [0, 0]
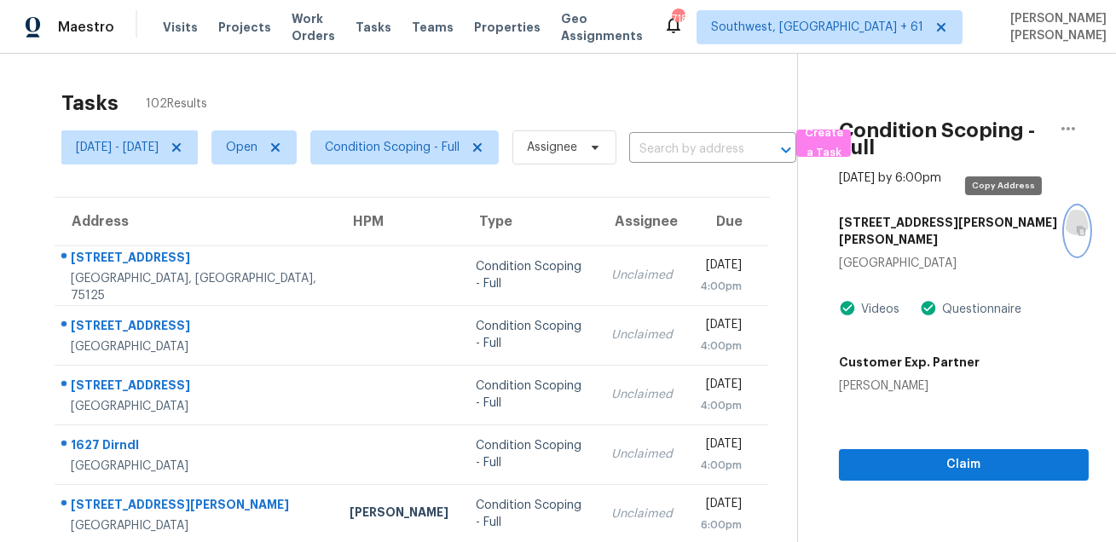
click at [1076, 226] on icon "button" at bounding box center [1081, 231] width 10 height 10
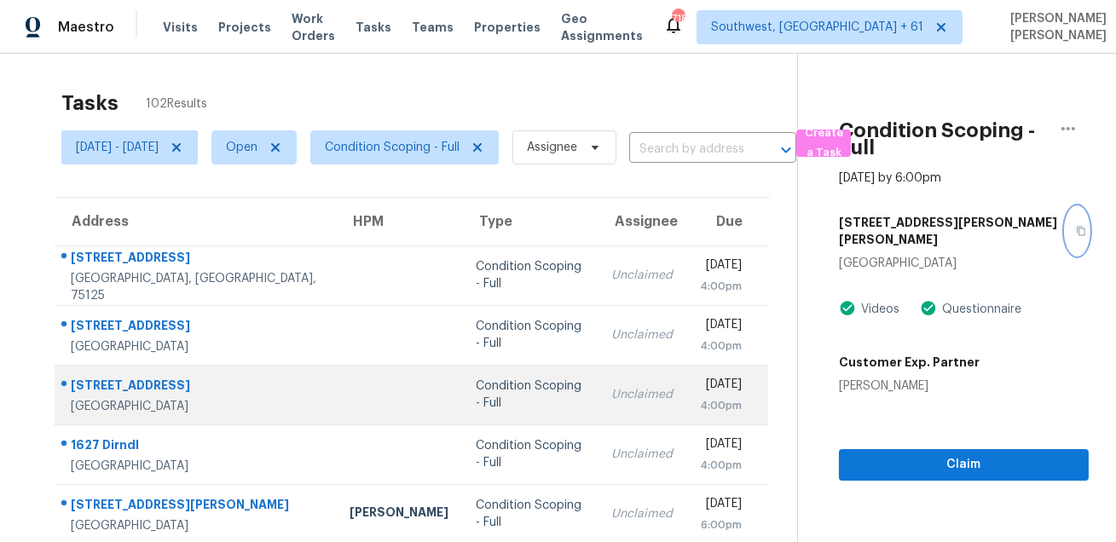
scroll to position [226, 0]
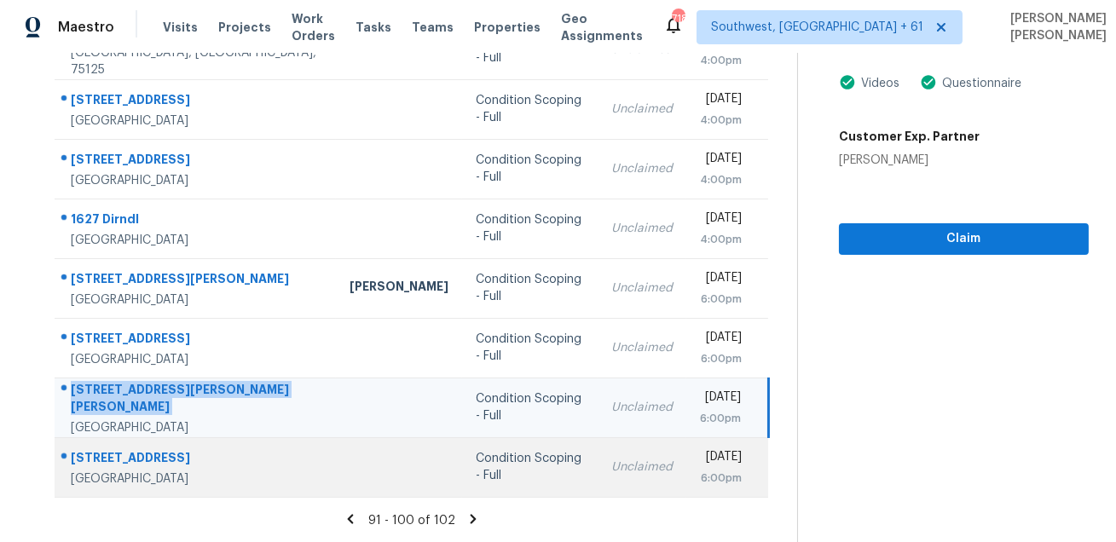
click at [109, 460] on div "6617 Breakwater Reef St" at bounding box center [197, 459] width 252 height 21
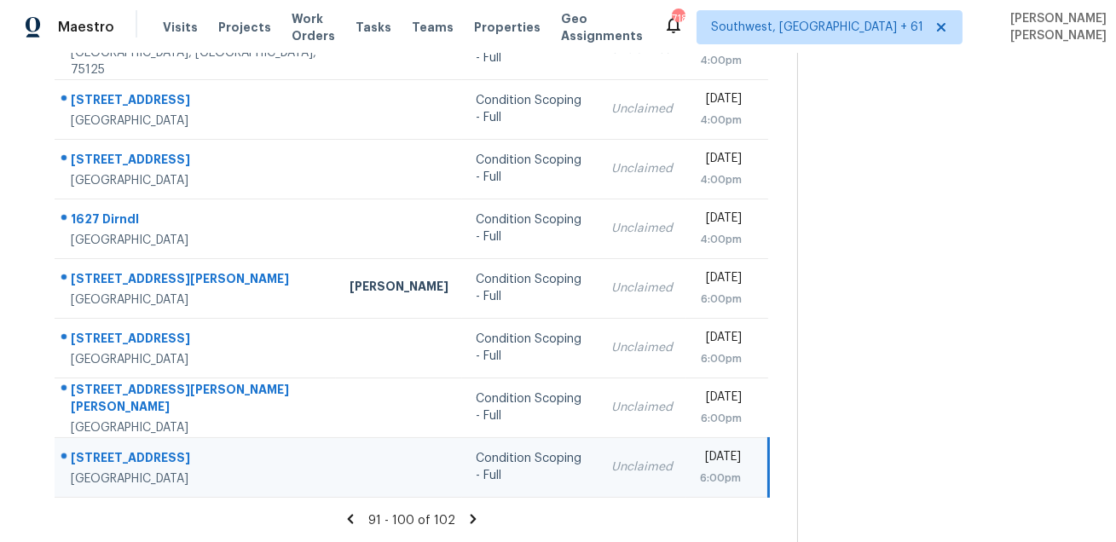
click at [109, 460] on div "6617 Breakwater Reef St" at bounding box center [197, 459] width 252 height 21
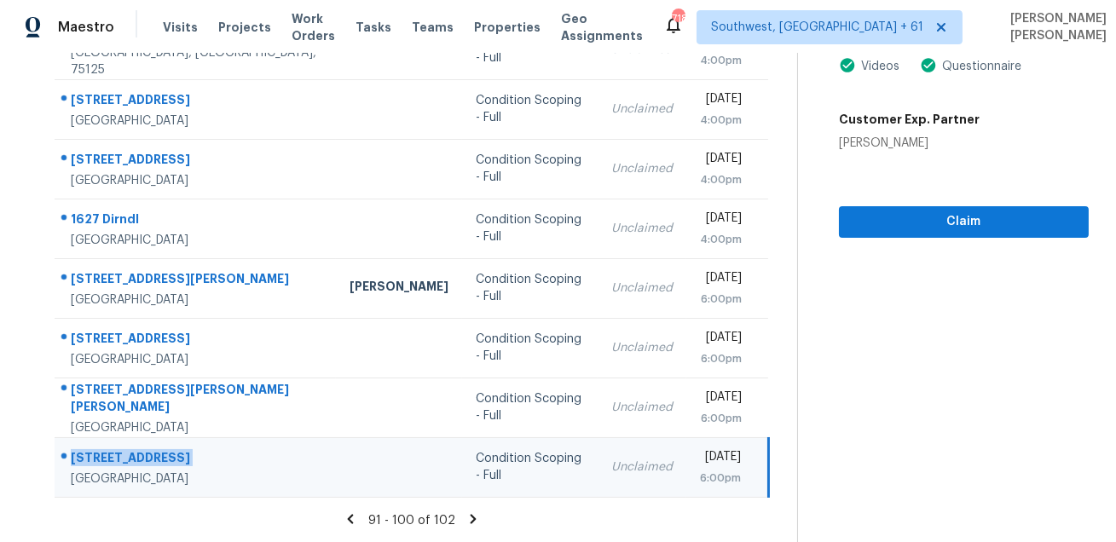
click at [481, 512] on icon at bounding box center [473, 519] width 15 height 15
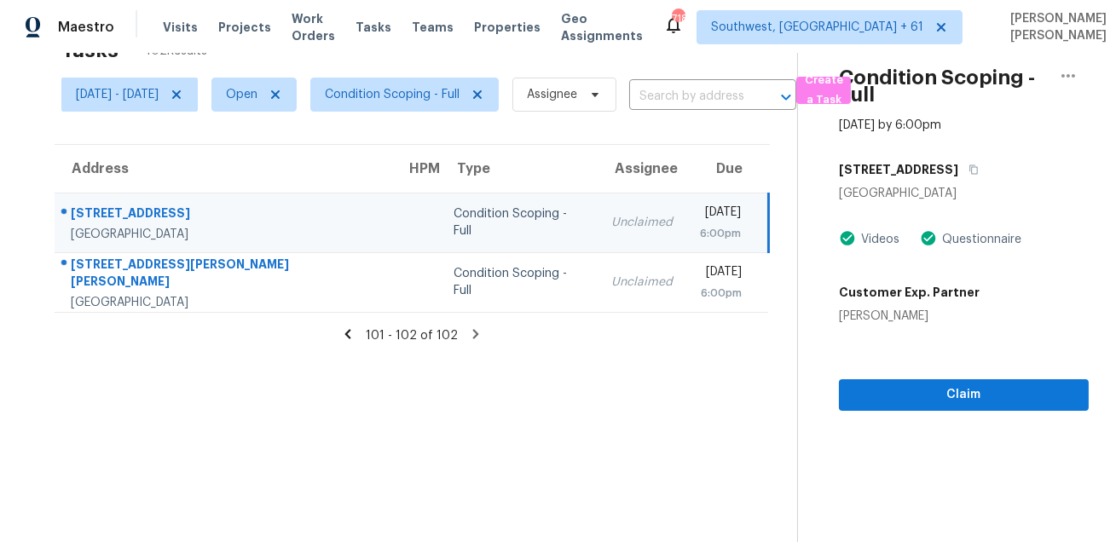
click at [177, 221] on div "6617 Breakwater Reef St" at bounding box center [225, 215] width 308 height 21
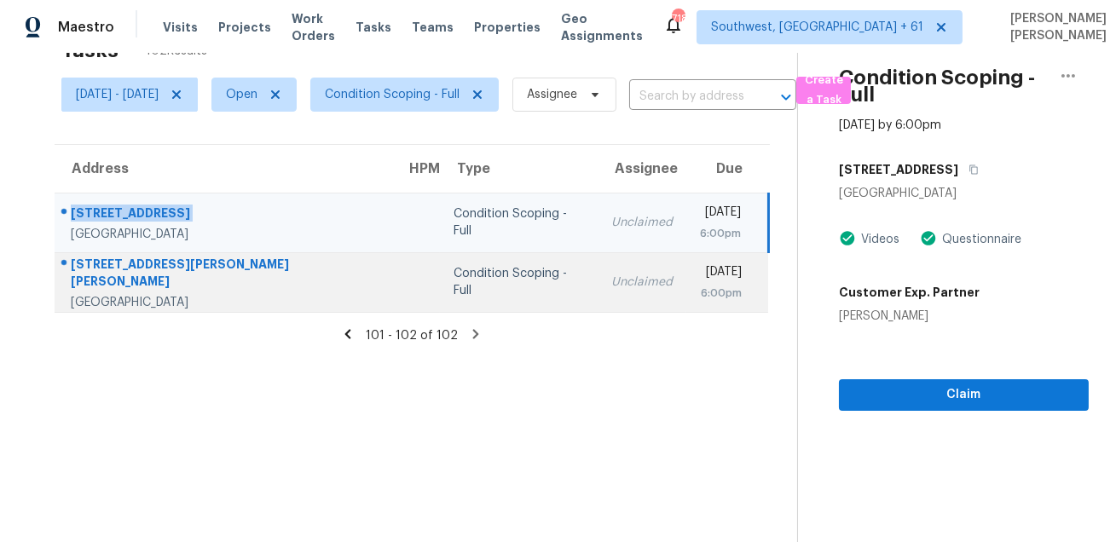
click at [107, 276] on div "6114 E Bramble Berry Ln" at bounding box center [225, 275] width 308 height 38
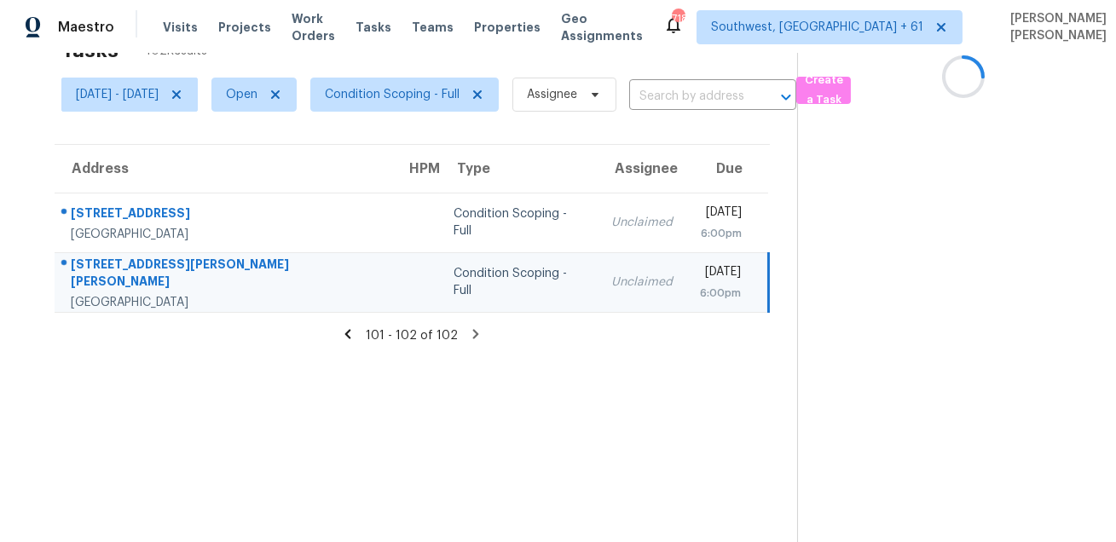
click at [107, 276] on div "6114 E Bramble Berry Ln" at bounding box center [225, 275] width 308 height 38
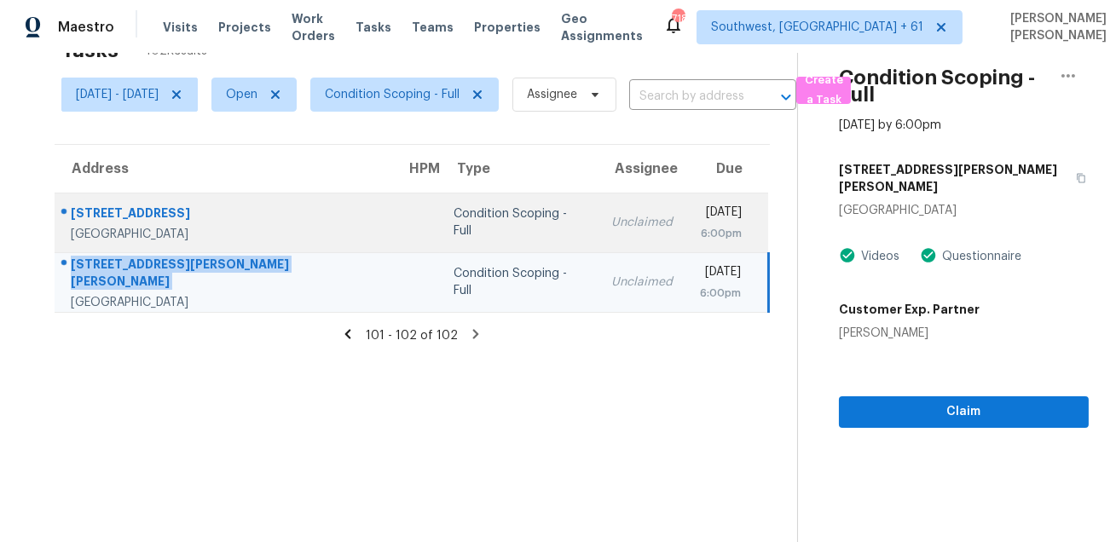
scroll to position [0, 0]
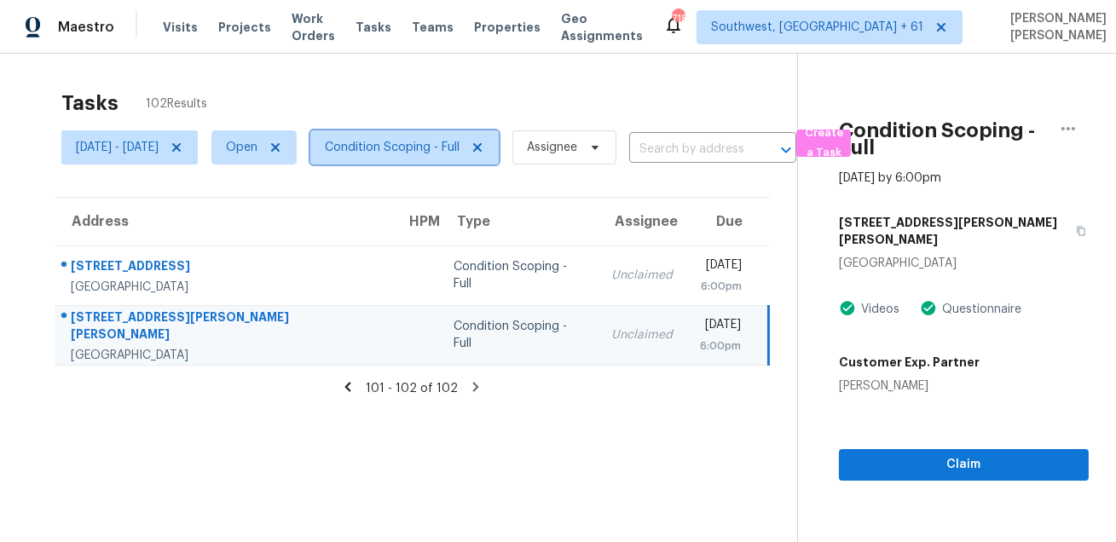
click at [419, 150] on span "Condition Scoping - Full" at bounding box center [392, 147] width 135 height 17
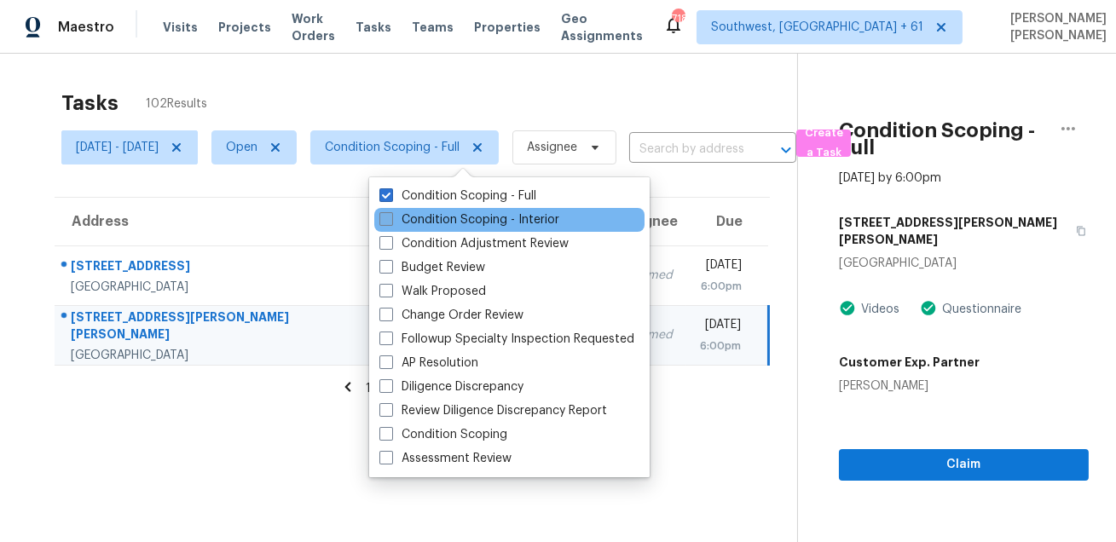
click at [406, 212] on label "Condition Scoping - Interior" at bounding box center [469, 219] width 180 height 17
click at [391, 212] on input "Condition Scoping - Interior" at bounding box center [384, 216] width 11 height 11
checkbox input "true"
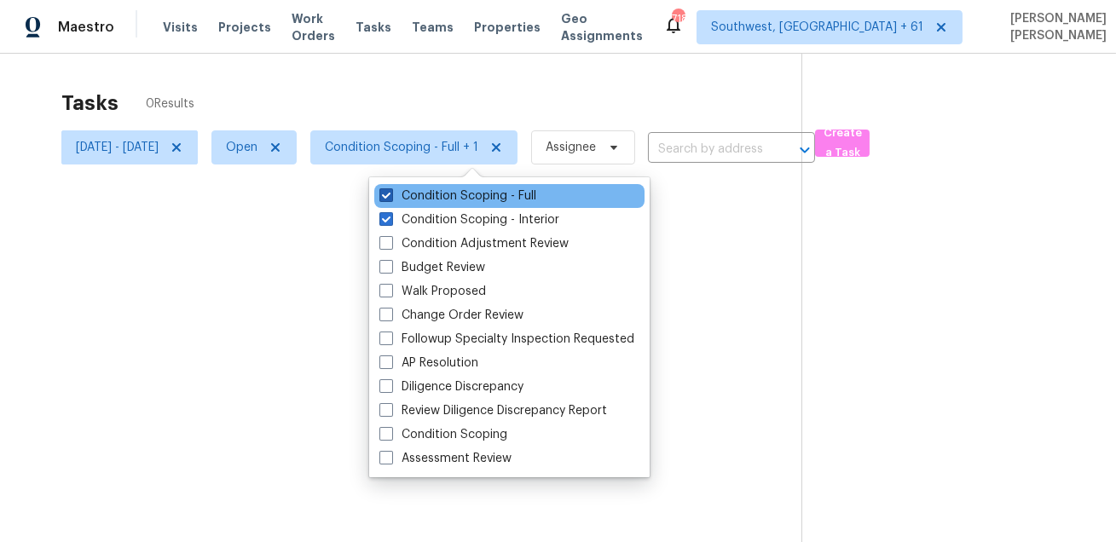
click at [419, 194] on label "Condition Scoping - Full" at bounding box center [457, 196] width 157 height 17
click at [391, 194] on input "Condition Scoping - Full" at bounding box center [384, 193] width 11 height 11
checkbox input "false"
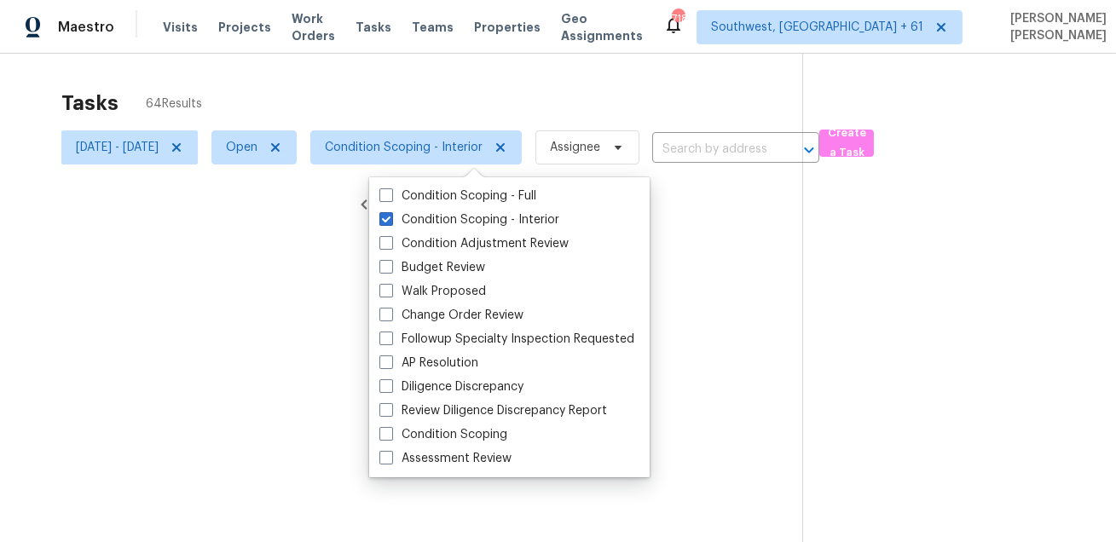
click at [420, 72] on div at bounding box center [558, 271] width 1116 height 542
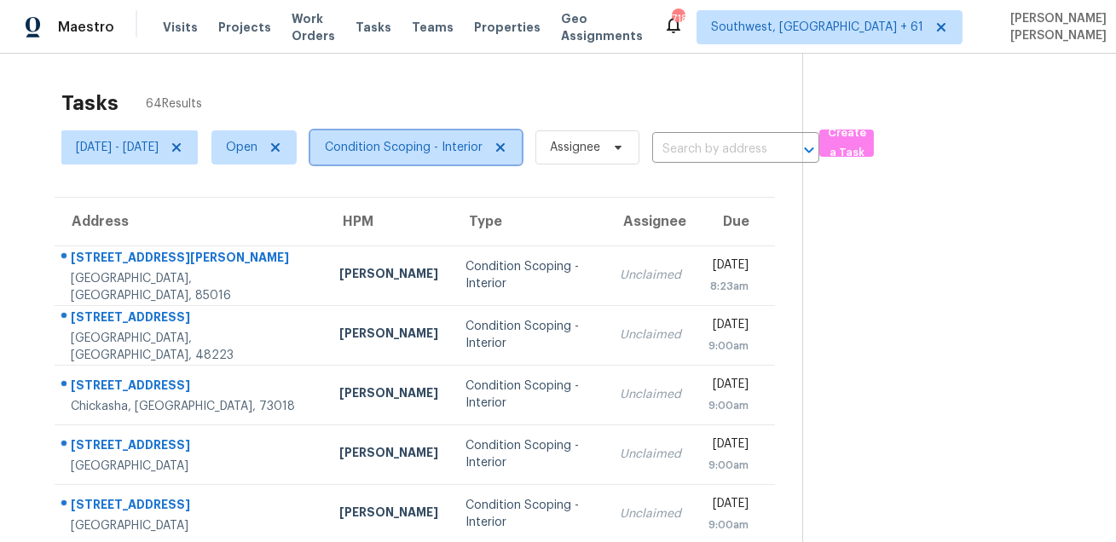
click at [428, 142] on span "Condition Scoping - Interior" at bounding box center [404, 147] width 158 height 17
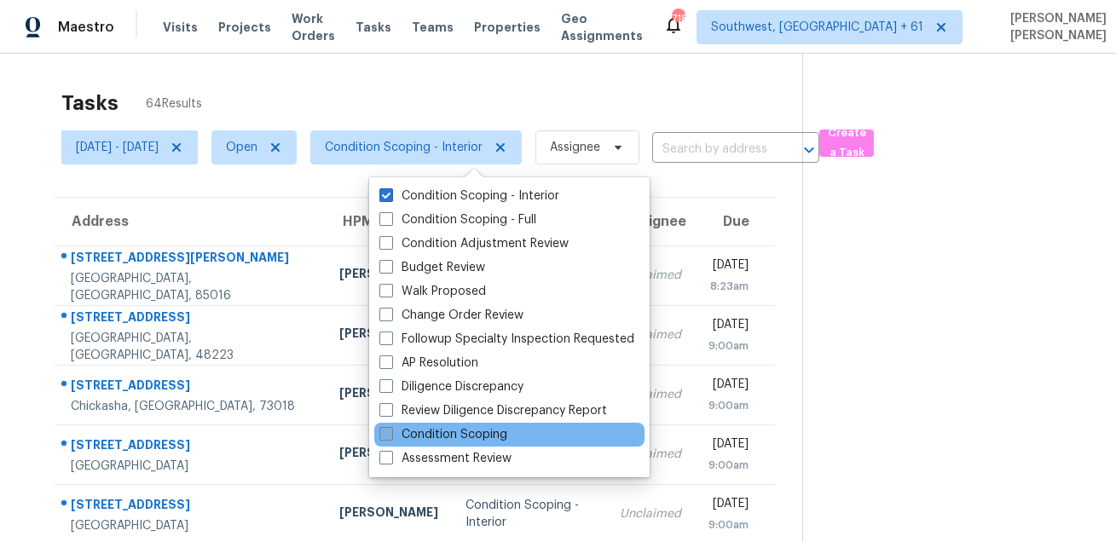
click at [443, 427] on label "Condition Scoping" at bounding box center [443, 434] width 128 height 17
click at [391, 427] on input "Condition Scoping" at bounding box center [384, 431] width 11 height 11
checkbox input "true"
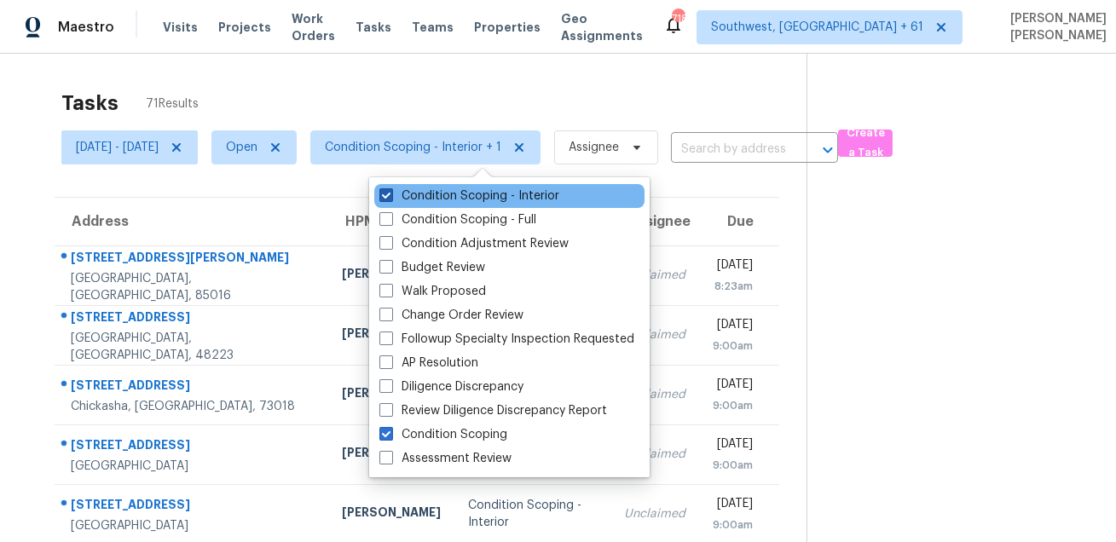
click at [440, 198] on label "Condition Scoping - Interior" at bounding box center [469, 196] width 180 height 17
click at [391, 198] on input "Condition Scoping - Interior" at bounding box center [384, 193] width 11 height 11
checkbox input "false"
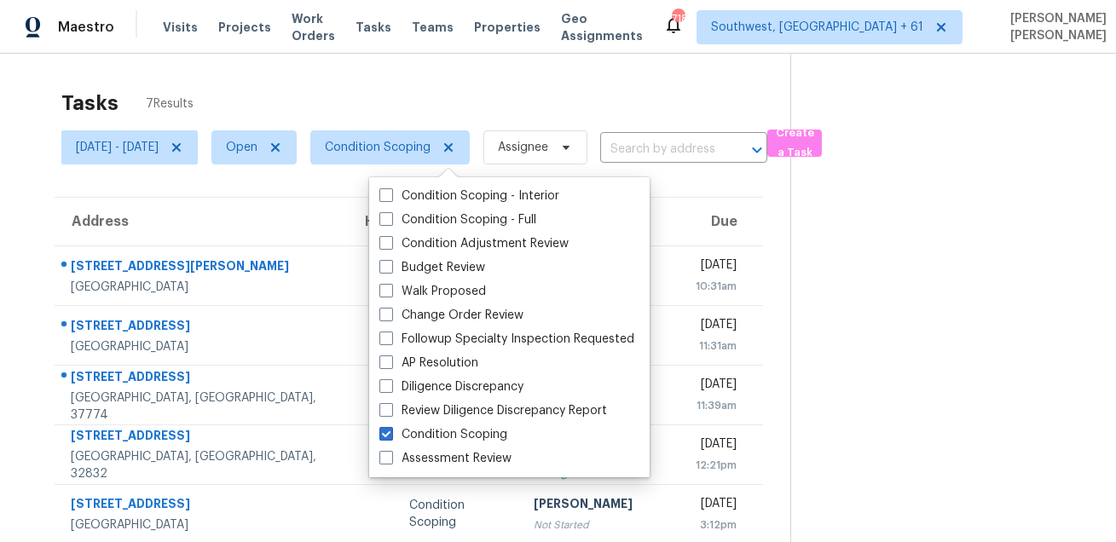
click at [460, 107] on div "Tasks 7 Results" at bounding box center [425, 103] width 729 height 44
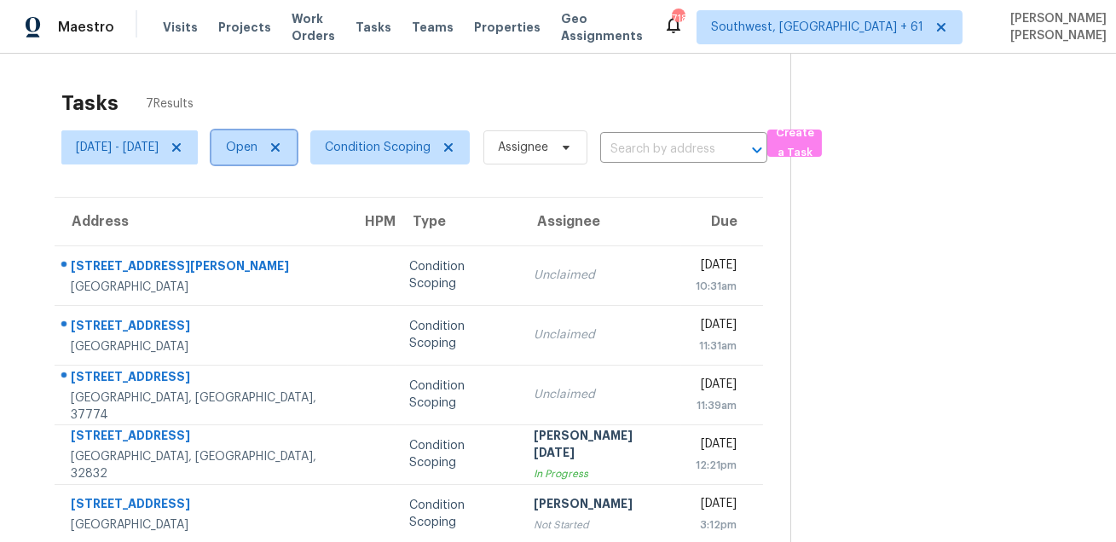
click at [258, 139] on span "Open" at bounding box center [242, 147] width 32 height 17
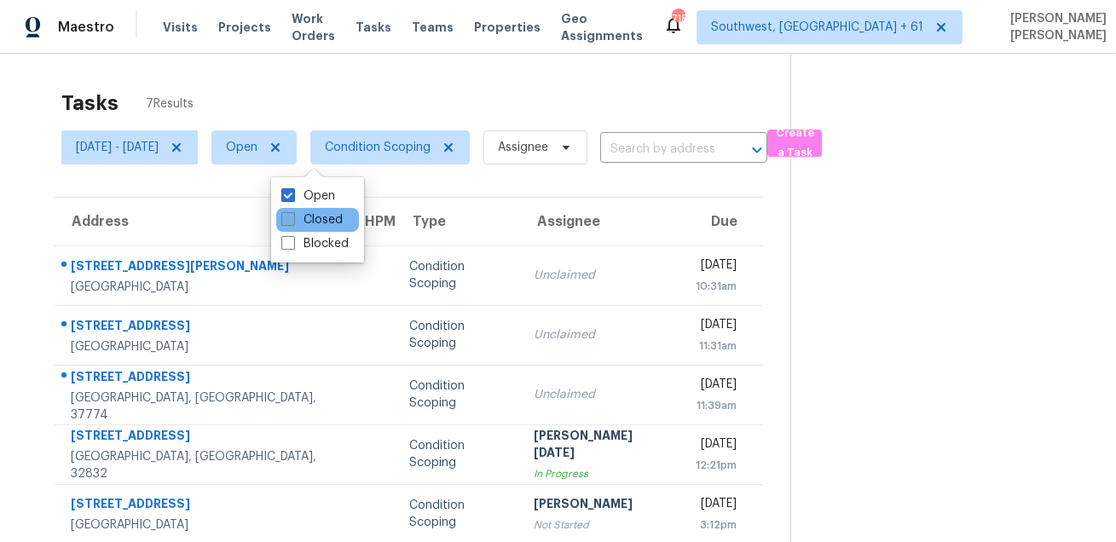
click at [306, 219] on label "Closed" at bounding box center [311, 219] width 61 height 17
click at [292, 219] on input "Closed" at bounding box center [286, 216] width 11 height 11
checkbox input "true"
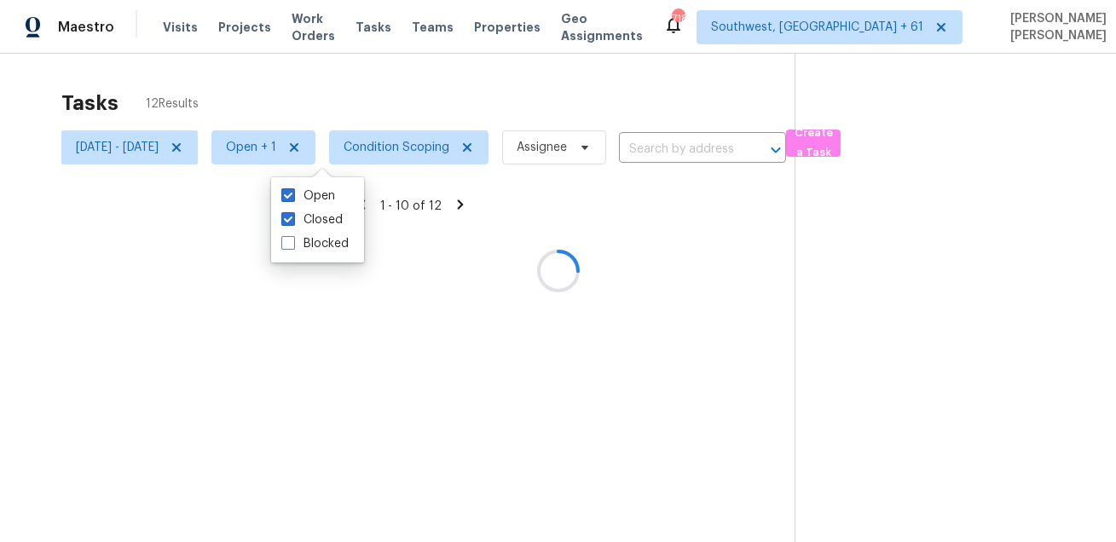
click at [358, 91] on div at bounding box center [558, 271] width 1116 height 542
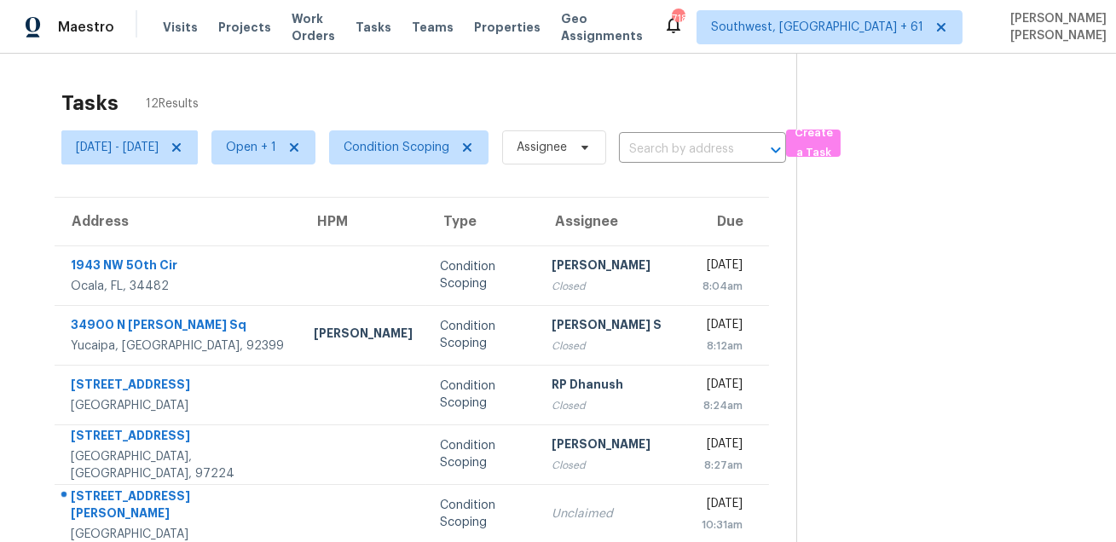
click at [551, 84] on div "Tasks 12 Results" at bounding box center [428, 103] width 735 height 44
click at [637, 88] on div "Tasks 12 Results" at bounding box center [428, 103] width 735 height 44
click at [276, 144] on span "Open + 1" at bounding box center [251, 147] width 50 height 17
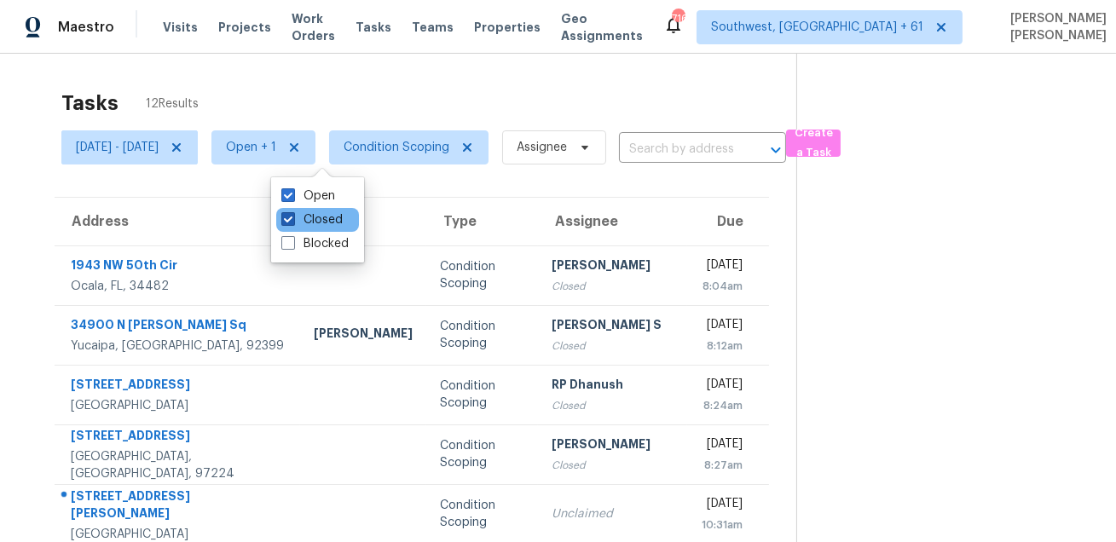
click at [305, 217] on label "Closed" at bounding box center [311, 219] width 61 height 17
click at [292, 217] on input "Closed" at bounding box center [286, 216] width 11 height 11
checkbox input "false"
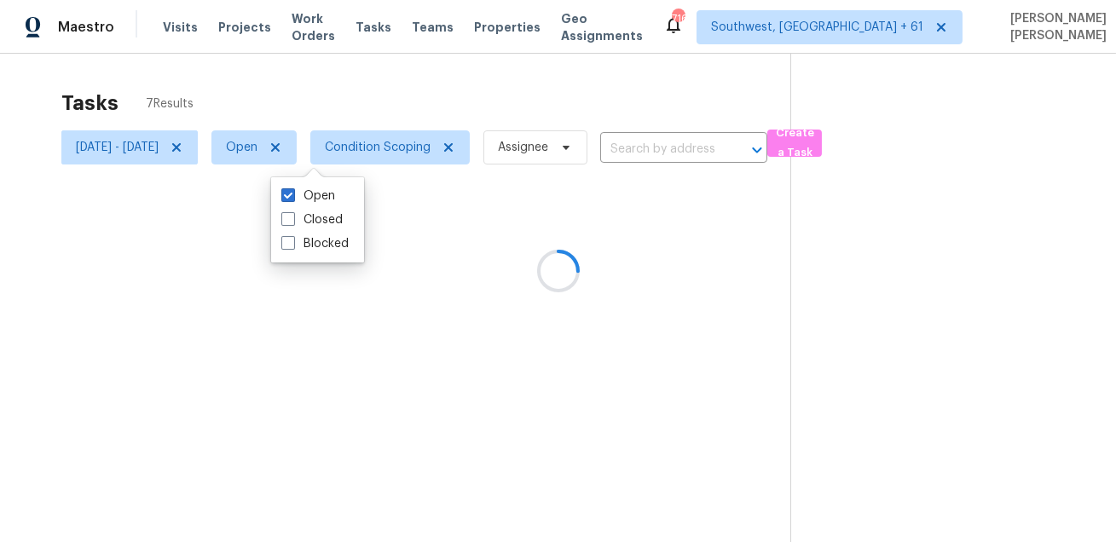
click at [405, 67] on div at bounding box center [558, 271] width 1116 height 542
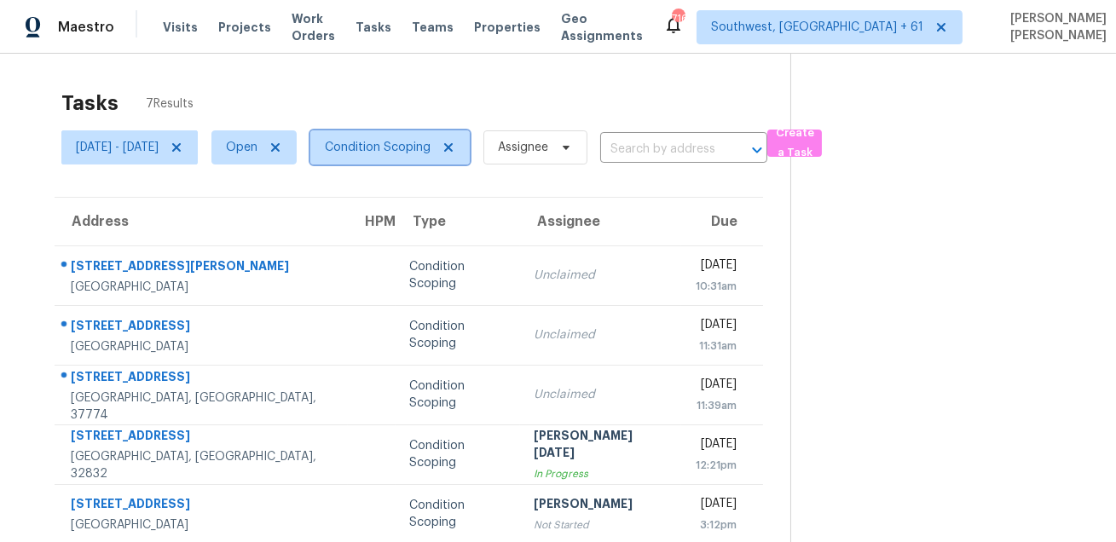
click at [389, 146] on span "Condition Scoping" at bounding box center [378, 147] width 106 height 17
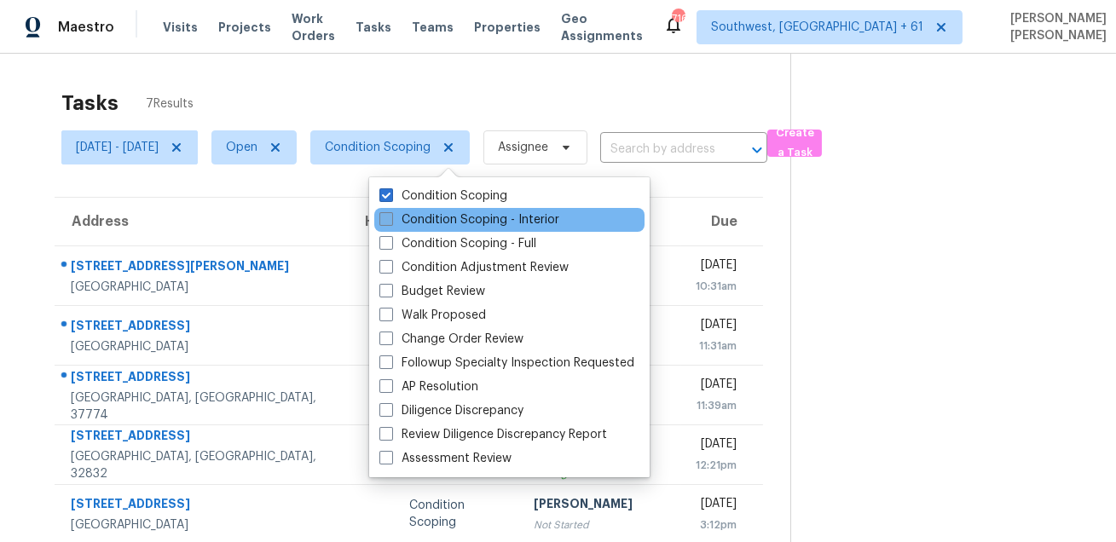
click at [443, 215] on label "Condition Scoping - Interior" at bounding box center [469, 219] width 180 height 17
click at [391, 215] on input "Condition Scoping - Interior" at bounding box center [384, 216] width 11 height 11
checkbox input "true"
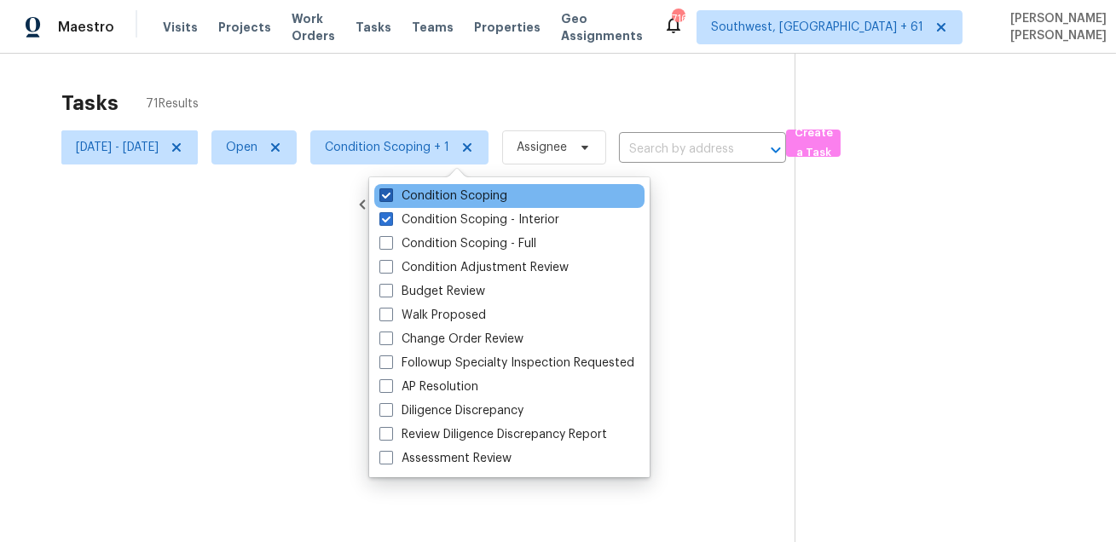
click at [442, 200] on label "Condition Scoping" at bounding box center [443, 196] width 128 height 17
click at [391, 199] on input "Condition Scoping" at bounding box center [384, 193] width 11 height 11
checkbox input "false"
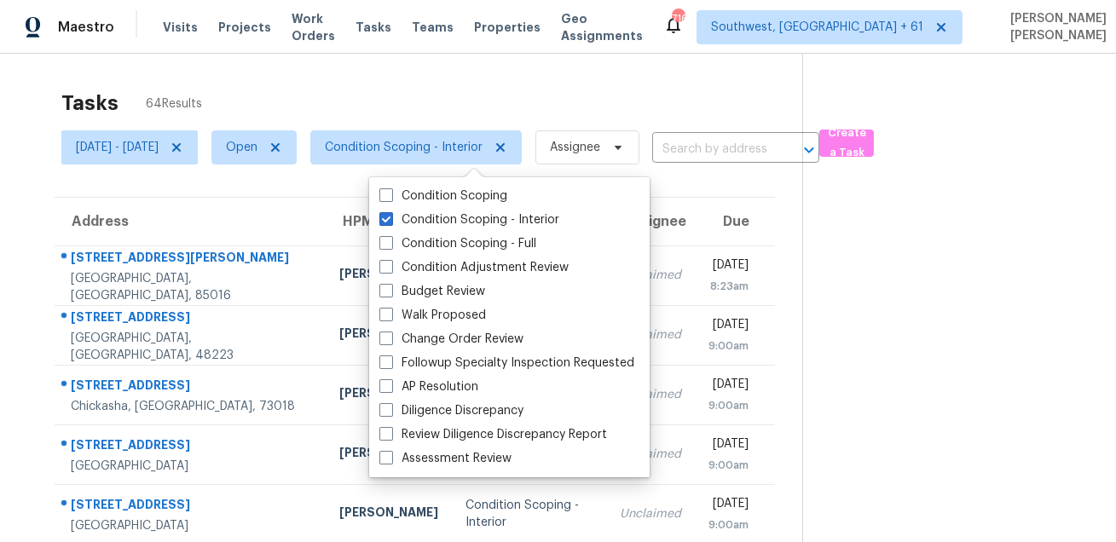
click at [485, 76] on div "Tasks 64 Results Thu, Oct 02 - Thu, Oct 02 Open Condition Scoping - Interior As…" at bounding box center [558, 471] width 1116 height 835
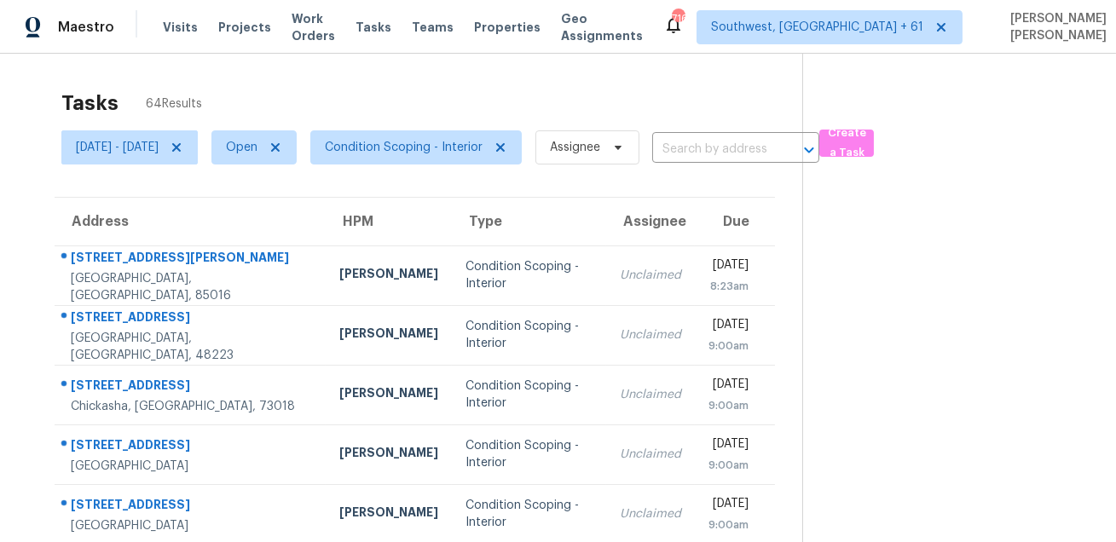
scroll to position [345, 0]
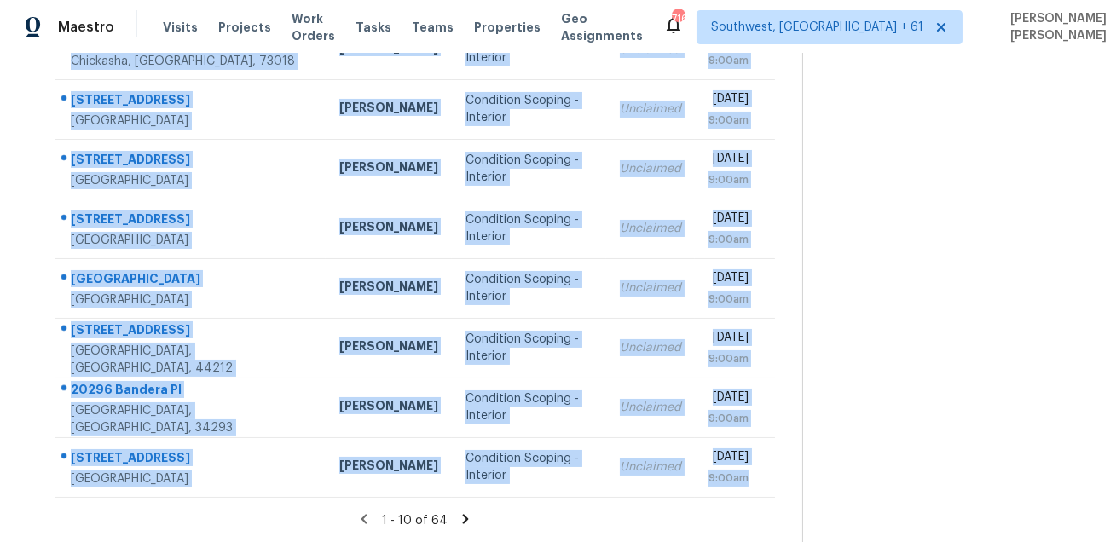
drag, startPoint x: 67, startPoint y: 256, endPoint x: 477, endPoint y: 504, distance: 479.4
click at [477, 504] on section "Tasks 64 Results Thu, Oct 02 - Thu, Oct 02 Open Condition Scoping - Interior As…" at bounding box center [414, 140] width 775 height 808
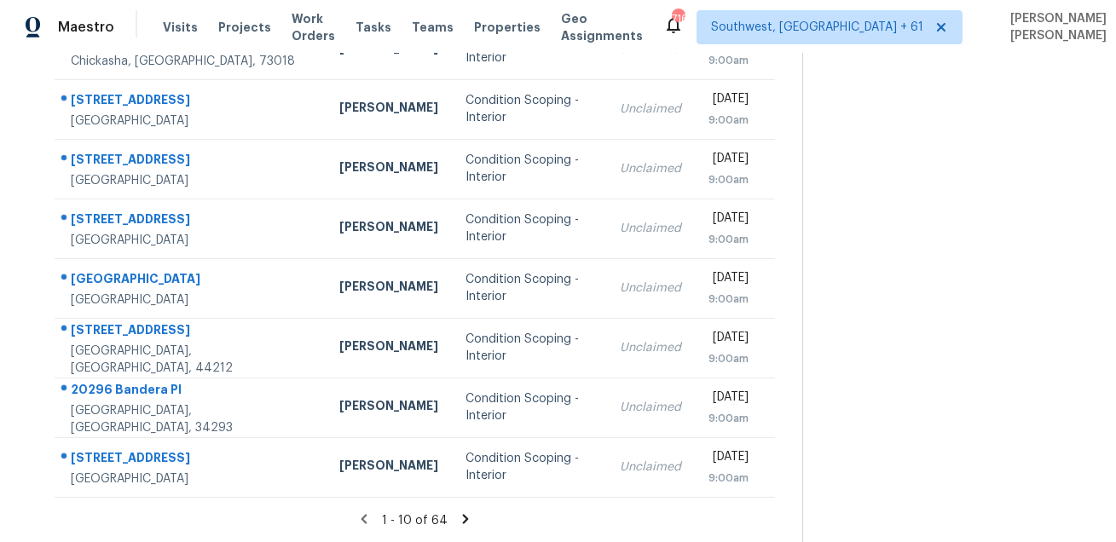
click at [466, 524] on icon at bounding box center [465, 519] width 15 height 15
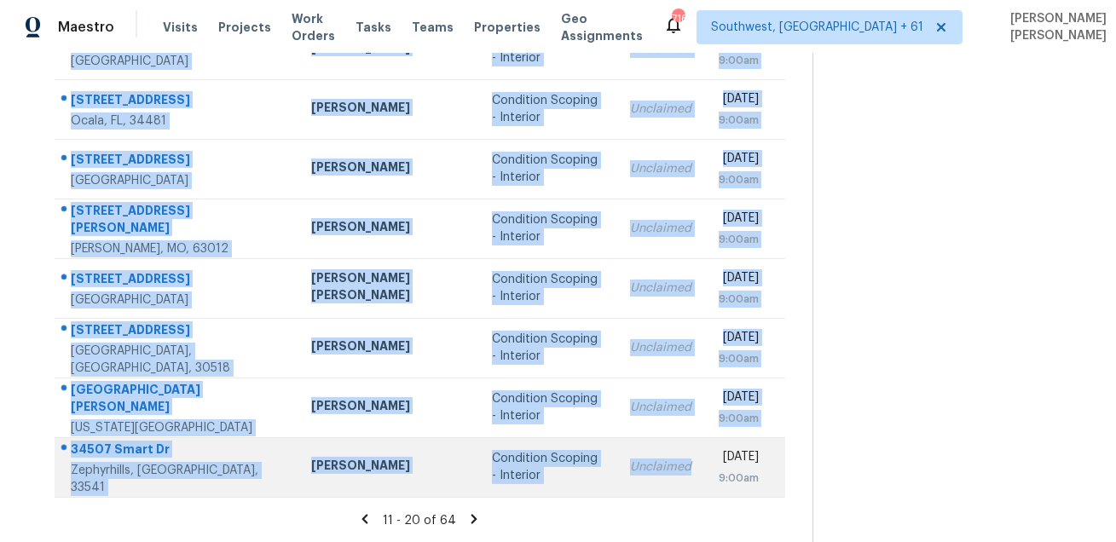
drag, startPoint x: 63, startPoint y: 258, endPoint x: 563, endPoint y: 494, distance: 552.7
click at [563, 494] on tbody "720 Swaying Pine Way Deland, FL, 32724 Carl Biederman Condition Scoping - Inter…" at bounding box center [420, 198] width 731 height 597
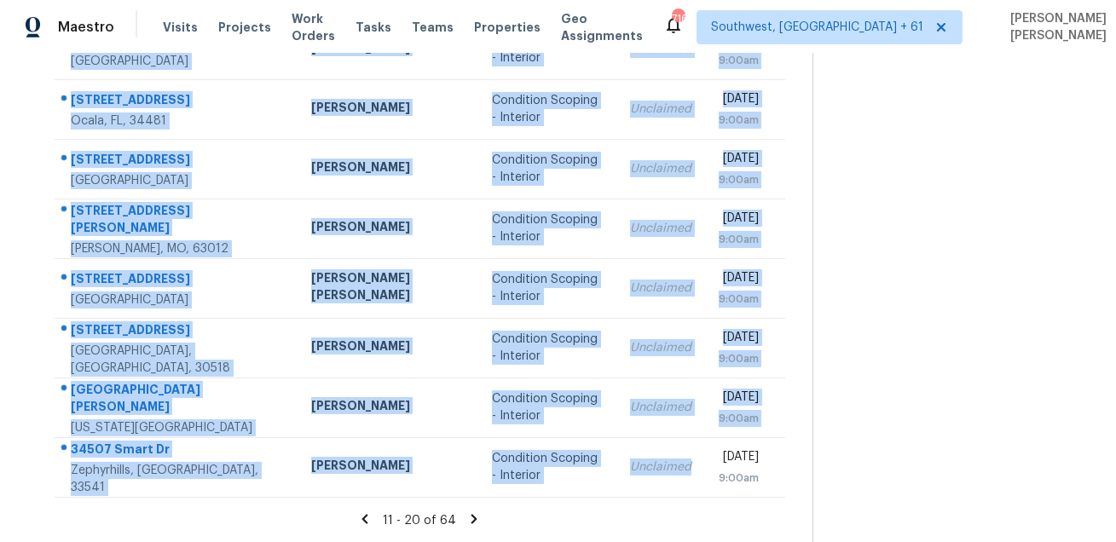
click at [470, 524] on icon at bounding box center [473, 519] width 15 height 15
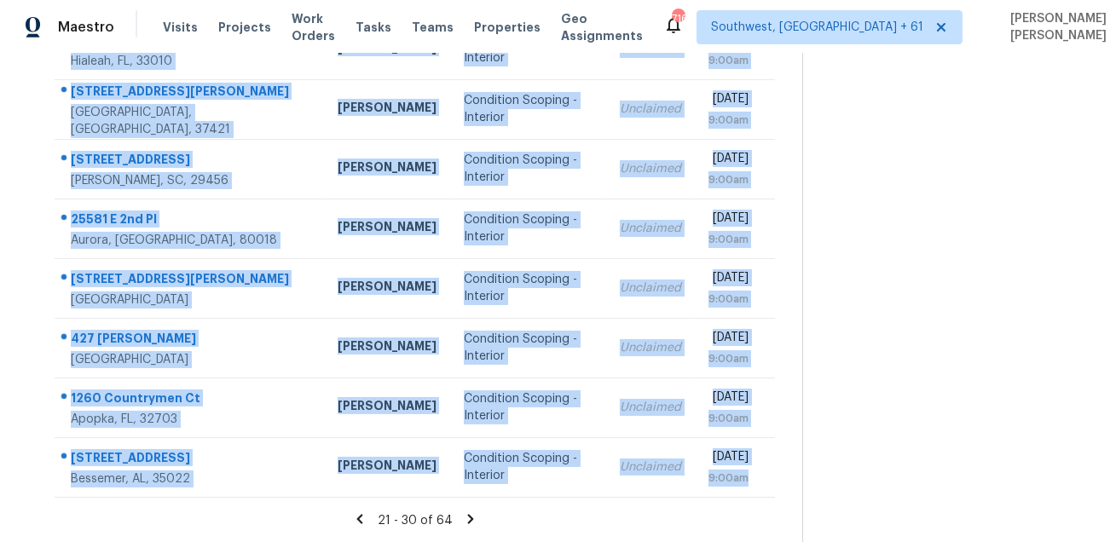
drag, startPoint x: 62, startPoint y: 252, endPoint x: 556, endPoint y: 505, distance: 554.9
click at [556, 505] on section "Tasks 64 Results Thu, Oct 02 - Thu, Oct 02 Open Condition Scoping - Interior As…" at bounding box center [414, 140] width 775 height 808
click at [478, 521] on icon at bounding box center [470, 519] width 15 height 15
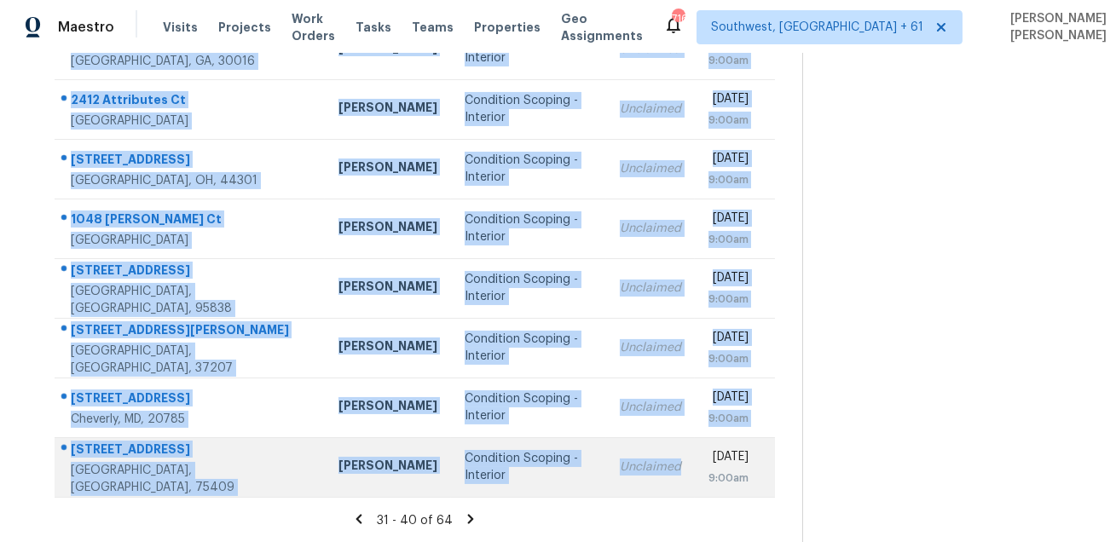
drag, startPoint x: 67, startPoint y: 253, endPoint x: 564, endPoint y: 483, distance: 548.6
click at [564, 483] on tbody "11086 Cannonade Ln Parker, CO, 80138 David Page Condition Scoping - Interior Un…" at bounding box center [415, 198] width 721 height 597
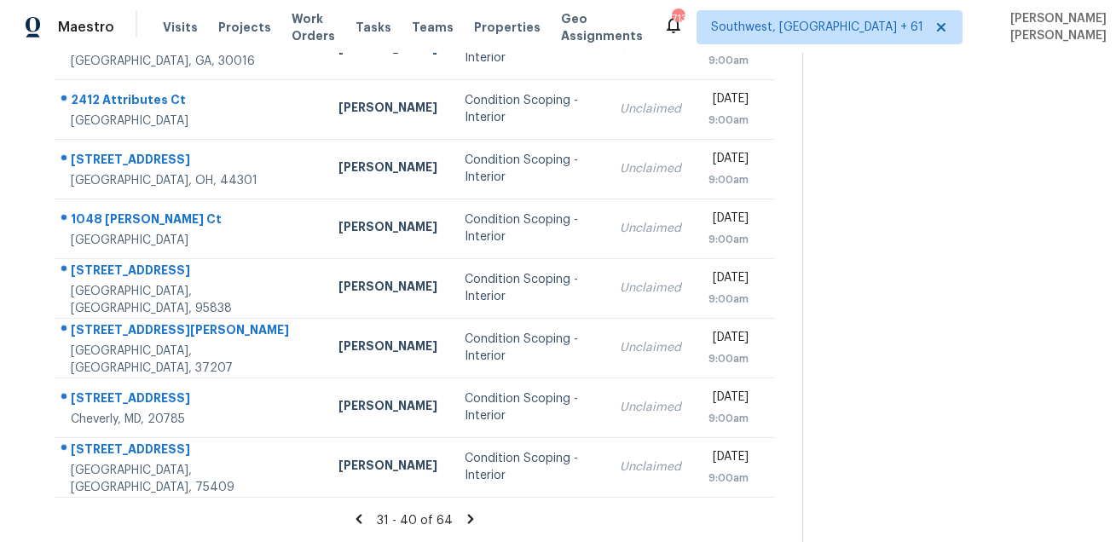
click at [472, 518] on icon at bounding box center [470, 519] width 15 height 15
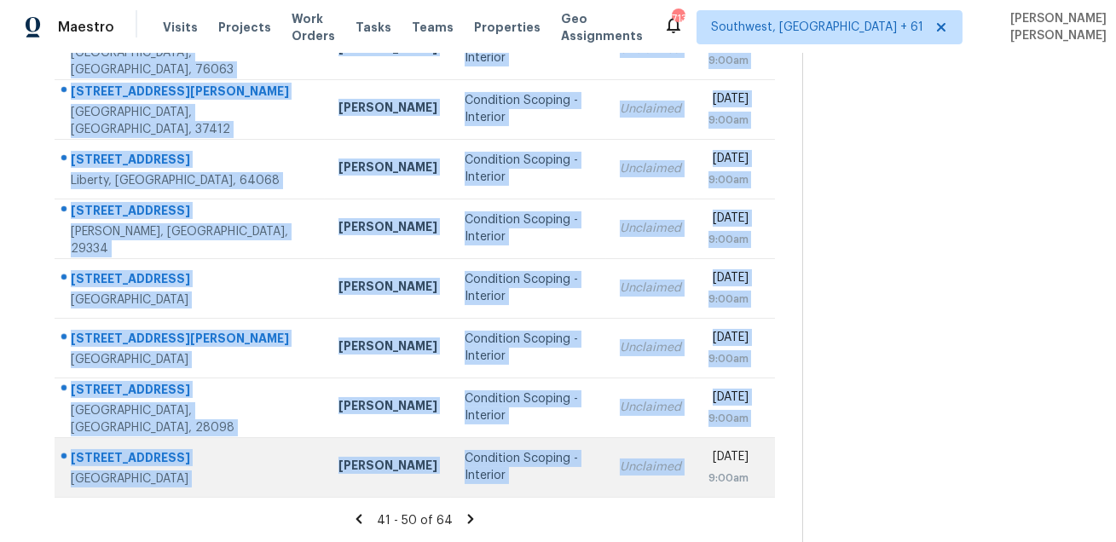
drag, startPoint x: 69, startPoint y: 252, endPoint x: 658, endPoint y: 461, distance: 625.4
click at [658, 461] on tbody "617 Boy Scout Rd Gaston, SC, 29053 Kati Dunn Condition Scoping - Interior Uncla…" at bounding box center [415, 198] width 721 height 597
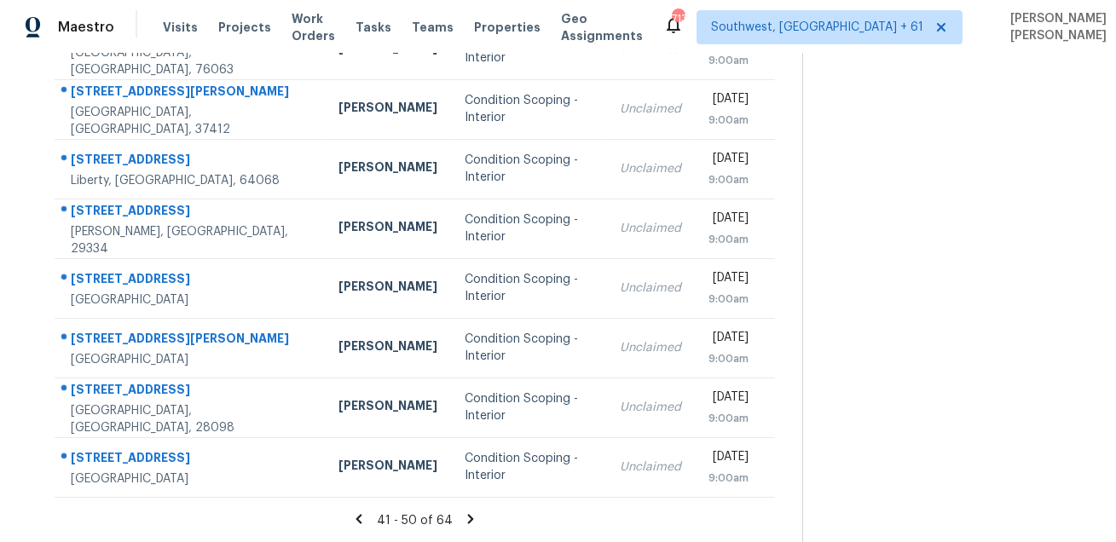
click at [476, 517] on icon at bounding box center [470, 519] width 15 height 15
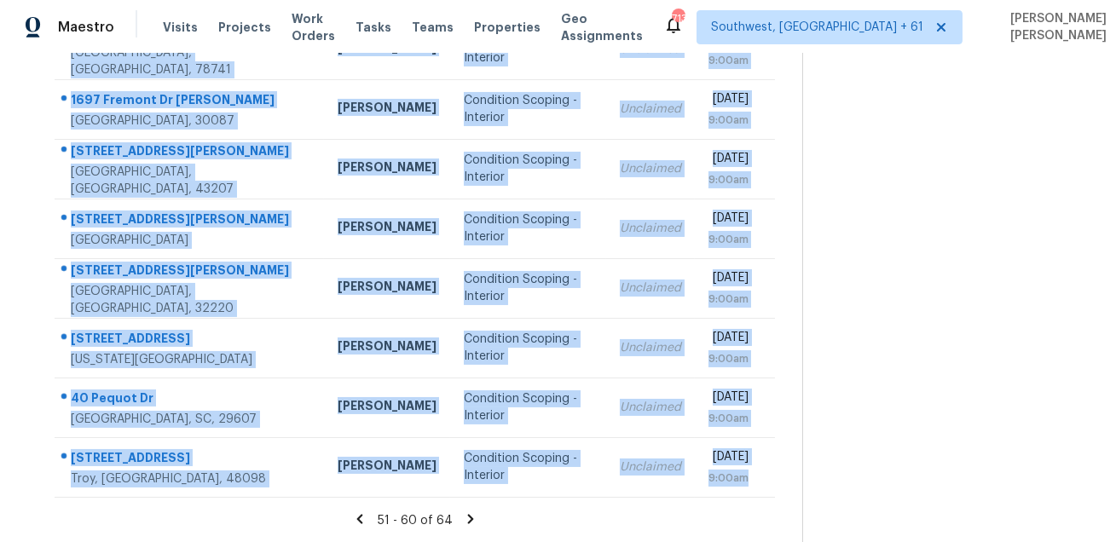
drag, startPoint x: 68, startPoint y: 254, endPoint x: 541, endPoint y: 507, distance: 536.0
click at [541, 507] on section "Tasks 64 Results Thu, Oct 02 - Thu, Oct 02 Open Condition Scoping - Interior As…" at bounding box center [414, 140] width 775 height 808
click at [474, 523] on icon at bounding box center [470, 519] width 15 height 15
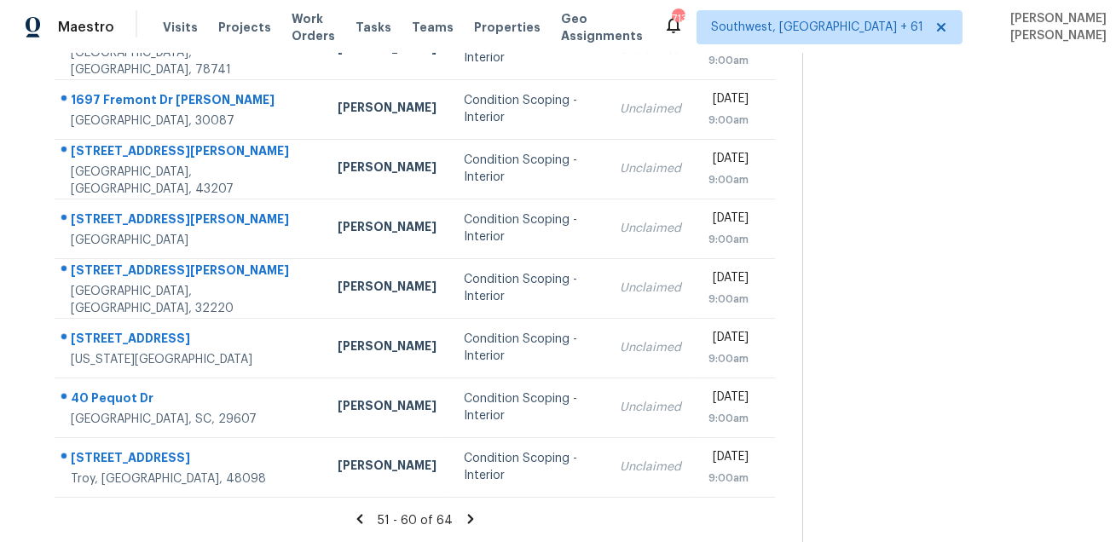
scroll to position [53, 0]
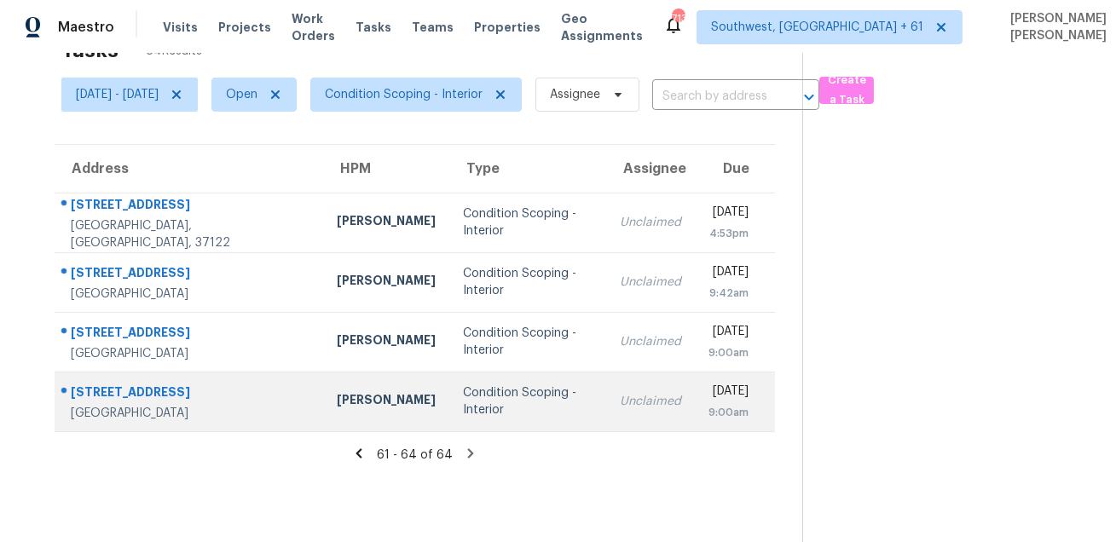
drag, startPoint x: 69, startPoint y: 200, endPoint x: 713, endPoint y: 396, distance: 672.8
click at [713, 396] on tbody "217 Creekview Dr Mount Juliet, TN, 37122 Eric Ovalle Condition Scoping - Interi…" at bounding box center [415, 312] width 721 height 239
